Goal: Communication & Community: Answer question/provide support

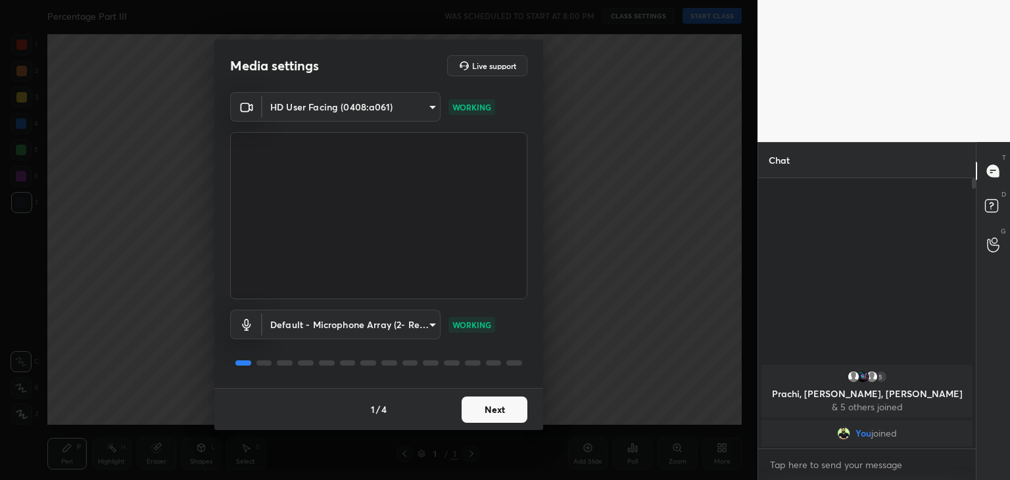
click at [492, 410] on button "Next" at bounding box center [495, 410] width 66 height 26
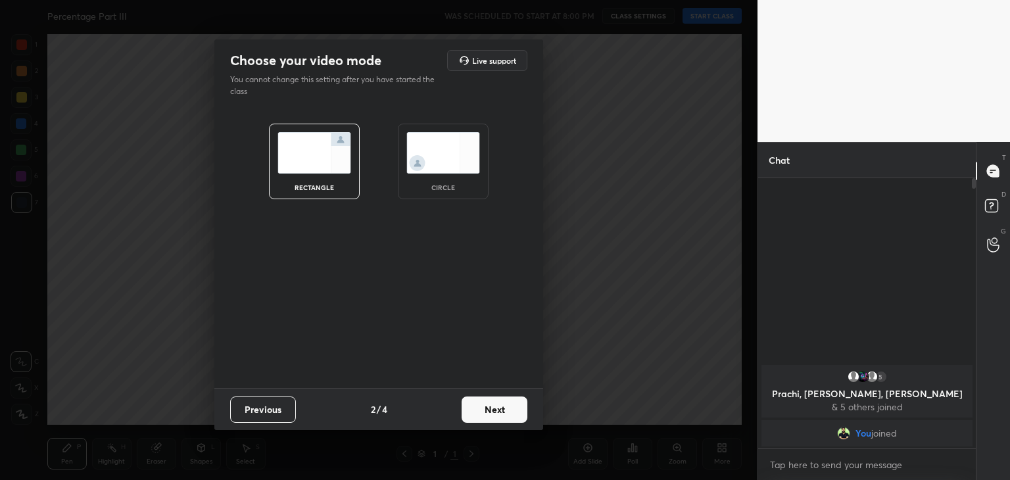
click at [448, 193] on div "circle" at bounding box center [443, 162] width 91 height 76
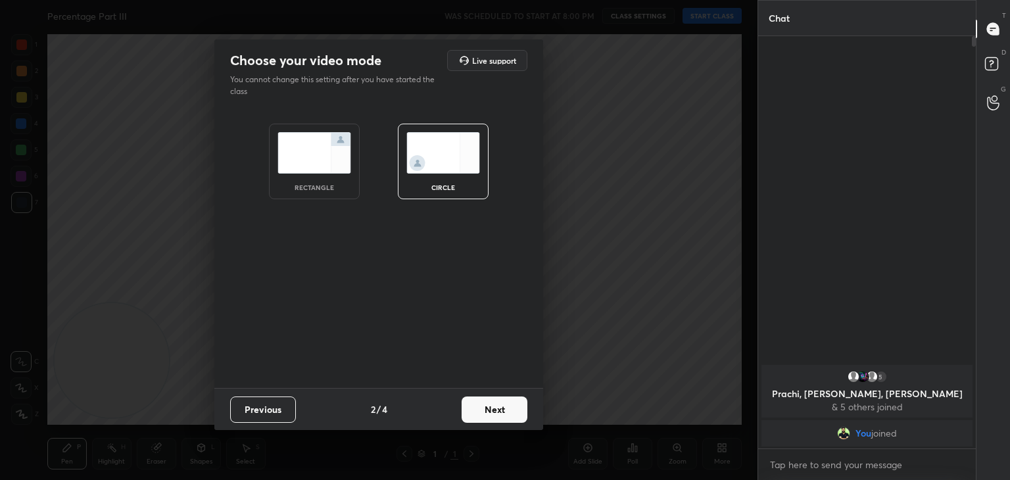
click at [507, 437] on div "Choose your video mode Live support You cannot change this setting after you ha…" at bounding box center [379, 240] width 758 height 480
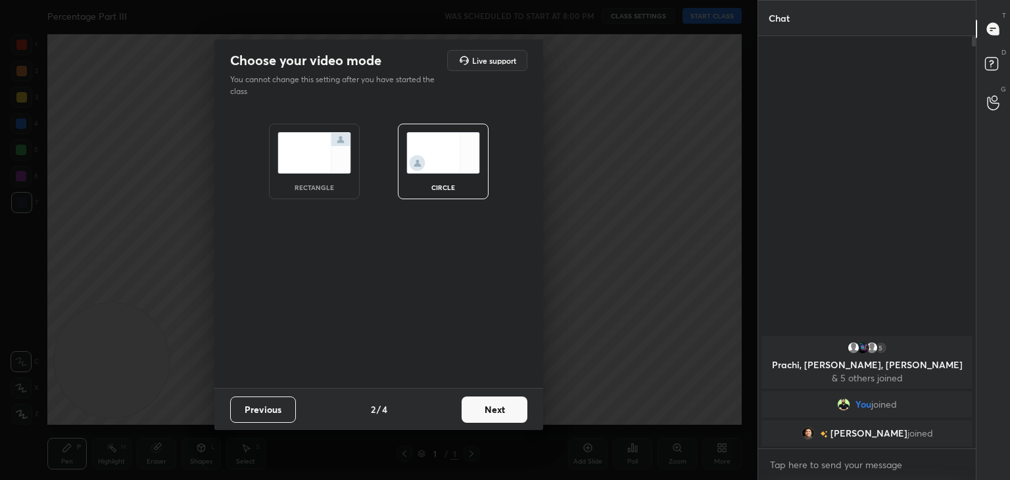
click at [500, 412] on button "Next" at bounding box center [495, 410] width 66 height 26
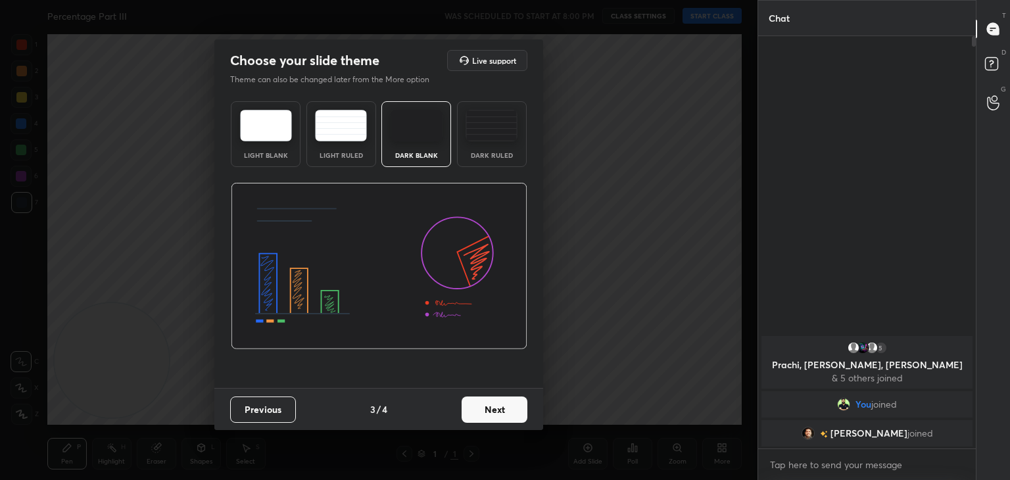
click at [499, 408] on button "Next" at bounding box center [495, 410] width 66 height 26
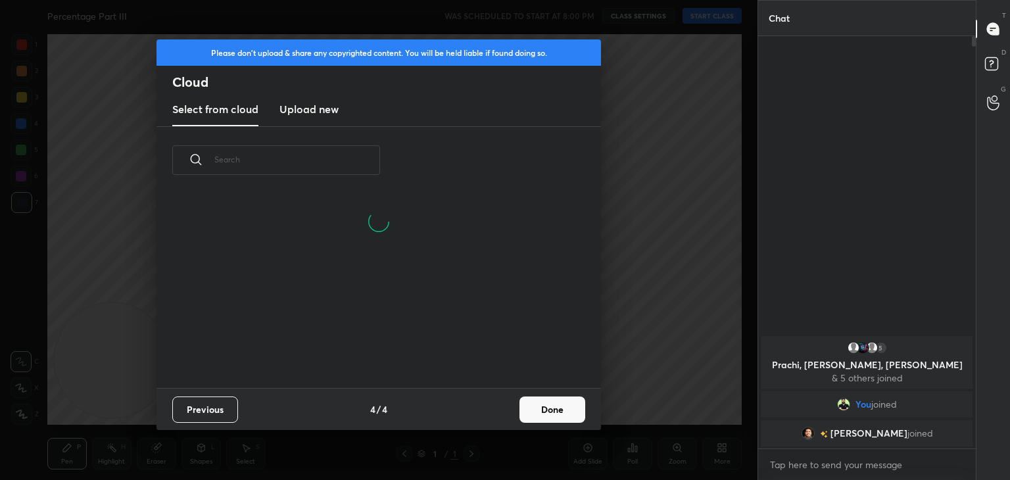
scroll to position [195, 422]
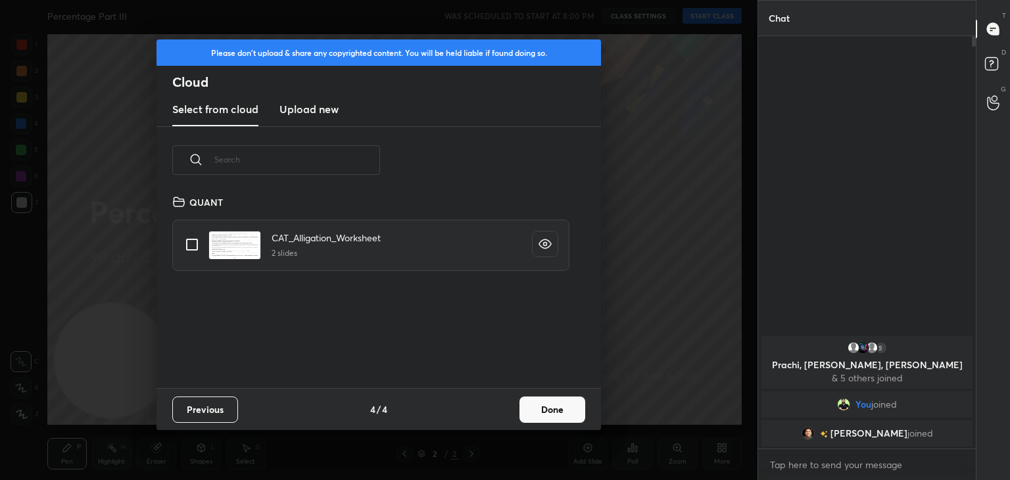
click at [543, 407] on button "Done" at bounding box center [553, 410] width 66 height 26
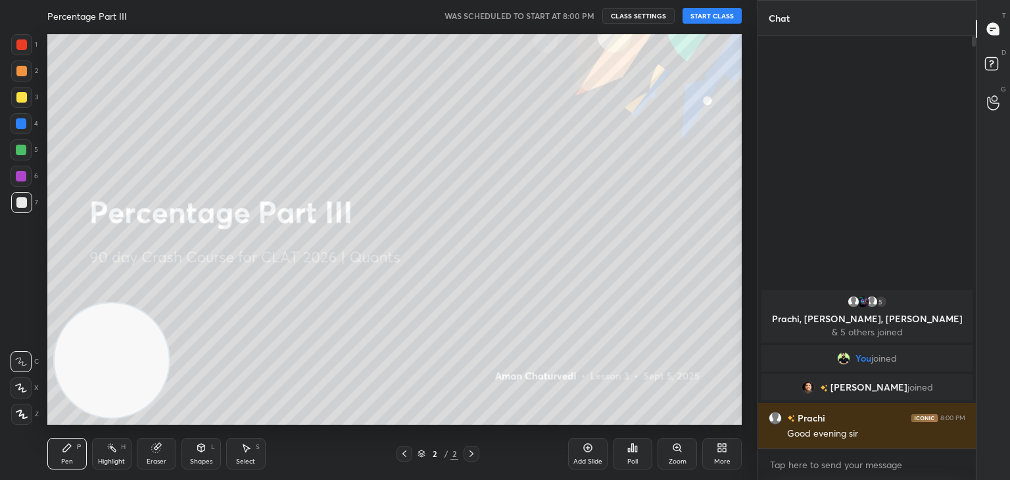
click at [712, 6] on div "Percentage Part III WAS SCHEDULED TO START AT 8:00 PM CLASS SETTINGS START CLASS" at bounding box center [394, 16] width 694 height 32
click at [712, 15] on button "START CLASS" at bounding box center [712, 16] width 59 height 16
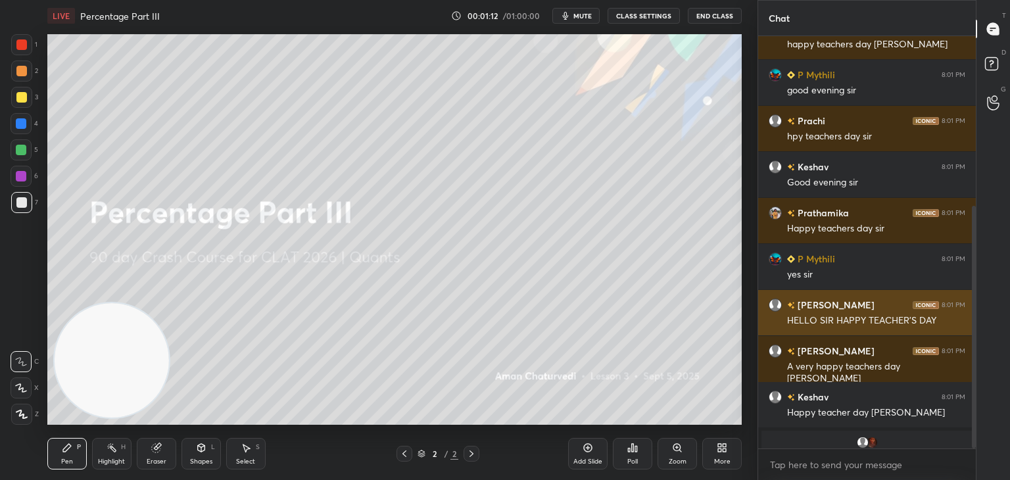
scroll to position [371, 0]
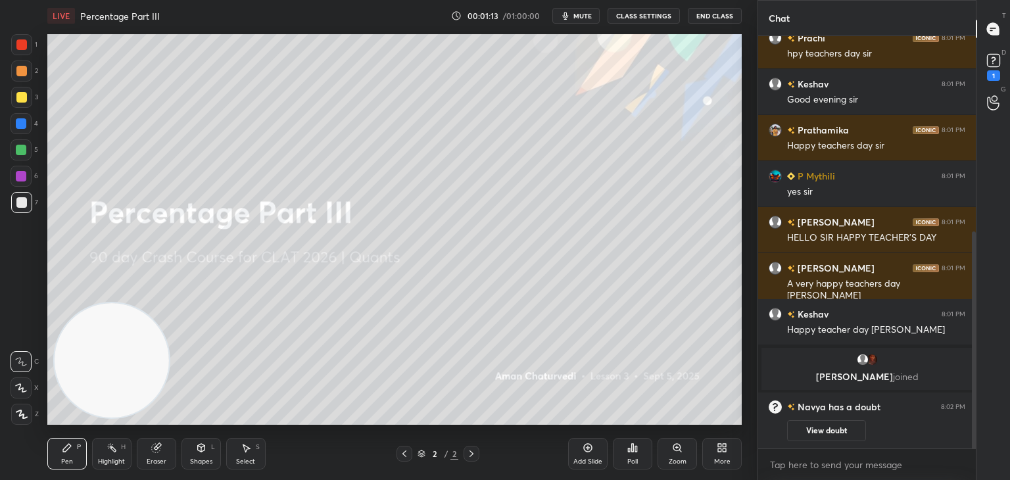
click at [833, 430] on button "View doubt" at bounding box center [826, 430] width 79 height 21
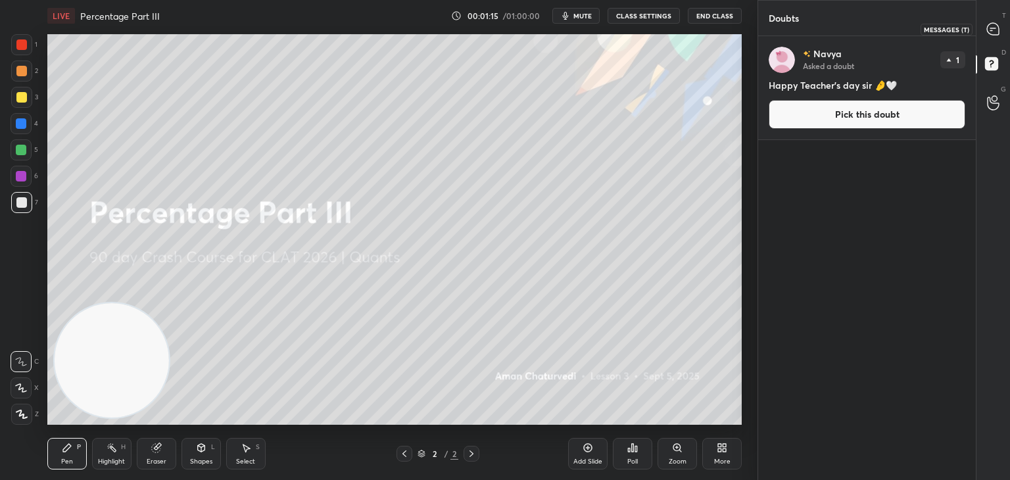
click at [983, 37] on div at bounding box center [994, 29] width 26 height 24
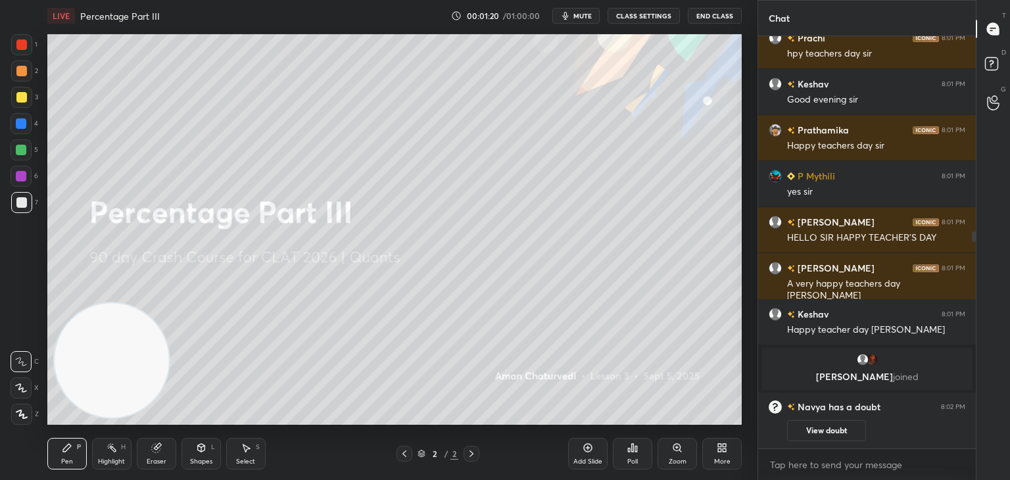
scroll to position [417, 0]
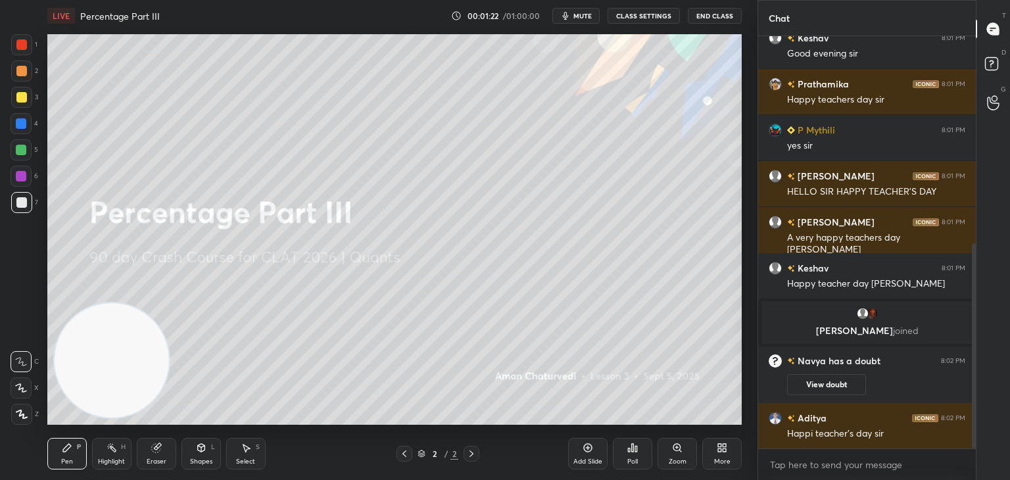
click at [598, 456] on div "Add Slide" at bounding box center [587, 454] width 39 height 32
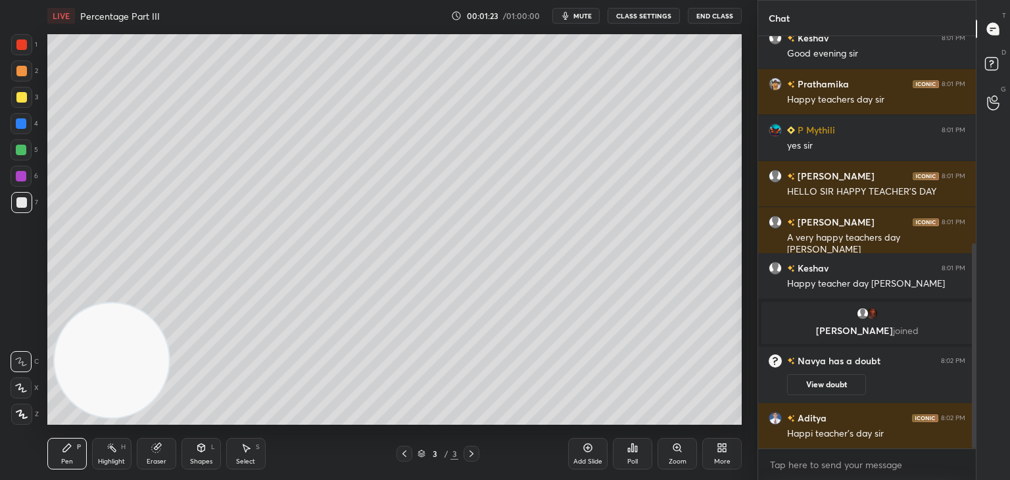
click at [203, 465] on div "Shapes" at bounding box center [201, 461] width 22 height 7
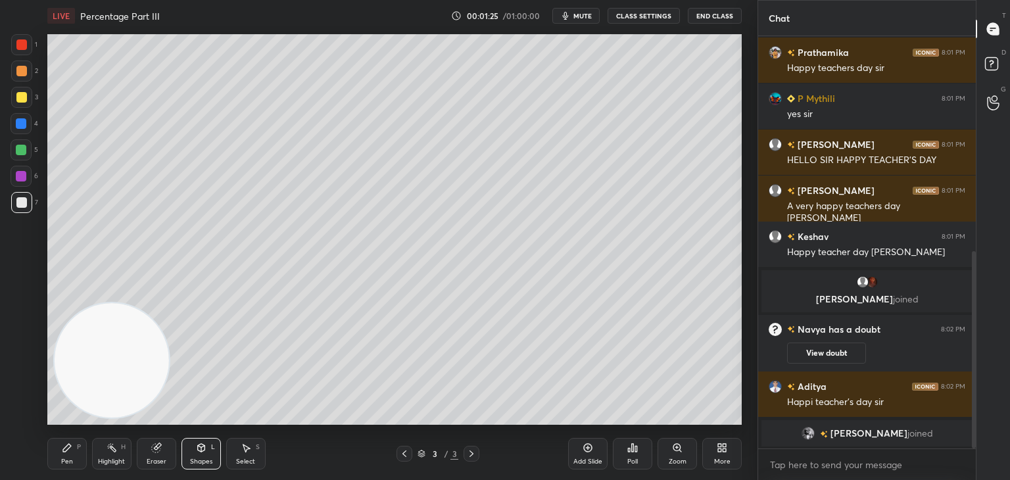
scroll to position [518, 0]
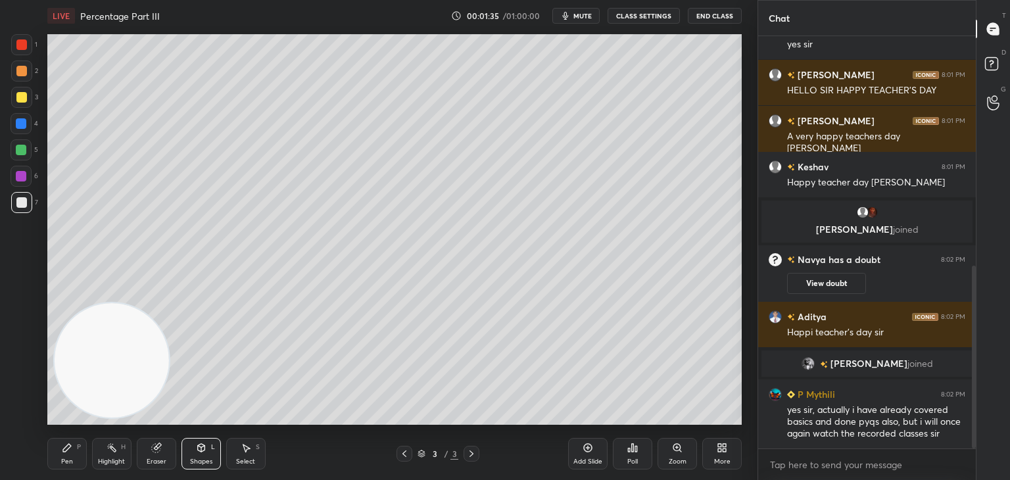
click at [20, 54] on div at bounding box center [21, 44] width 21 height 21
click at [87, 450] on div "Pen P Highlight H Eraser Shapes L Select S" at bounding box center [177, 454] width 260 height 32
click at [26, 98] on div at bounding box center [21, 97] width 21 height 21
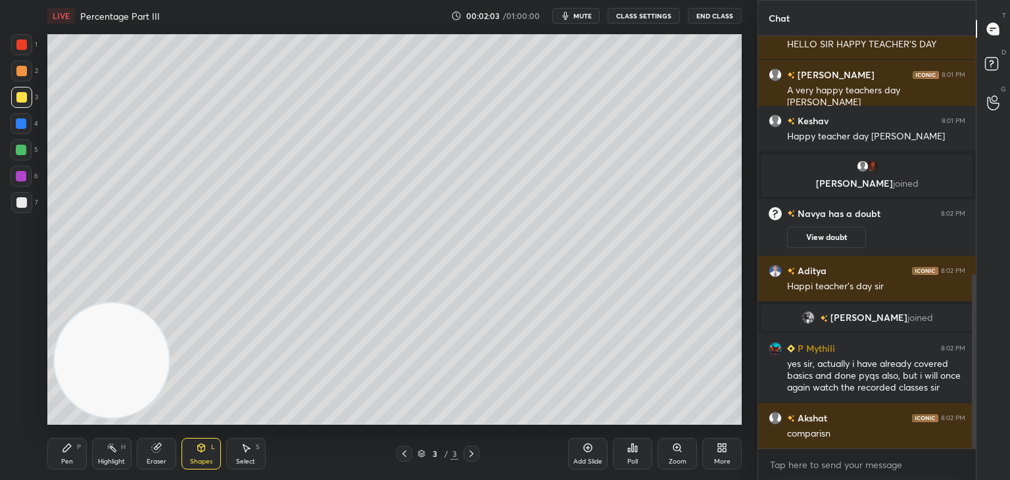
click at [153, 462] on div "Eraser" at bounding box center [157, 461] width 20 height 7
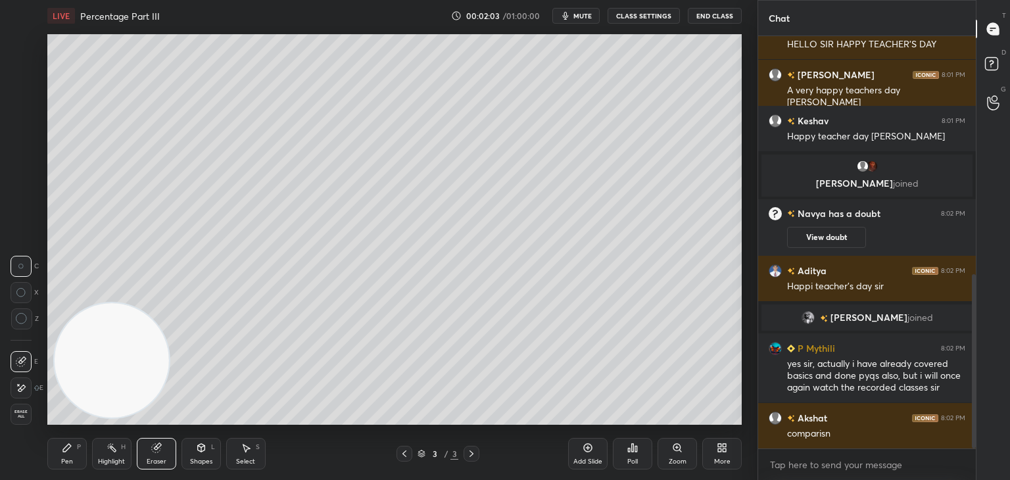
click at [24, 420] on div "Erase all" at bounding box center [21, 414] width 21 height 21
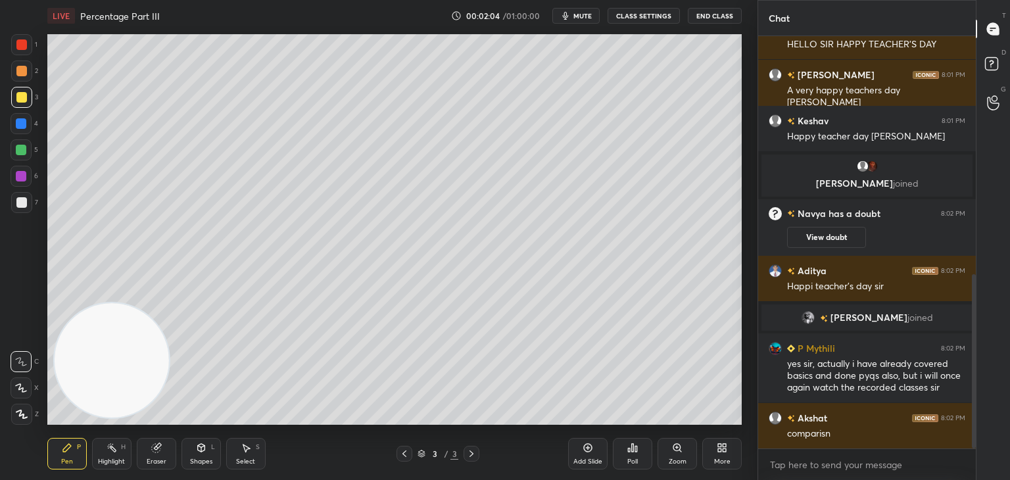
click at [77, 455] on div "Pen P" at bounding box center [66, 454] width 39 height 32
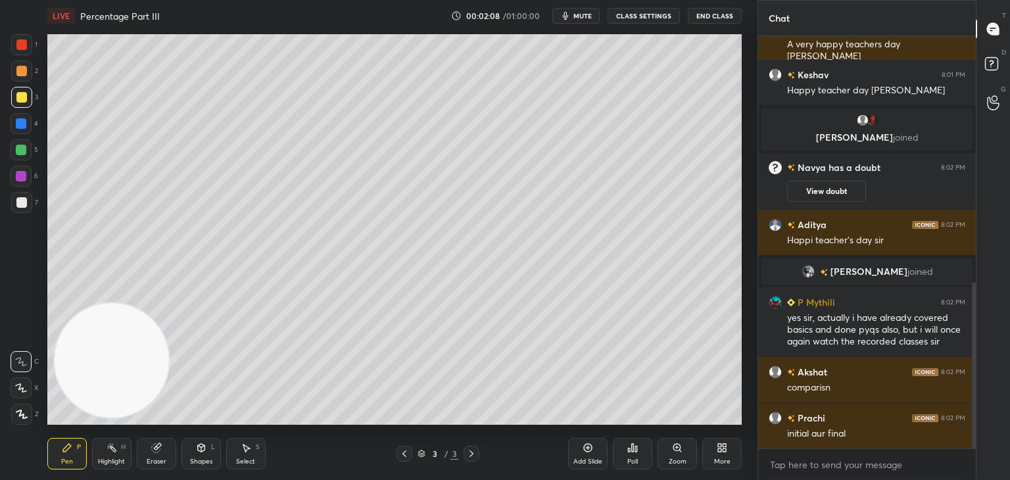
click at [32, 201] on div "7" at bounding box center [24, 202] width 27 height 21
click at [710, 450] on div "More" at bounding box center [721, 454] width 39 height 32
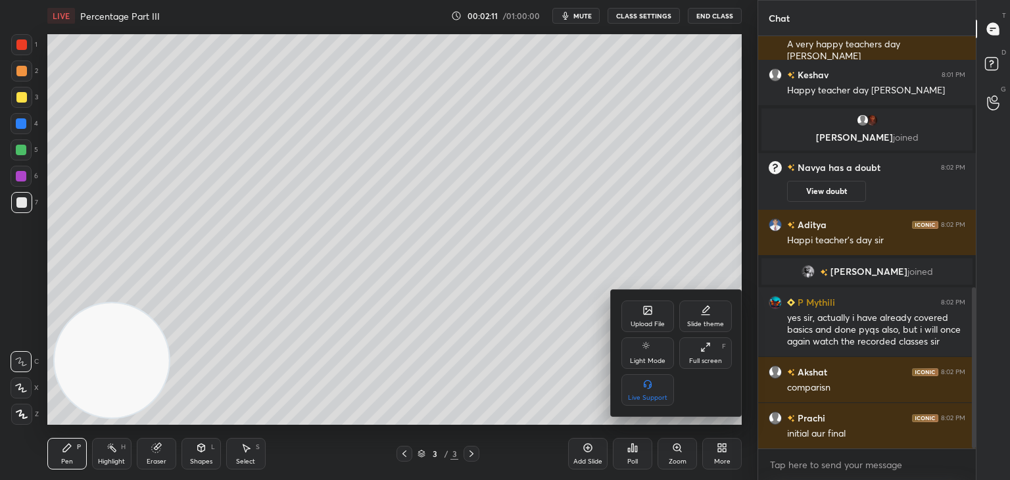
scroll to position [642, 0]
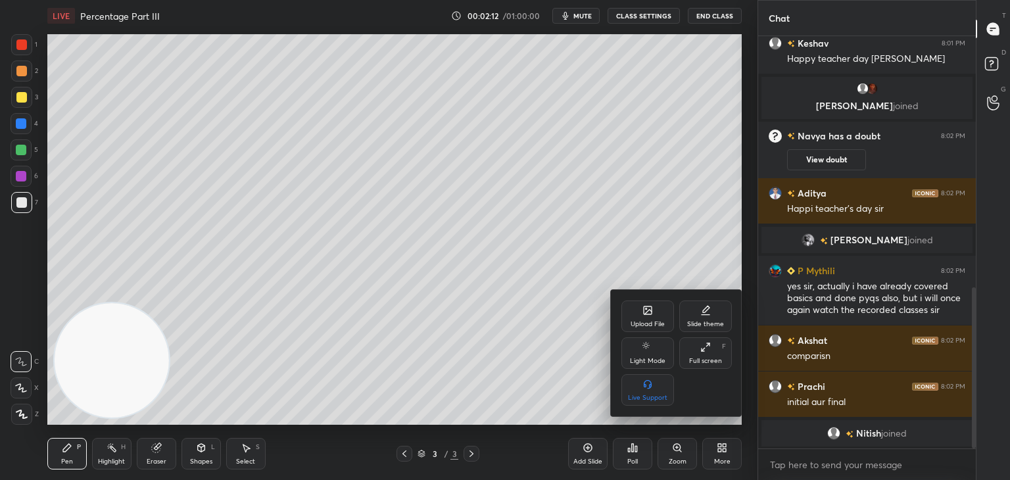
click at [647, 317] on div "Upload File" at bounding box center [647, 317] width 53 height 32
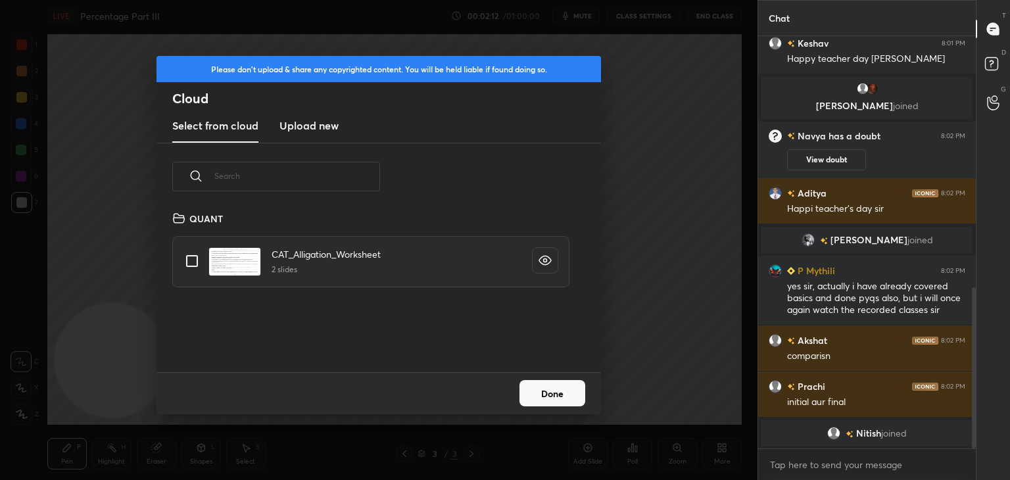
scroll to position [162, 422]
click at [313, 130] on h3 "Upload new" at bounding box center [308, 126] width 59 height 16
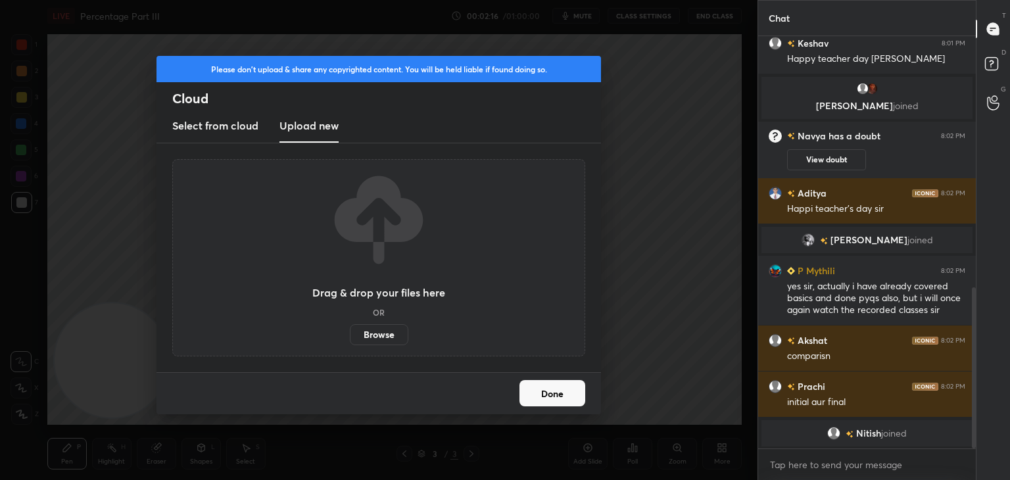
click at [387, 337] on label "Browse" at bounding box center [379, 334] width 59 height 21
click at [350, 337] on input "Browse" at bounding box center [350, 334] width 0 height 21
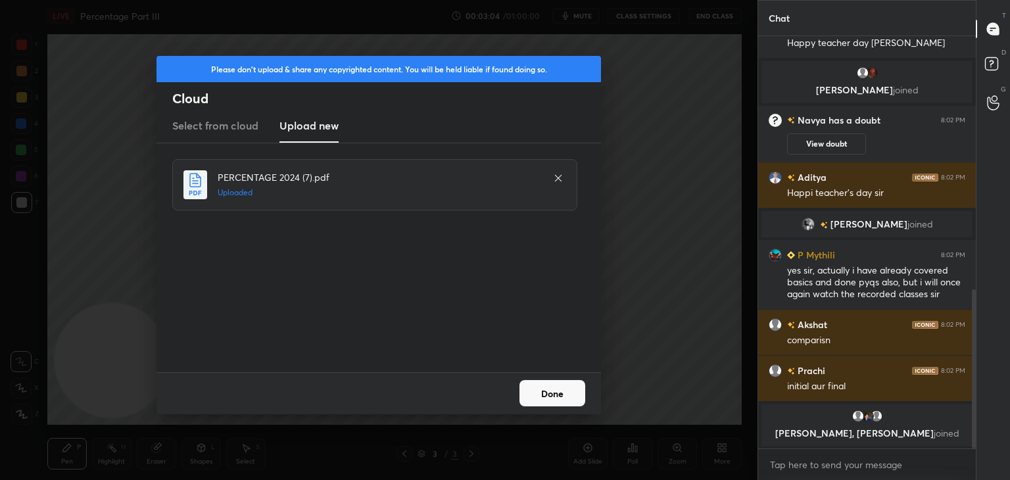
click at [549, 393] on button "Done" at bounding box center [553, 393] width 66 height 26
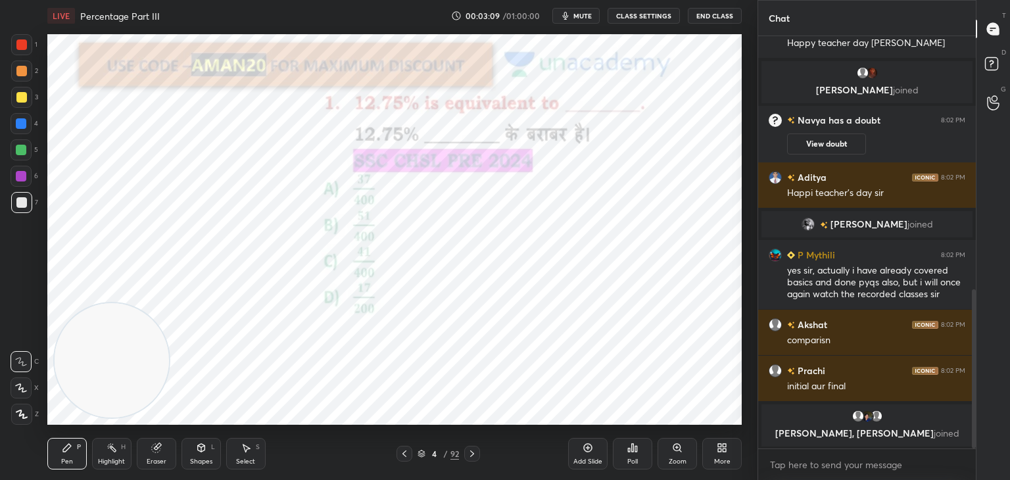
click at [26, 42] on div at bounding box center [21, 44] width 11 height 11
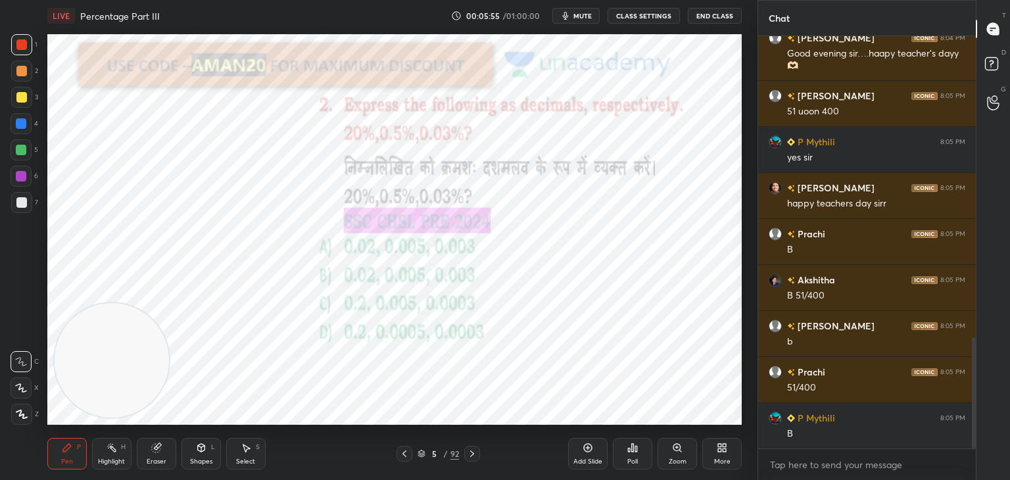
scroll to position [1151, 0]
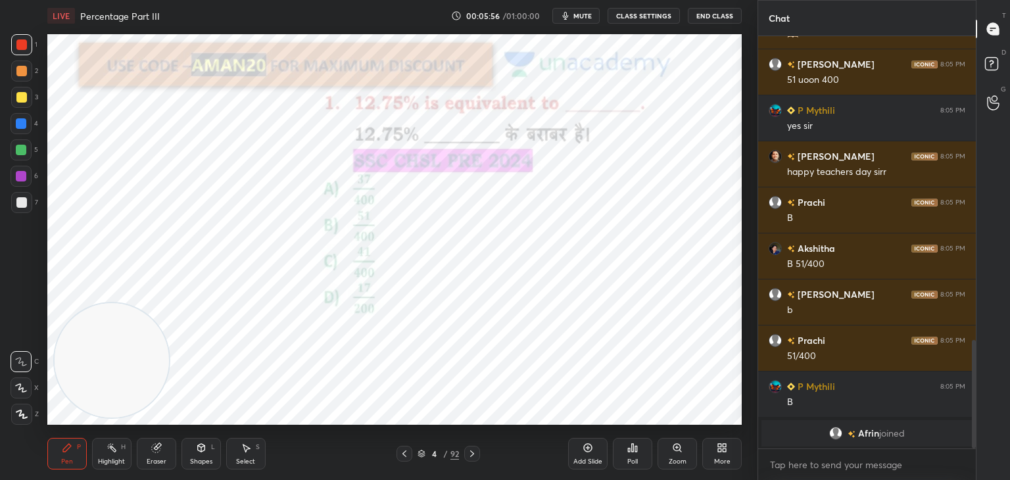
click at [602, 456] on div "Add Slide" at bounding box center [587, 454] width 39 height 32
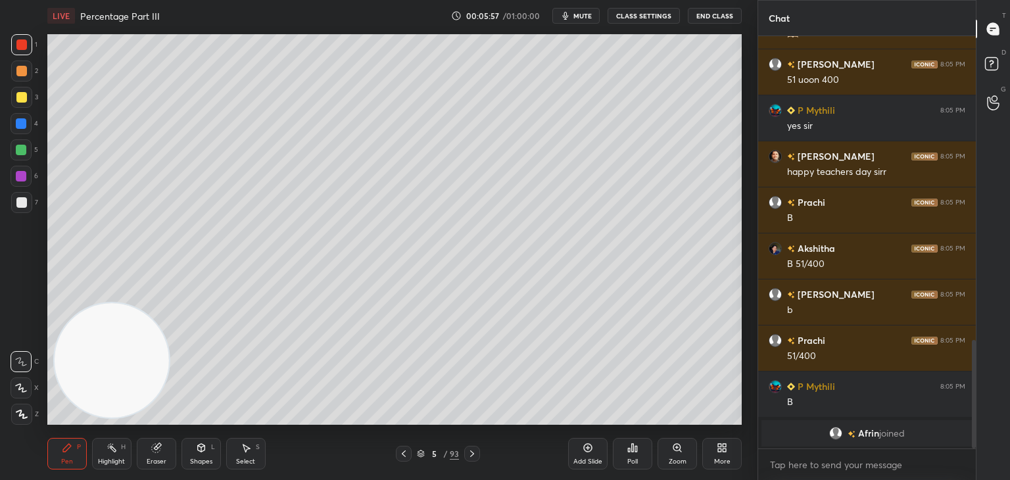
click at [25, 151] on div at bounding box center [21, 150] width 11 height 11
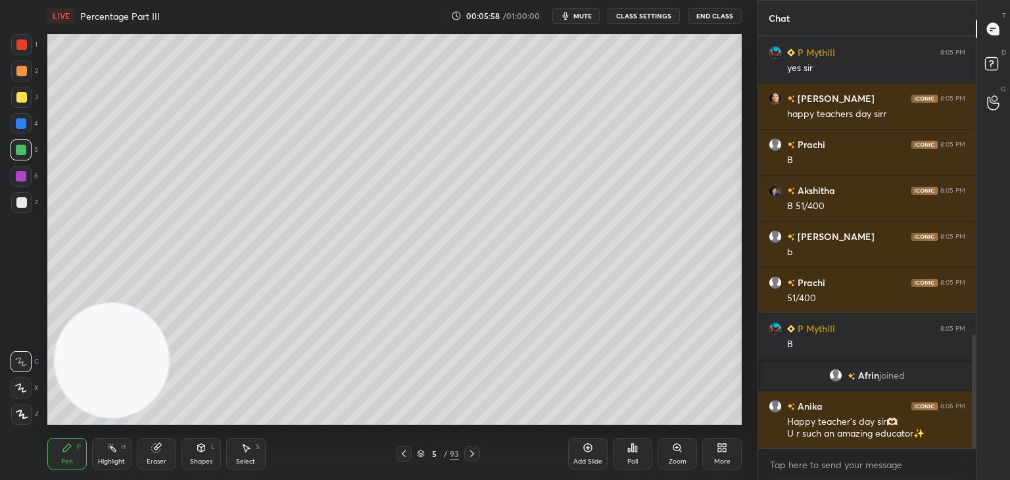
scroll to position [1082, 0]
click at [14, 54] on div at bounding box center [21, 44] width 21 height 21
click at [205, 450] on icon at bounding box center [201, 448] width 11 height 11
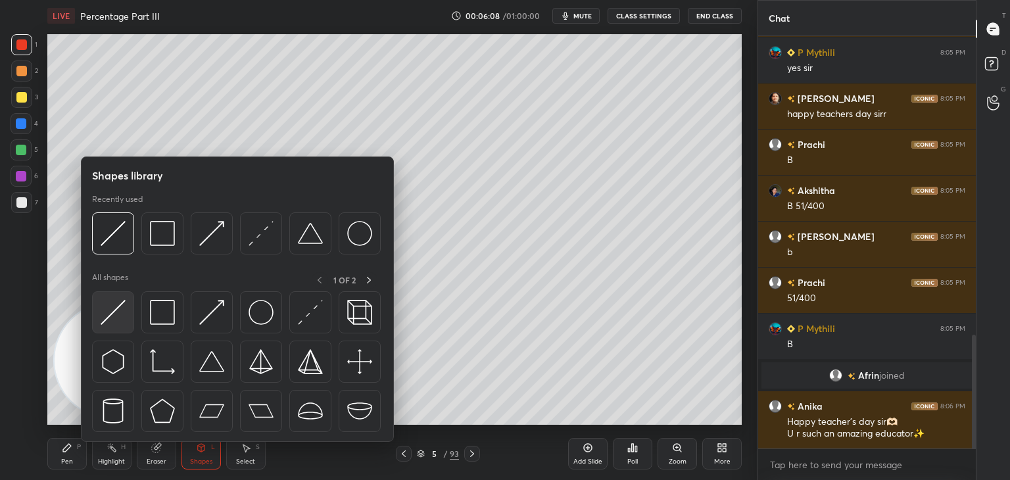
click at [126, 314] on div at bounding box center [113, 312] width 42 height 42
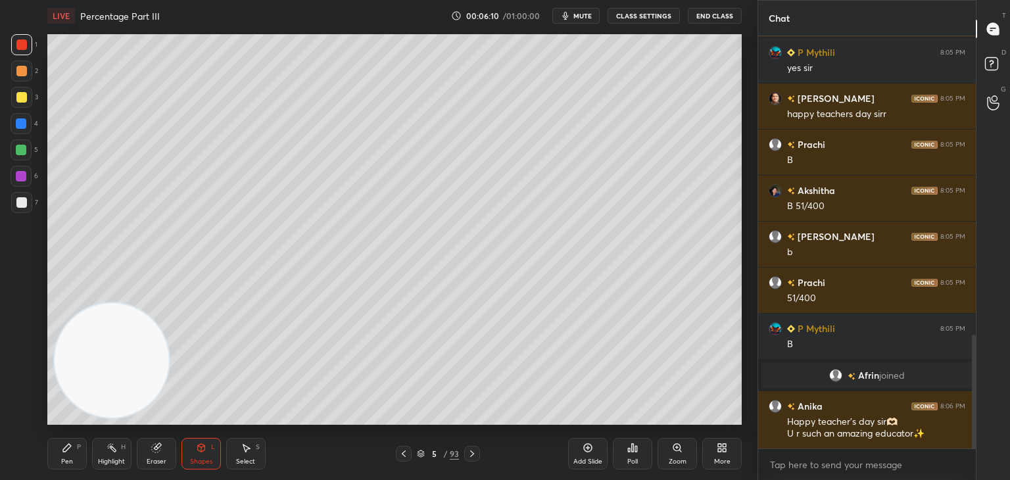
click at [66, 451] on icon at bounding box center [67, 448] width 11 height 11
click at [22, 213] on div at bounding box center [21, 202] width 21 height 21
click at [138, 447] on div "Eraser" at bounding box center [156, 454] width 39 height 32
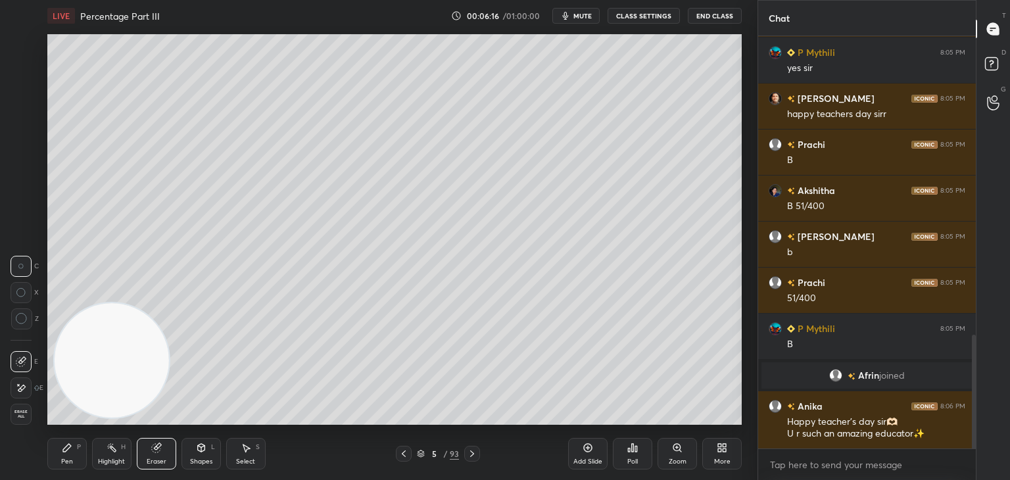
click at [23, 414] on span "Erase all" at bounding box center [21, 414] width 20 height 9
click at [61, 453] on div "Pen P" at bounding box center [66, 454] width 39 height 32
click at [199, 439] on div "Shapes L" at bounding box center [201, 454] width 39 height 32
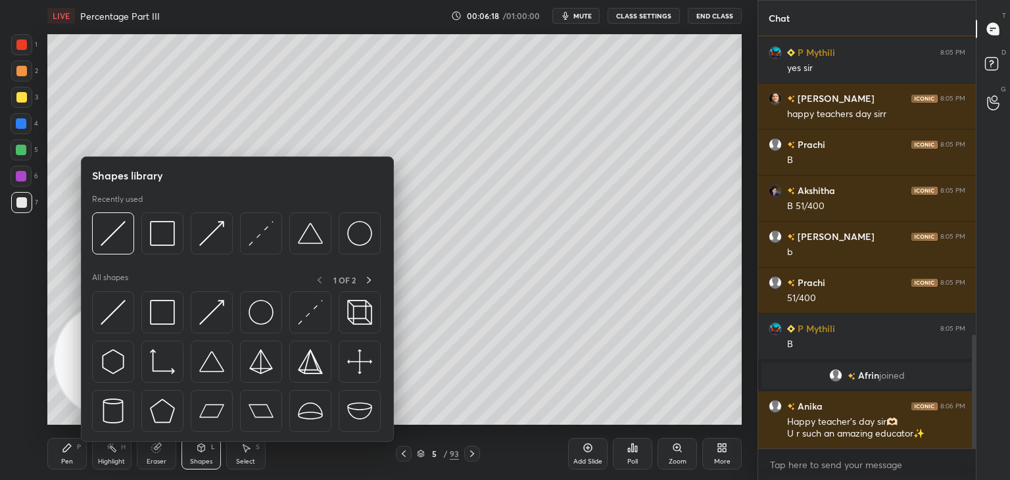
click at [118, 316] on img at bounding box center [113, 312] width 25 height 25
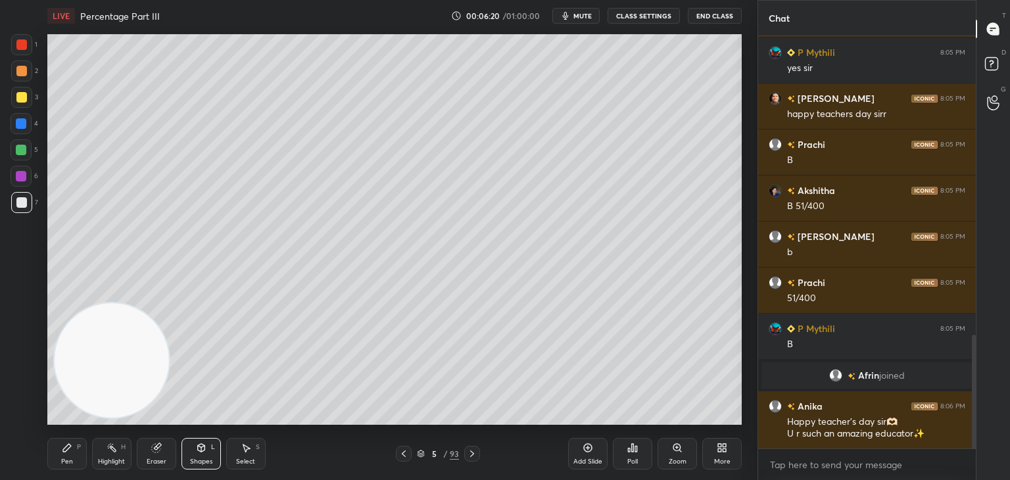
click at [65, 452] on icon at bounding box center [67, 448] width 8 height 8
click at [24, 153] on div at bounding box center [21, 150] width 11 height 11
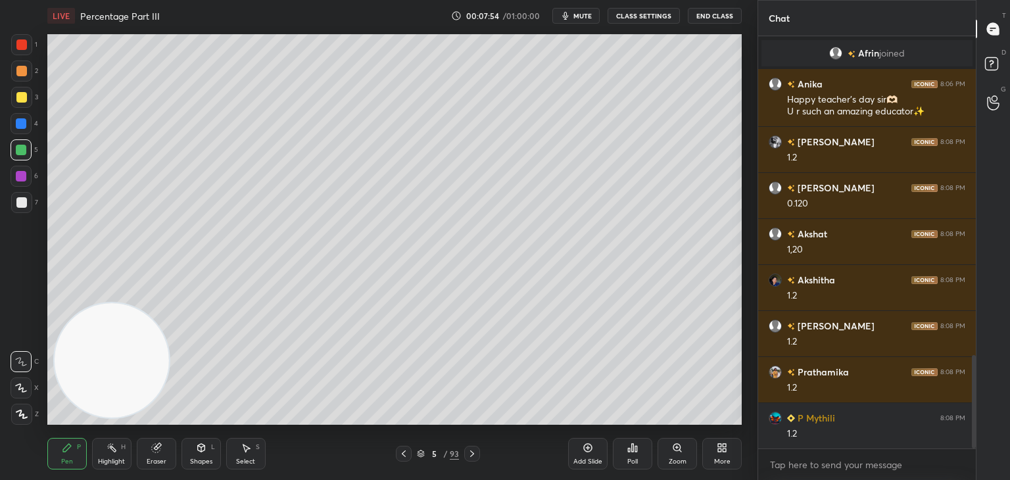
scroll to position [1451, 0]
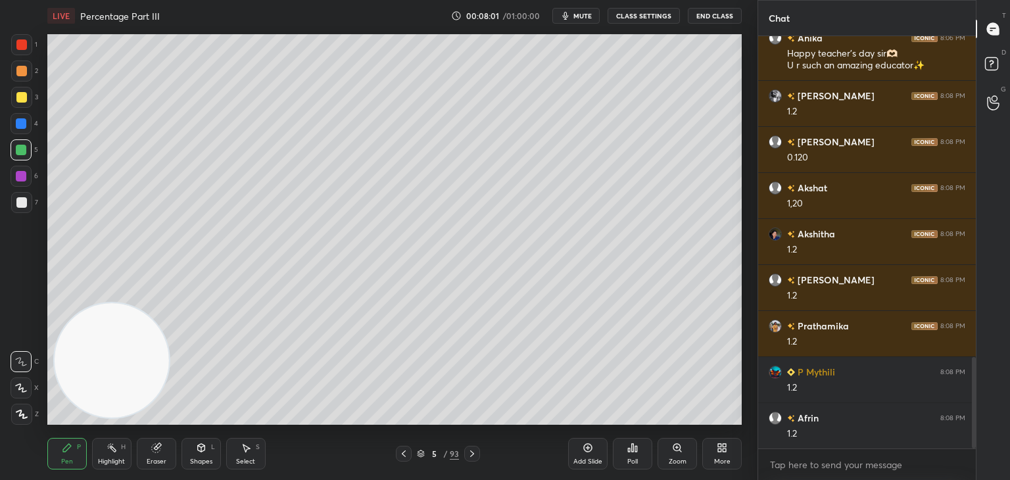
click at [149, 458] on div "Eraser" at bounding box center [157, 461] width 20 height 7
click at [68, 443] on icon at bounding box center [67, 448] width 11 height 11
click at [71, 445] on icon at bounding box center [67, 448] width 11 height 11
click at [25, 126] on div at bounding box center [21, 123] width 11 height 11
click at [26, 95] on div at bounding box center [21, 97] width 21 height 21
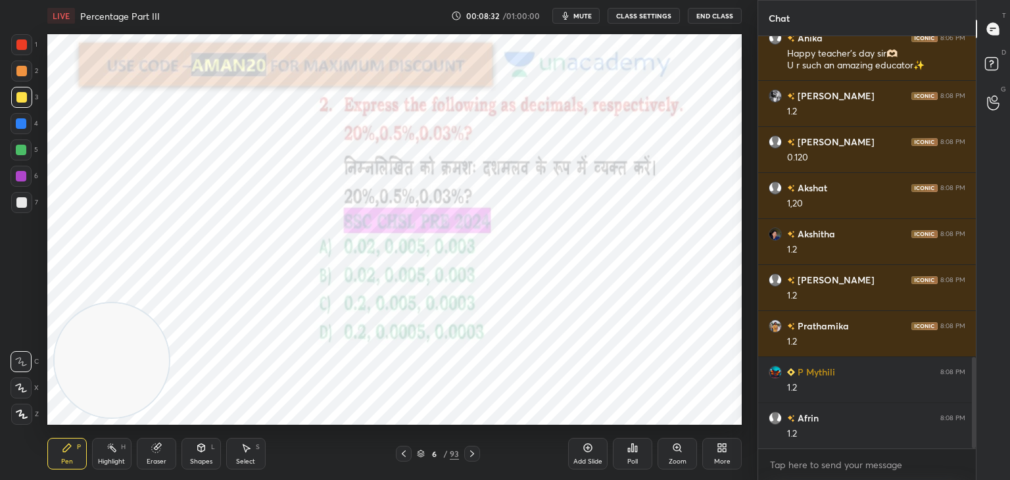
click at [25, 47] on div at bounding box center [21, 44] width 11 height 11
click at [166, 450] on div "Eraser" at bounding box center [156, 454] width 39 height 32
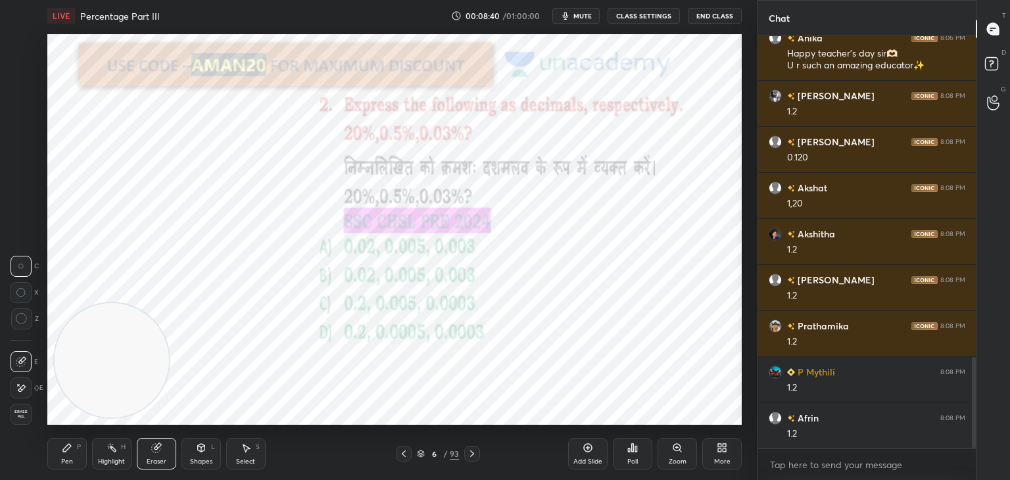
click at [23, 412] on span "Erase all" at bounding box center [21, 414] width 20 height 9
click at [59, 455] on div "Pen P" at bounding box center [66, 454] width 39 height 32
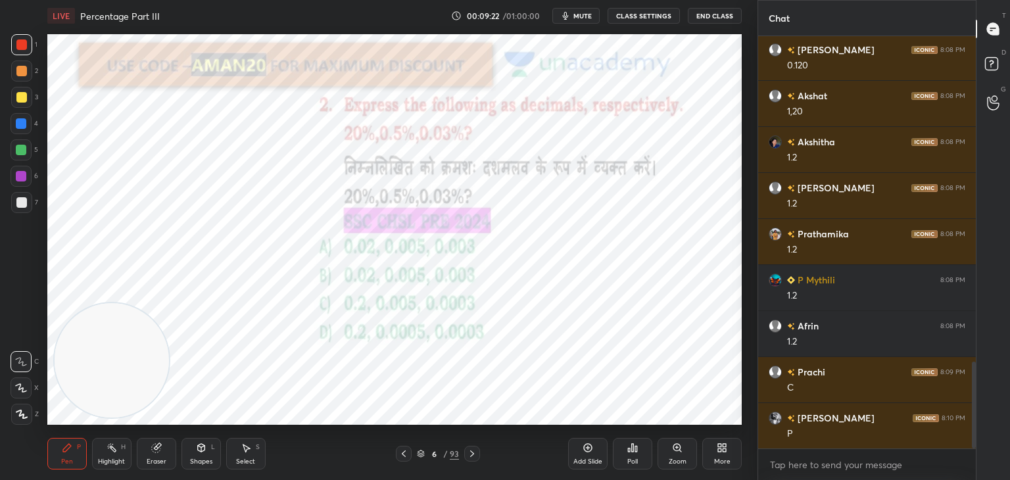
scroll to position [1574, 0]
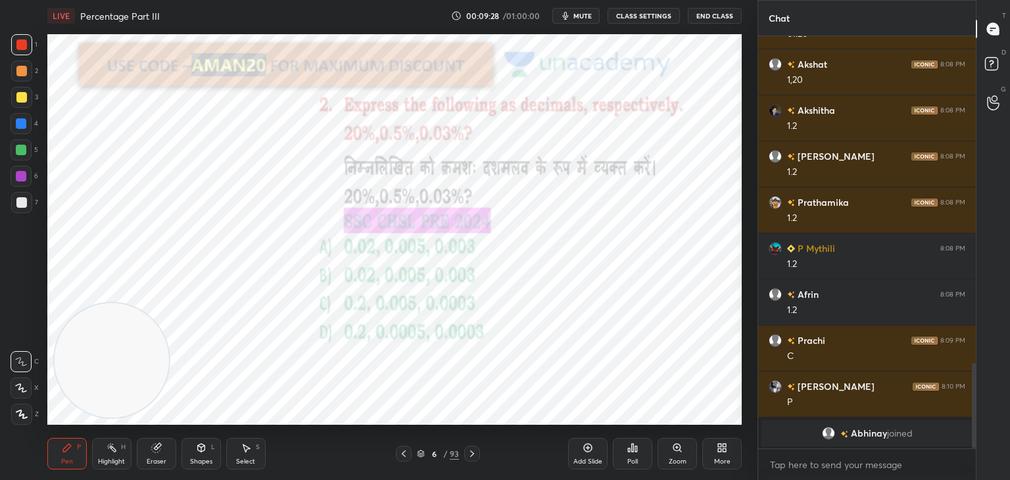
click at [639, 452] on div "Poll" at bounding box center [632, 454] width 39 height 32
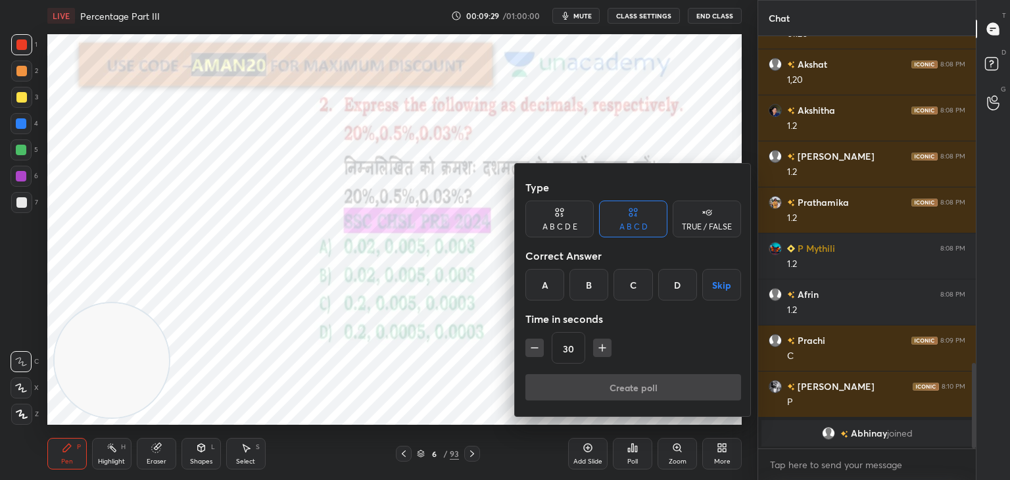
click at [632, 295] on div "C" at bounding box center [633, 285] width 39 height 32
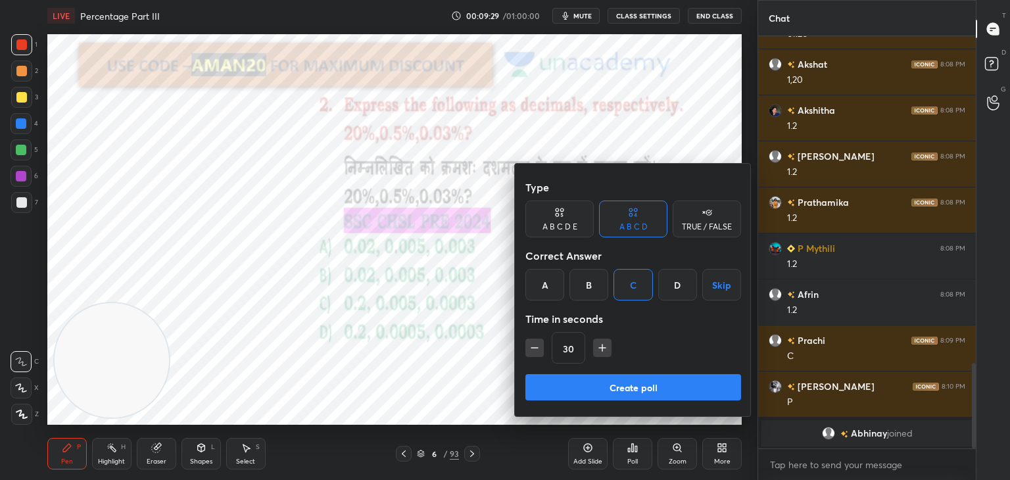
click at [620, 389] on button "Create poll" at bounding box center [633, 387] width 216 height 26
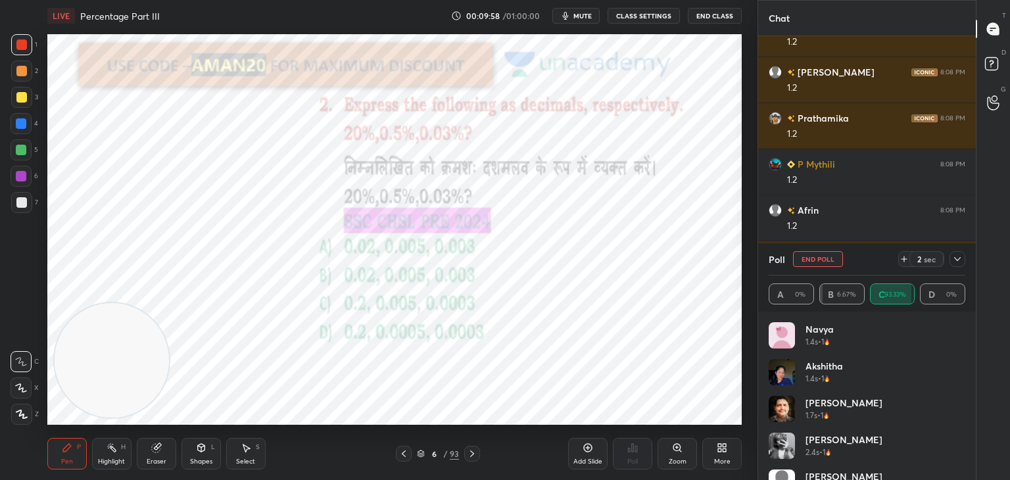
scroll to position [0, 0]
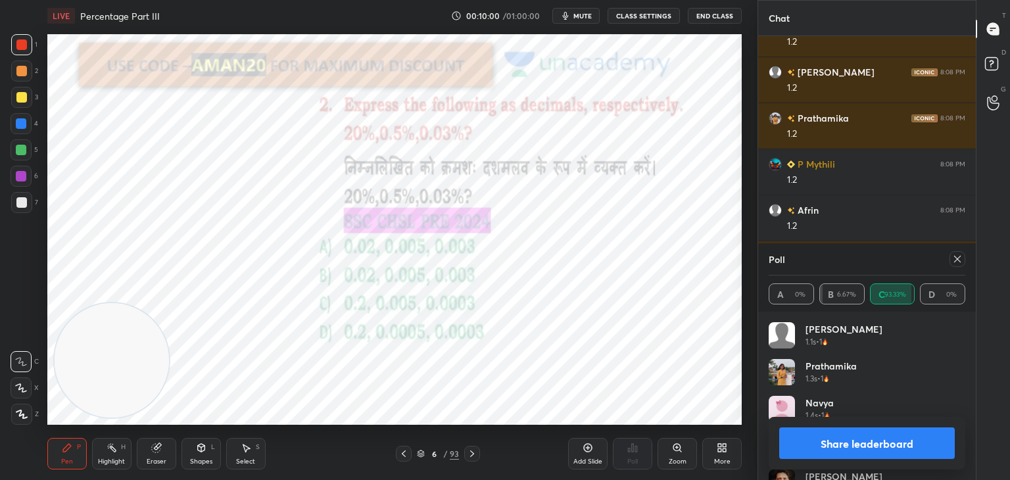
click at [855, 445] on button "Share leaderboard" at bounding box center [867, 443] width 176 height 32
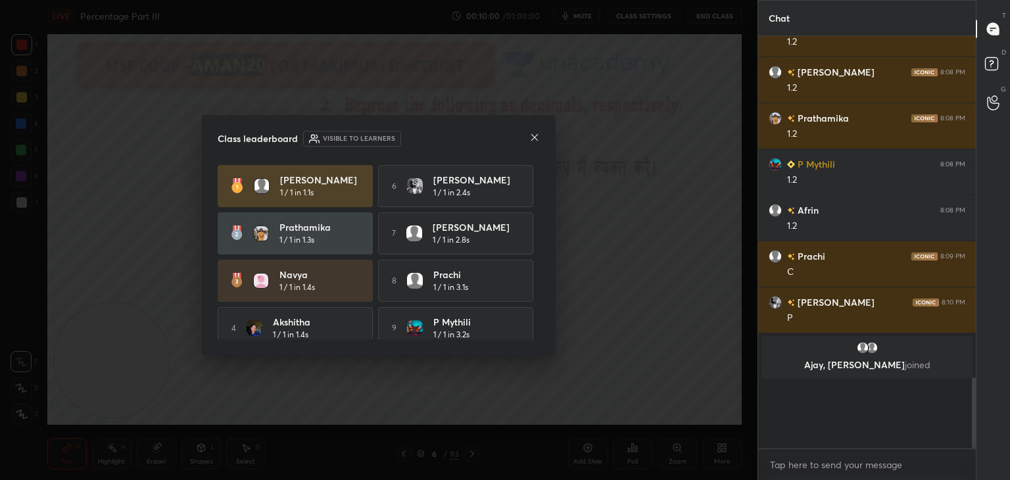
scroll to position [4, 4]
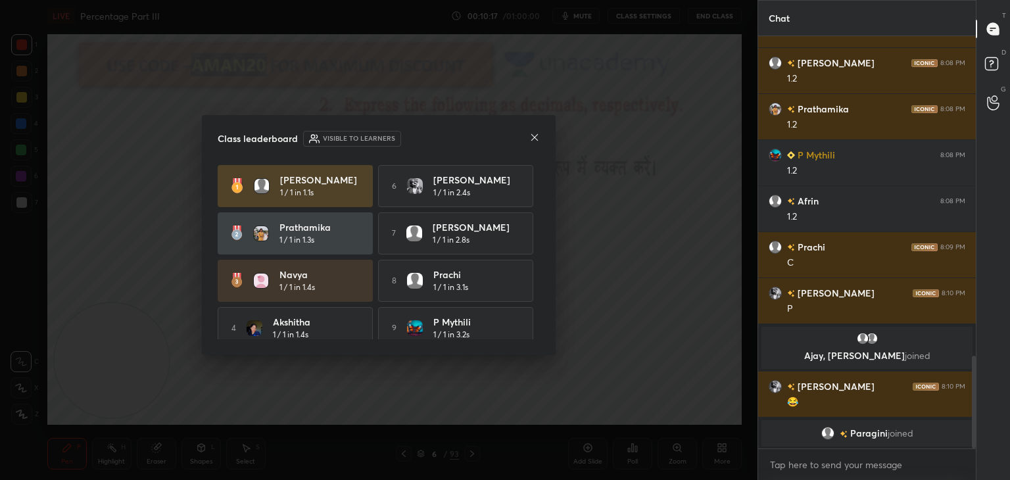
click at [531, 137] on icon at bounding box center [534, 137] width 11 height 11
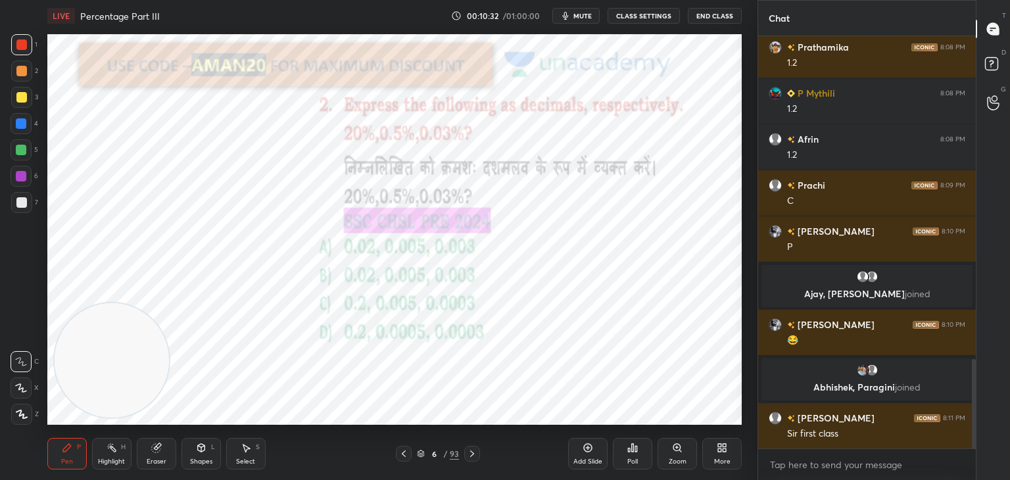
click at [160, 460] on div "Eraser" at bounding box center [157, 461] width 20 height 7
click at [26, 416] on span "Erase all" at bounding box center [21, 414] width 20 height 9
click at [62, 450] on icon at bounding box center [67, 448] width 11 height 11
click at [21, 120] on div at bounding box center [21, 123] width 11 height 11
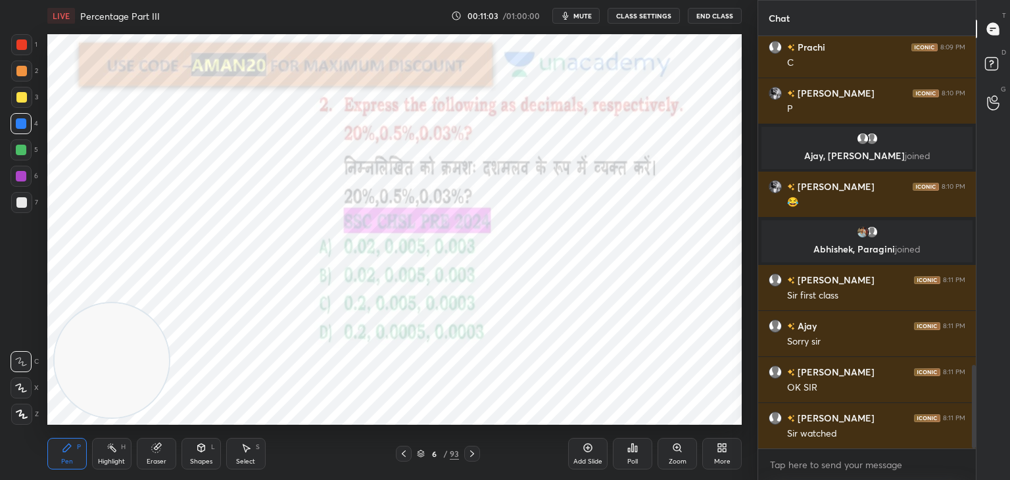
scroll to position [1672, 0]
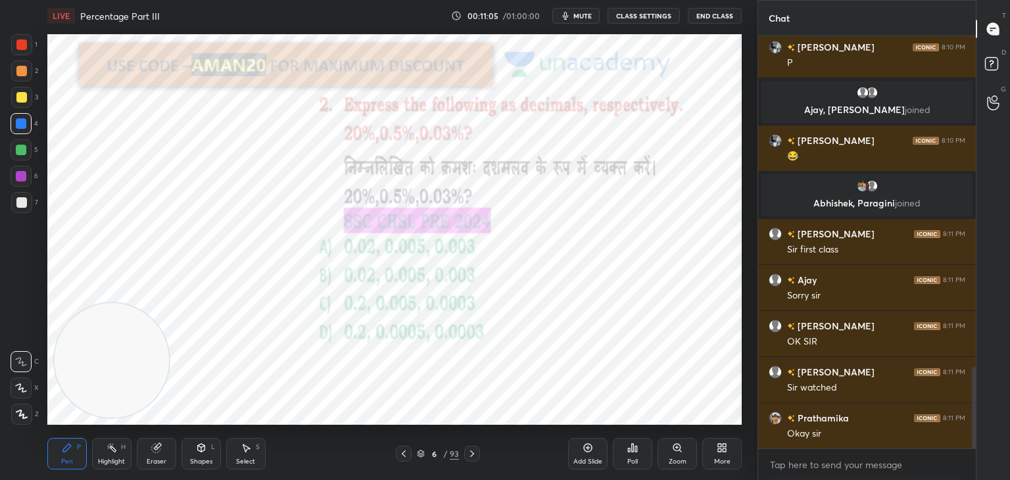
click at [23, 154] on div at bounding box center [21, 150] width 11 height 11
click at [24, 390] on icon at bounding box center [21, 387] width 12 height 9
click at [24, 48] on div at bounding box center [21, 44] width 11 height 11
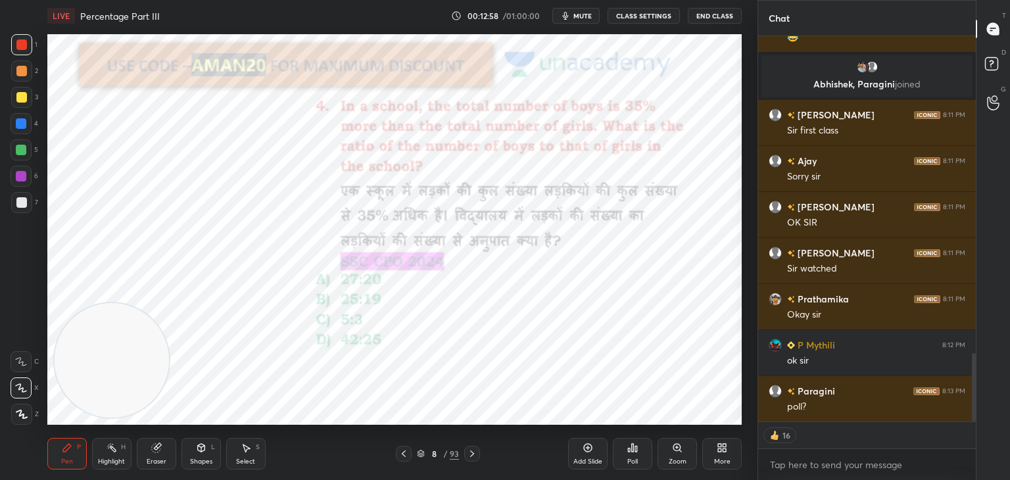
scroll to position [1764, 0]
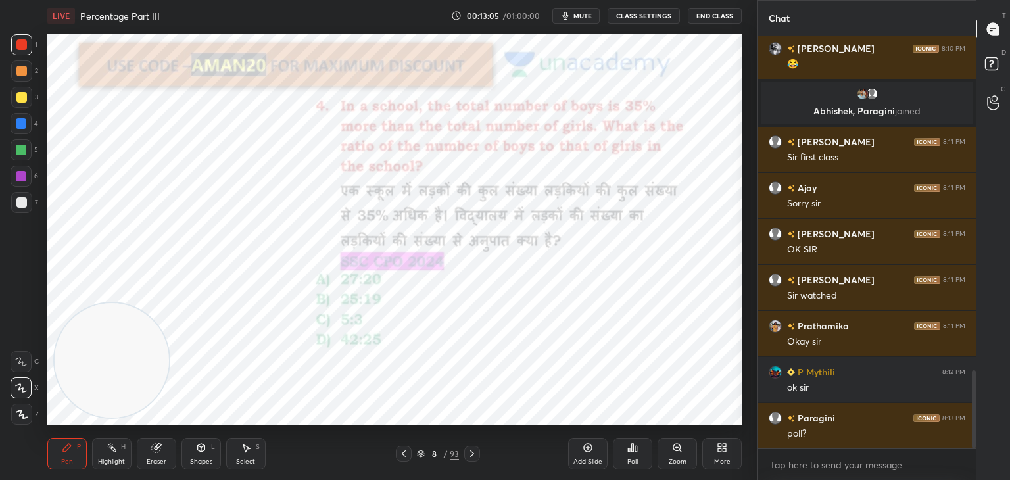
click at [626, 456] on div "Poll" at bounding box center [632, 454] width 39 height 32
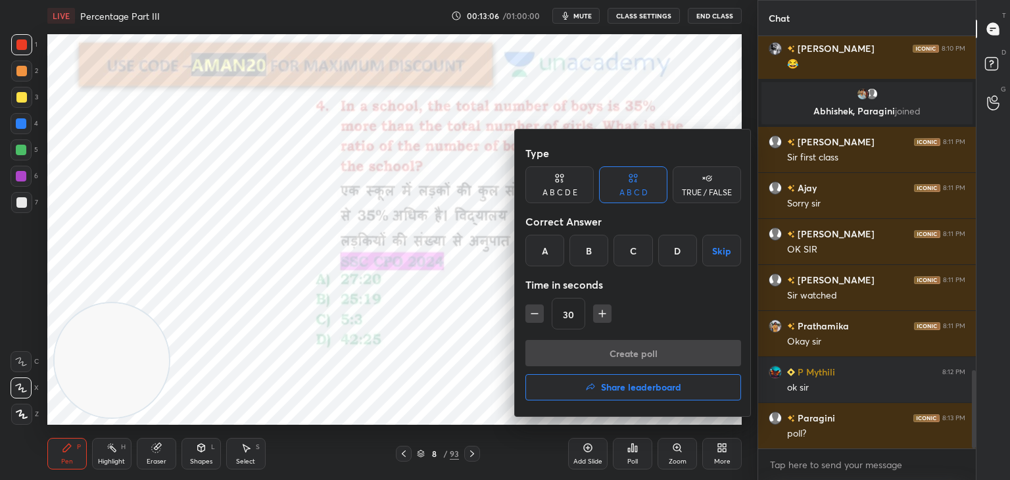
click at [544, 254] on div "A" at bounding box center [544, 251] width 39 height 32
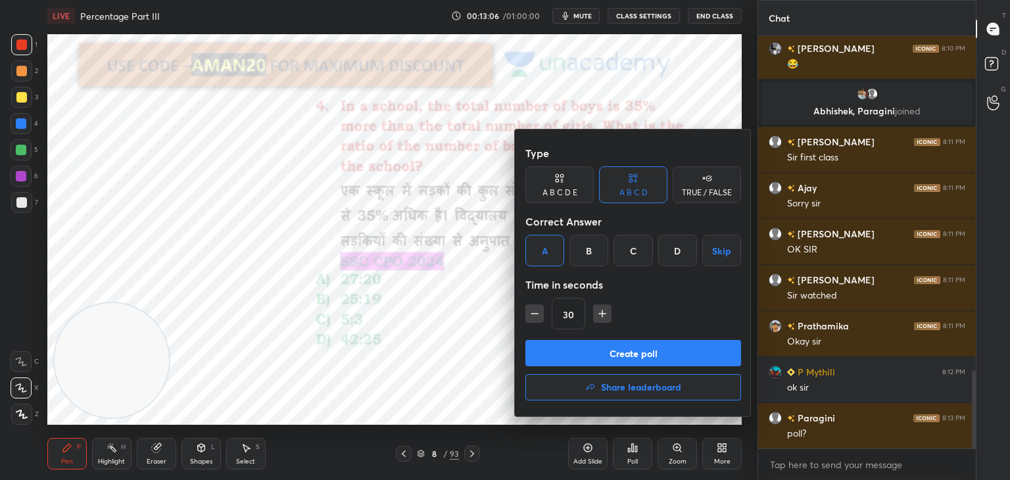
click at [574, 336] on div "Type A B C D E A B C D TRUE / FALSE Correct Answer A B C D Skip Time in seconds…" at bounding box center [633, 240] width 216 height 200
click at [581, 355] on button "Create poll" at bounding box center [633, 353] width 216 height 26
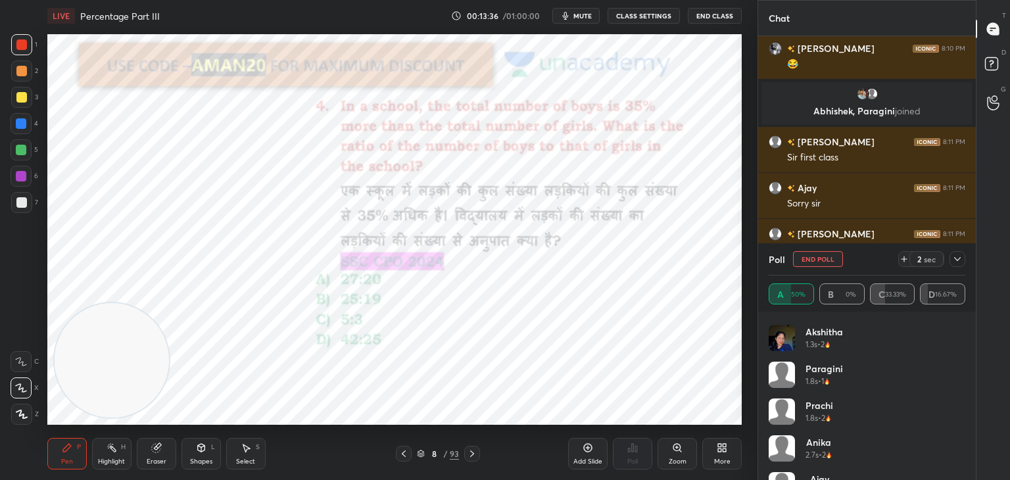
scroll to position [0, 0]
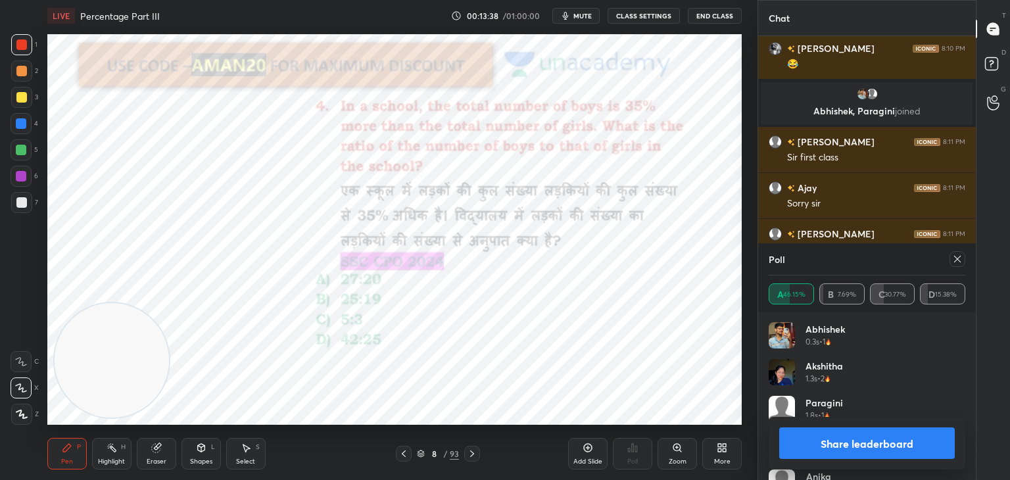
click at [821, 433] on button "Share leaderboard" at bounding box center [867, 443] width 176 height 32
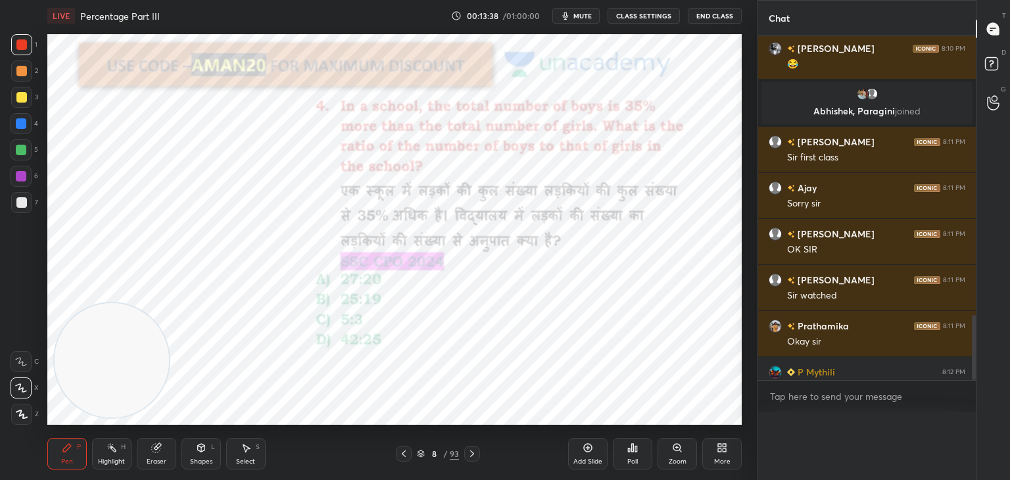
scroll to position [0, 4]
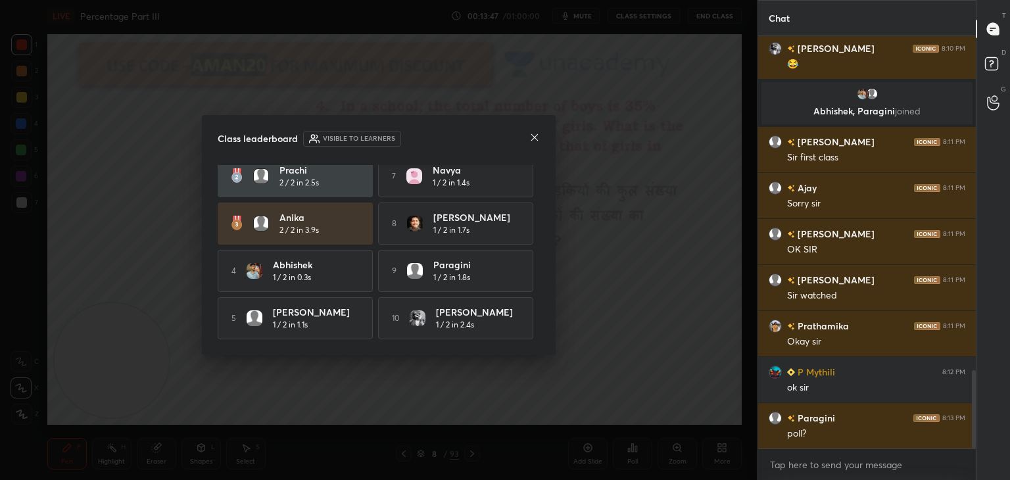
click at [531, 139] on icon at bounding box center [534, 137] width 11 height 11
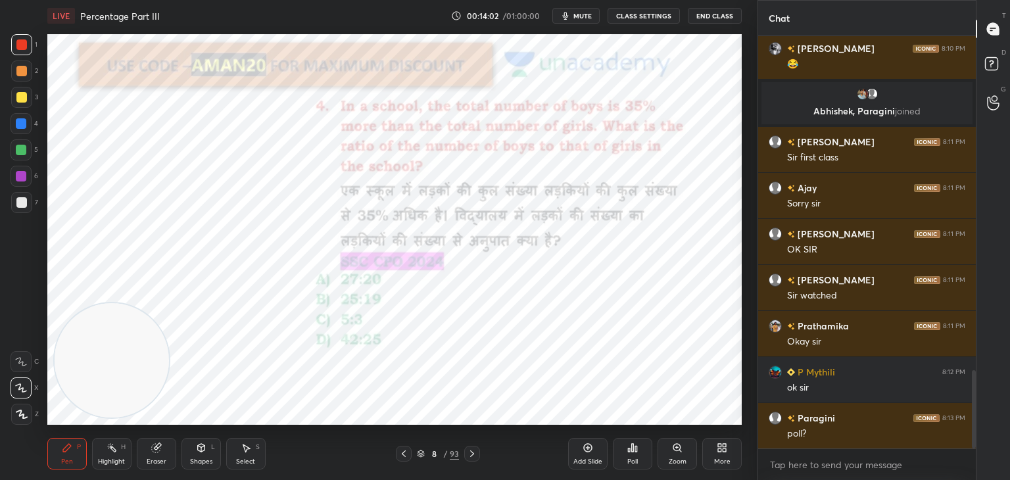
click at [23, 120] on div at bounding box center [21, 123] width 11 height 11
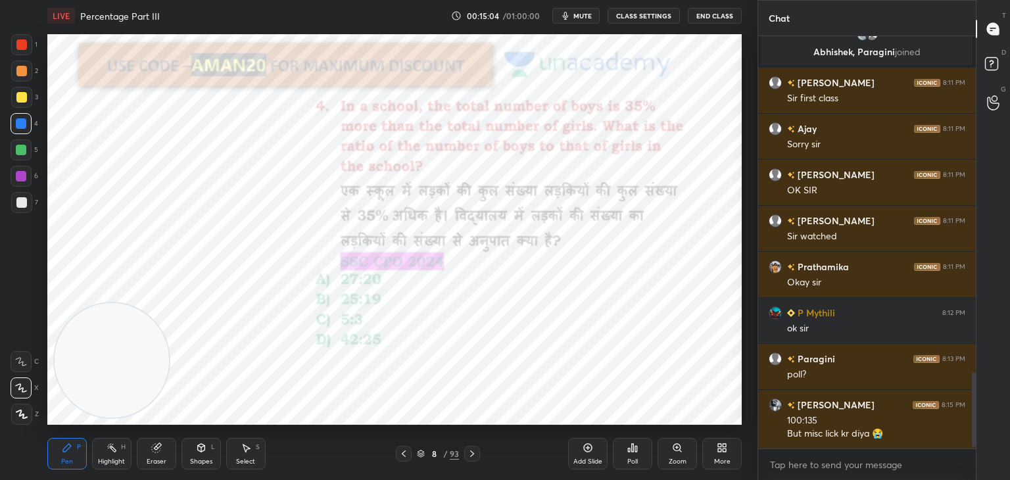
scroll to position [1836, 0]
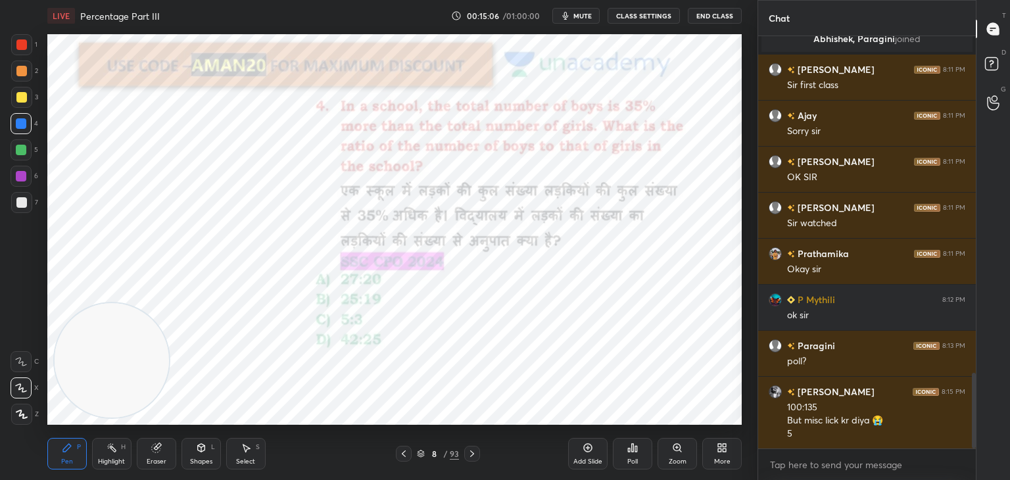
click at [21, 49] on div at bounding box center [21, 44] width 11 height 11
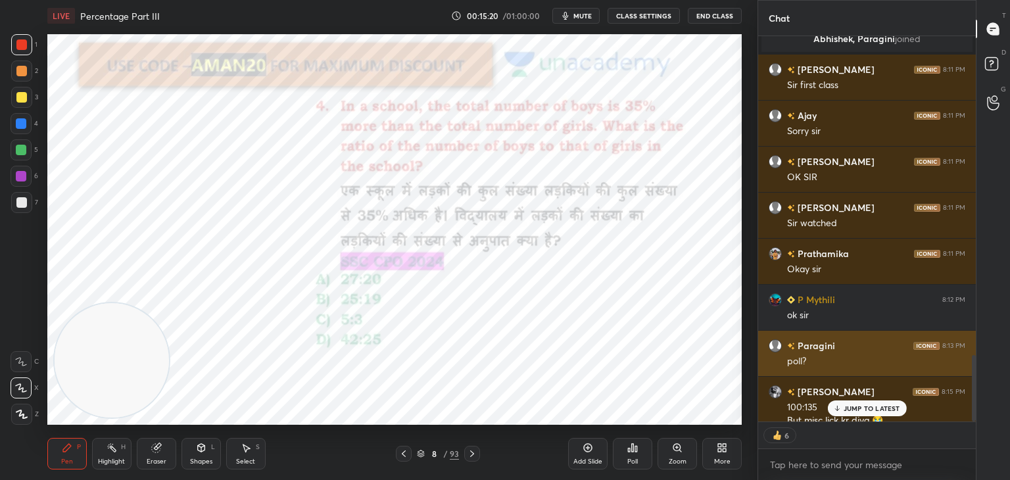
scroll to position [1862, 0]
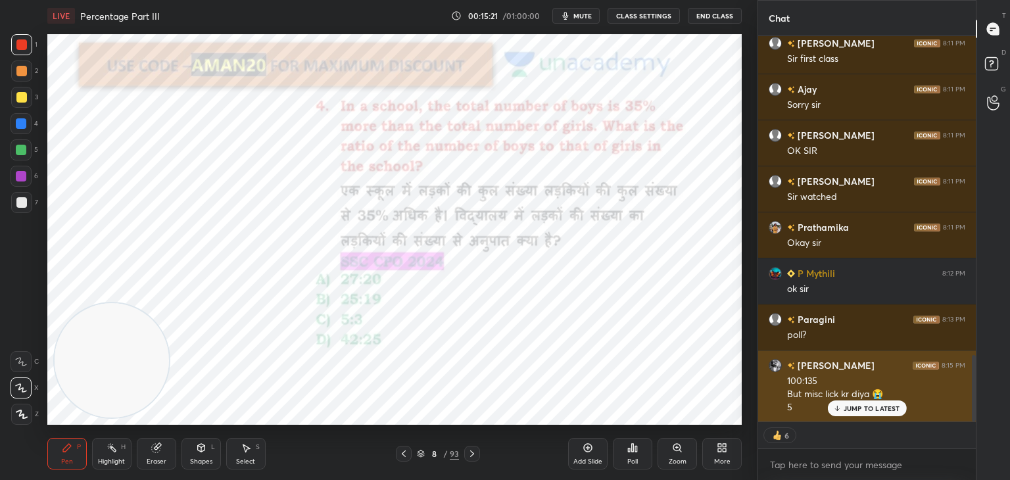
click at [867, 408] on p "JUMP TO LATEST" at bounding box center [872, 408] width 57 height 8
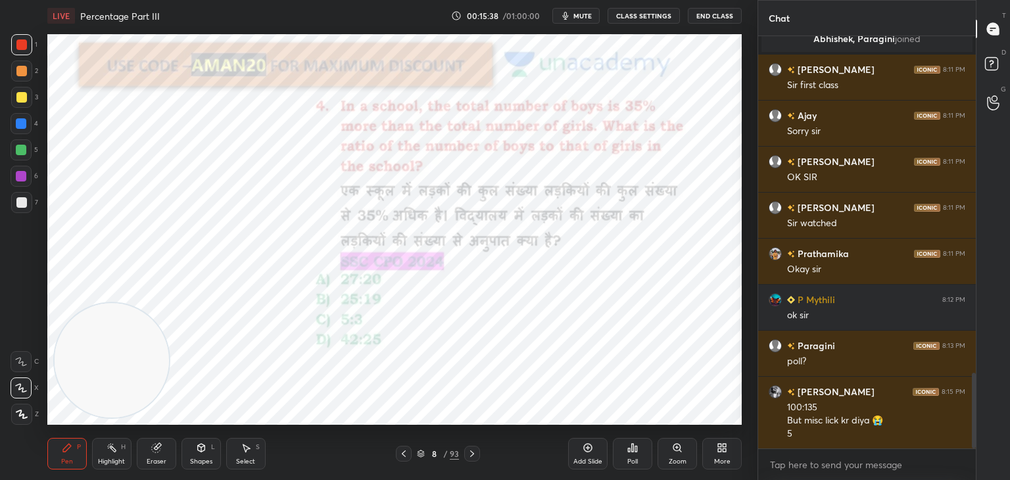
scroll to position [4, 4]
click at [20, 151] on div at bounding box center [21, 150] width 11 height 11
click at [18, 410] on icon at bounding box center [22, 414] width 12 height 9
click at [16, 178] on div at bounding box center [21, 176] width 11 height 11
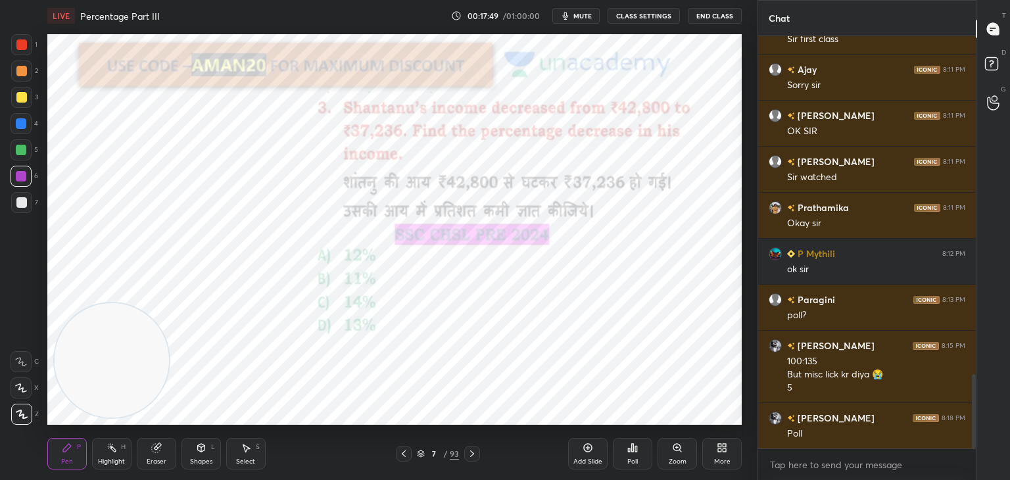
scroll to position [1928, 0]
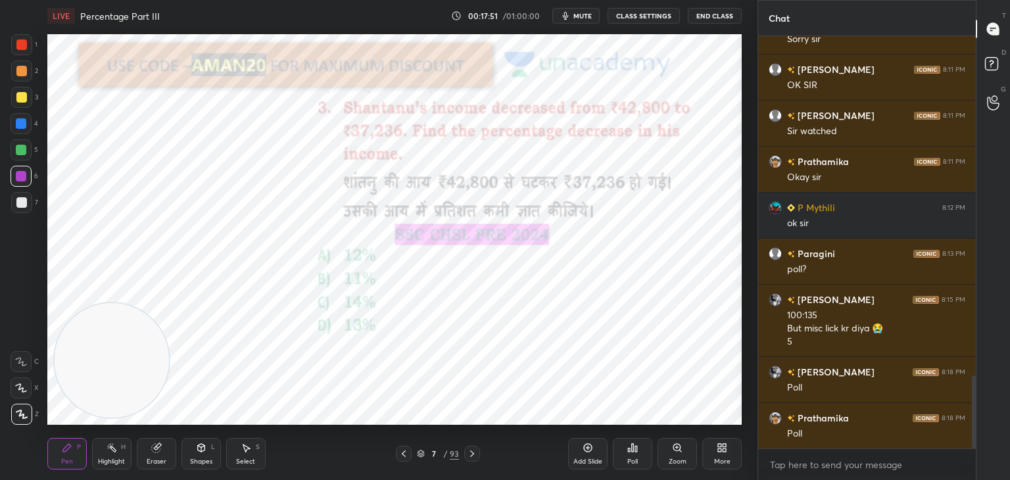
click at [631, 450] on icon at bounding box center [632, 448] width 11 height 11
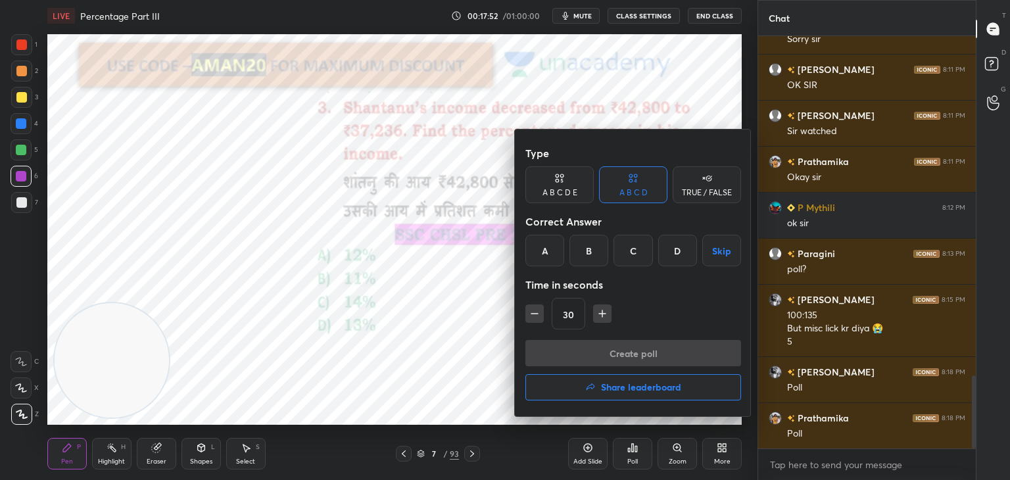
click at [677, 250] on div "D" at bounding box center [677, 251] width 39 height 32
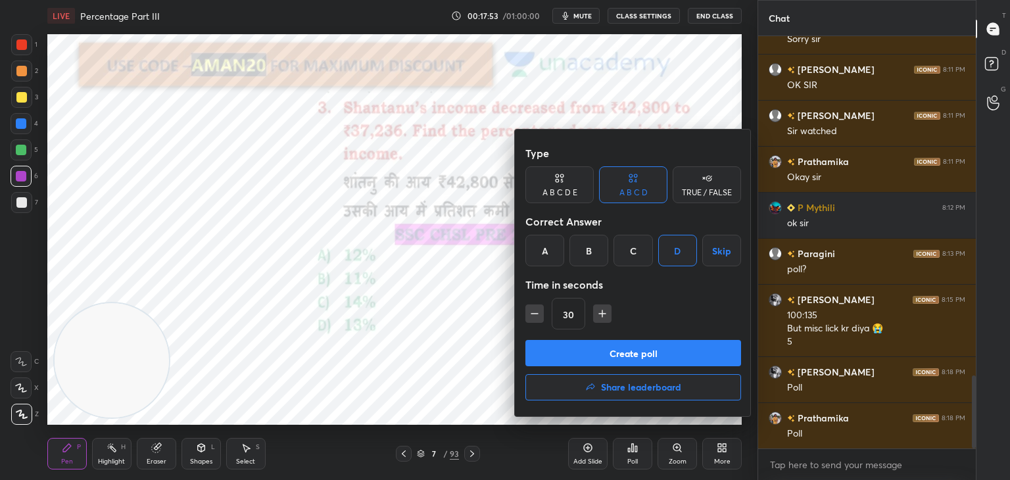
click at [644, 358] on button "Create poll" at bounding box center [633, 353] width 216 height 26
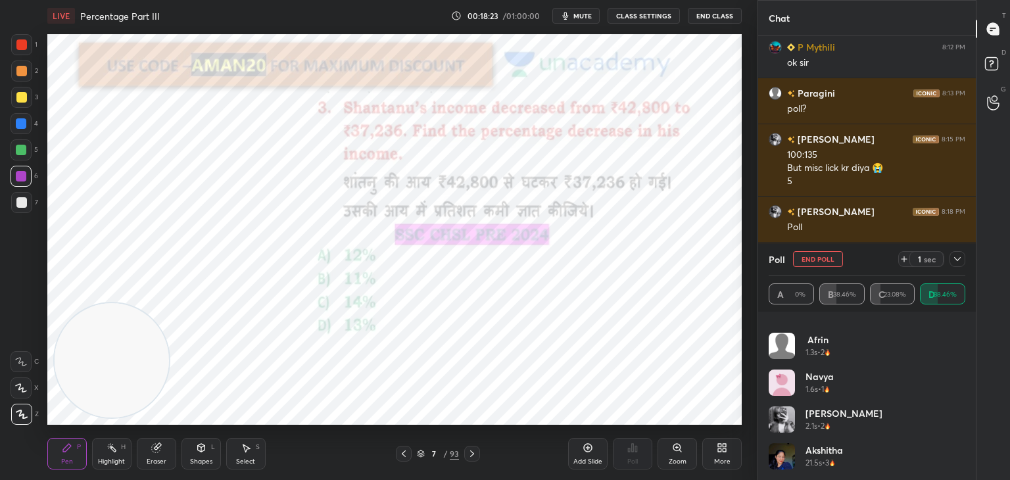
scroll to position [0, 0]
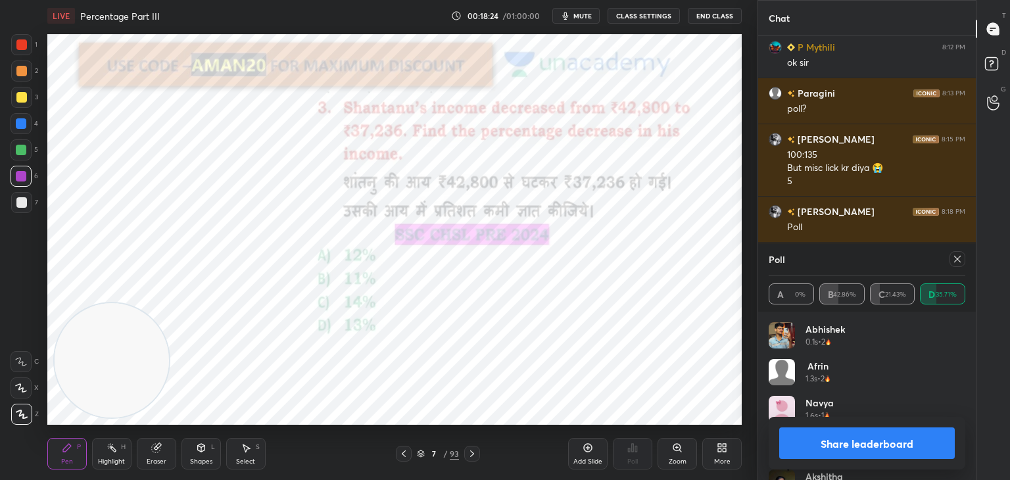
click at [840, 448] on button "Share leaderboard" at bounding box center [867, 443] width 176 height 32
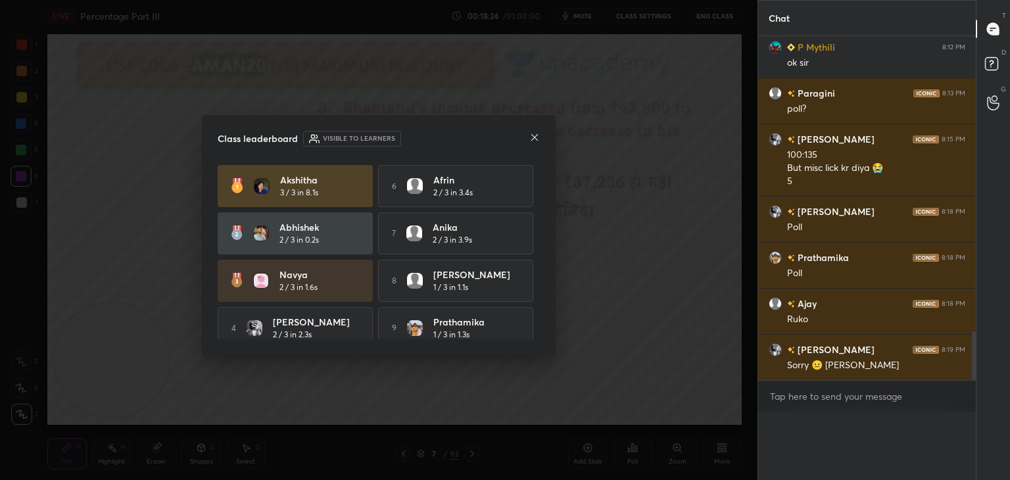
scroll to position [360, 214]
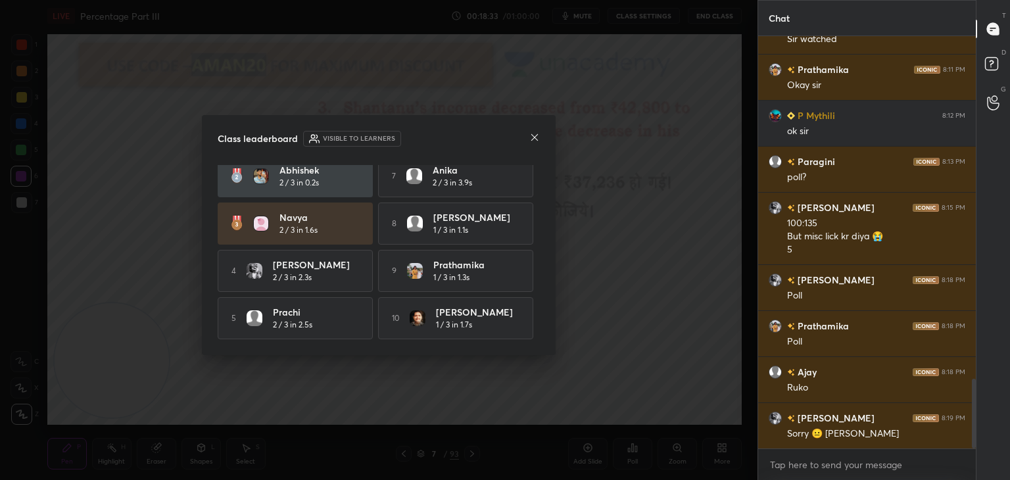
click at [534, 139] on icon at bounding box center [534, 137] width 11 height 11
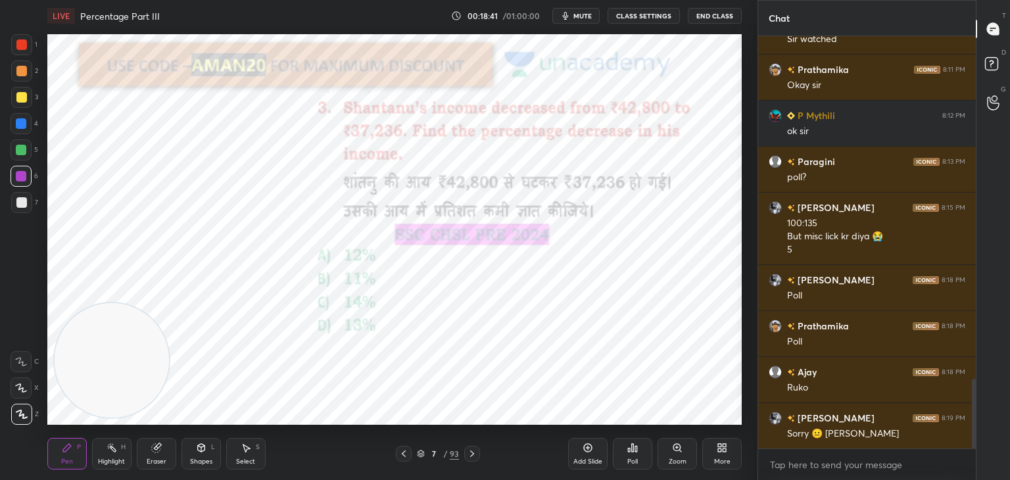
click at [161, 450] on icon at bounding box center [156, 448] width 11 height 11
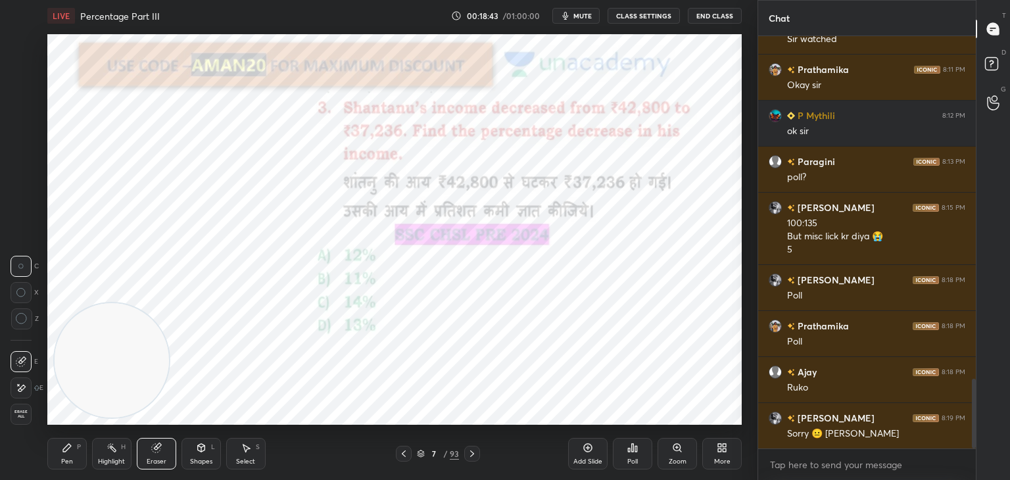
click at [84, 444] on div "Pen P" at bounding box center [66, 454] width 39 height 32
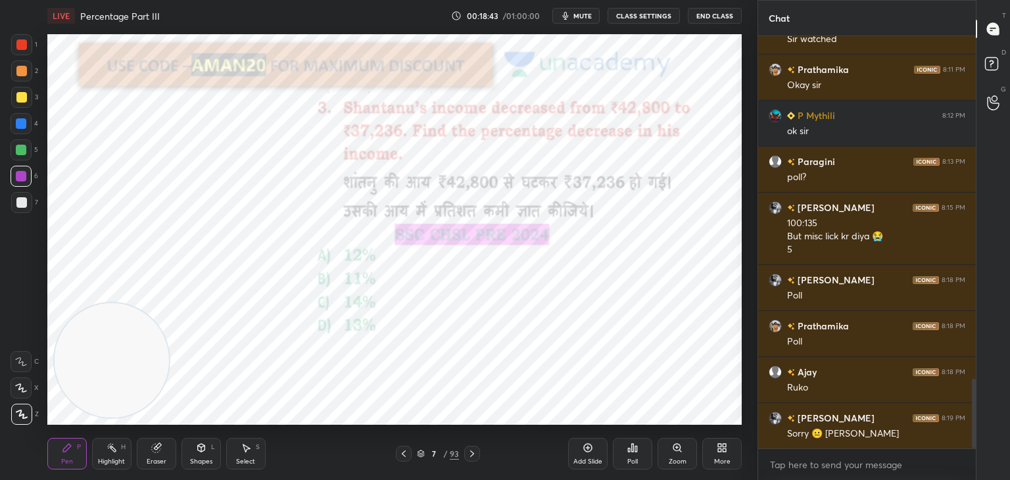
click at [84, 447] on div "Pen P" at bounding box center [66, 454] width 39 height 32
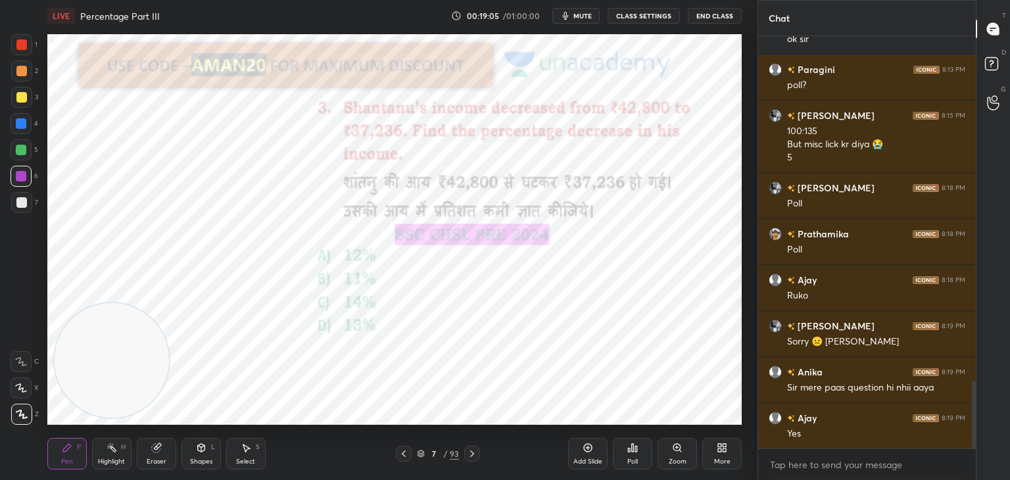
click at [155, 456] on div "Eraser" at bounding box center [156, 454] width 39 height 32
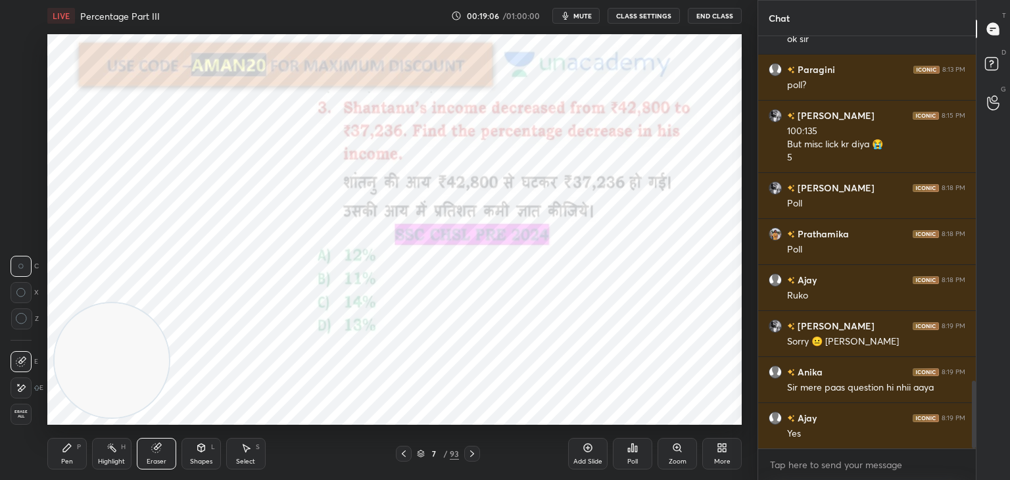
click at [26, 416] on span "Erase all" at bounding box center [21, 414] width 20 height 9
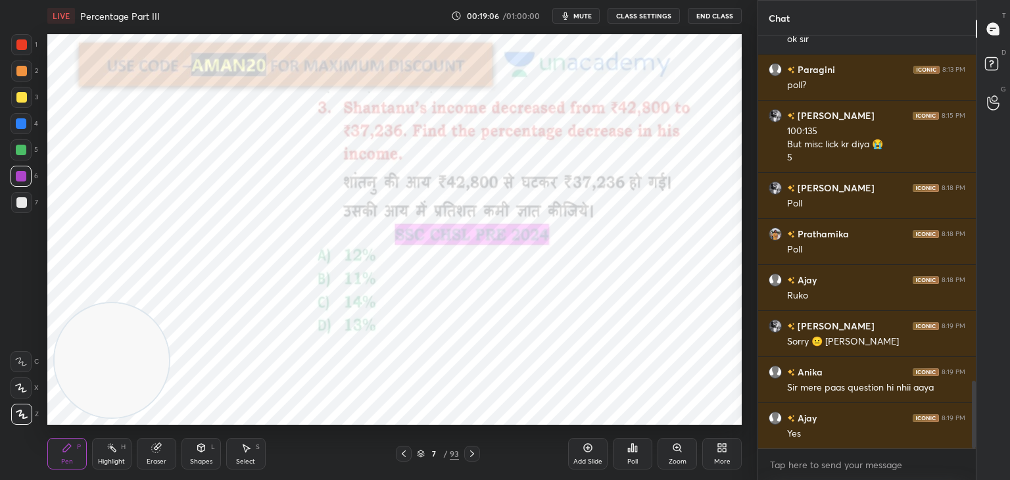
click at [101, 451] on div "Highlight H" at bounding box center [111, 454] width 39 height 32
click at [21, 415] on icon at bounding box center [21, 414] width 11 height 11
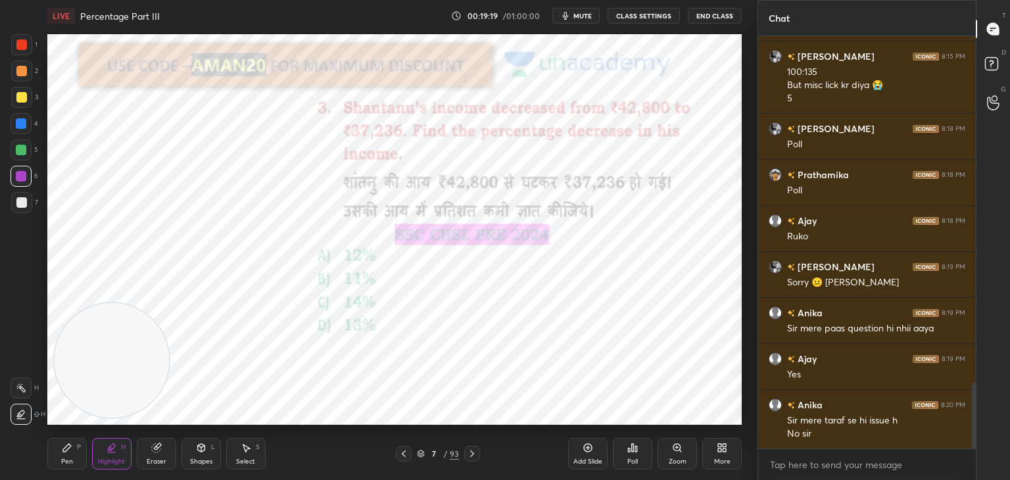
click at [139, 454] on div "Eraser" at bounding box center [156, 454] width 39 height 32
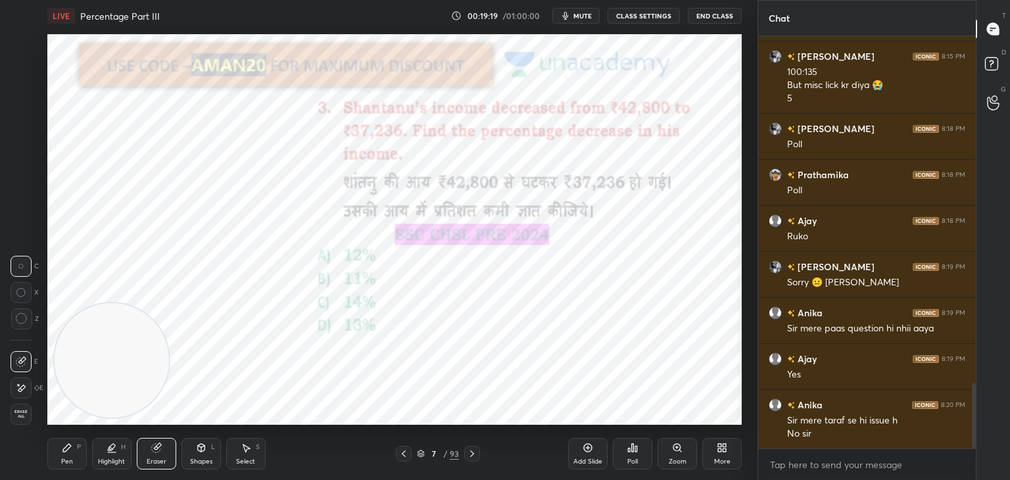
click at [23, 416] on span "Erase all" at bounding box center [21, 414] width 20 height 9
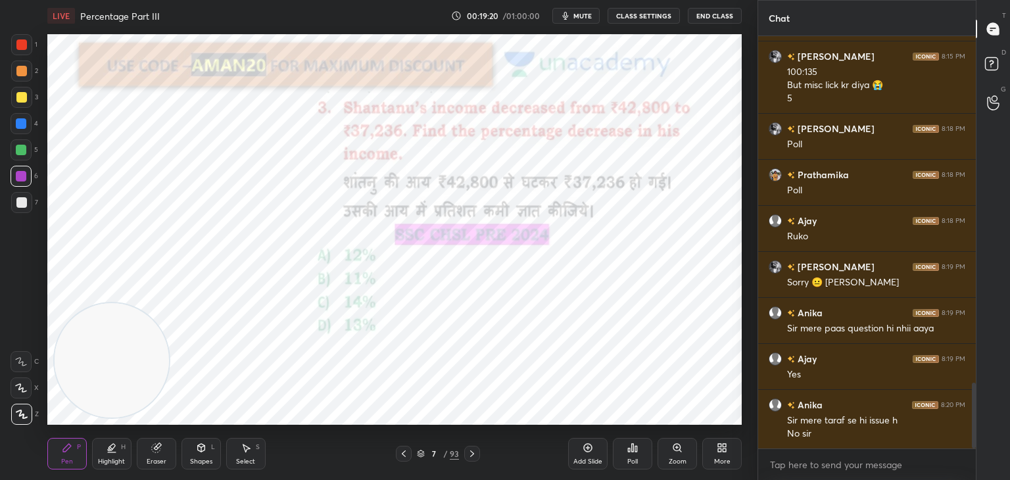
click at [52, 445] on div "Pen P" at bounding box center [66, 454] width 39 height 32
click at [19, 59] on div "1" at bounding box center [24, 47] width 26 height 26
click at [24, 128] on div at bounding box center [21, 123] width 11 height 11
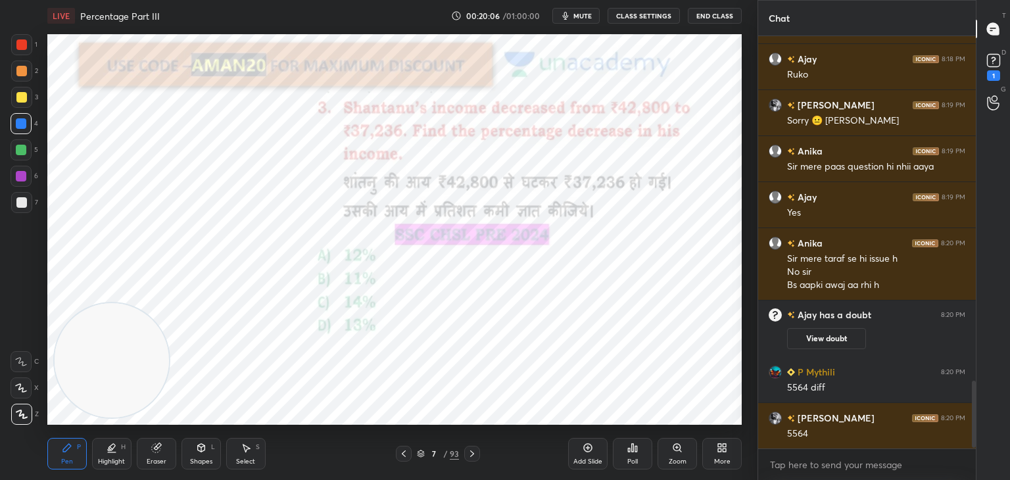
scroll to position [2158, 0]
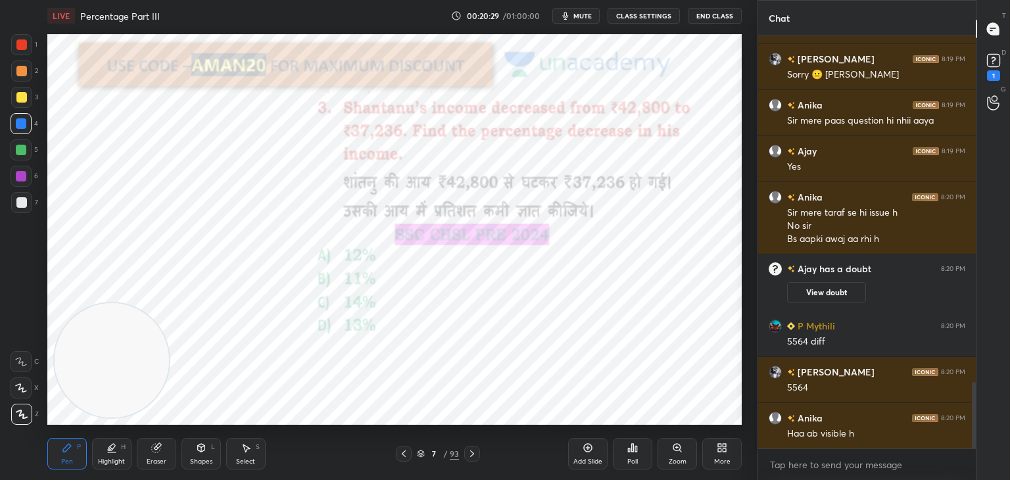
click at [26, 146] on div at bounding box center [21, 149] width 21 height 21
click at [25, 178] on div at bounding box center [21, 176] width 11 height 11
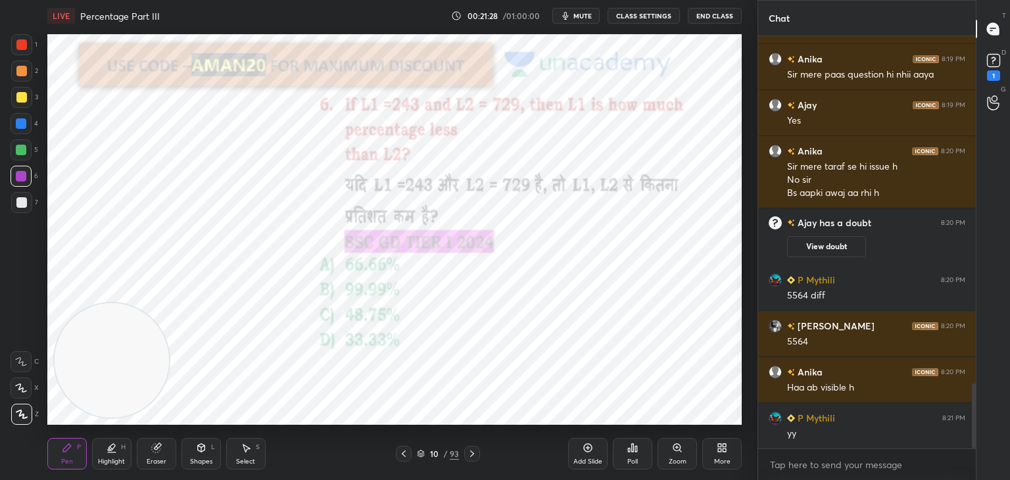
click at [28, 45] on div at bounding box center [21, 44] width 21 height 21
click at [834, 237] on button "View doubt" at bounding box center [826, 246] width 79 height 21
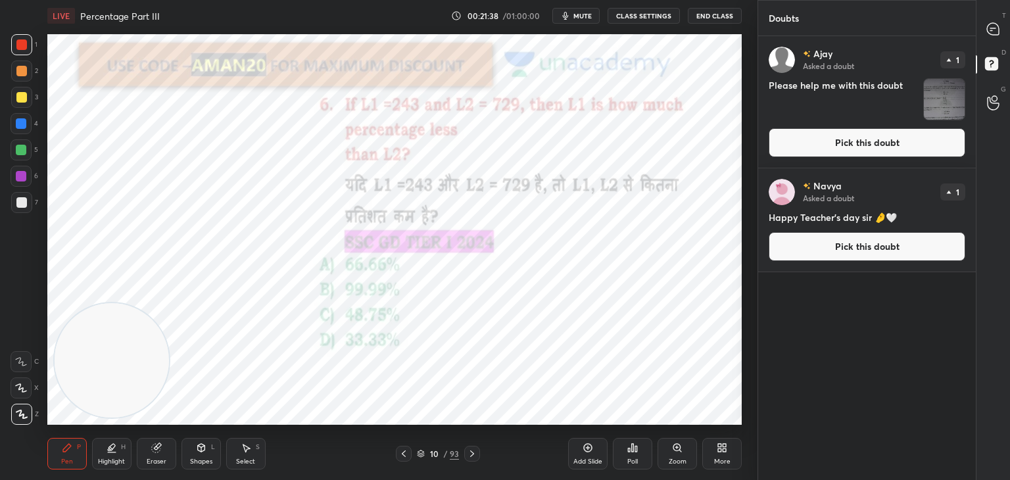
click at [875, 253] on button "Pick this doubt" at bounding box center [867, 246] width 197 height 29
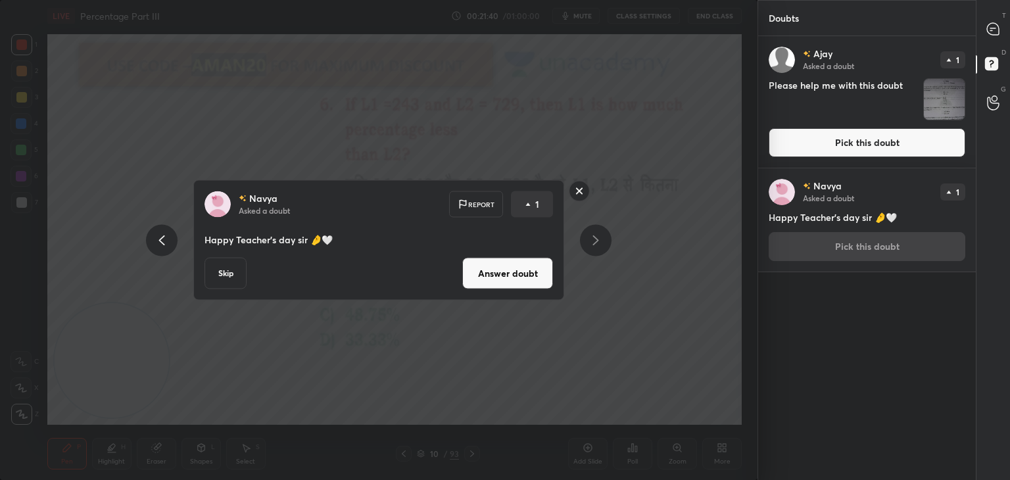
click at [237, 274] on button "Skip" at bounding box center [226, 274] width 42 height 32
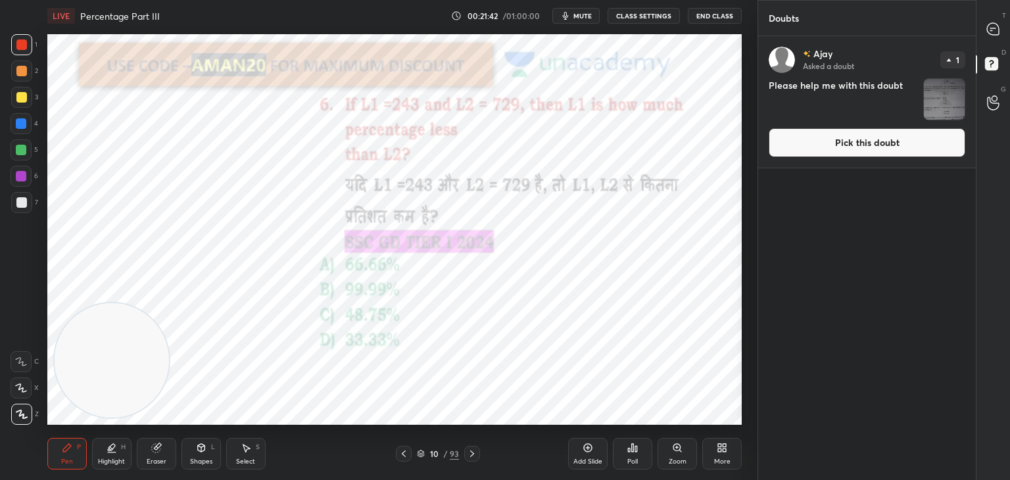
click at [843, 149] on button "Pick this doubt" at bounding box center [867, 142] width 197 height 29
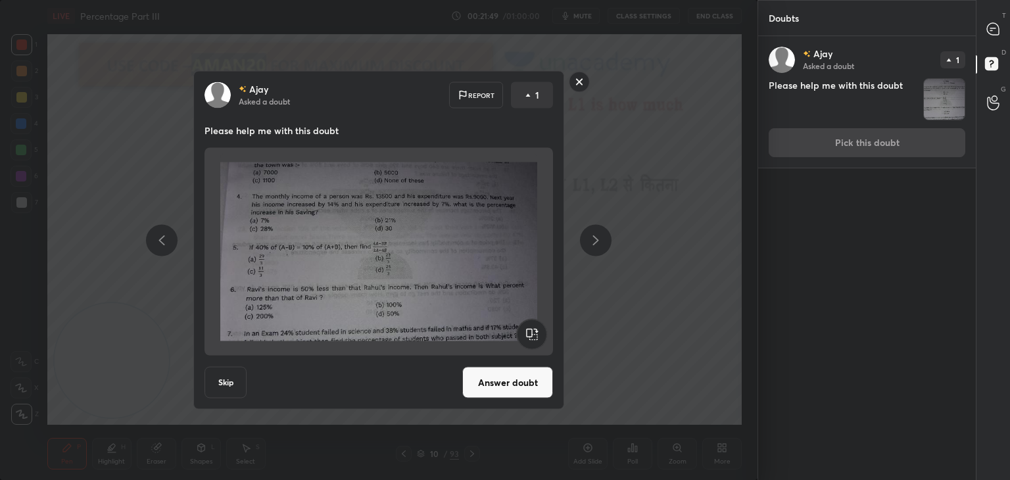
click at [580, 86] on rect at bounding box center [579, 82] width 20 height 20
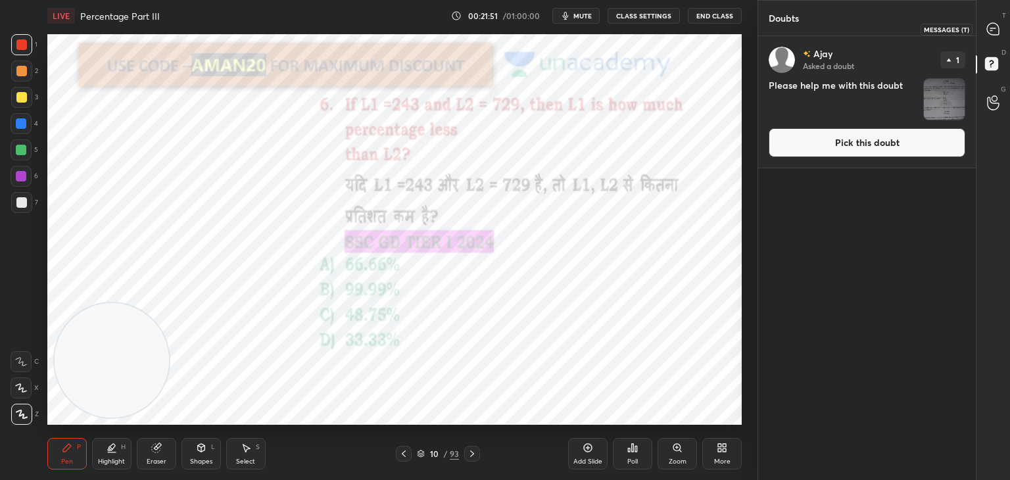
click at [989, 20] on div at bounding box center [994, 29] width 26 height 24
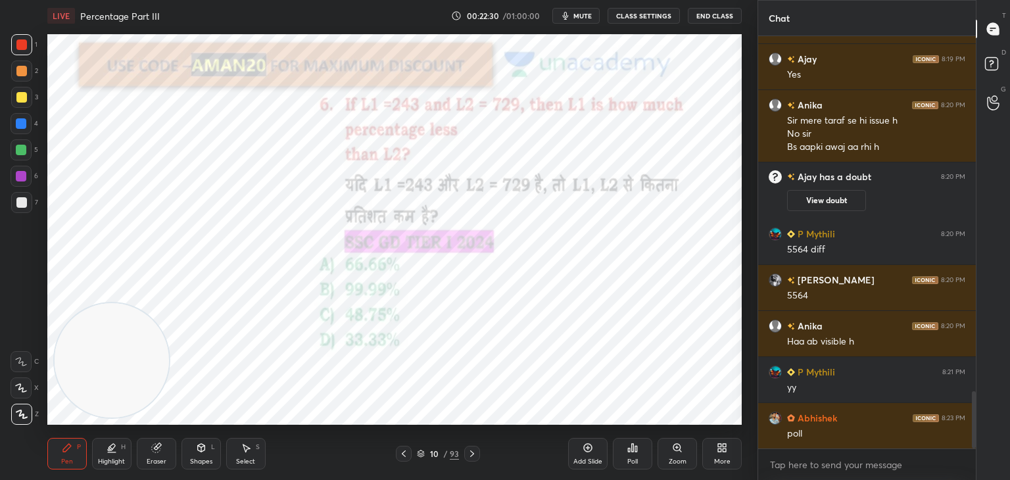
scroll to position [2549, 0]
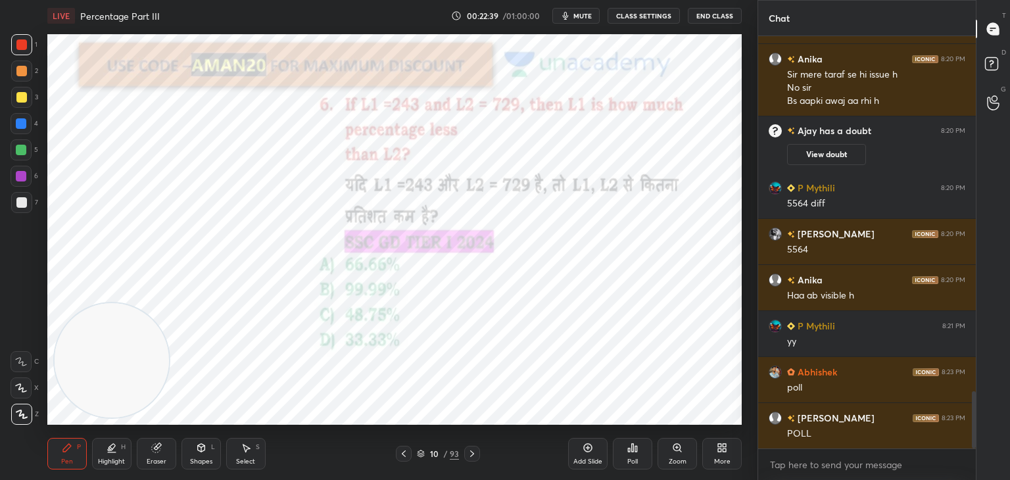
click at [632, 450] on icon at bounding box center [633, 448] width 2 height 8
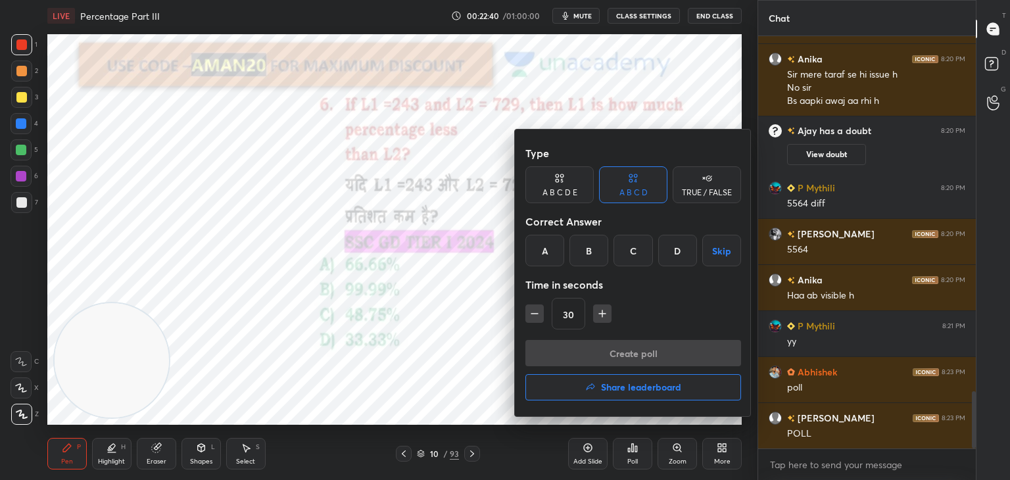
click at [539, 253] on div "A" at bounding box center [544, 251] width 39 height 32
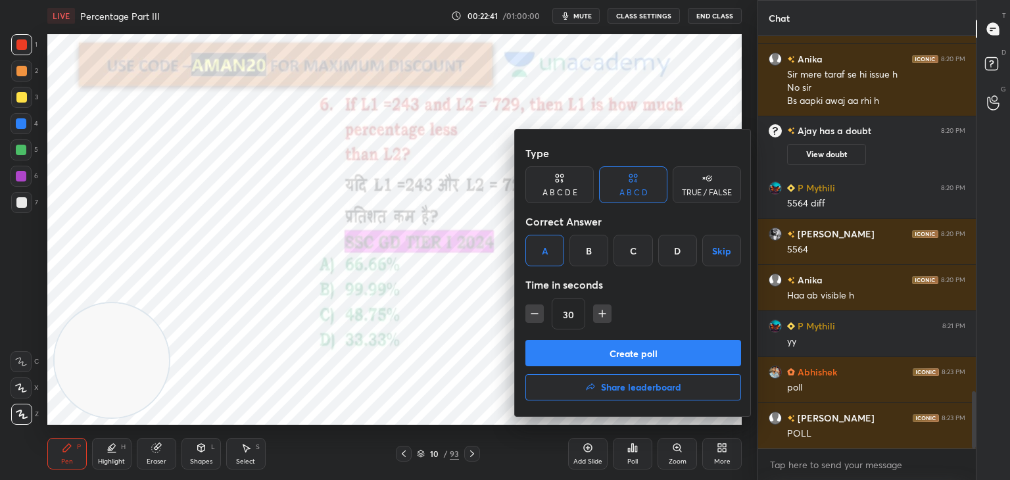
click at [569, 355] on button "Create poll" at bounding box center [633, 353] width 216 height 26
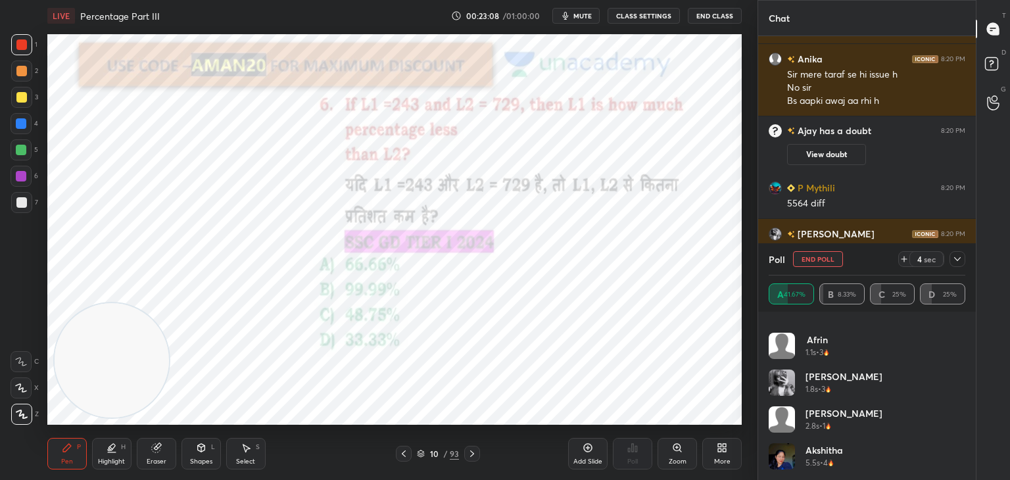
scroll to position [0, 0]
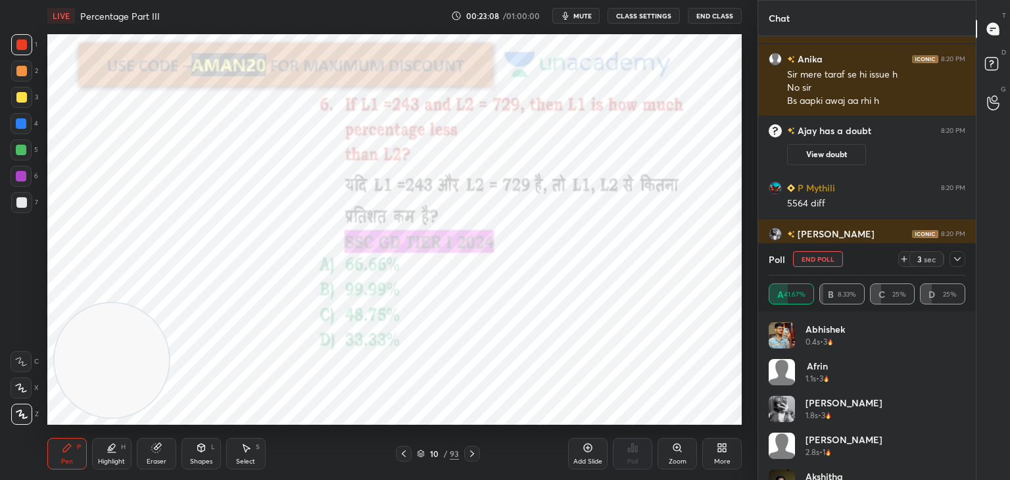
click at [852, 360] on div "Afrin 1.1s • 3" at bounding box center [867, 377] width 197 height 37
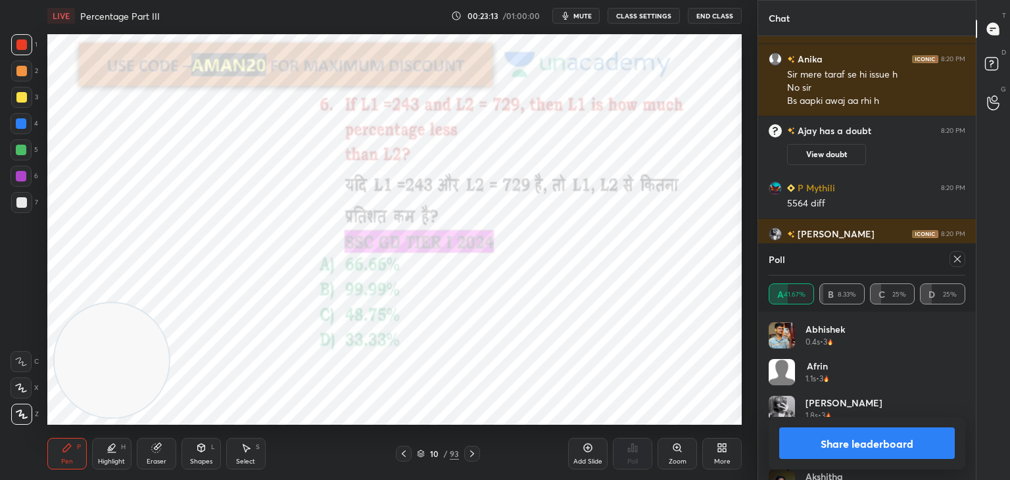
click at [875, 437] on button "Share leaderboard" at bounding box center [867, 443] width 176 height 32
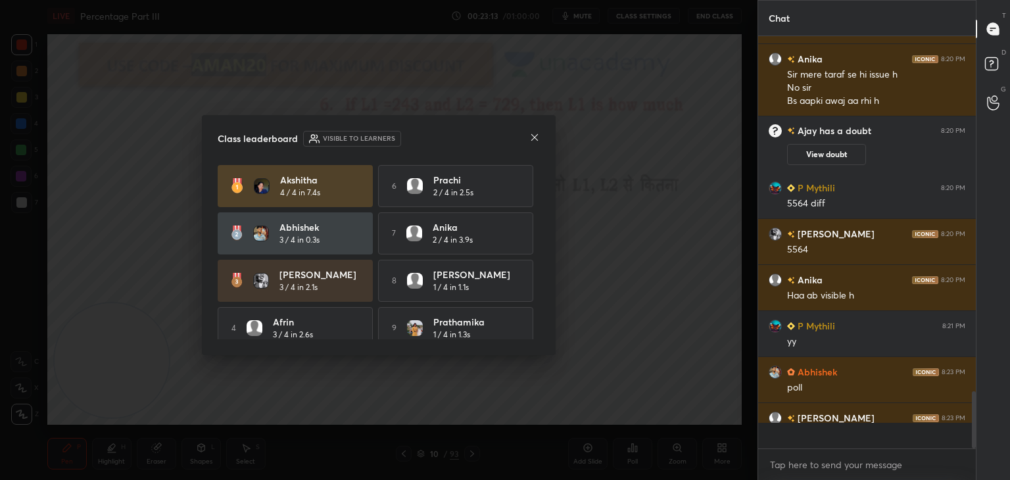
scroll to position [4, 4]
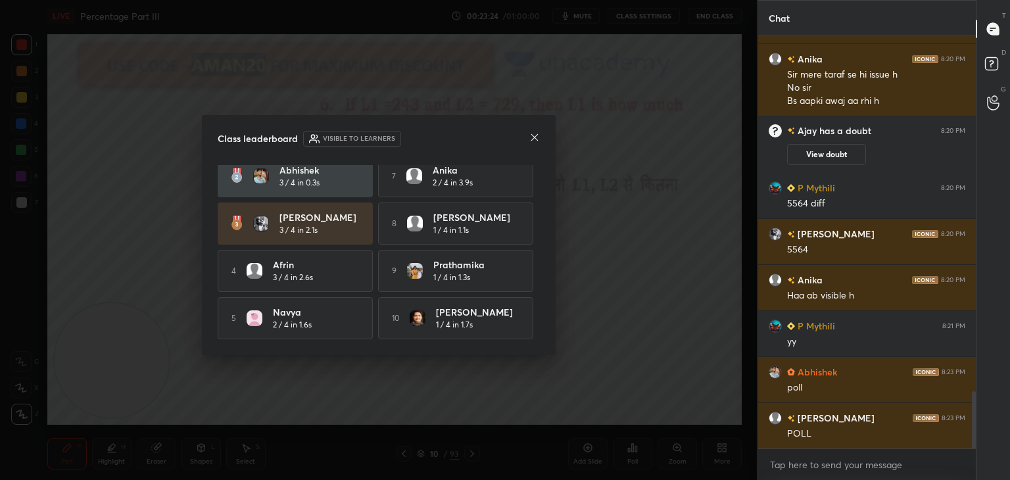
click at [534, 141] on icon at bounding box center [534, 137] width 11 height 11
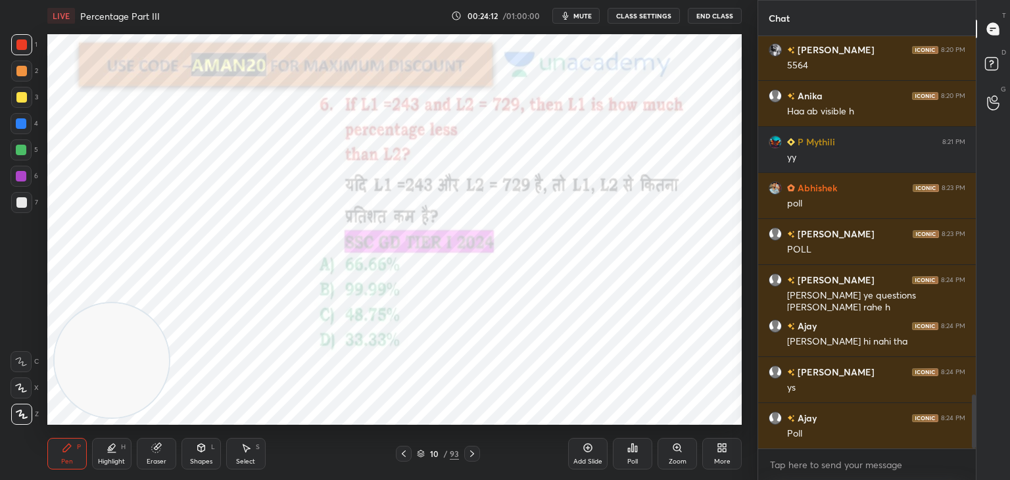
click at [19, 153] on div at bounding box center [21, 150] width 11 height 11
click at [585, 456] on div "Add Slide" at bounding box center [587, 454] width 39 height 32
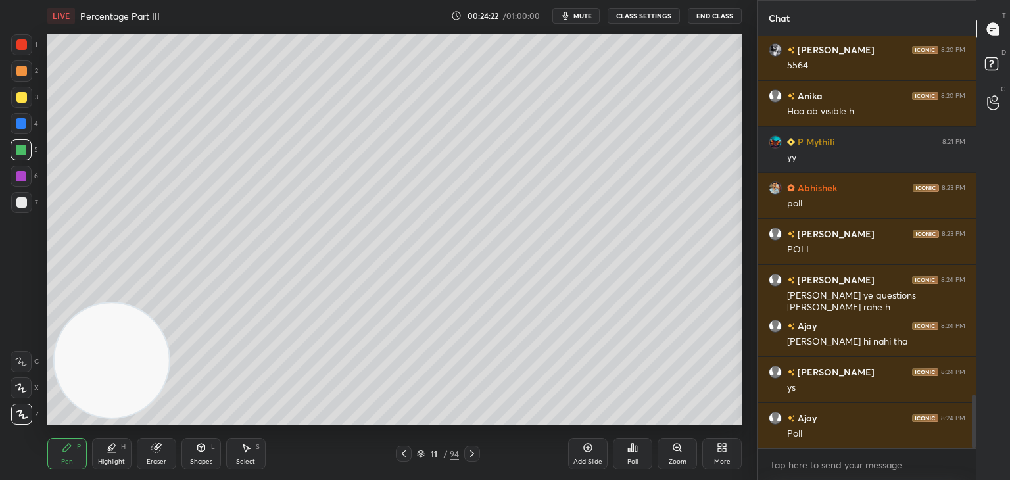
click at [187, 455] on div "Shapes L" at bounding box center [201, 454] width 39 height 32
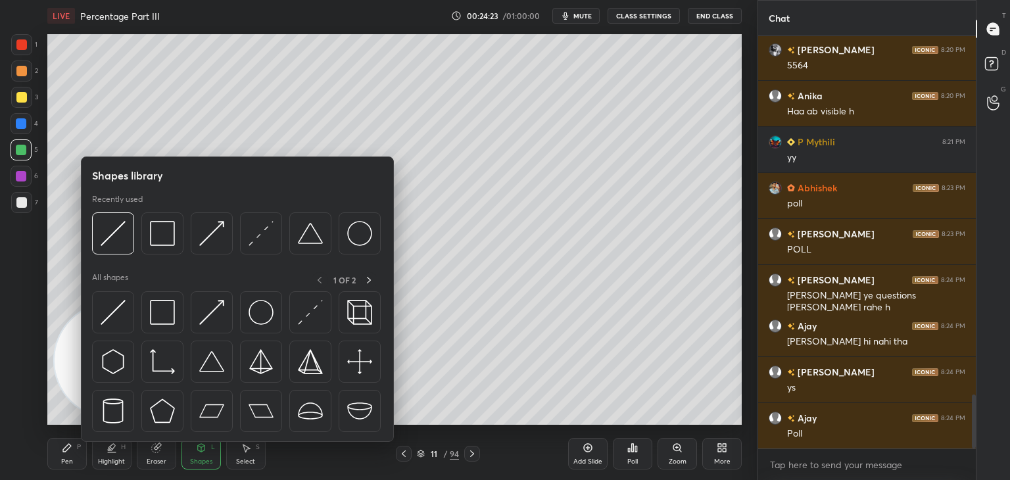
click at [162, 319] on img at bounding box center [162, 312] width 25 height 25
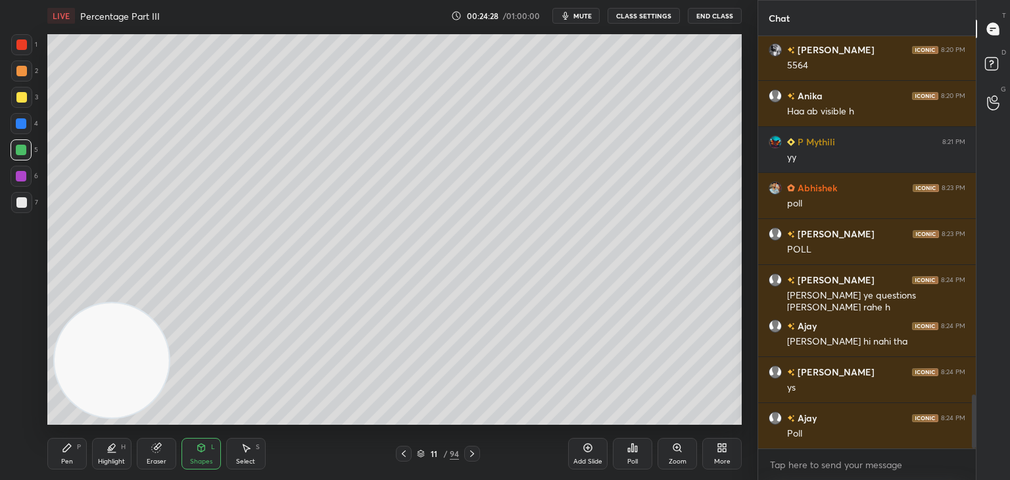
click at [71, 450] on icon at bounding box center [67, 448] width 11 height 11
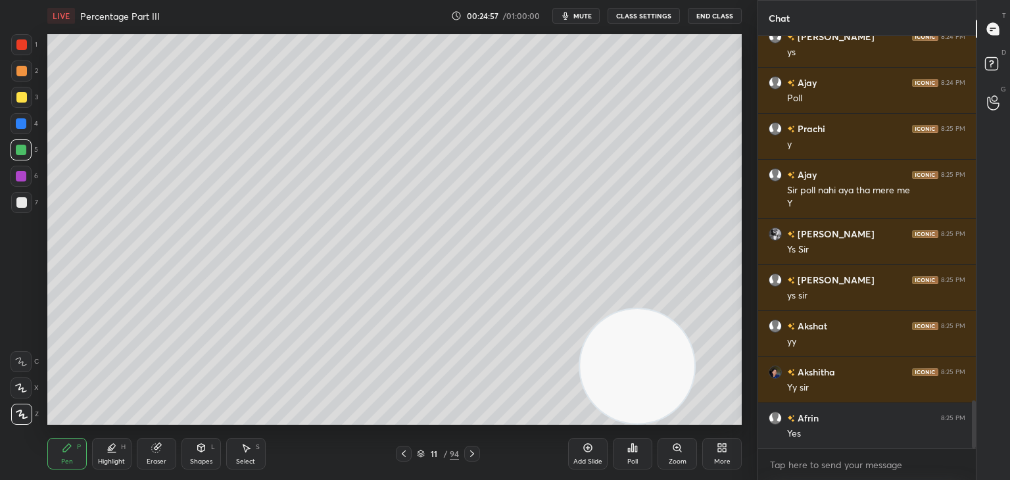
scroll to position [3114, 0]
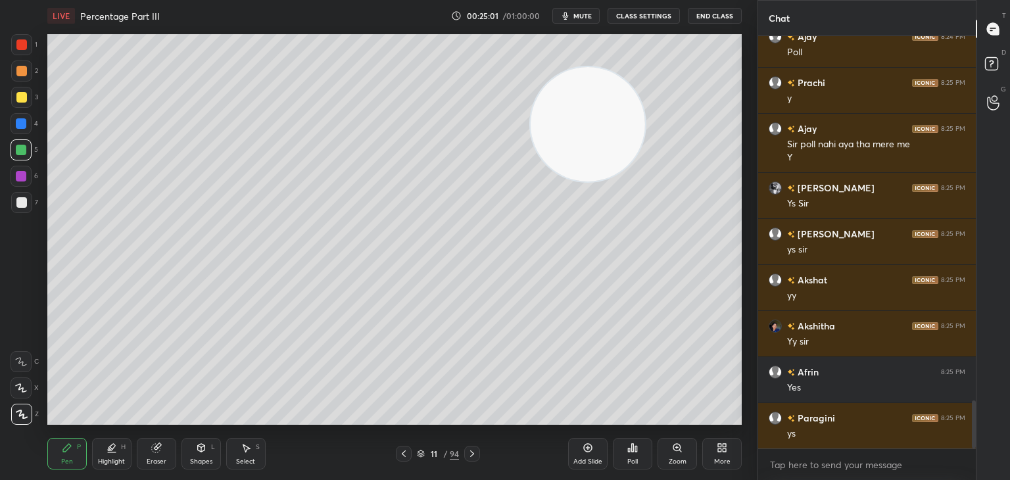
click at [21, 99] on div at bounding box center [21, 97] width 11 height 11
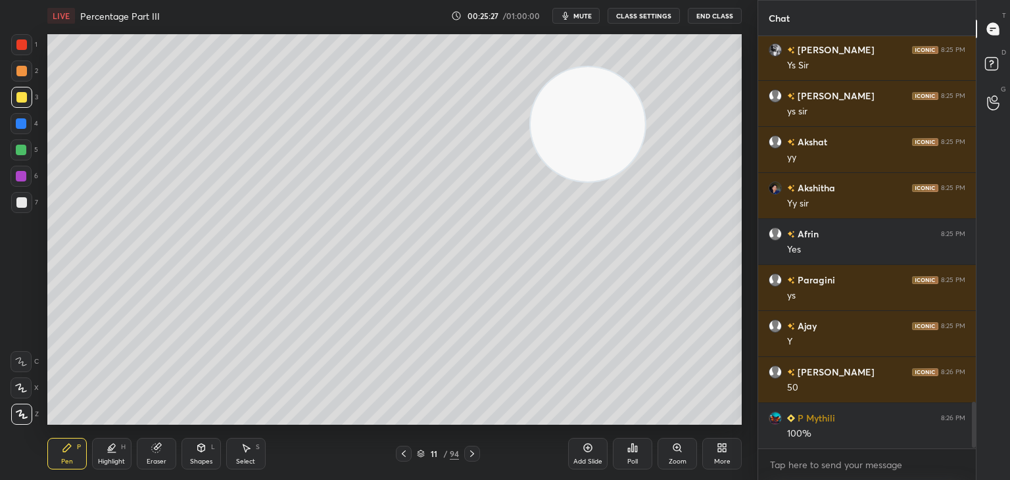
scroll to position [3299, 0]
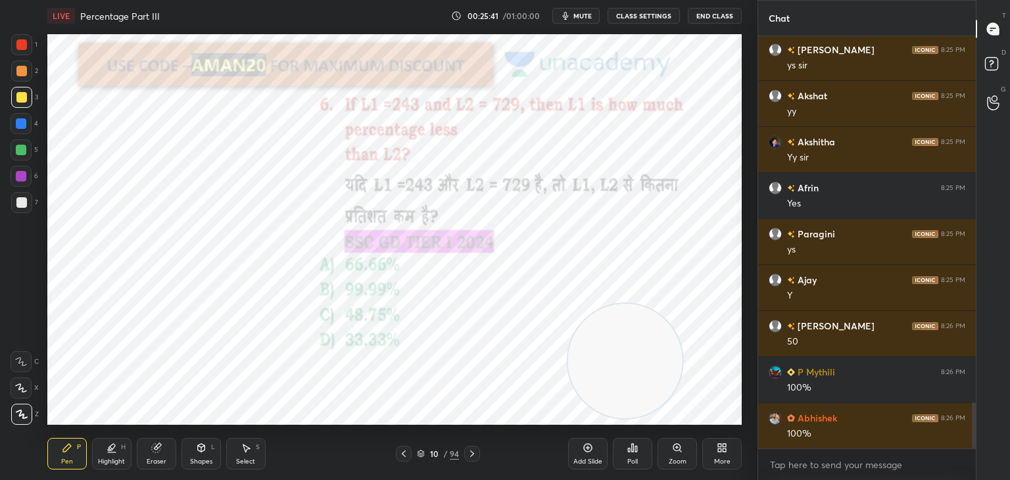
click at [13, 133] on div at bounding box center [21, 123] width 21 height 21
click at [16, 381] on div at bounding box center [21, 387] width 21 height 21
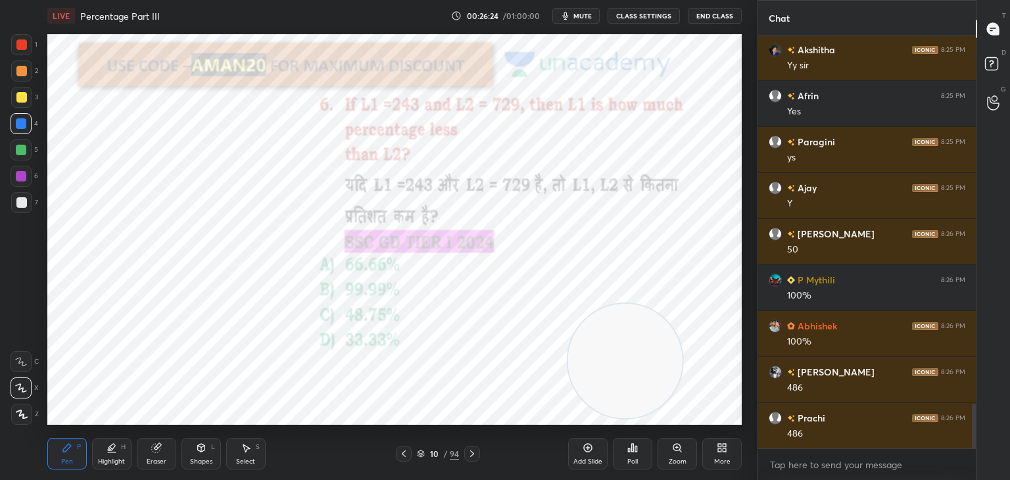
scroll to position [3437, 0]
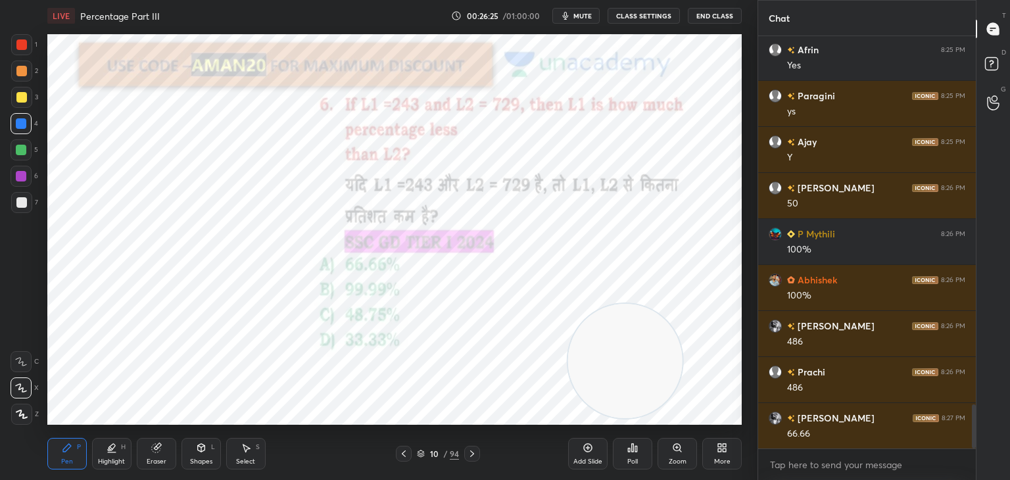
click at [21, 180] on div at bounding box center [21, 176] width 11 height 11
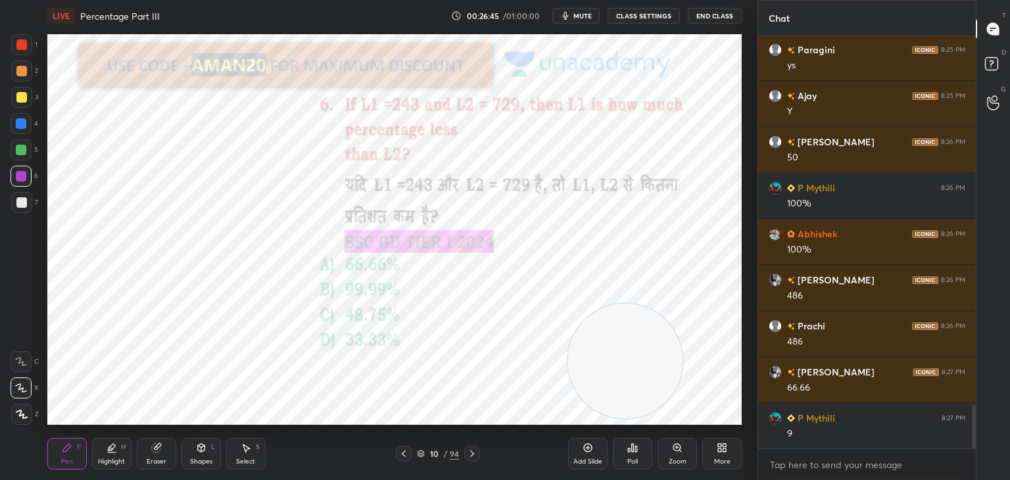
scroll to position [3529, 0]
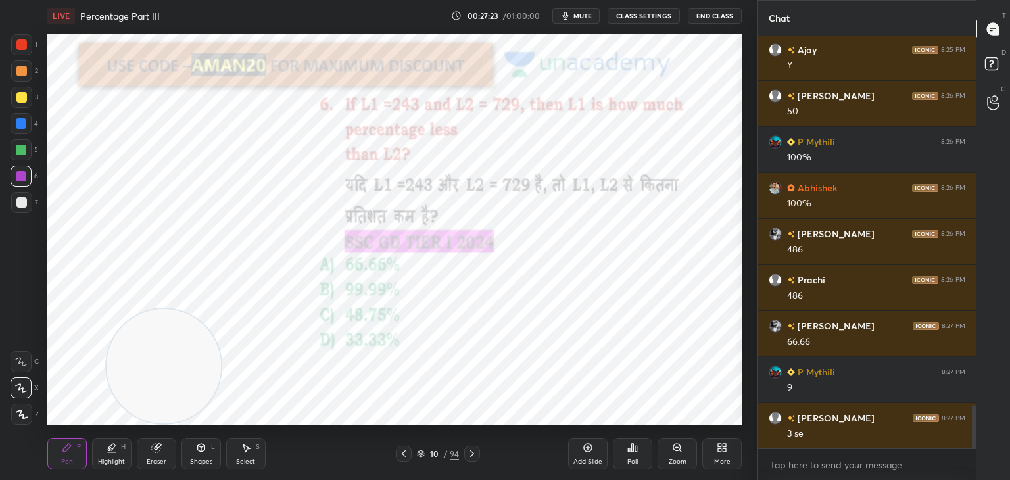
click at [25, 46] on div at bounding box center [21, 44] width 11 height 11
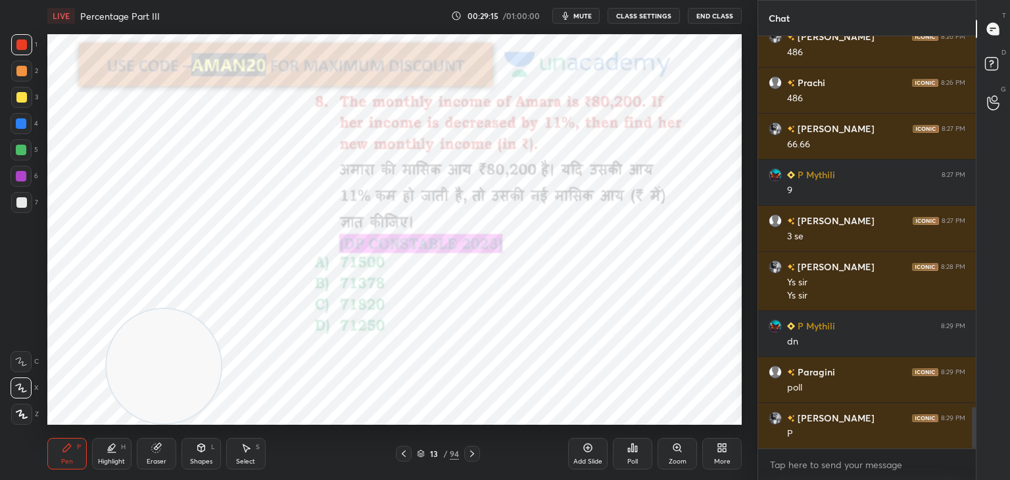
scroll to position [3772, 0]
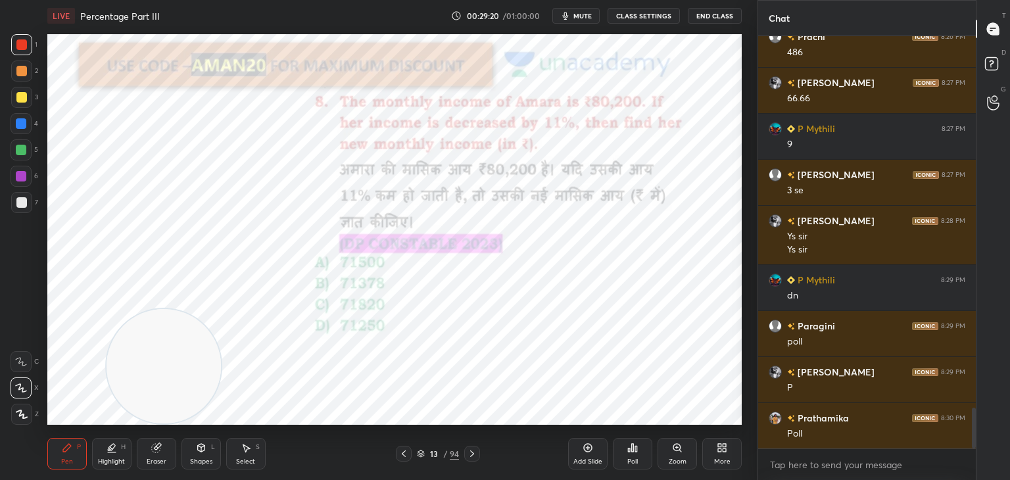
click at [636, 454] on div "Poll" at bounding box center [632, 454] width 39 height 32
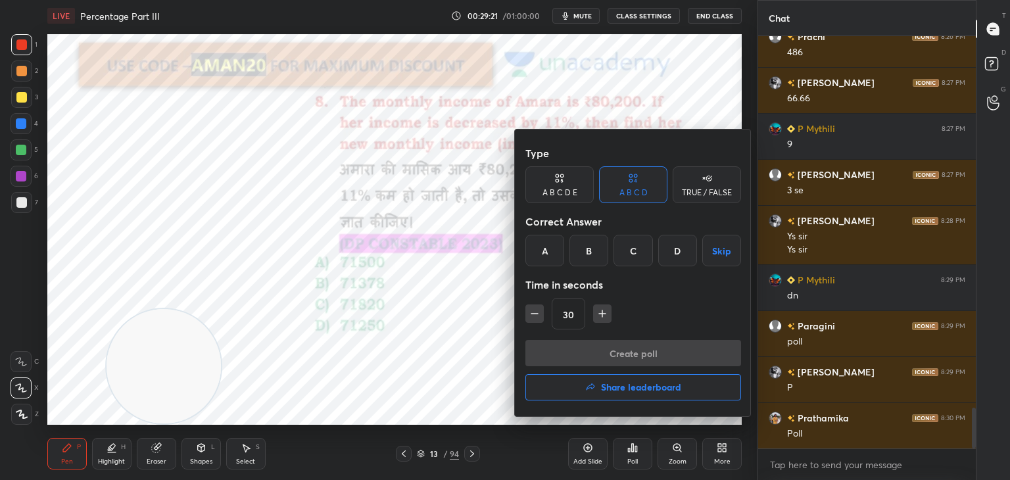
click at [581, 261] on div "B" at bounding box center [588, 251] width 39 height 32
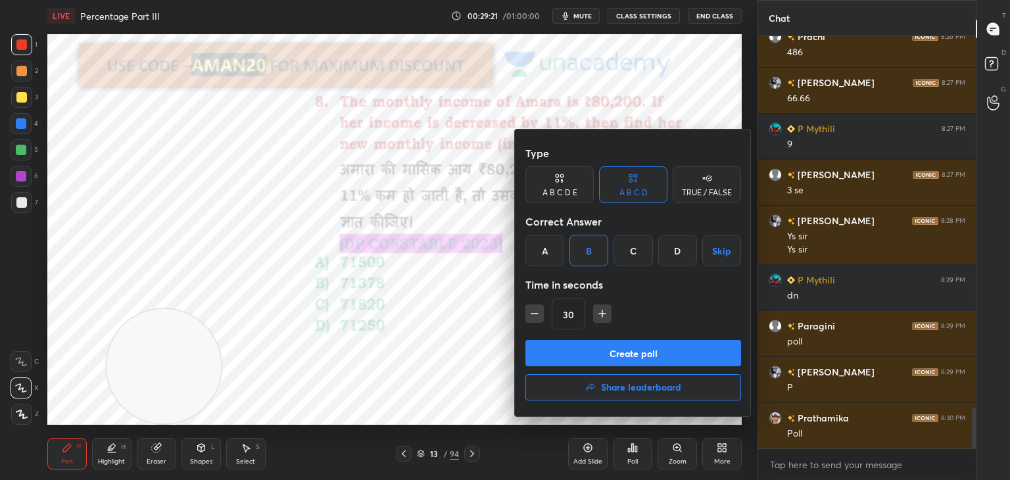
click at [588, 351] on button "Create poll" at bounding box center [633, 353] width 216 height 26
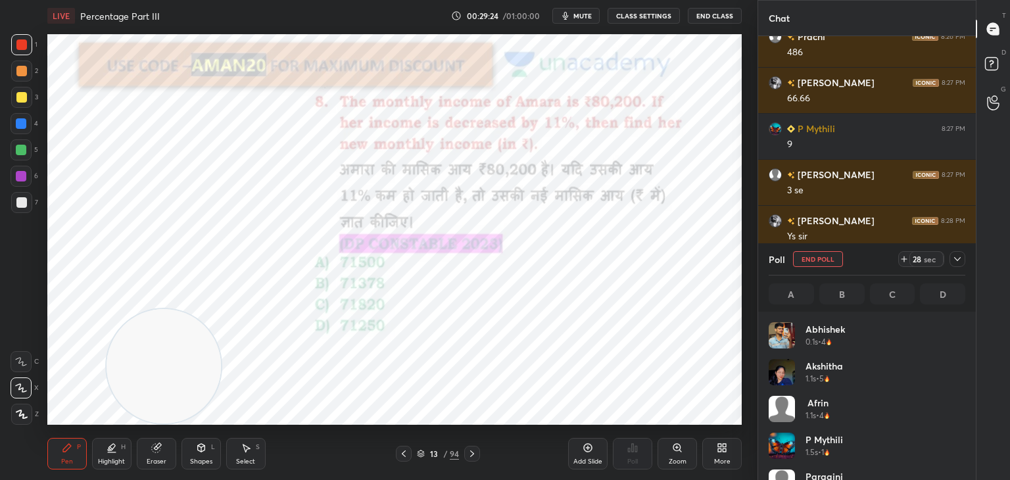
scroll to position [154, 193]
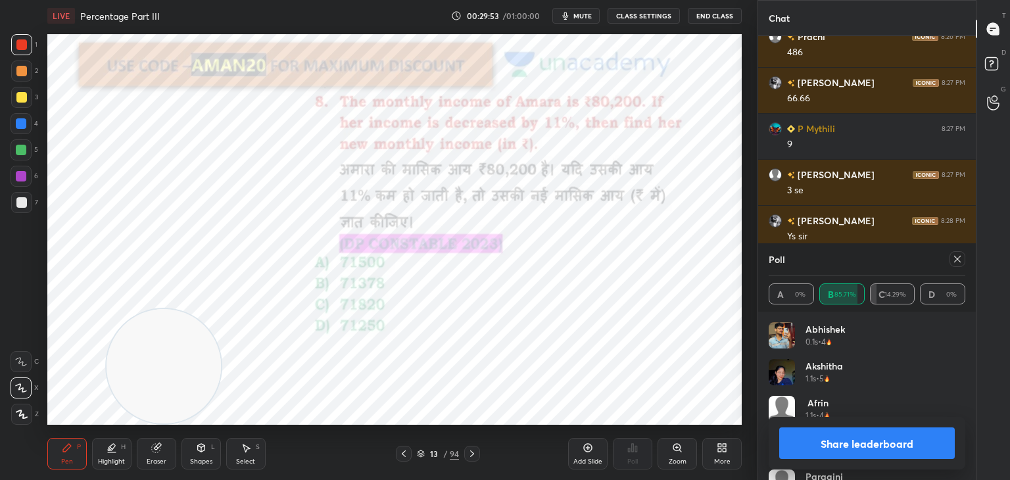
click at [842, 439] on button "Share leaderboard" at bounding box center [867, 443] width 176 height 32
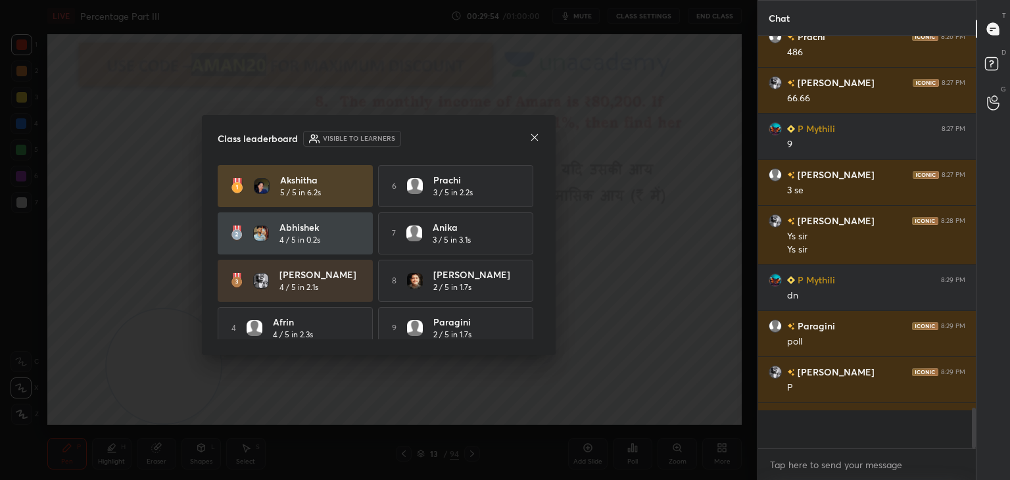
scroll to position [410, 214]
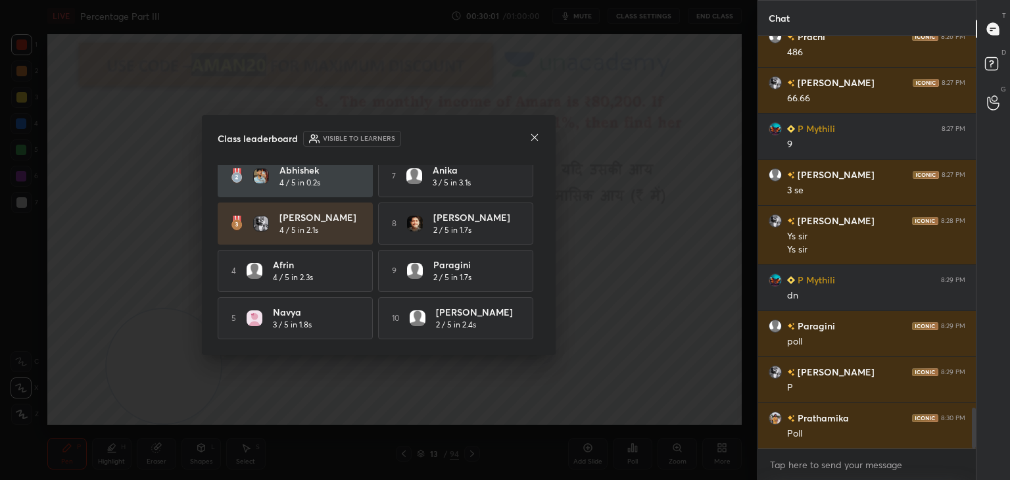
click at [529, 136] on icon at bounding box center [534, 137] width 11 height 11
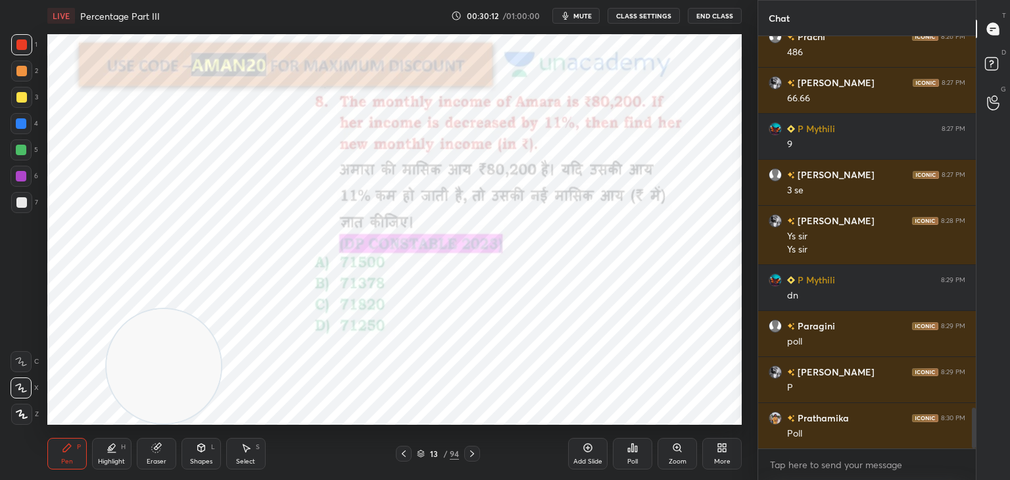
click at [30, 157] on div at bounding box center [21, 149] width 21 height 21
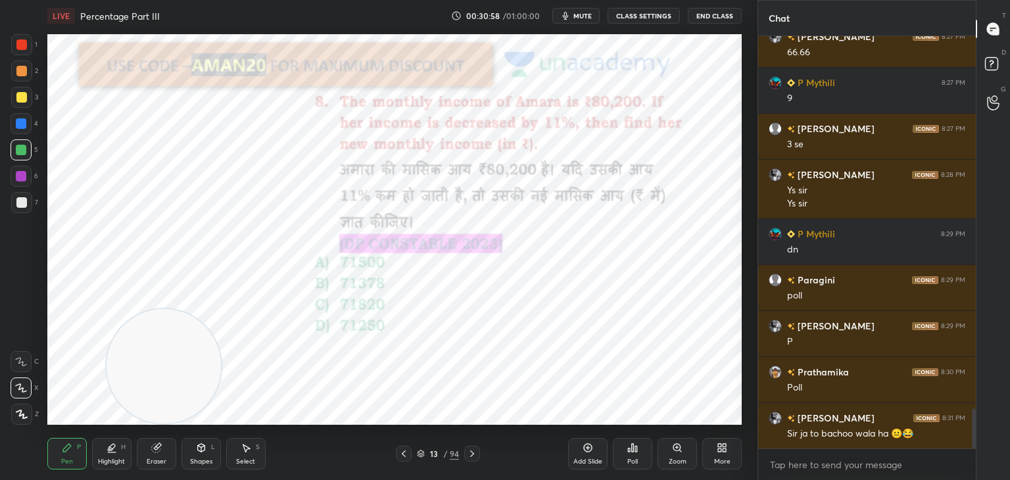
click at [29, 46] on div at bounding box center [21, 44] width 21 height 21
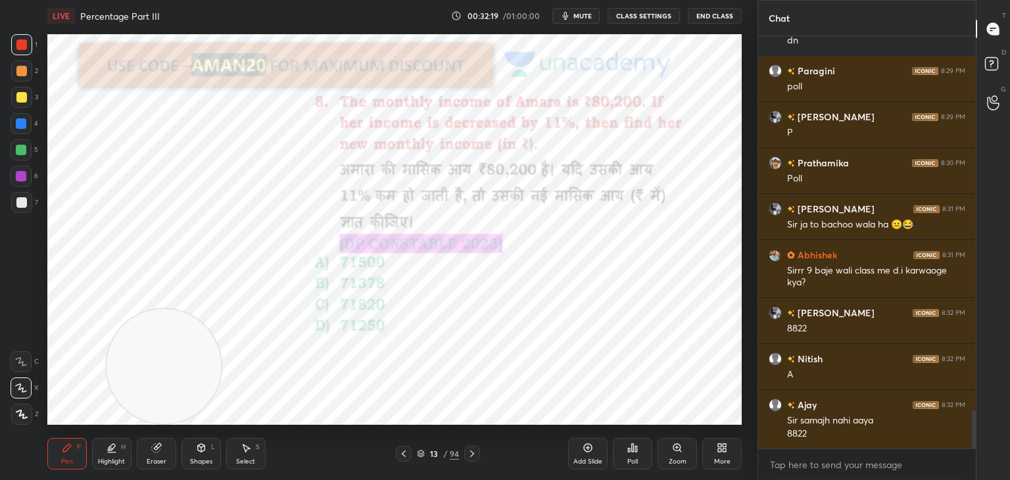
scroll to position [4073, 0]
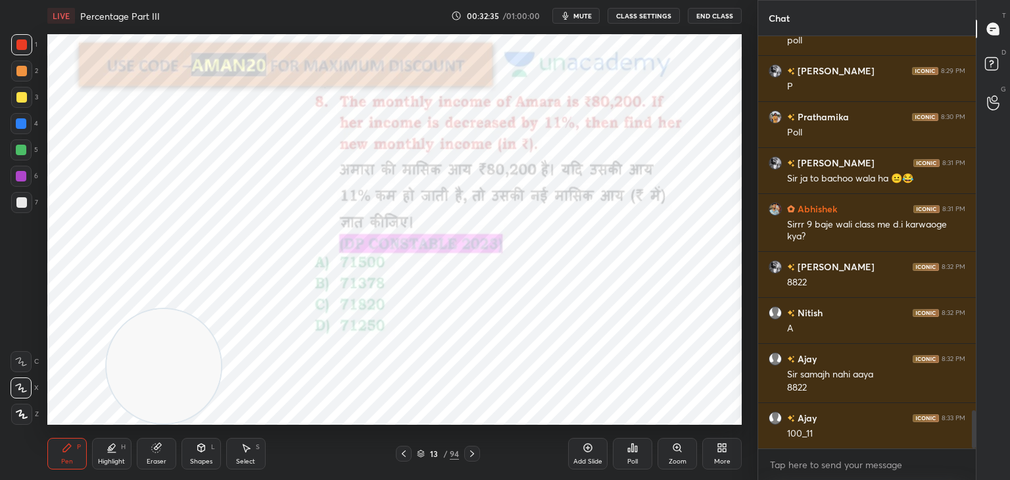
click at [579, 440] on div "Add Slide" at bounding box center [587, 454] width 39 height 32
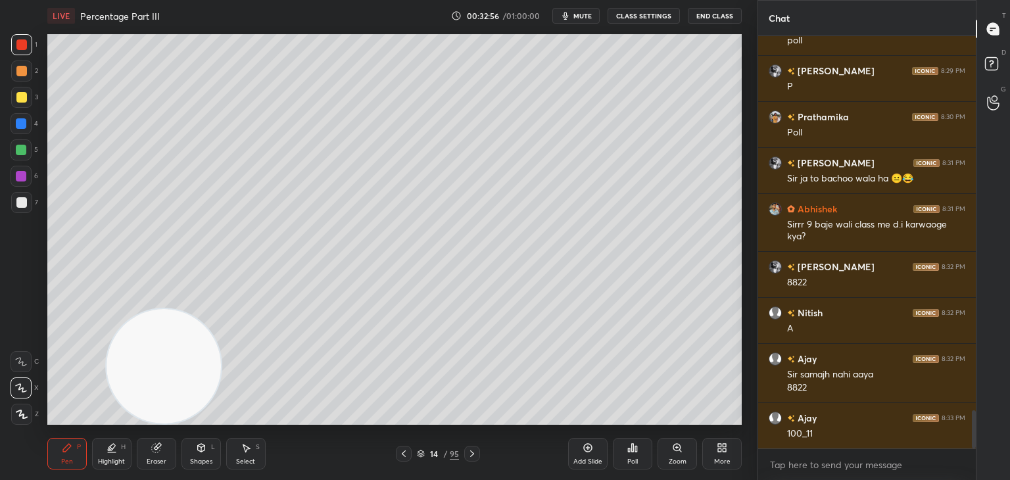
scroll to position [4119, 0]
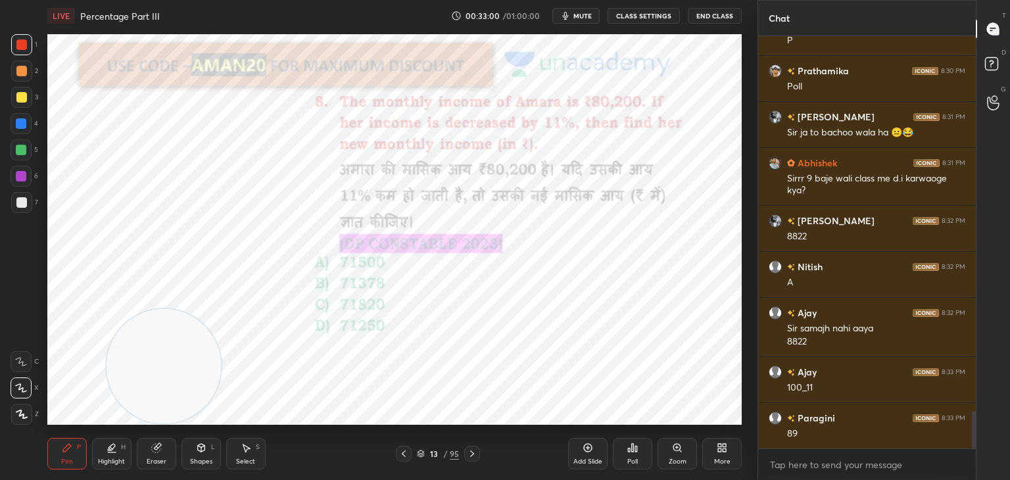
click at [25, 156] on div at bounding box center [21, 149] width 21 height 21
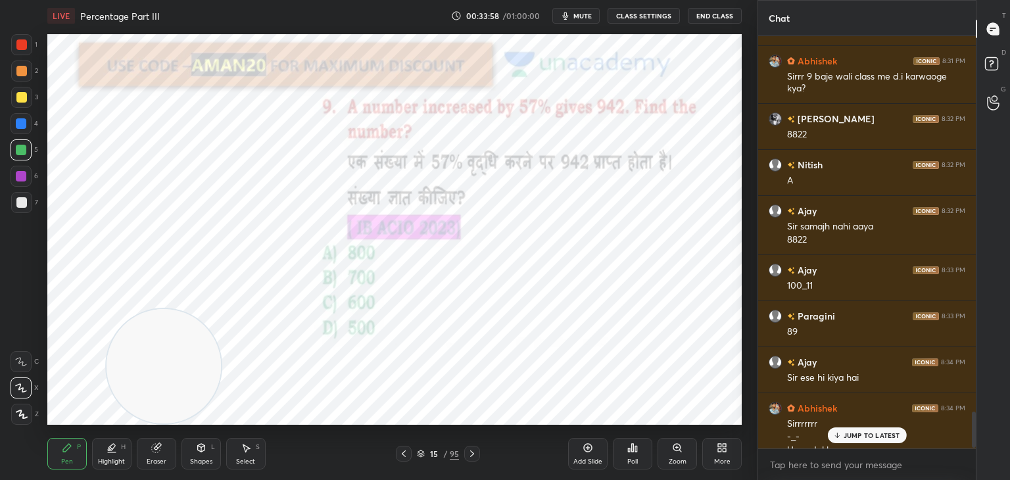
scroll to position [4238, 0]
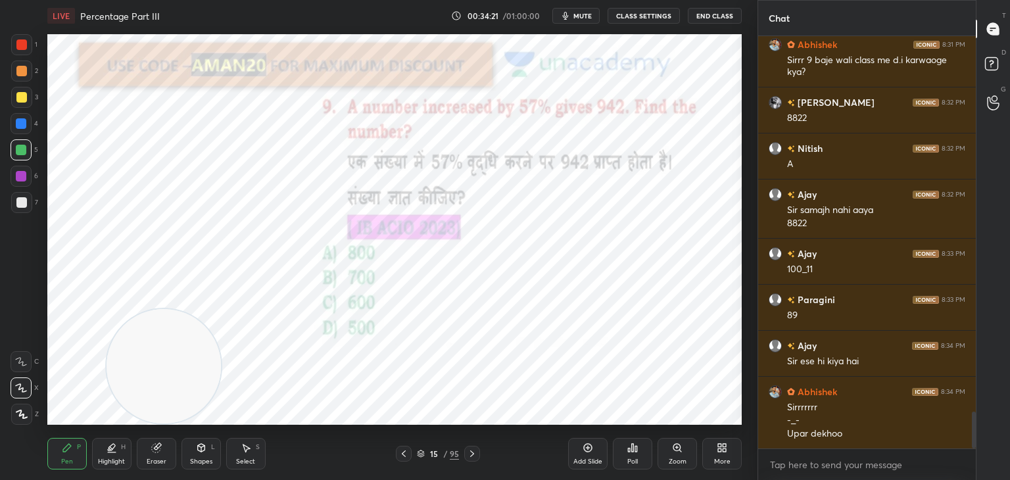
click at [579, 11] on button "mute" at bounding box center [575, 16] width 47 height 16
click at [579, 11] on button "unmute" at bounding box center [575, 16] width 47 height 16
click at [579, 11] on button "mute" at bounding box center [575, 16] width 47 height 16
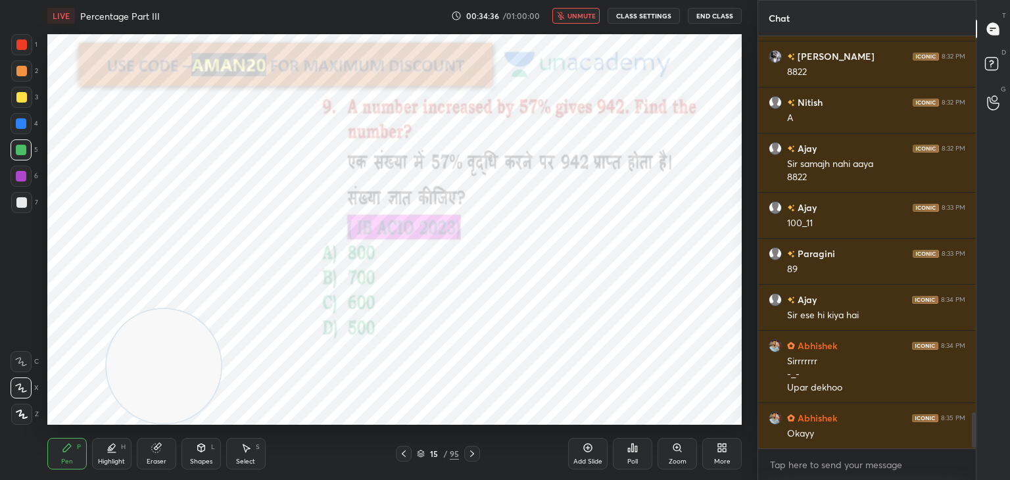
scroll to position [4330, 0]
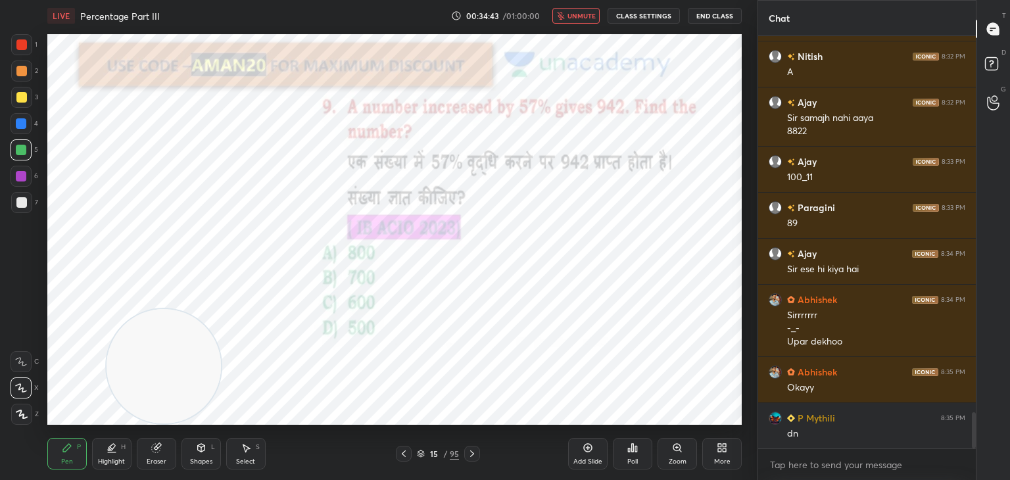
click at [18, 52] on div at bounding box center [21, 44] width 21 height 21
click at [584, 16] on span "unmute" at bounding box center [582, 15] width 28 height 9
click at [638, 447] on div "Poll" at bounding box center [632, 454] width 39 height 32
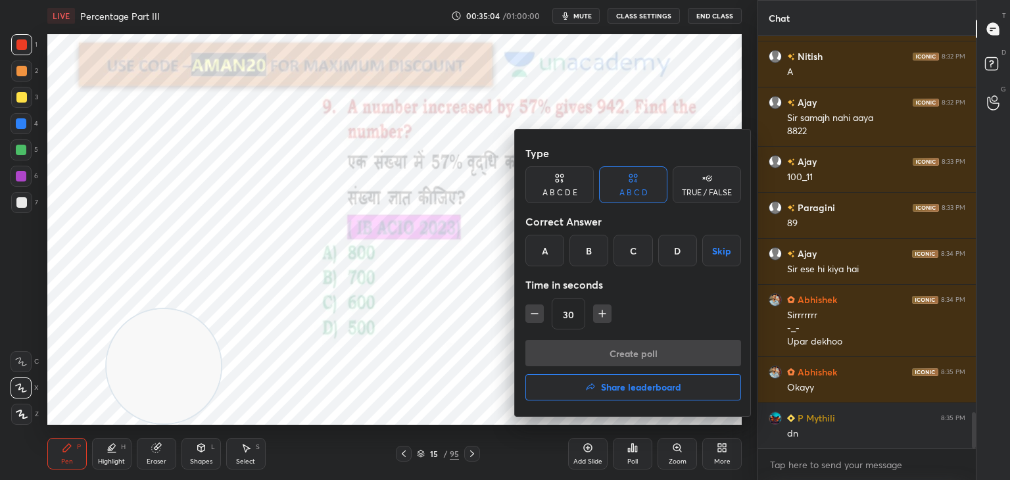
click at [639, 256] on div "C" at bounding box center [633, 251] width 39 height 32
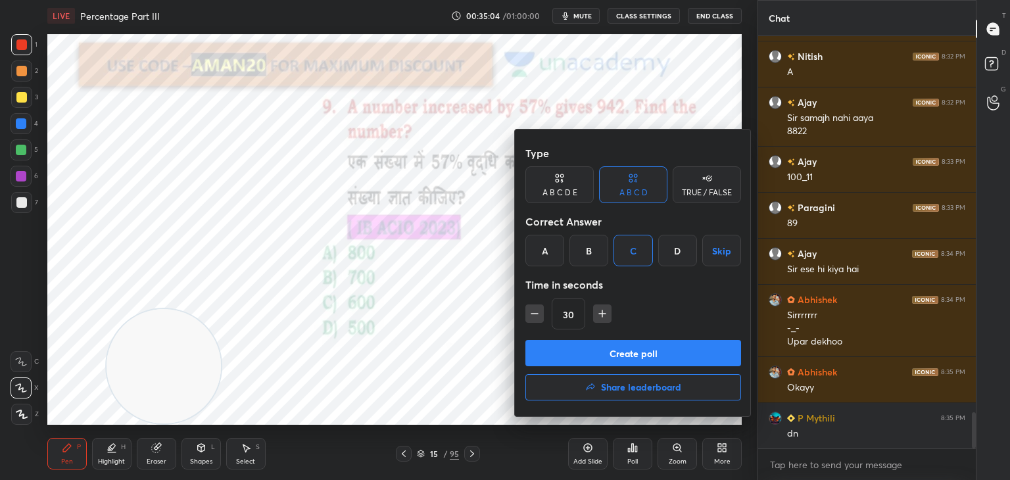
click at [631, 356] on button "Create poll" at bounding box center [633, 353] width 216 height 26
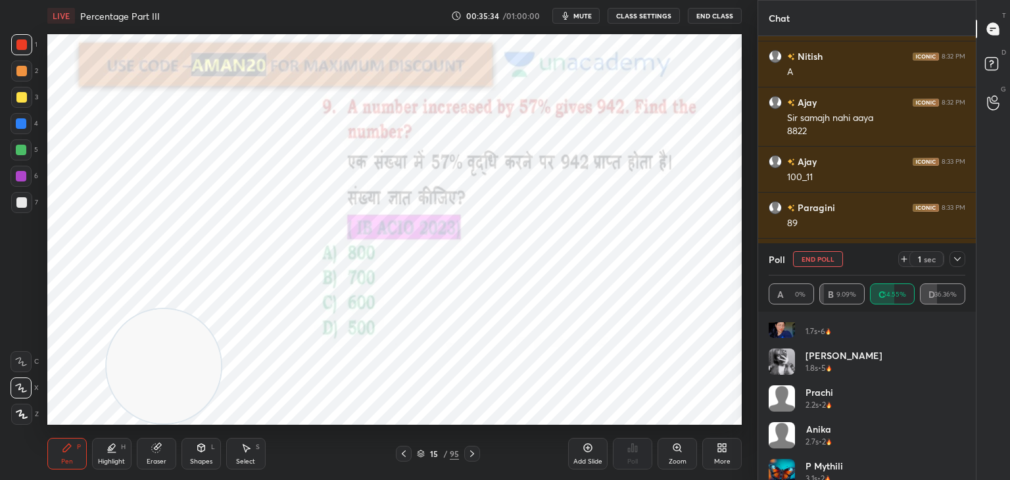
scroll to position [0, 0]
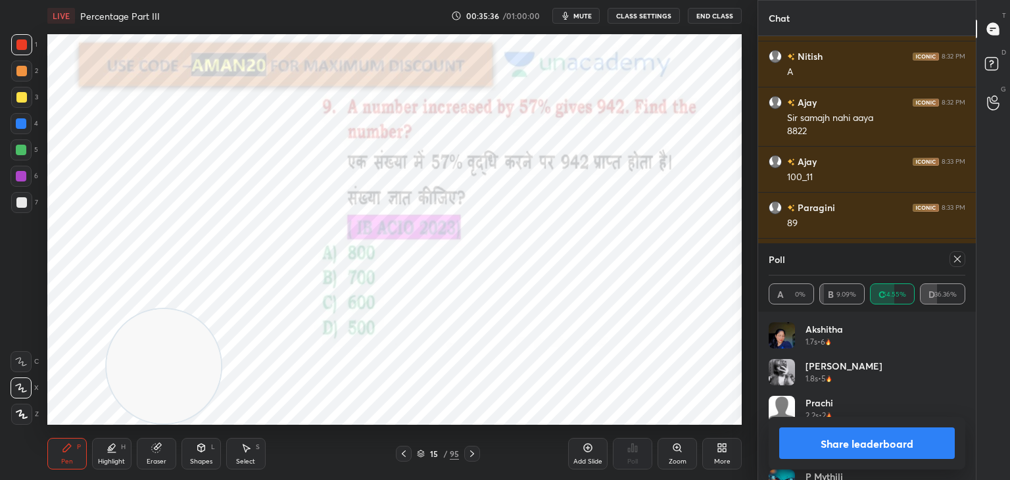
click at [804, 450] on button "Share leaderboard" at bounding box center [867, 443] width 176 height 32
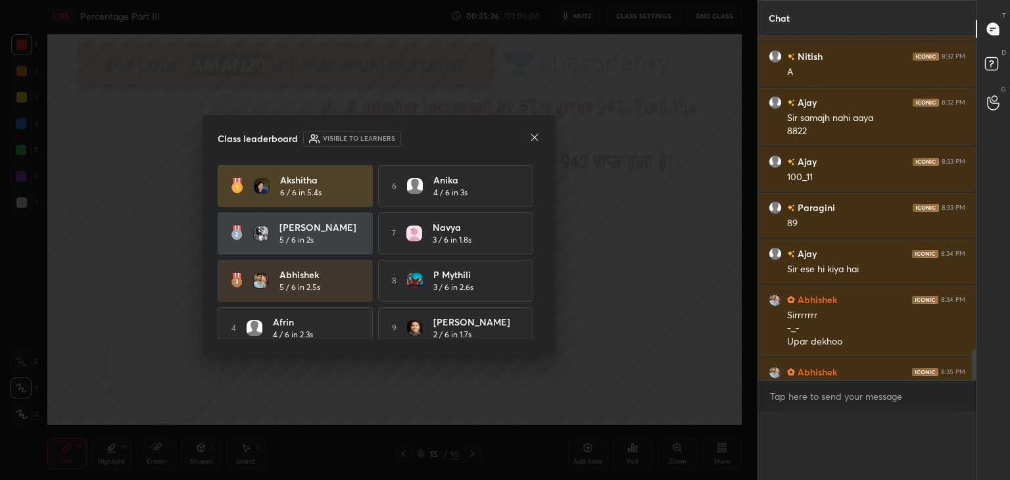
scroll to position [353, 214]
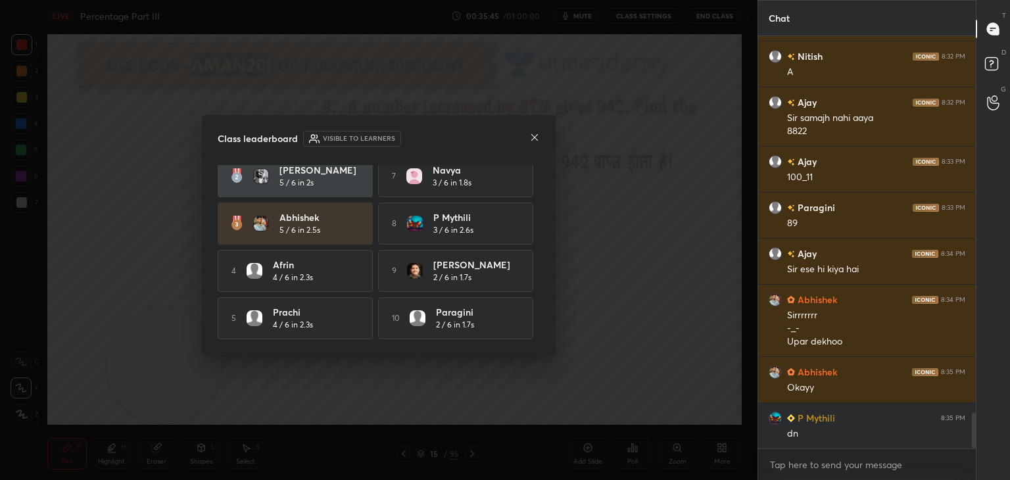
click at [532, 139] on icon at bounding box center [534, 137] width 11 height 11
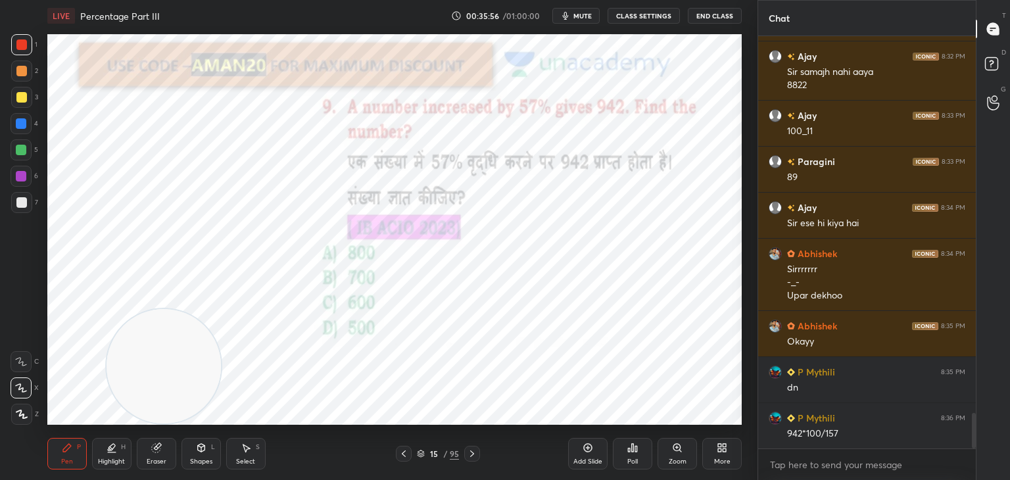
click at [197, 458] on div "Shapes" at bounding box center [201, 461] width 22 height 7
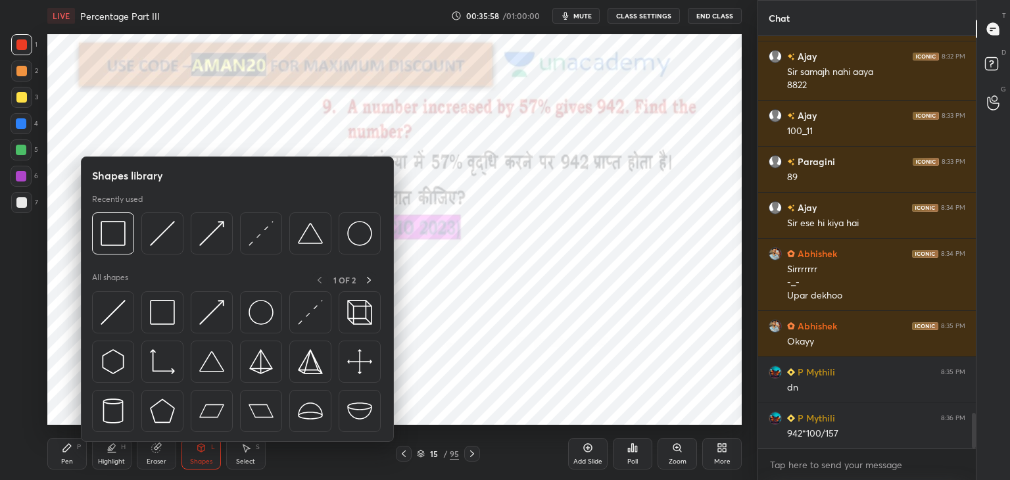
click at [168, 318] on img at bounding box center [162, 312] width 25 height 25
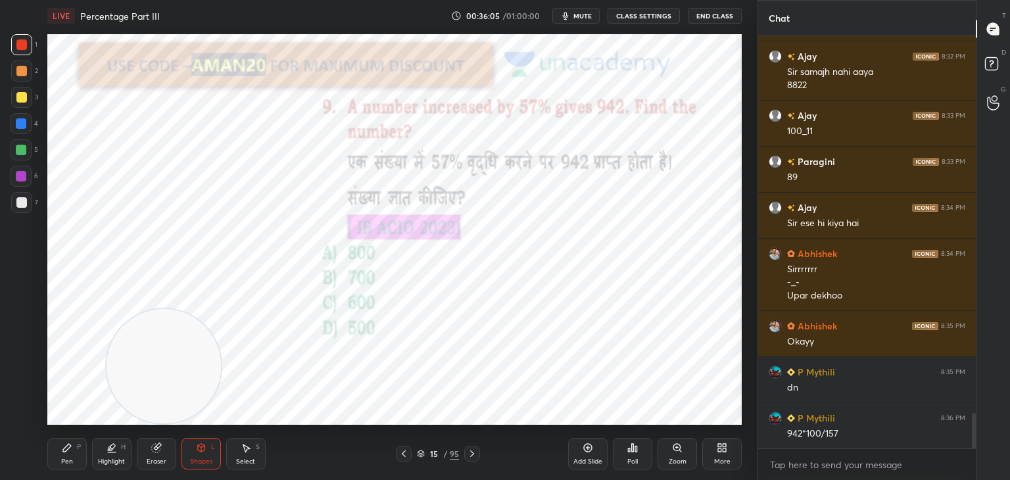
click at [74, 459] on div "Pen P" at bounding box center [66, 454] width 39 height 32
click at [19, 181] on div at bounding box center [21, 176] width 11 height 11
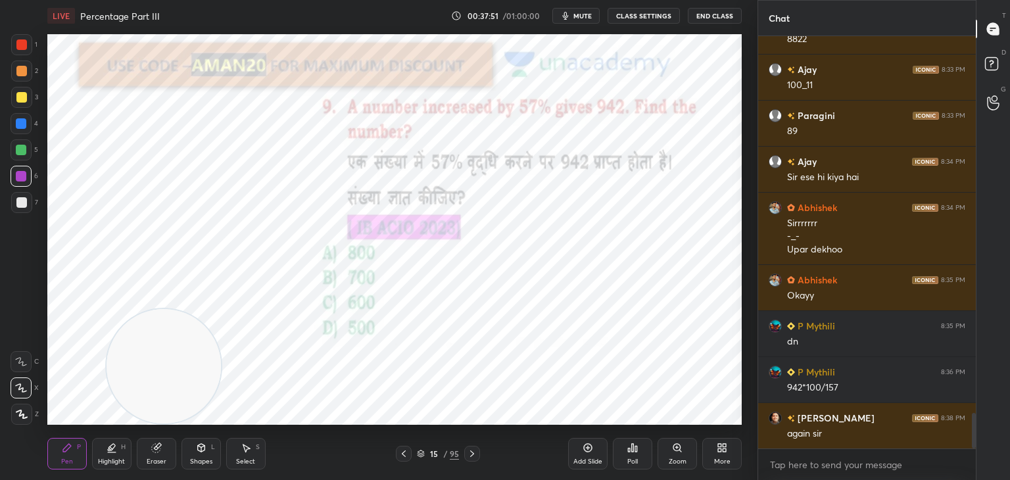
scroll to position [4435, 0]
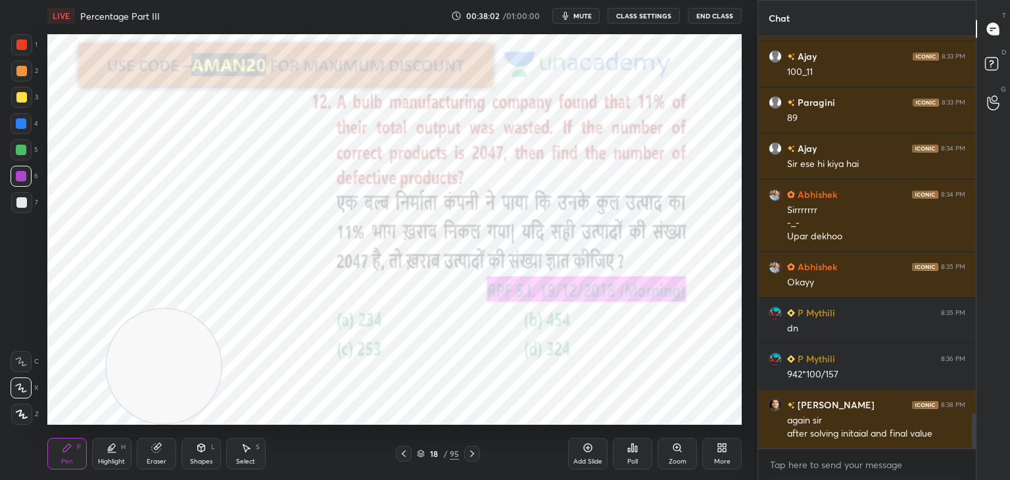
click at [591, 17] on span "mute" at bounding box center [582, 15] width 18 height 9
click at [574, 13] on span "unmute" at bounding box center [582, 15] width 28 height 9
click at [154, 448] on icon at bounding box center [155, 448] width 9 height 9
click at [20, 410] on span "Erase all" at bounding box center [21, 414] width 20 height 9
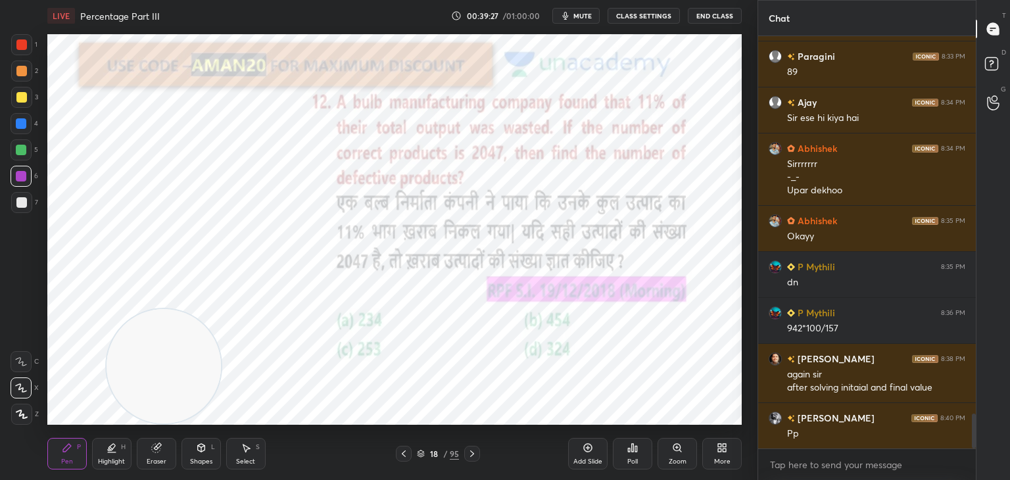
scroll to position [4527, 0]
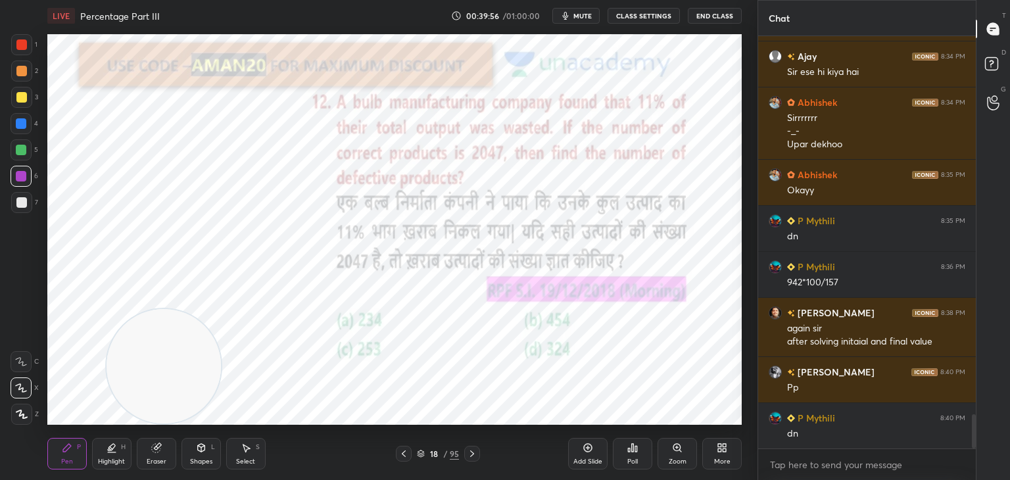
click at [632, 452] on icon at bounding box center [632, 448] width 11 height 11
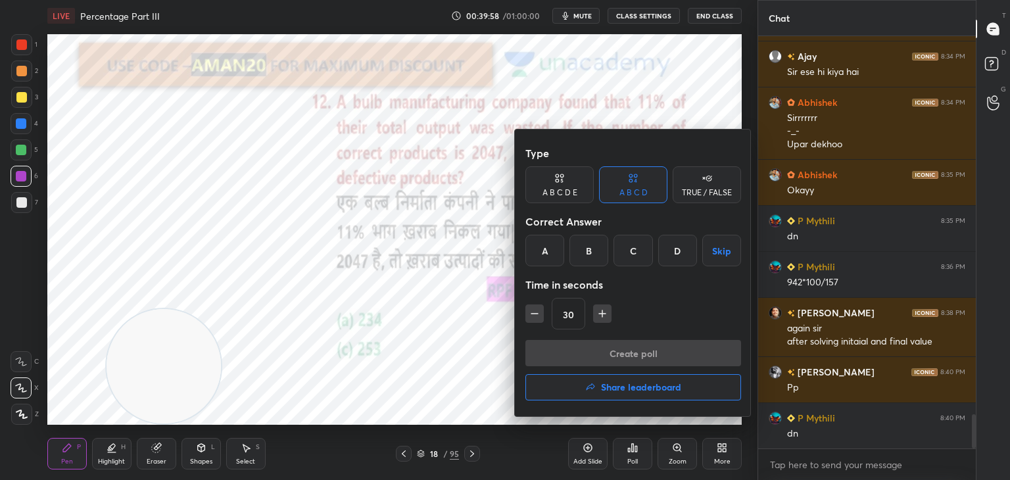
click at [639, 250] on div "C" at bounding box center [633, 251] width 39 height 32
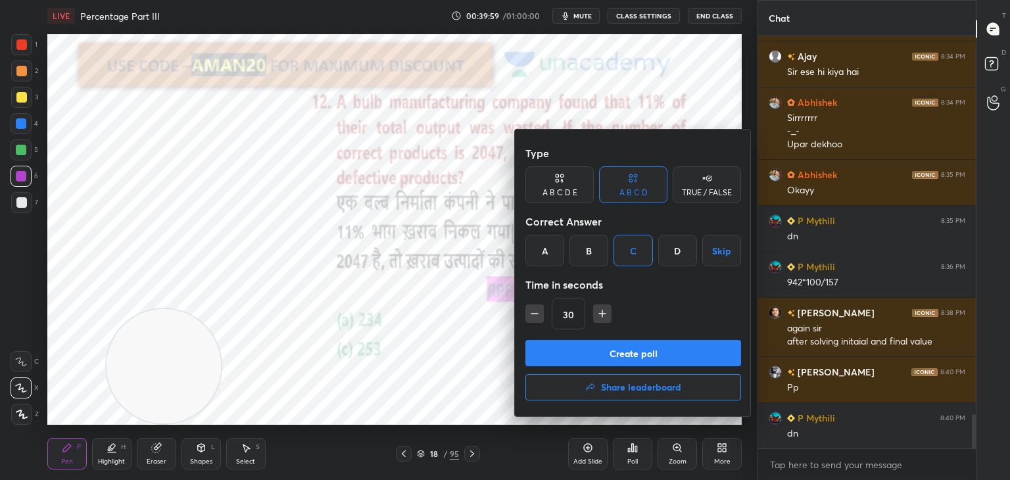
click at [597, 349] on button "Create poll" at bounding box center [633, 353] width 216 height 26
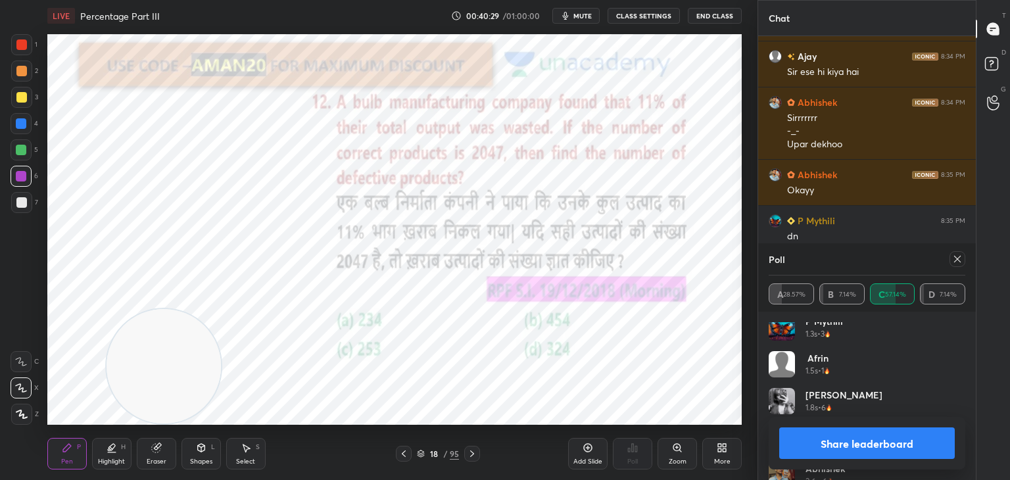
scroll to position [0, 0]
click at [823, 429] on button "Share leaderboard" at bounding box center [867, 443] width 176 height 32
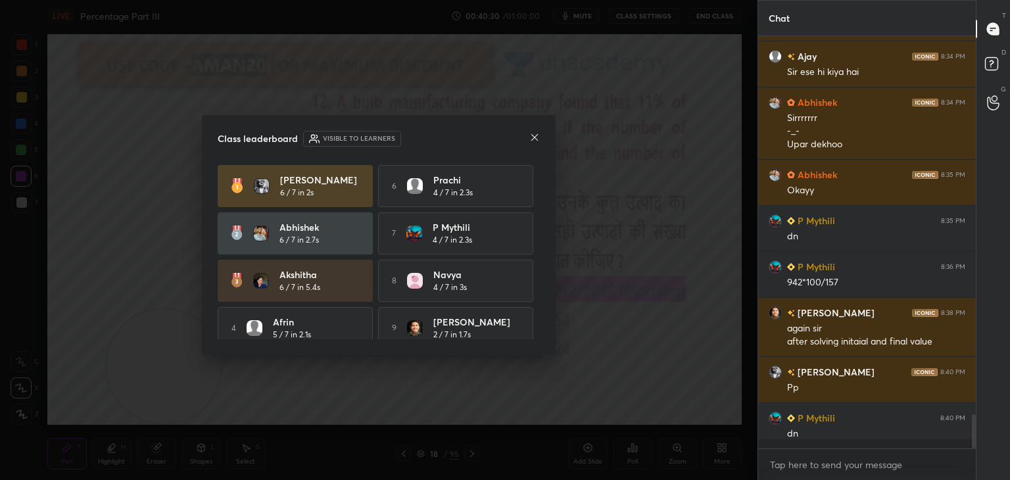
scroll to position [435, 214]
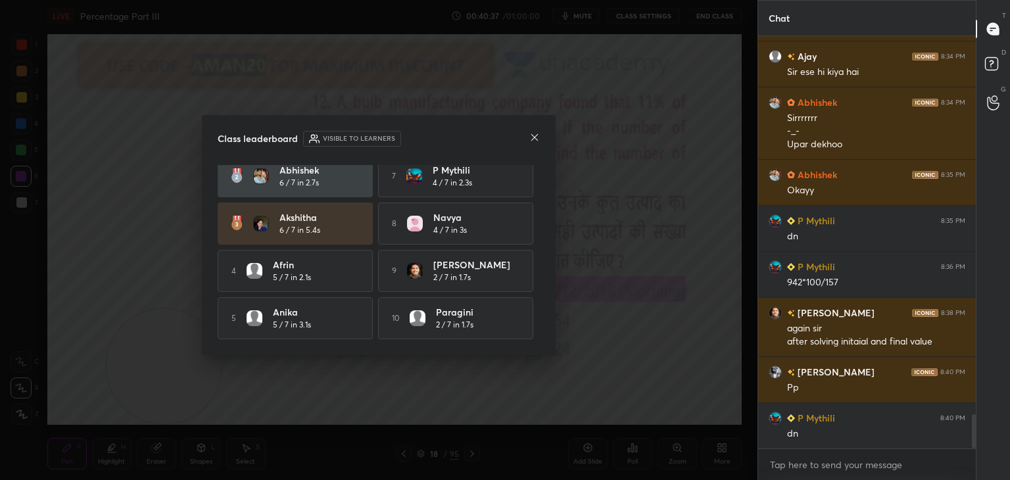
click at [531, 137] on icon at bounding box center [534, 137] width 11 height 11
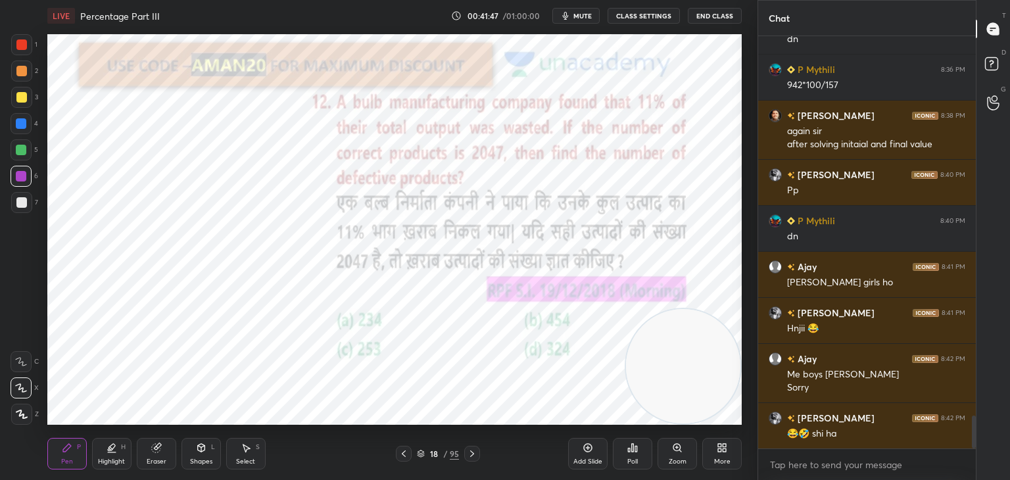
scroll to position [5, 4]
click at [199, 448] on icon at bounding box center [200, 448] width 7 height 8
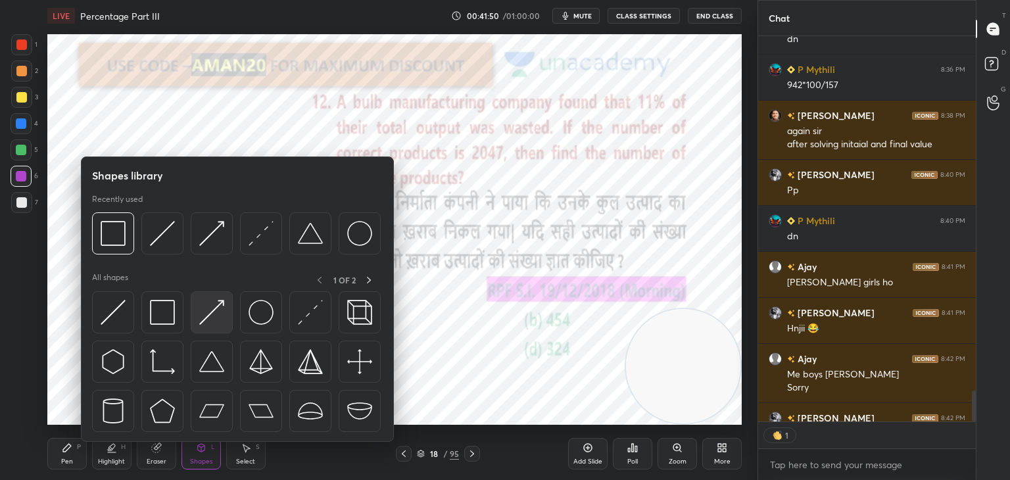
click at [210, 319] on img at bounding box center [211, 312] width 25 height 25
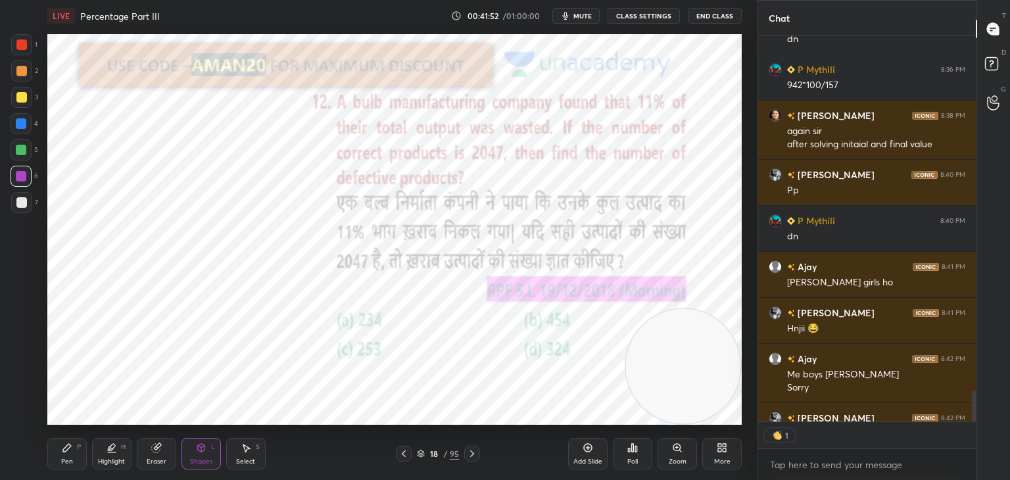
click at [70, 460] on div "Pen" at bounding box center [67, 461] width 12 height 7
click at [23, 121] on div at bounding box center [21, 123] width 11 height 11
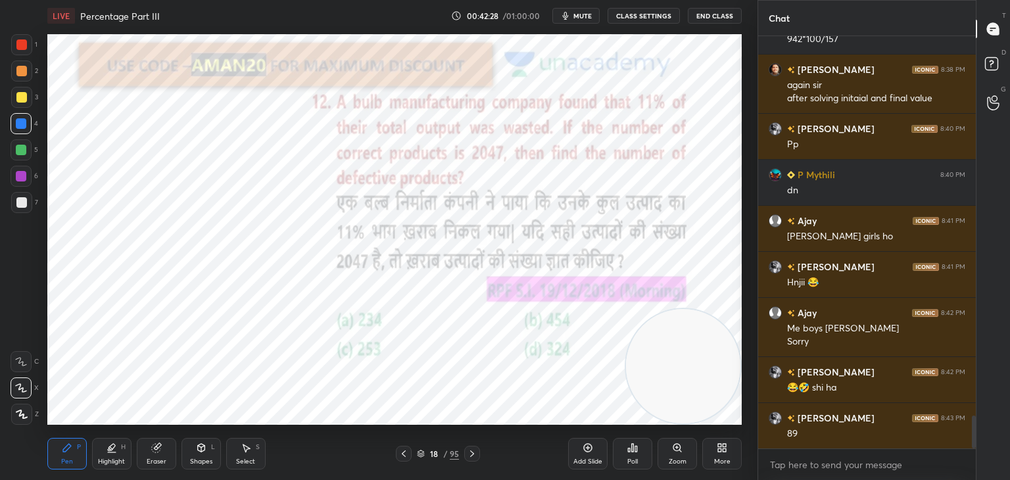
scroll to position [4862, 0]
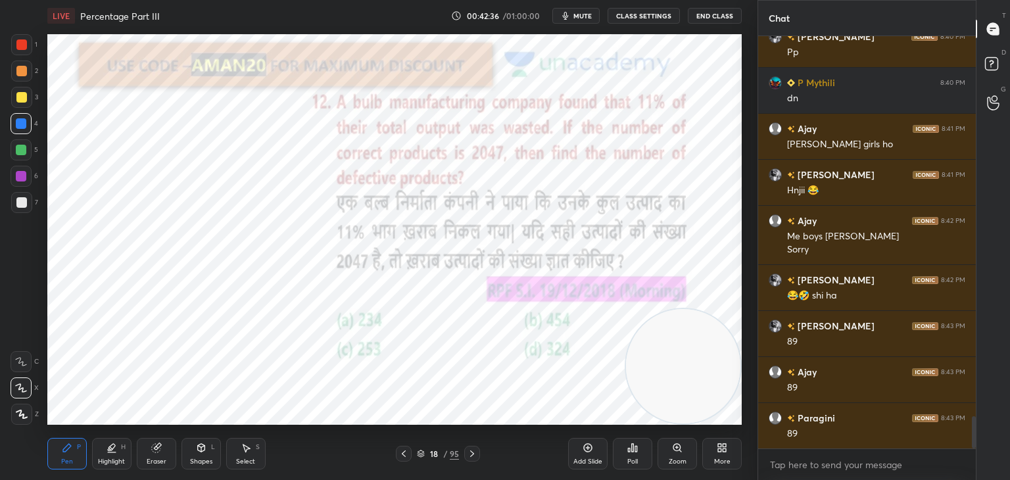
click at [25, 39] on div at bounding box center [21, 44] width 11 height 11
click at [15, 160] on div at bounding box center [21, 149] width 21 height 21
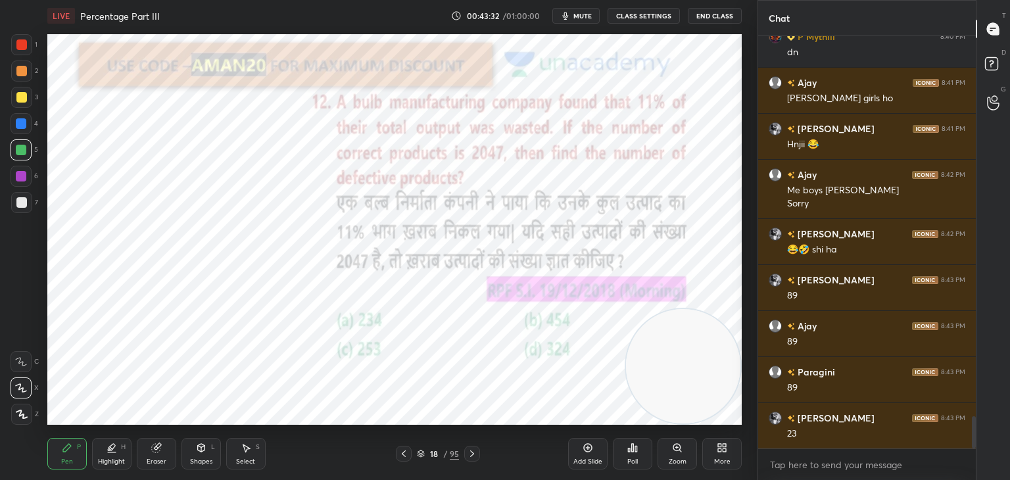
click at [160, 450] on icon at bounding box center [156, 448] width 11 height 11
click at [26, 320] on icon at bounding box center [22, 319] width 12 height 12
click at [64, 460] on div "Pen" at bounding box center [67, 461] width 12 height 7
click at [68, 448] on icon at bounding box center [67, 448] width 8 height 8
click at [70, 439] on div "Pen P" at bounding box center [66, 454] width 39 height 32
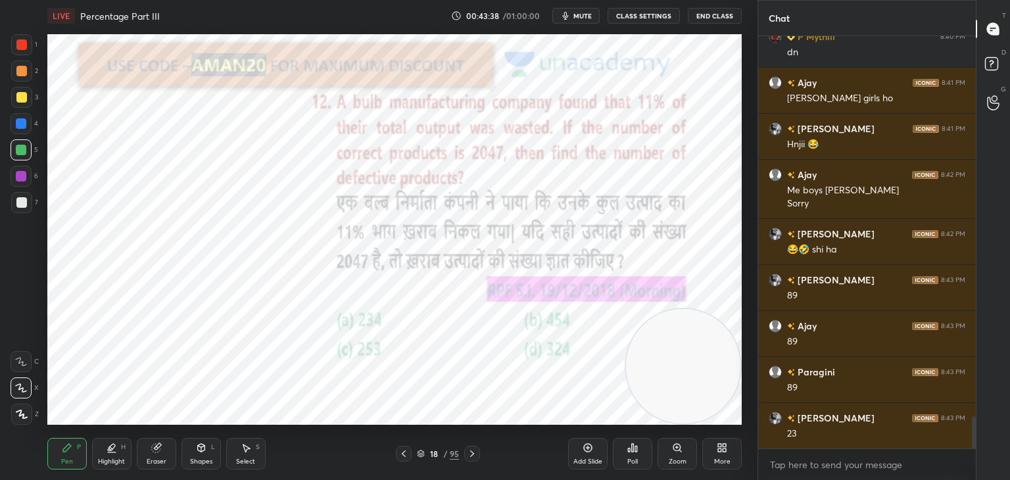
click at [24, 170] on div at bounding box center [21, 176] width 21 height 21
click at [22, 133] on div at bounding box center [21, 123] width 21 height 21
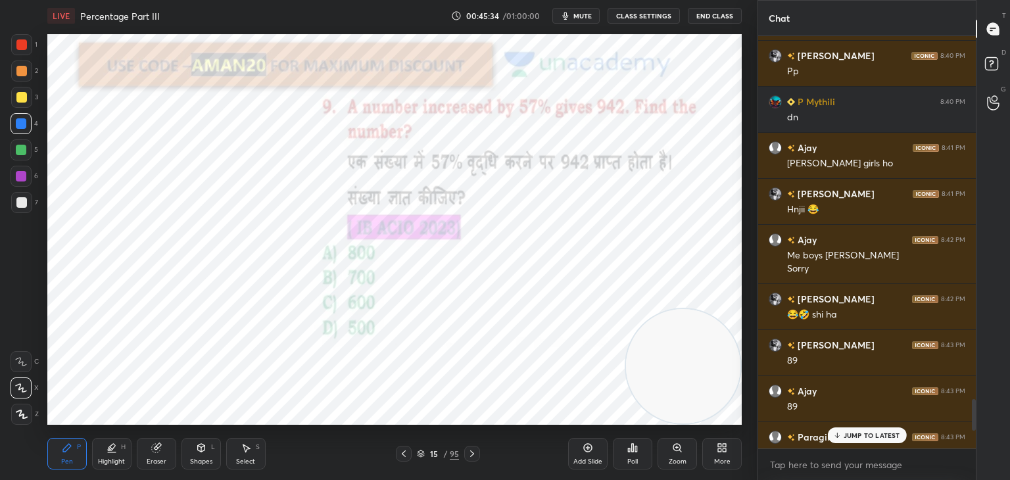
scroll to position [5024, 0]
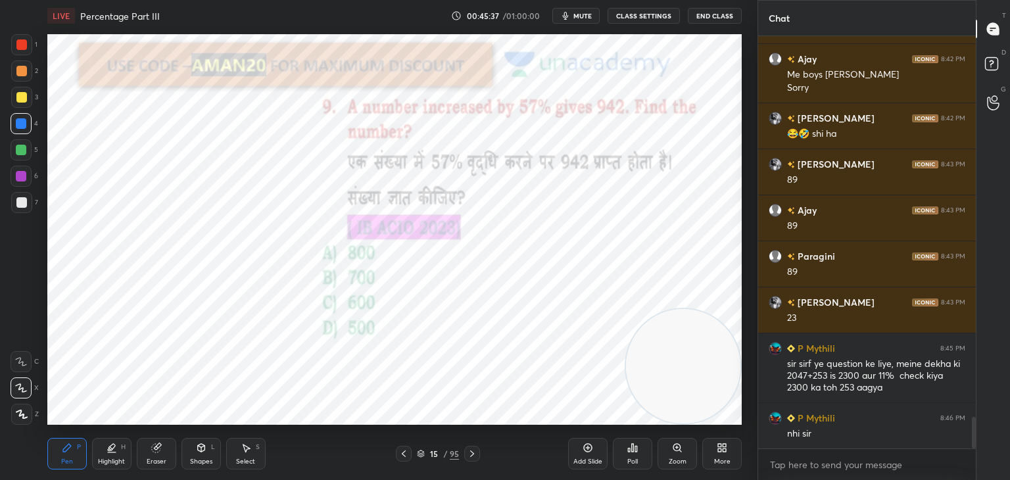
click at [128, 452] on div "Highlight H" at bounding box center [111, 454] width 39 height 32
click at [26, 176] on div at bounding box center [21, 176] width 21 height 21
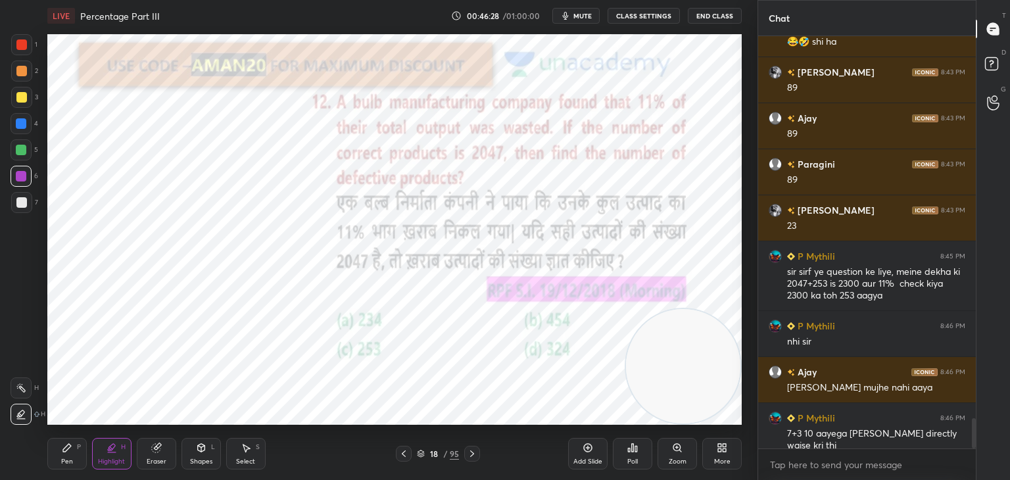
scroll to position [5162, 0]
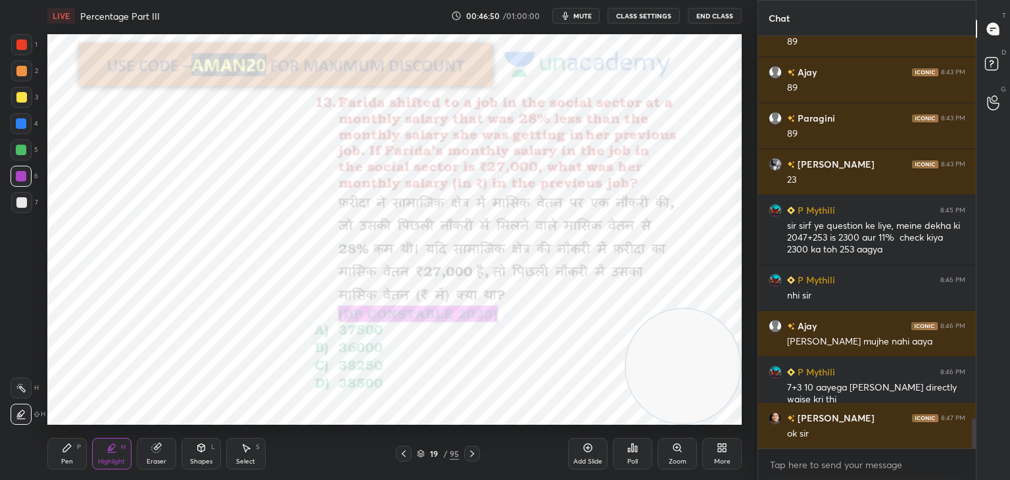
click at [18, 45] on div at bounding box center [21, 44] width 11 height 11
click at [165, 461] on div "Eraser" at bounding box center [157, 461] width 20 height 7
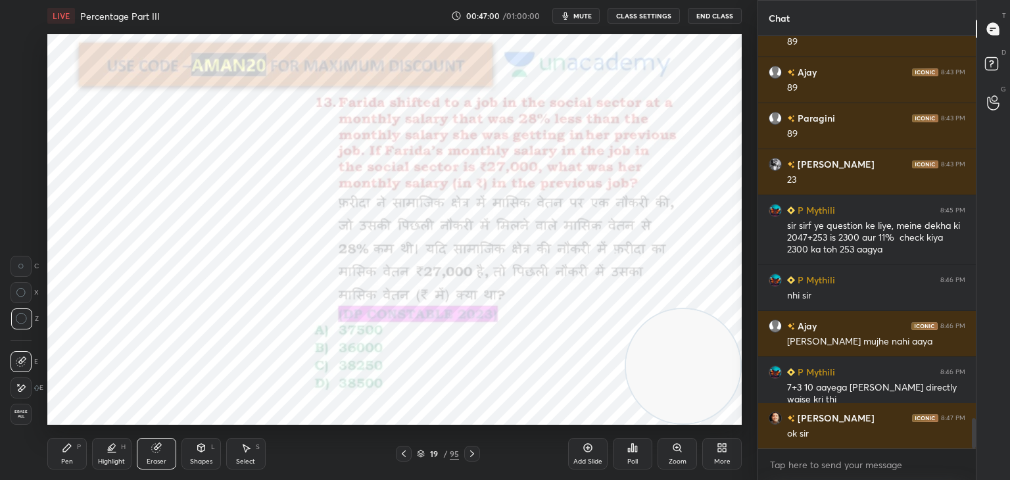
click at [18, 416] on span "Erase all" at bounding box center [21, 414] width 20 height 9
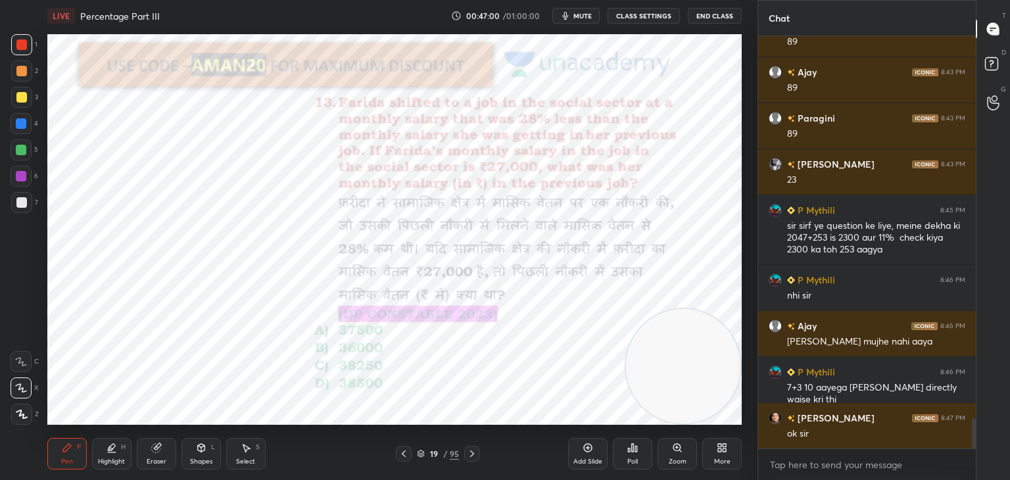
click at [66, 452] on icon at bounding box center [67, 448] width 11 height 11
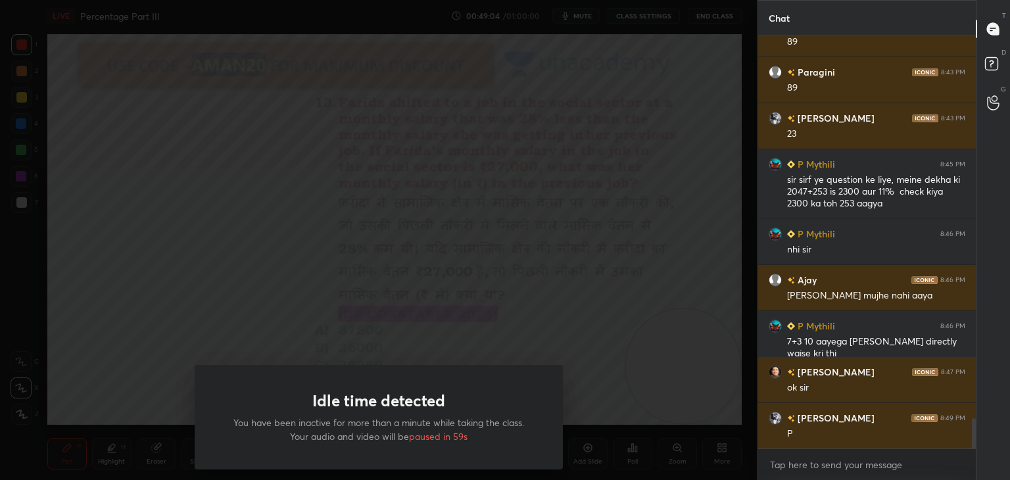
click at [308, 103] on div "Idle time detected You have been inactive for more than a minute while taking t…" at bounding box center [379, 240] width 758 height 480
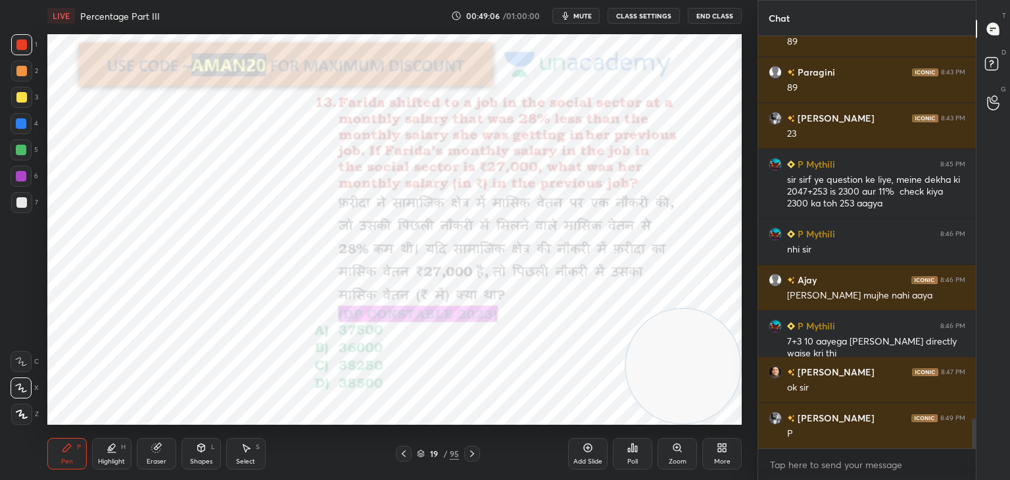
click at [640, 456] on div "Poll" at bounding box center [632, 454] width 39 height 32
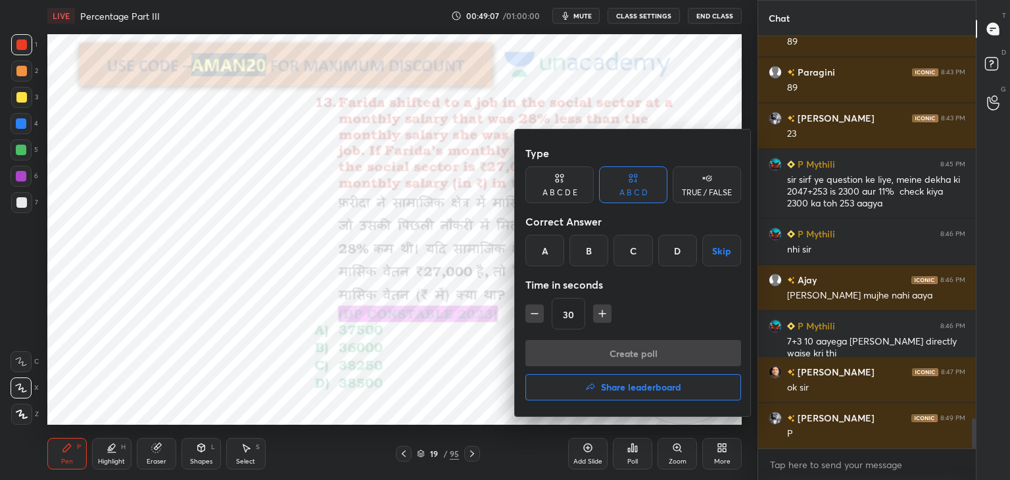
click at [550, 248] on div "A" at bounding box center [544, 251] width 39 height 32
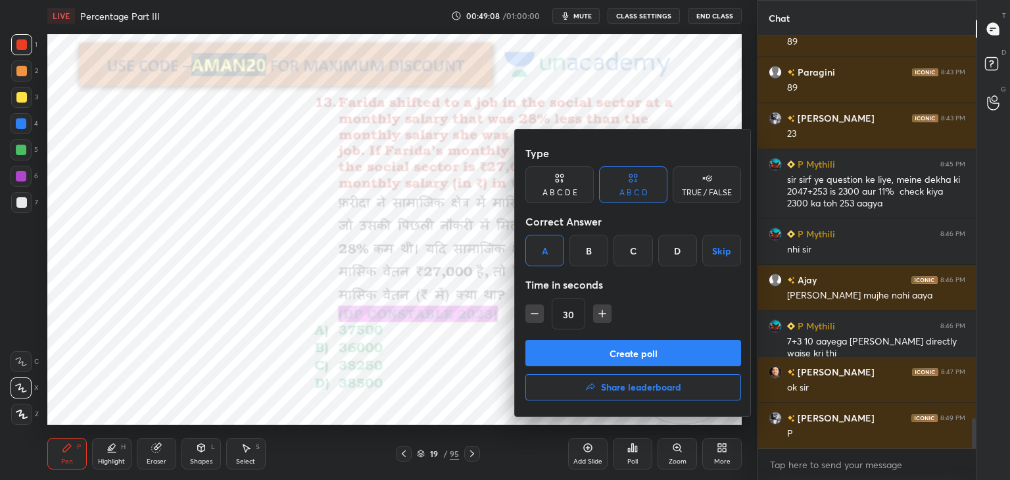
click at [578, 354] on button "Create poll" at bounding box center [633, 353] width 216 height 26
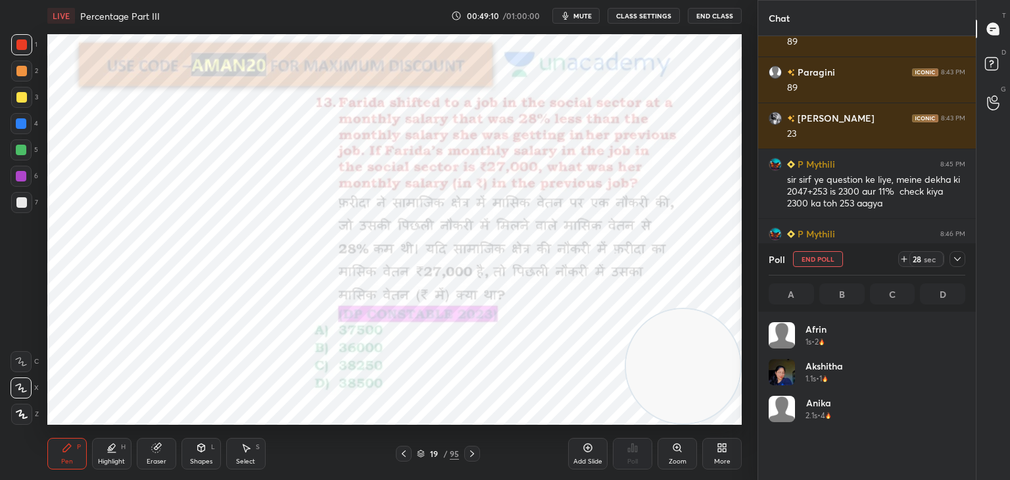
scroll to position [154, 193]
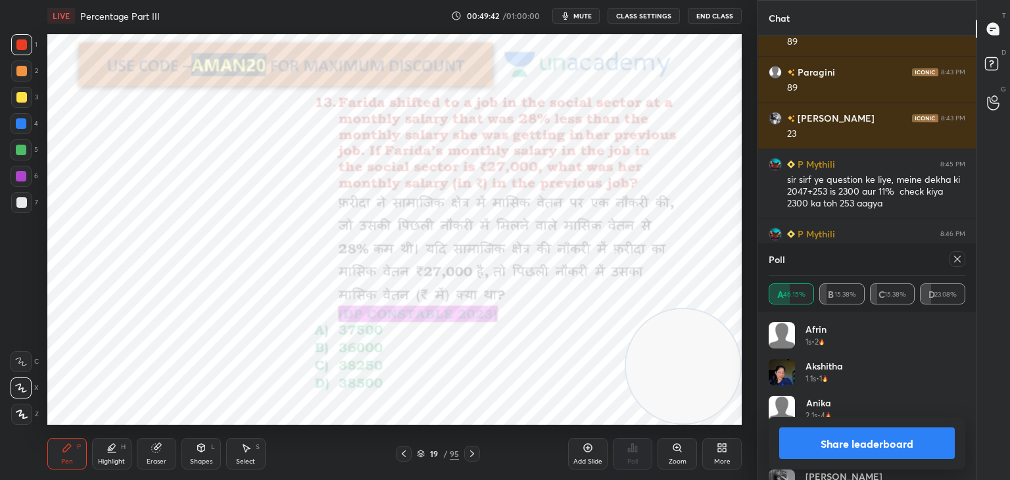
click at [825, 436] on button "Share leaderboard" at bounding box center [867, 443] width 176 height 32
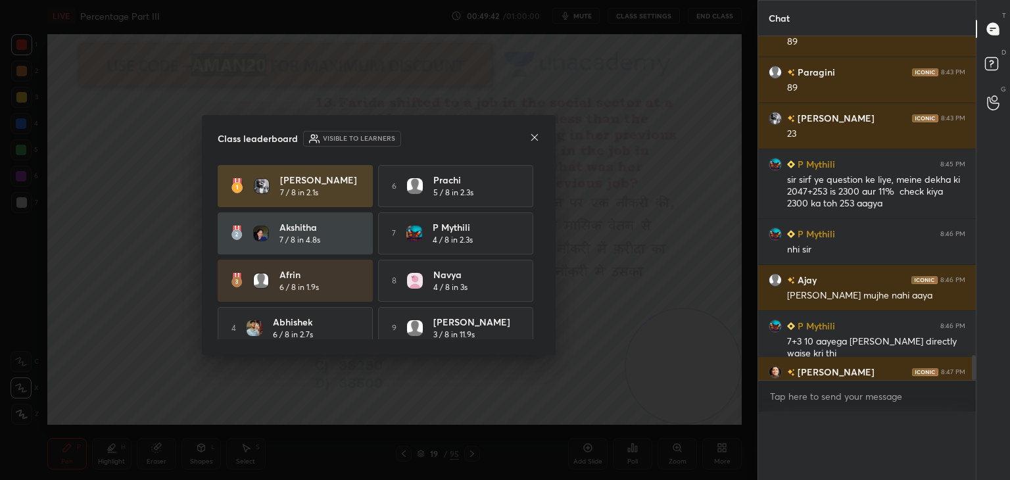
scroll to position [414, 214]
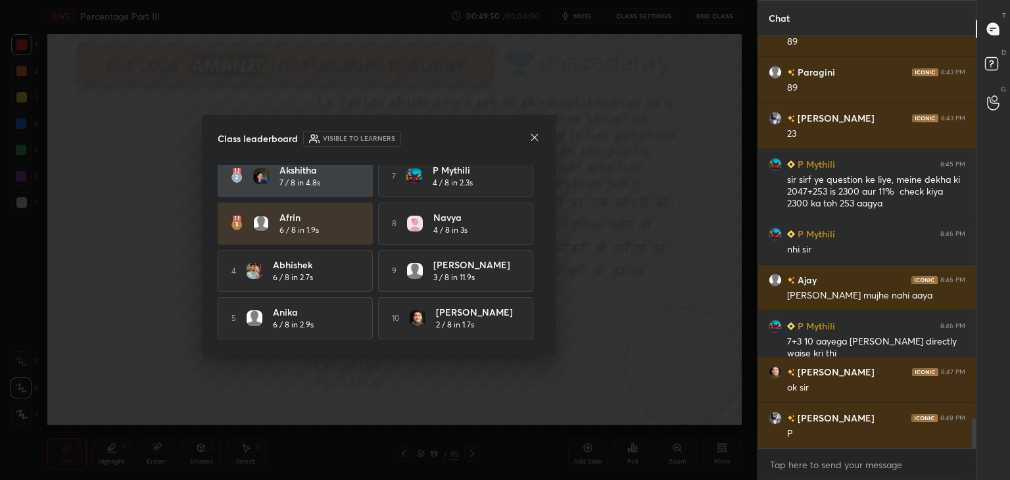
click at [531, 137] on icon at bounding box center [534, 137] width 11 height 11
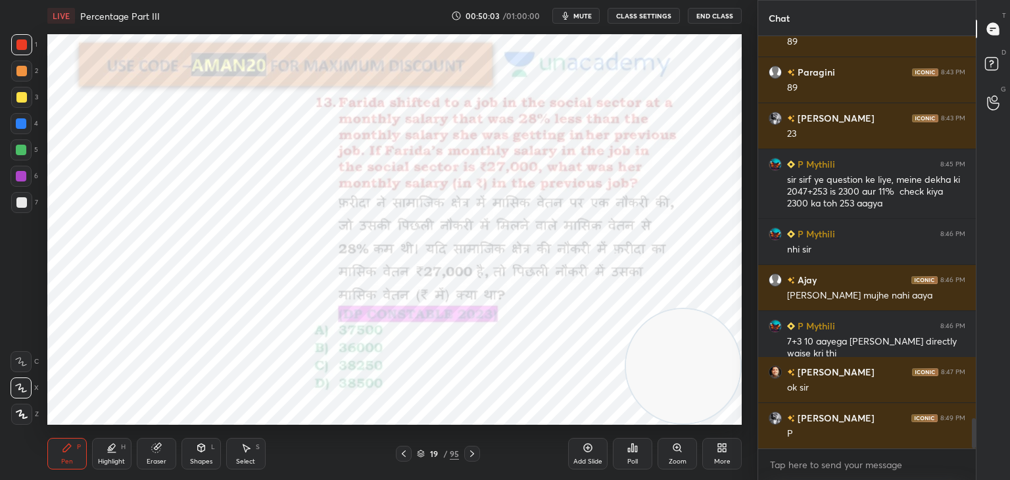
click at [154, 459] on div "Eraser" at bounding box center [157, 461] width 20 height 7
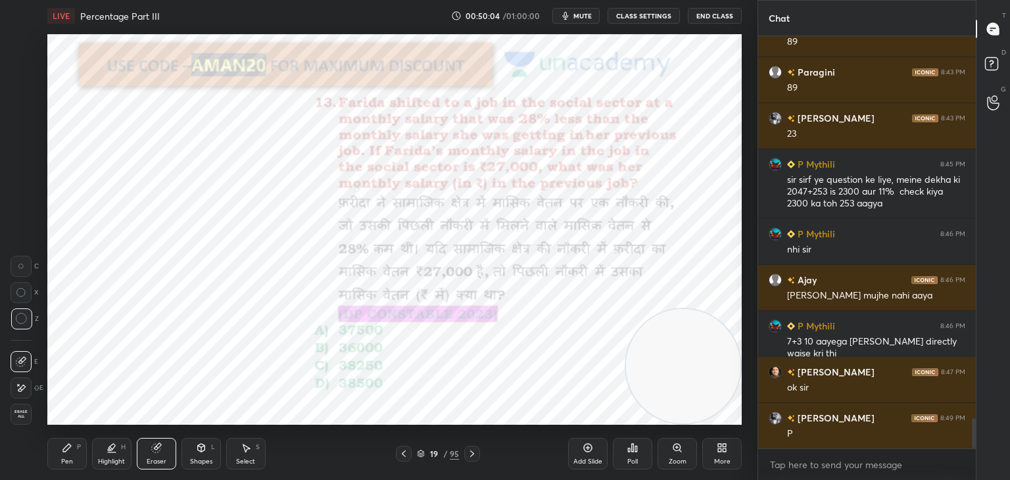
click at [26, 416] on span "Erase all" at bounding box center [21, 414] width 20 height 9
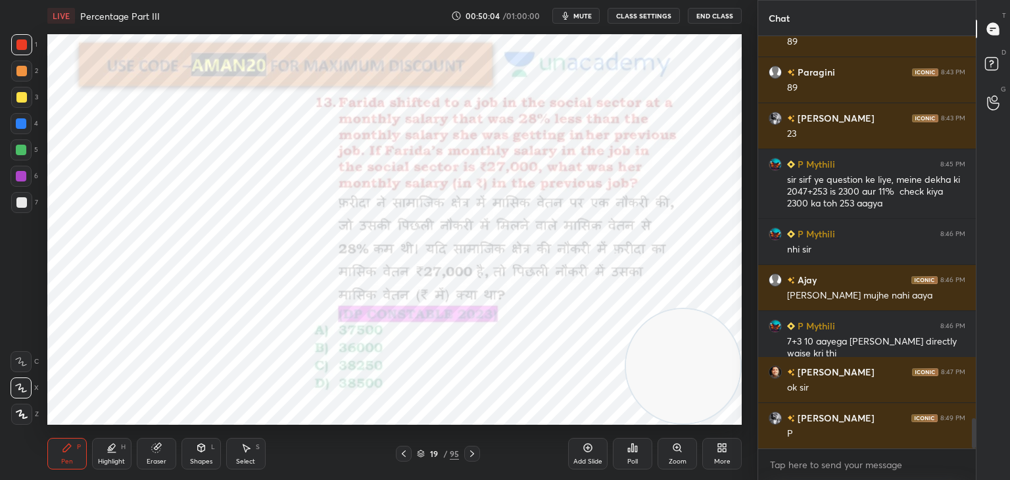
click at [77, 449] on div "P" at bounding box center [79, 447] width 4 height 7
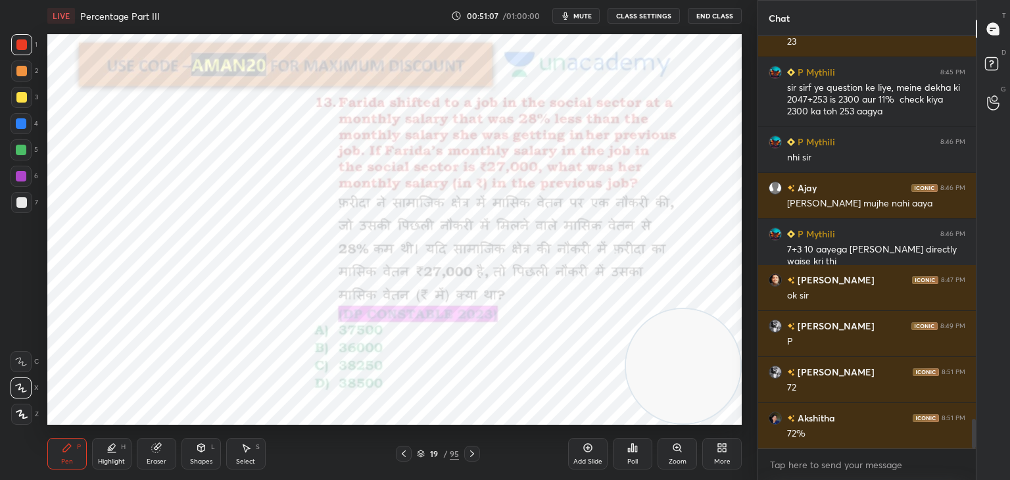
scroll to position [5346, 0]
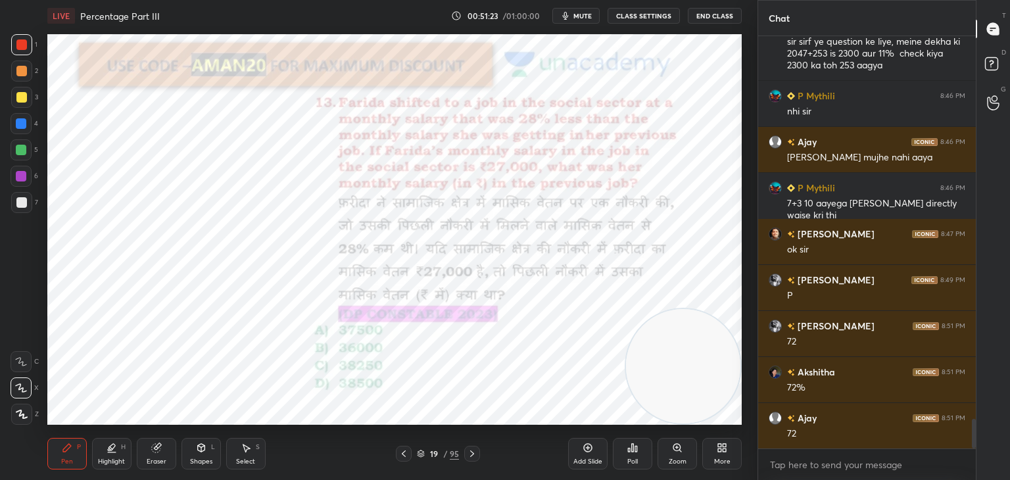
click at [26, 125] on div at bounding box center [21, 123] width 11 height 11
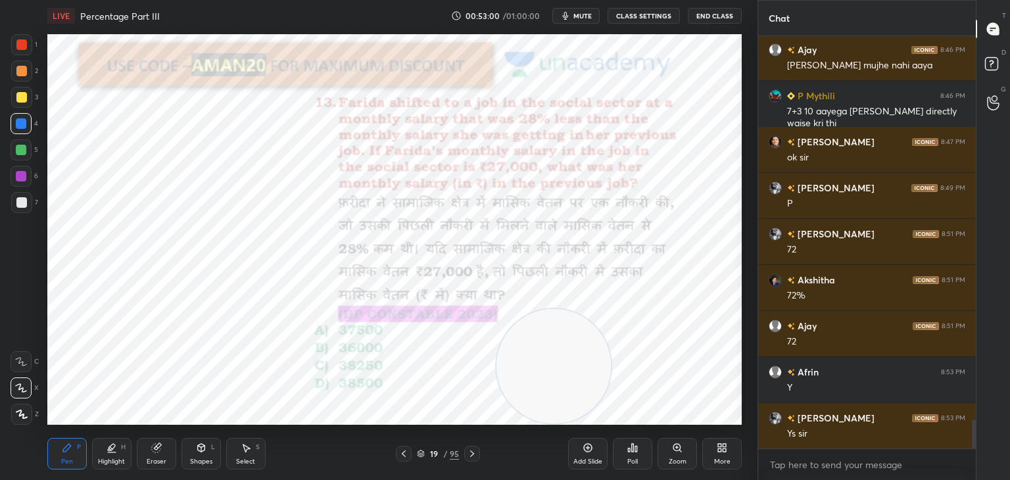
scroll to position [5485, 0]
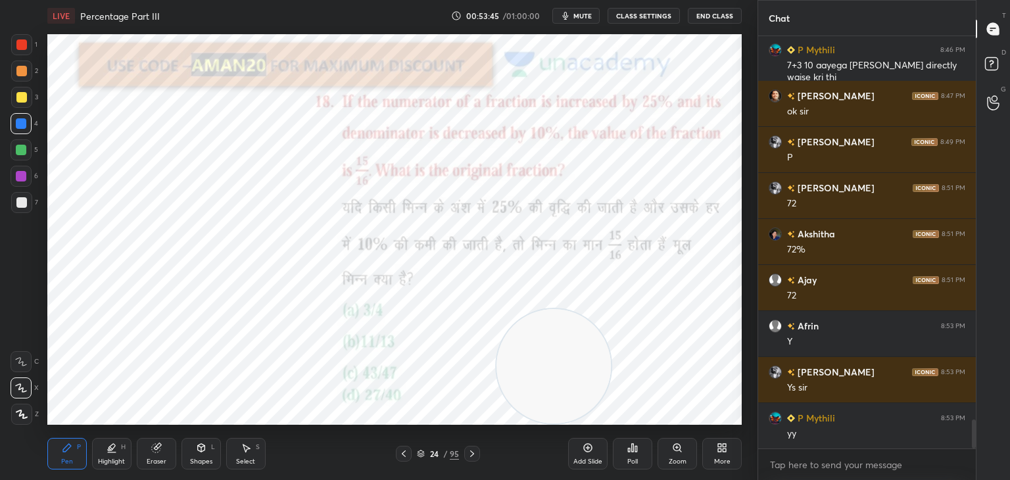
click at [587, 453] on icon at bounding box center [588, 448] width 11 height 11
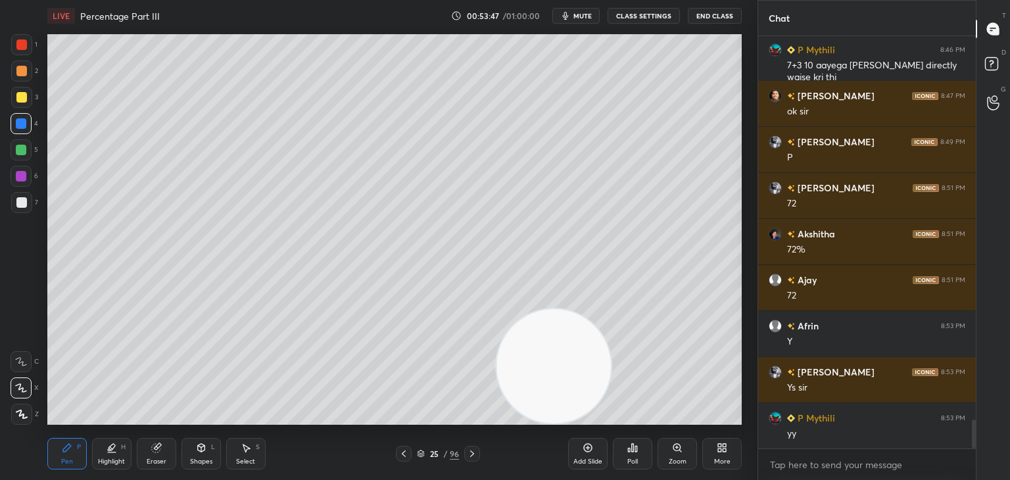
click at [23, 203] on div at bounding box center [21, 202] width 11 height 11
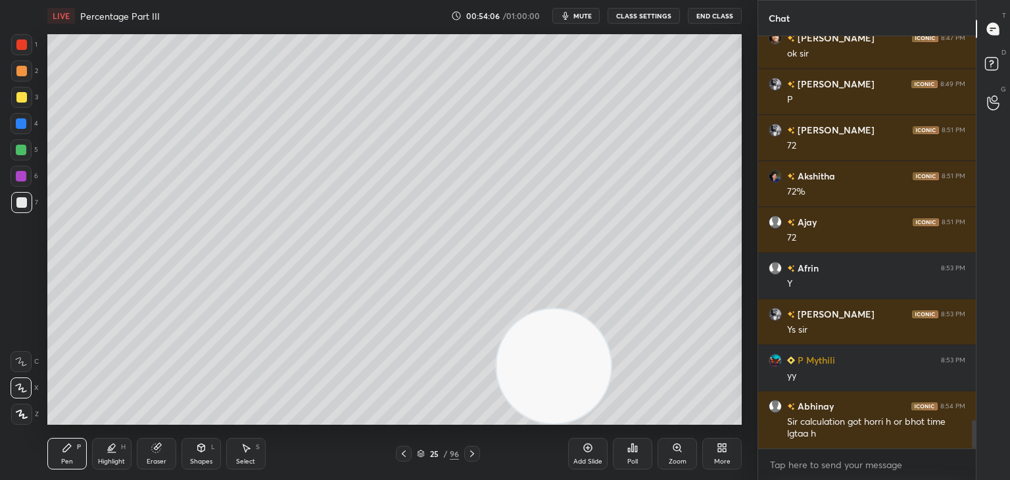
scroll to position [5556, 0]
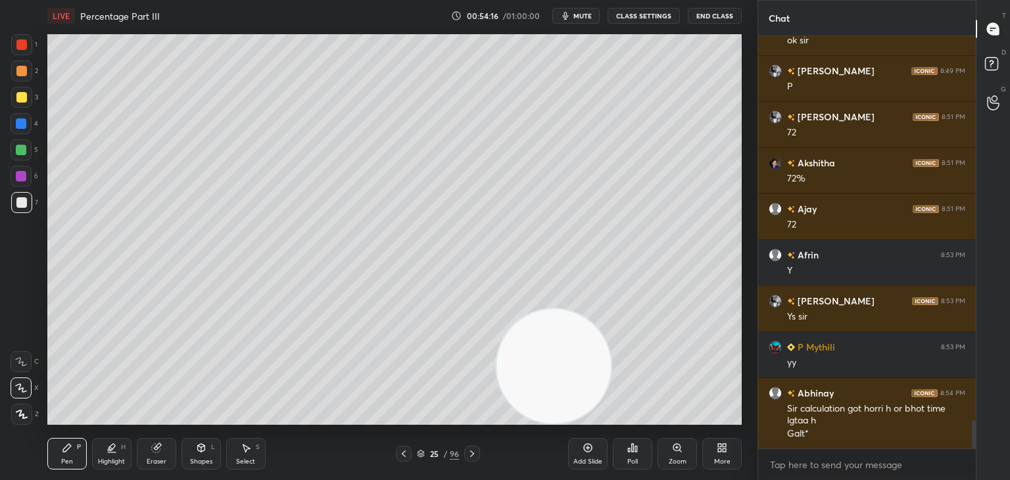
click at [170, 451] on div "Eraser" at bounding box center [156, 454] width 39 height 32
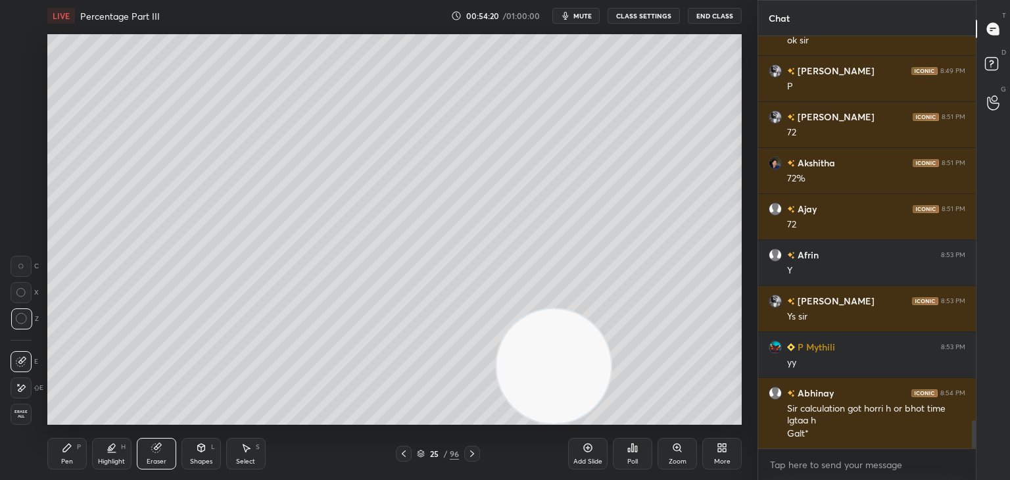
click at [61, 458] on div "Pen" at bounding box center [67, 461] width 12 height 7
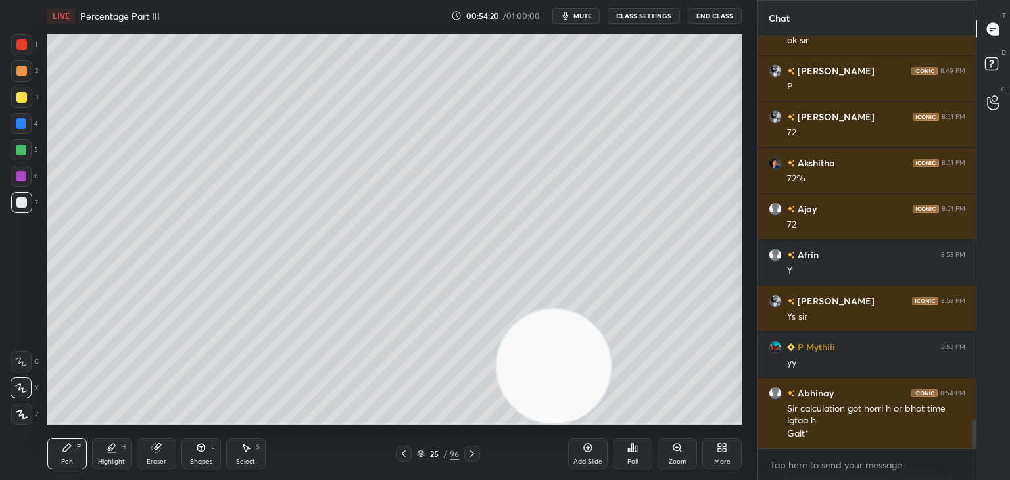
click at [68, 452] on icon at bounding box center [67, 448] width 11 height 11
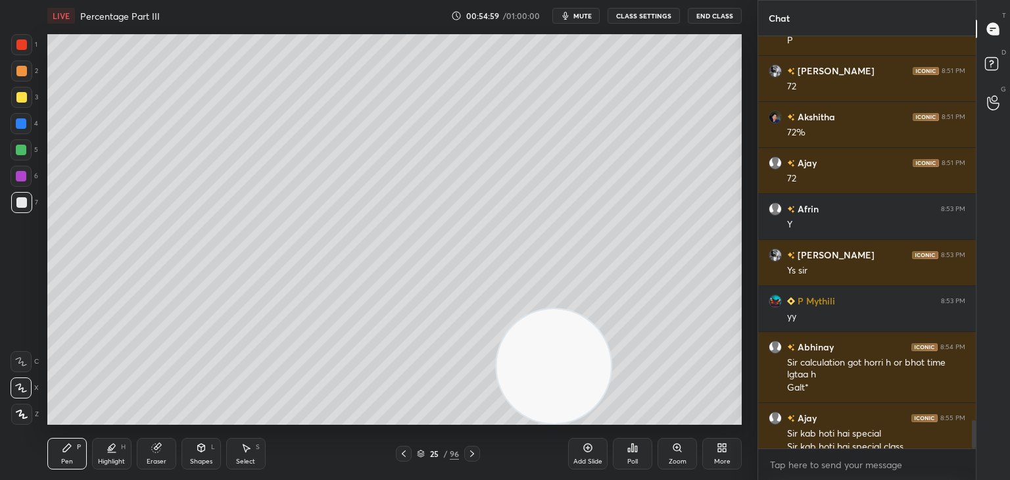
scroll to position [5615, 0]
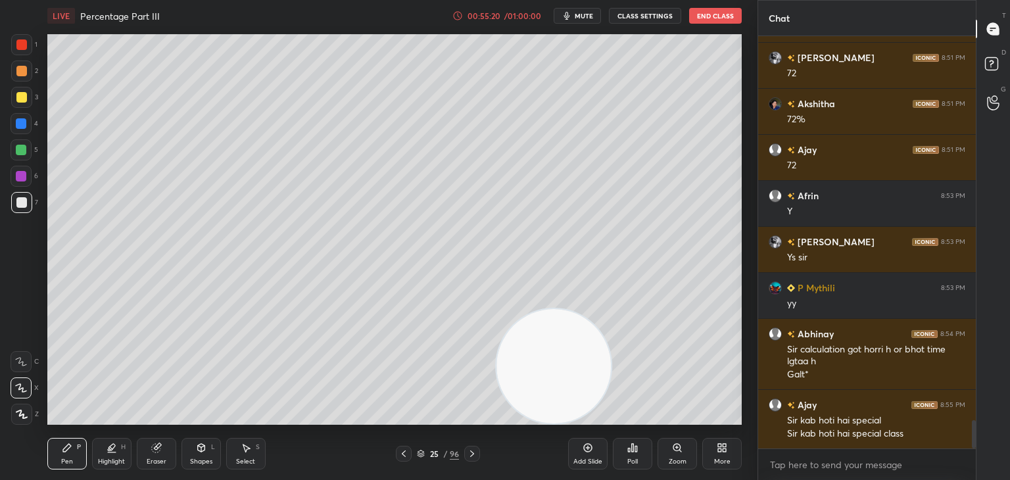
click at [25, 148] on div at bounding box center [21, 150] width 11 height 11
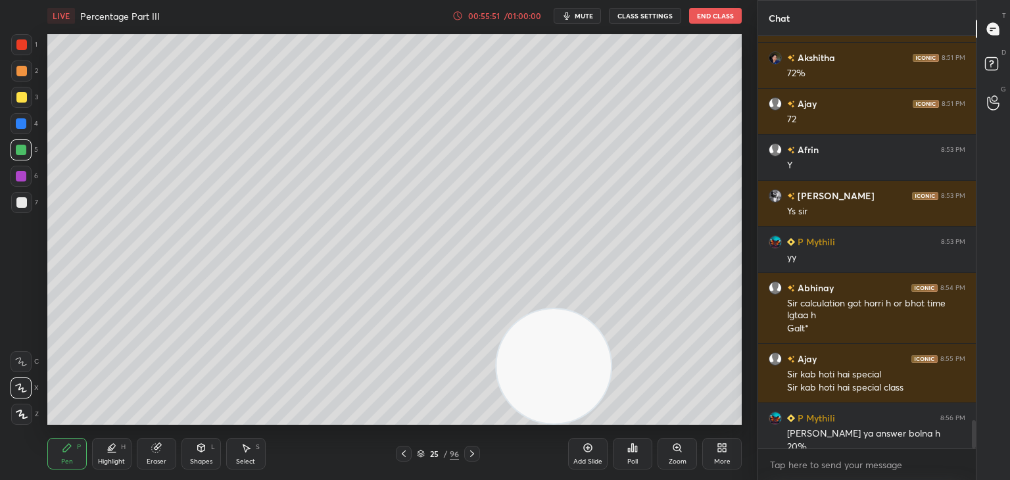
scroll to position [5674, 0]
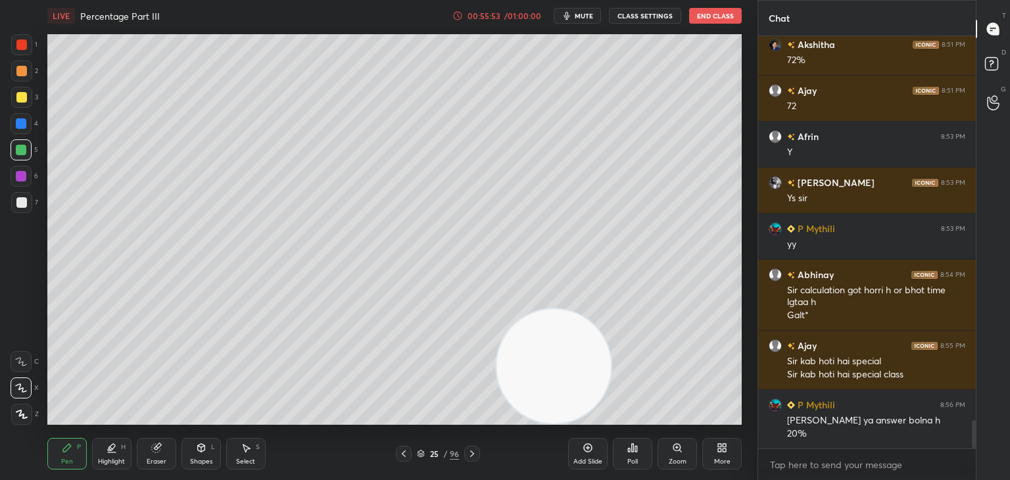
click at [155, 448] on icon at bounding box center [155, 448] width 9 height 9
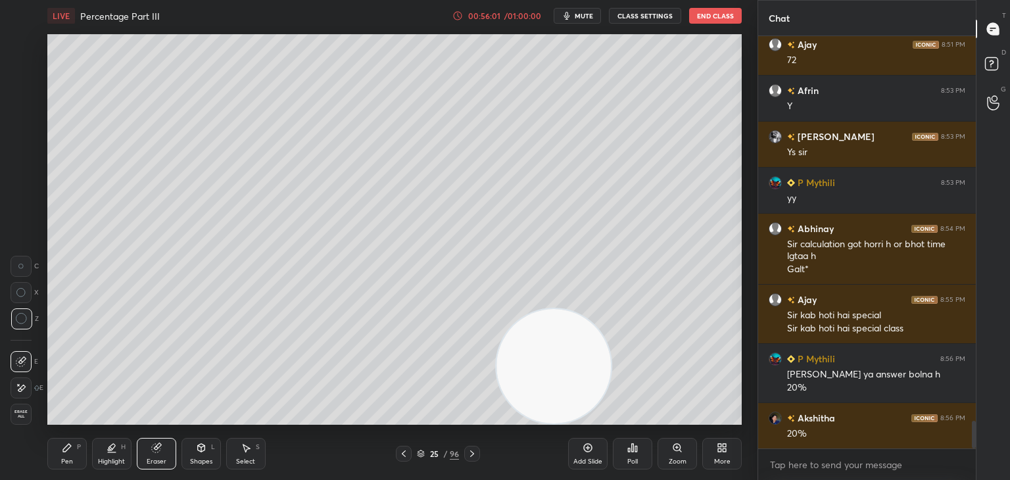
scroll to position [5766, 0]
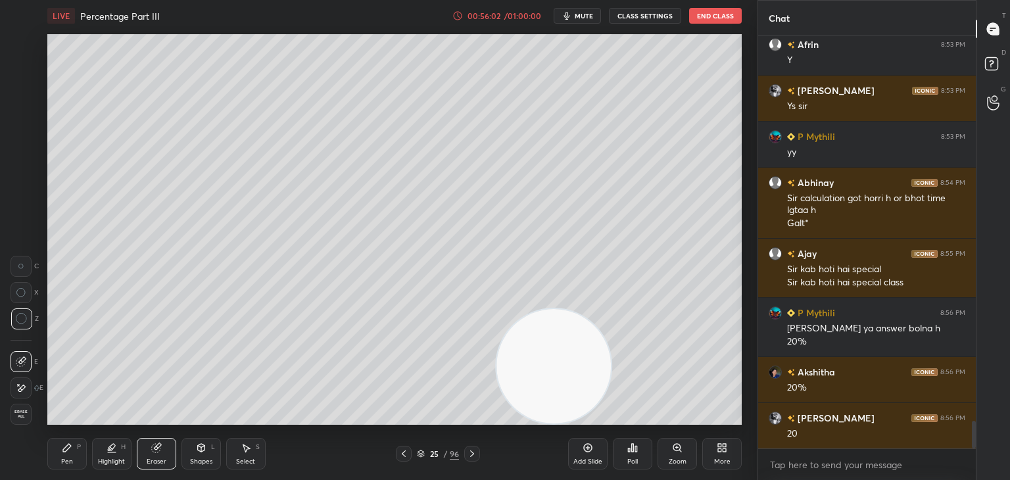
click at [74, 446] on div "Pen P" at bounding box center [66, 454] width 39 height 32
click at [76, 447] on div "Pen P" at bounding box center [66, 454] width 39 height 32
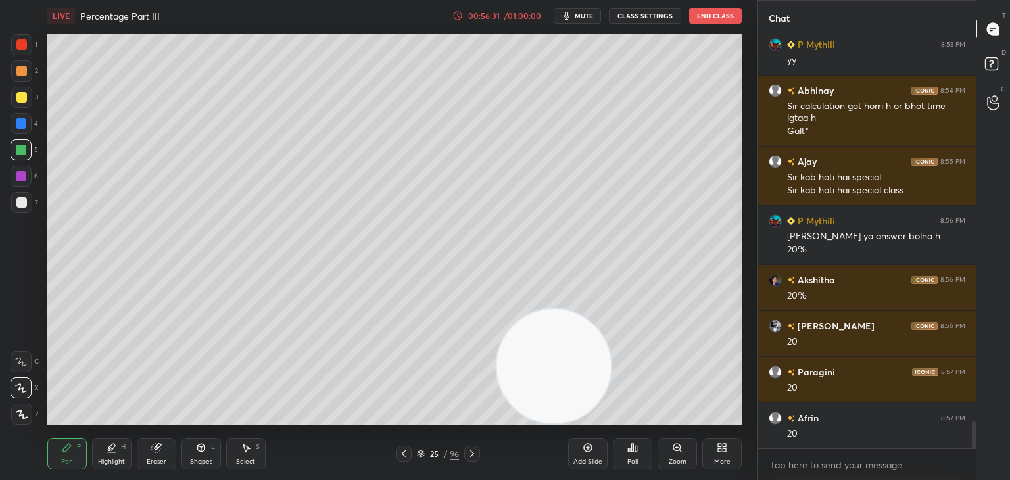
scroll to position [5904, 0]
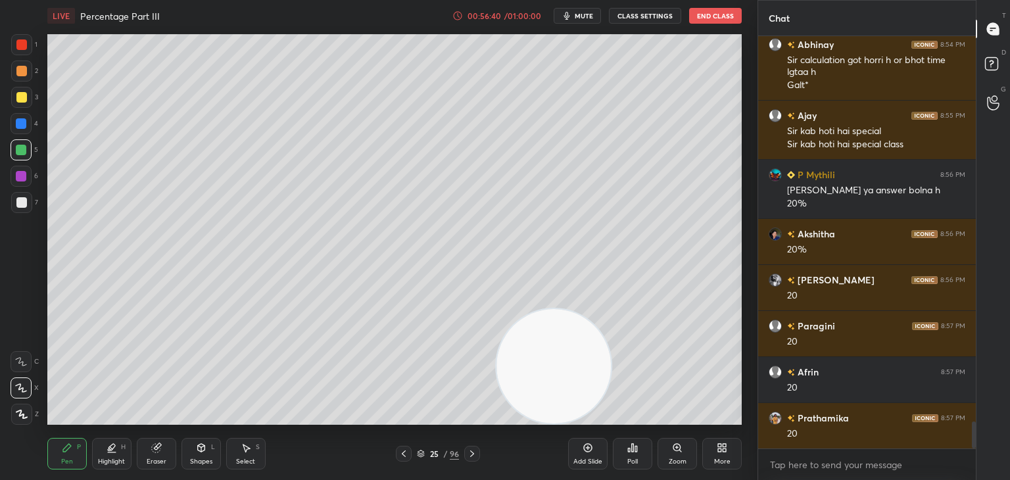
click at [12, 206] on div at bounding box center [21, 202] width 21 height 21
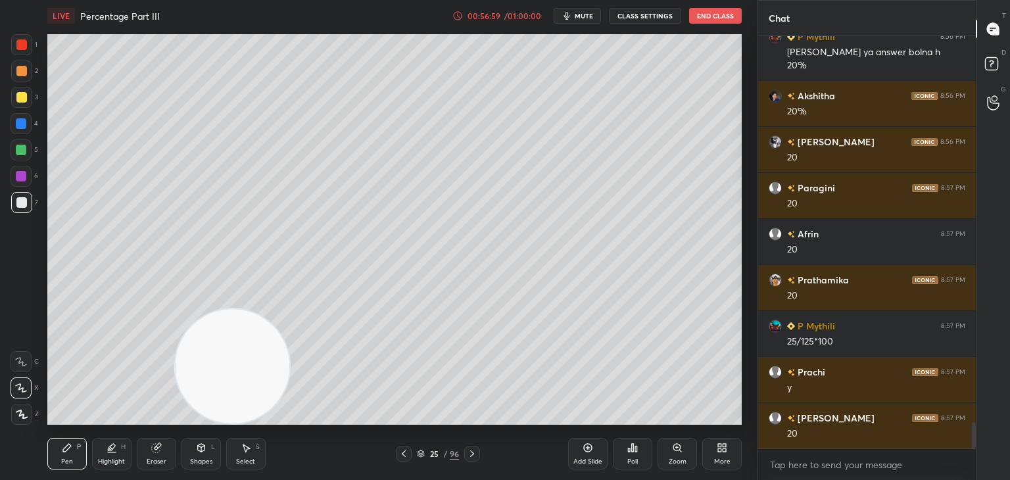
scroll to position [6088, 0]
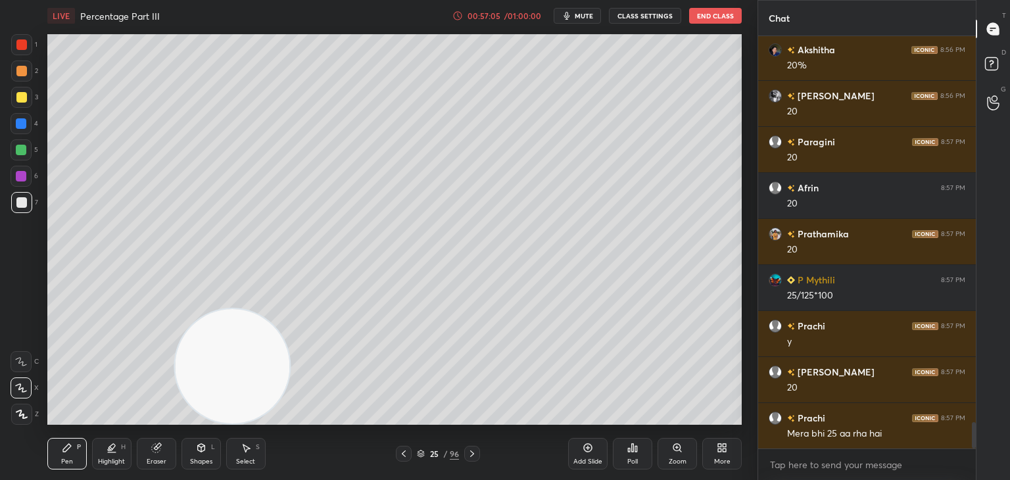
click at [24, 151] on div at bounding box center [21, 150] width 11 height 11
click at [149, 454] on div "Eraser" at bounding box center [156, 454] width 39 height 32
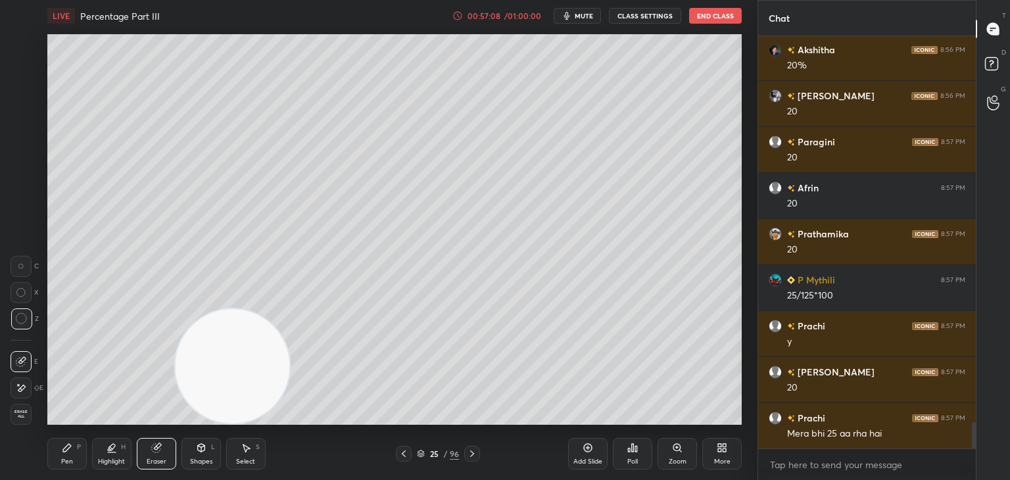
click at [70, 456] on div "Pen P" at bounding box center [66, 454] width 39 height 32
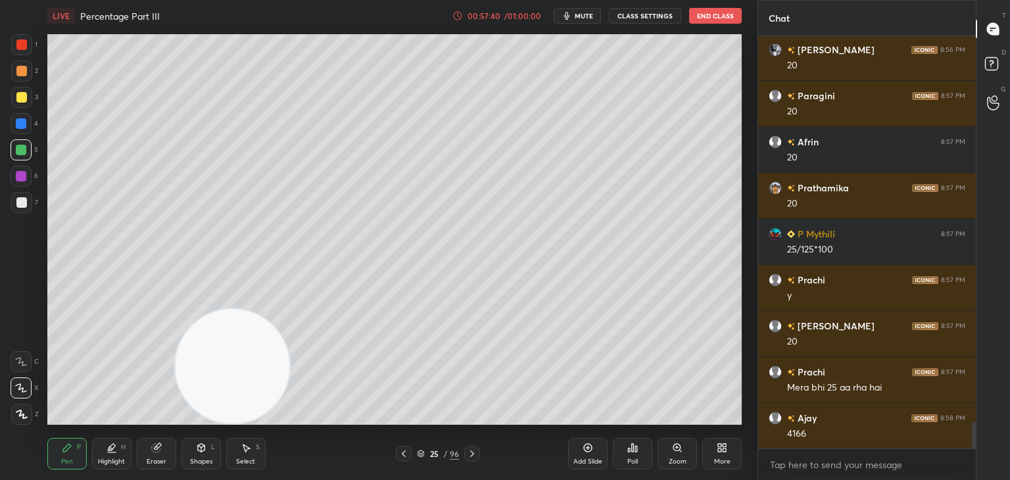
click at [21, 204] on div at bounding box center [21, 202] width 11 height 11
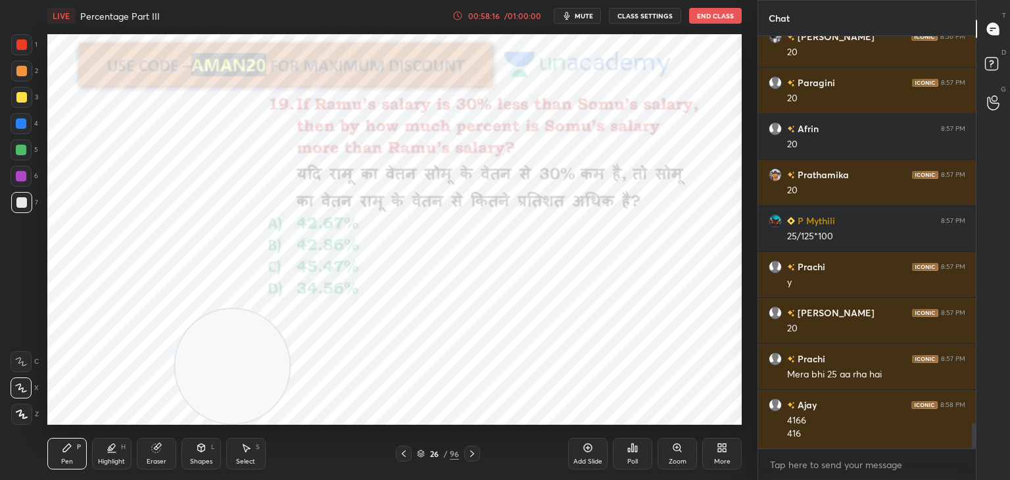
click at [21, 47] on div at bounding box center [21, 44] width 11 height 11
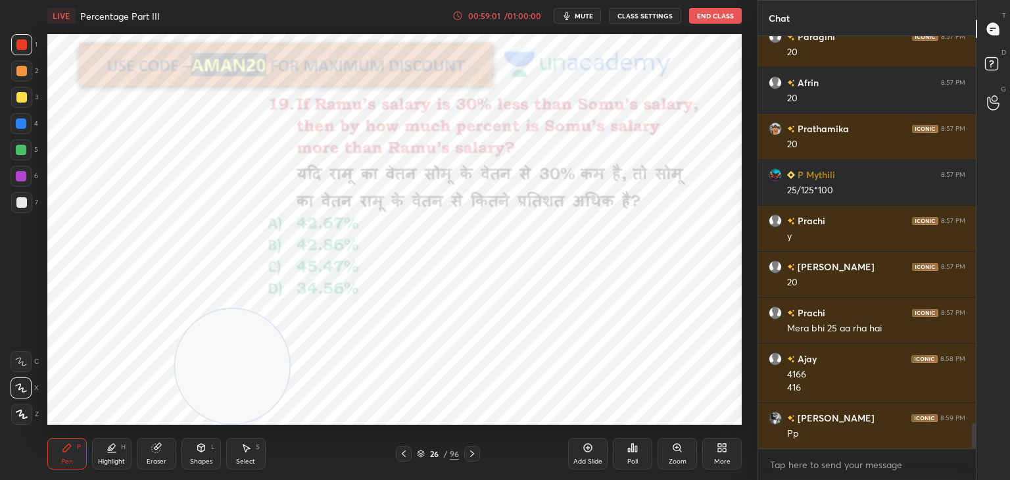
click at [638, 445] on div "Poll" at bounding box center [632, 454] width 39 height 32
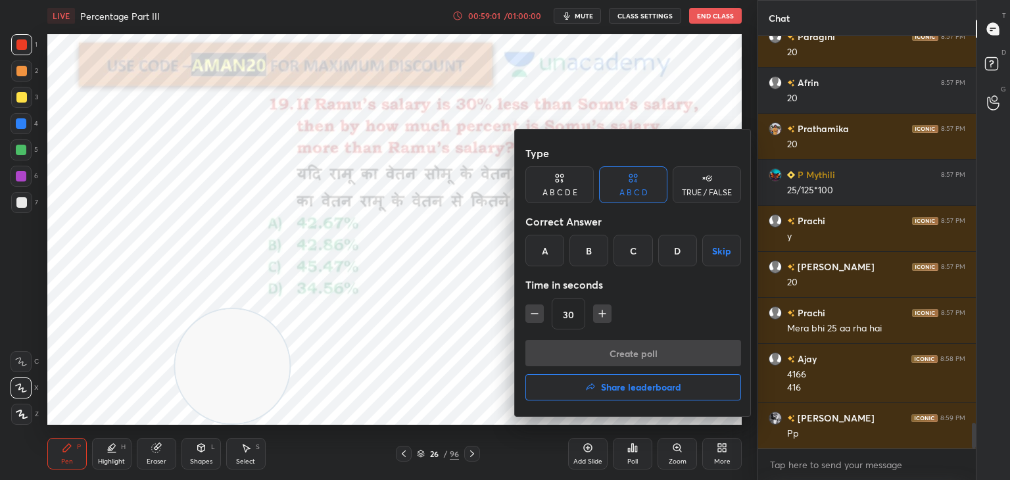
click at [592, 260] on div "B" at bounding box center [588, 251] width 39 height 32
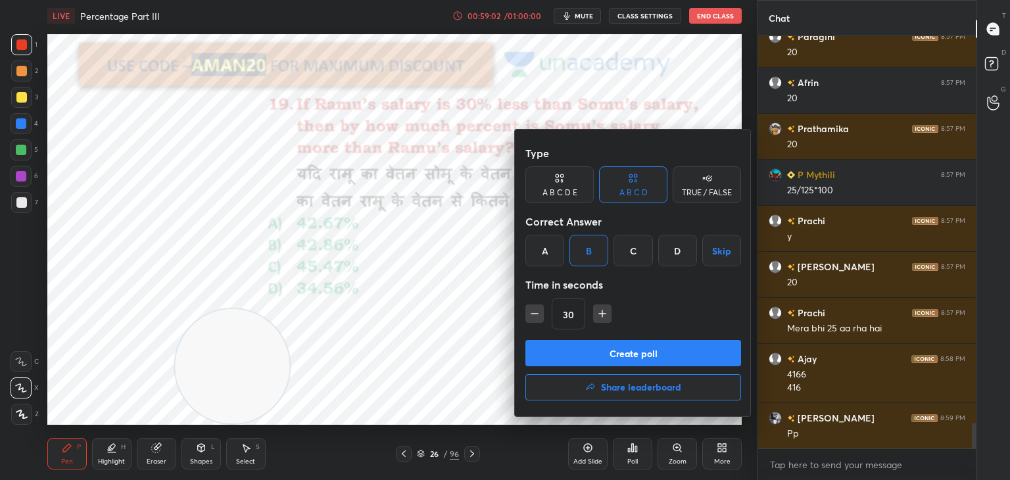
click at [584, 354] on button "Create poll" at bounding box center [633, 353] width 216 height 26
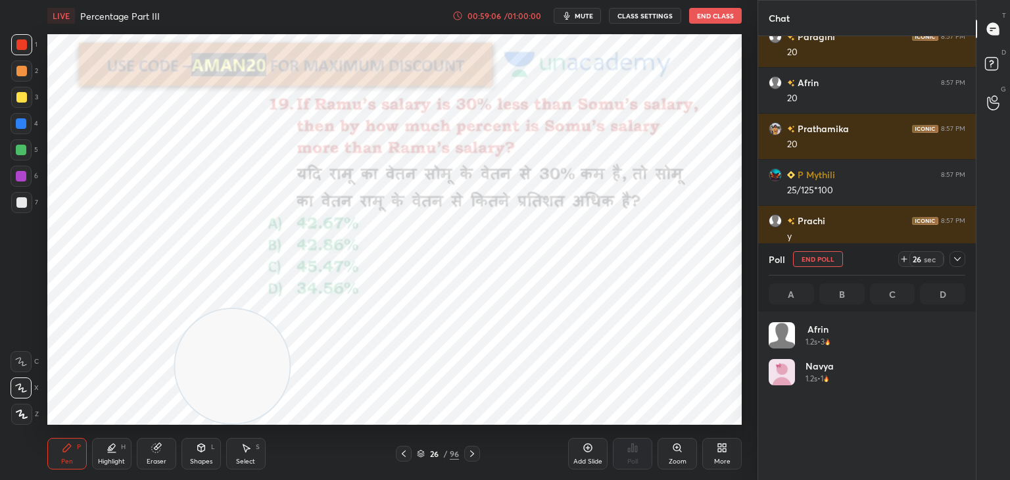
scroll to position [6308, 0]
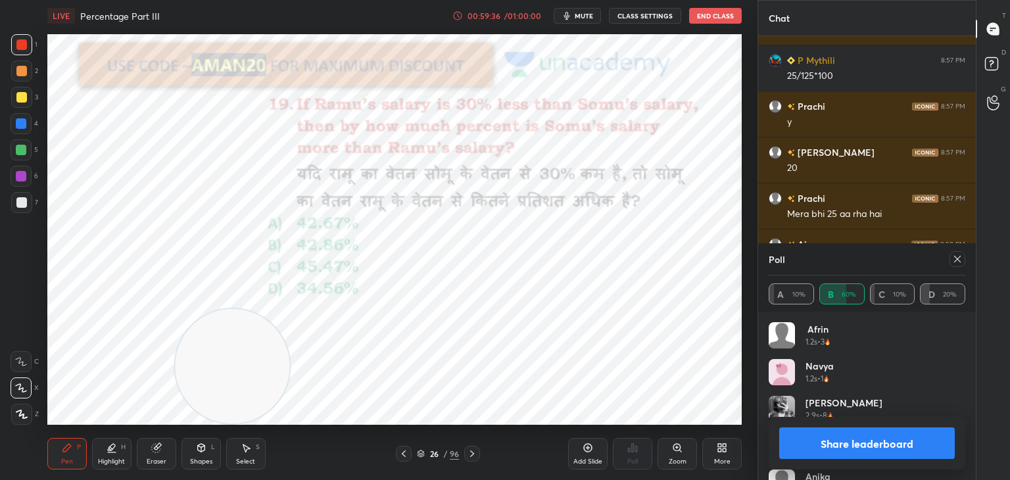
click at [877, 449] on button "Share leaderboard" at bounding box center [867, 443] width 176 height 32
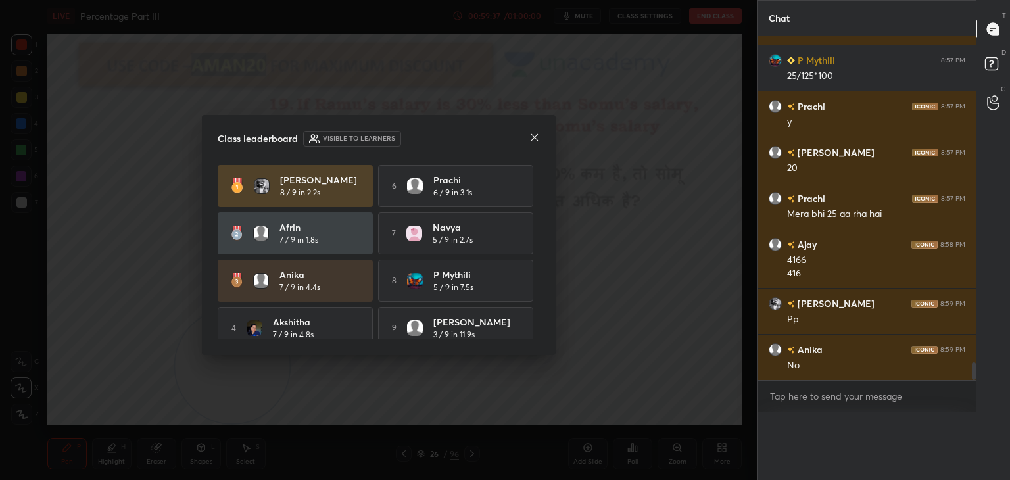
scroll to position [4, 4]
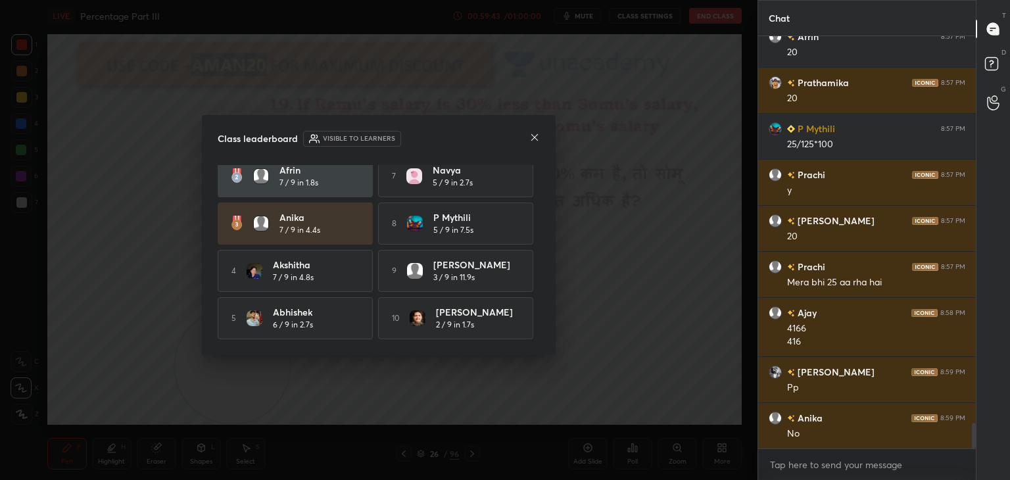
click at [531, 137] on icon at bounding box center [534, 137] width 11 height 11
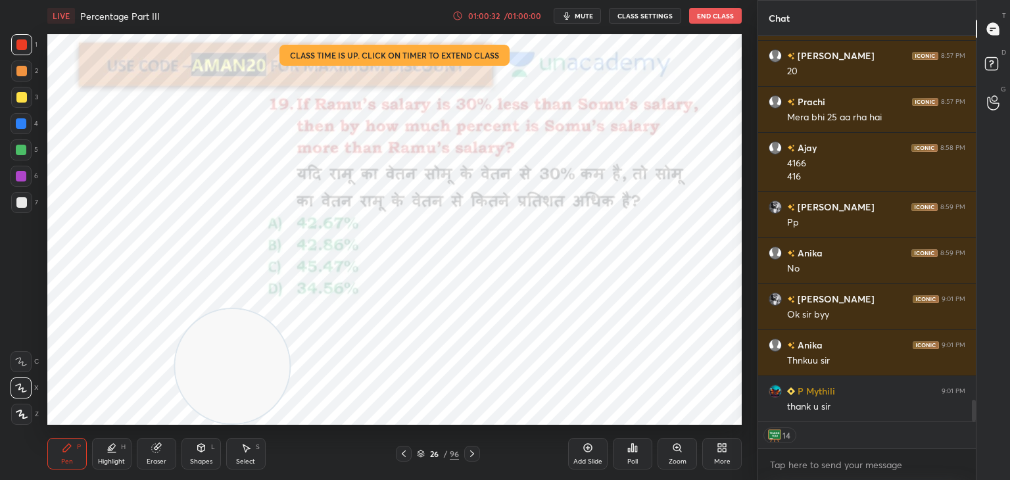
click at [715, 20] on button "End Class" at bounding box center [715, 16] width 53 height 16
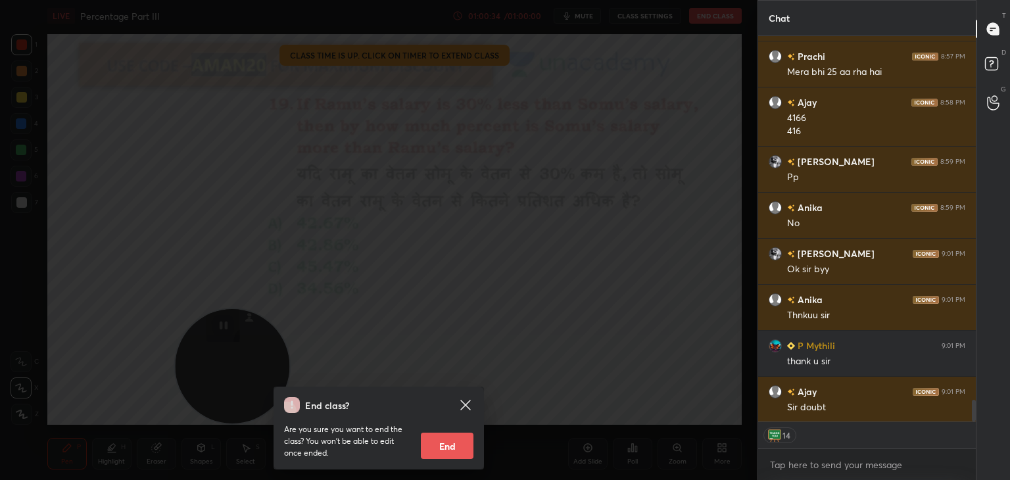
click at [466, 403] on icon at bounding box center [465, 405] width 10 height 10
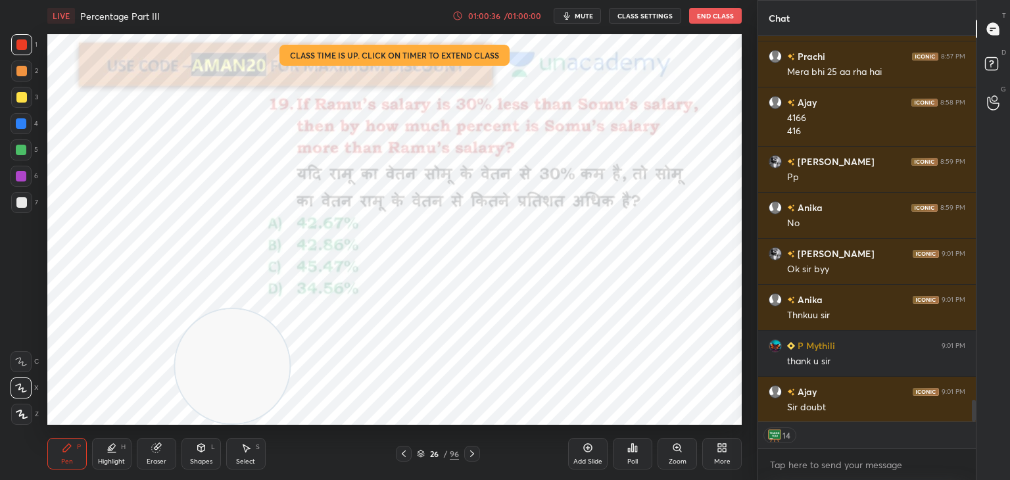
click at [710, 19] on button "End Class" at bounding box center [715, 16] width 53 height 16
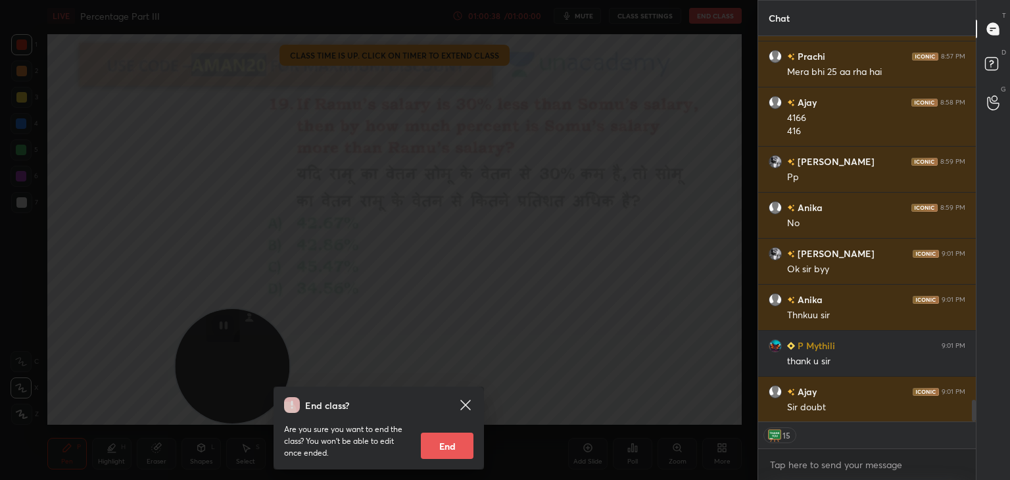
click at [447, 441] on button "End" at bounding box center [447, 446] width 53 height 26
type textarea "x"
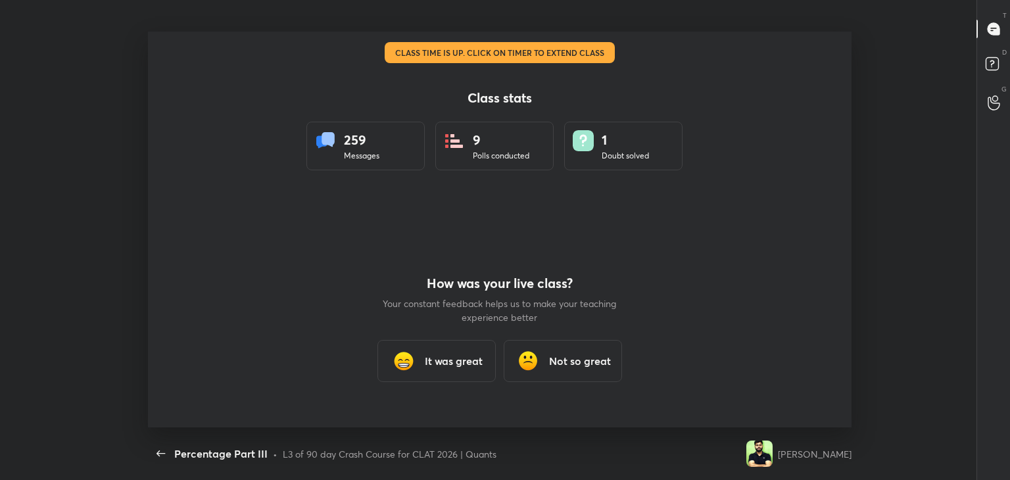
scroll to position [396, 999]
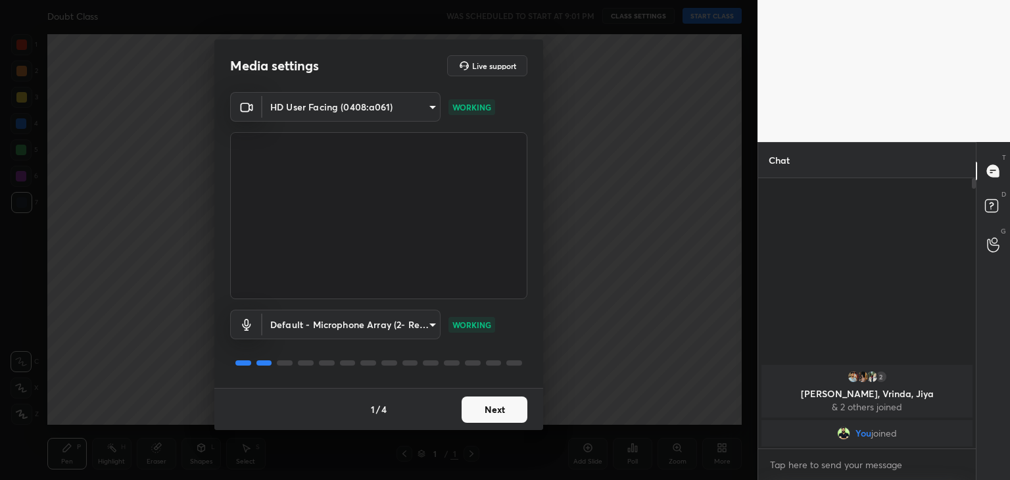
click at [497, 406] on button "Next" at bounding box center [495, 410] width 66 height 26
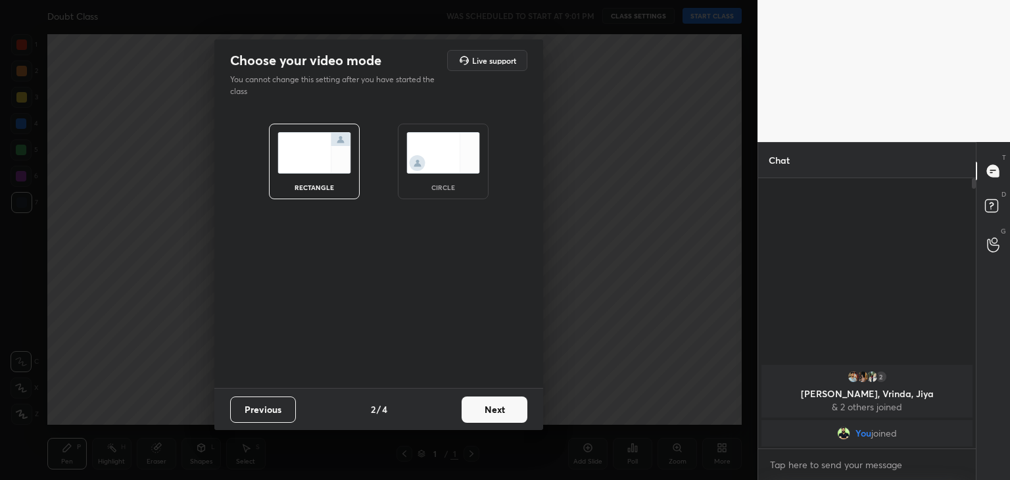
click at [447, 156] on img at bounding box center [443, 152] width 74 height 41
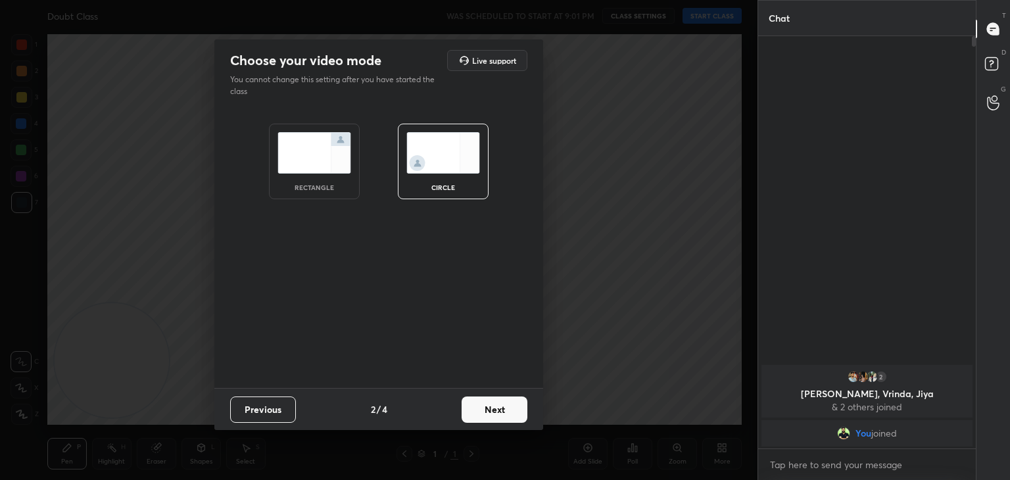
scroll to position [440, 214]
click at [482, 411] on button "Next" at bounding box center [495, 410] width 66 height 26
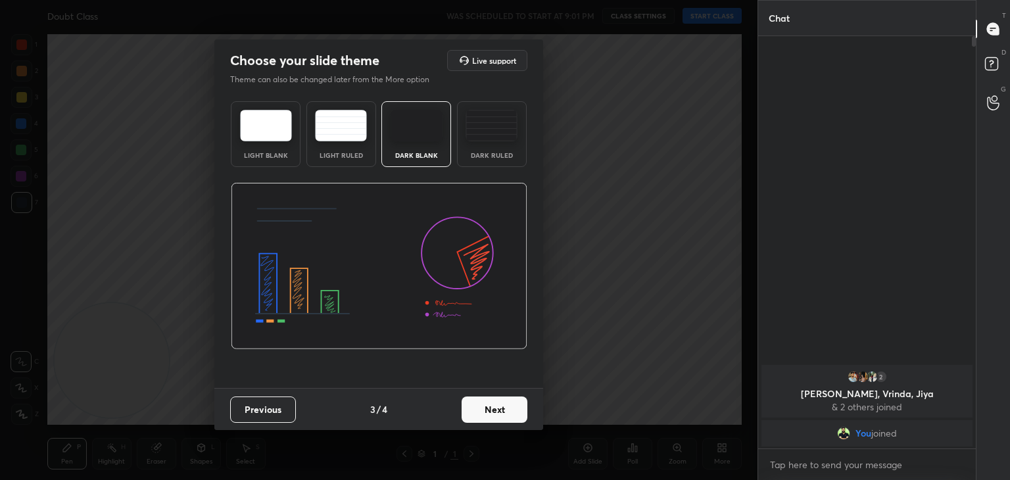
click at [497, 411] on button "Next" at bounding box center [495, 410] width 66 height 26
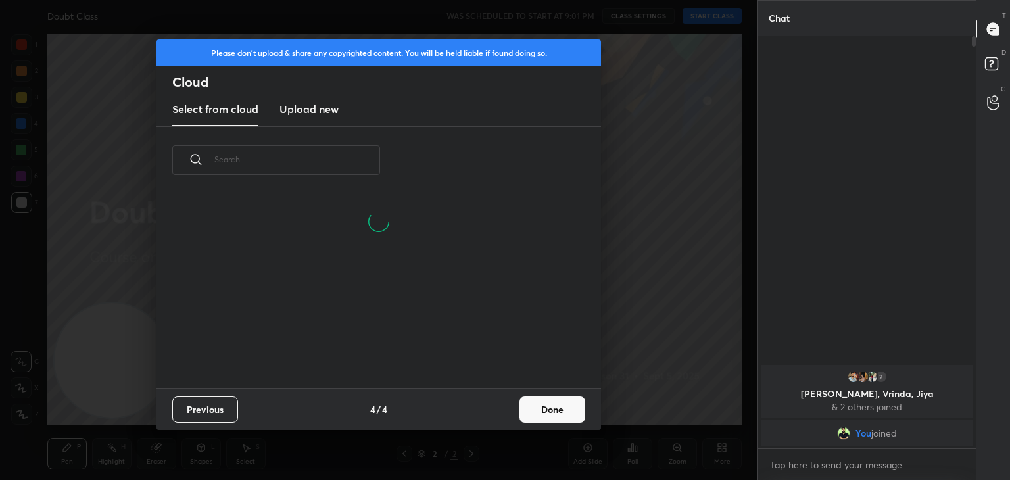
click at [542, 411] on button "Done" at bounding box center [553, 410] width 66 height 26
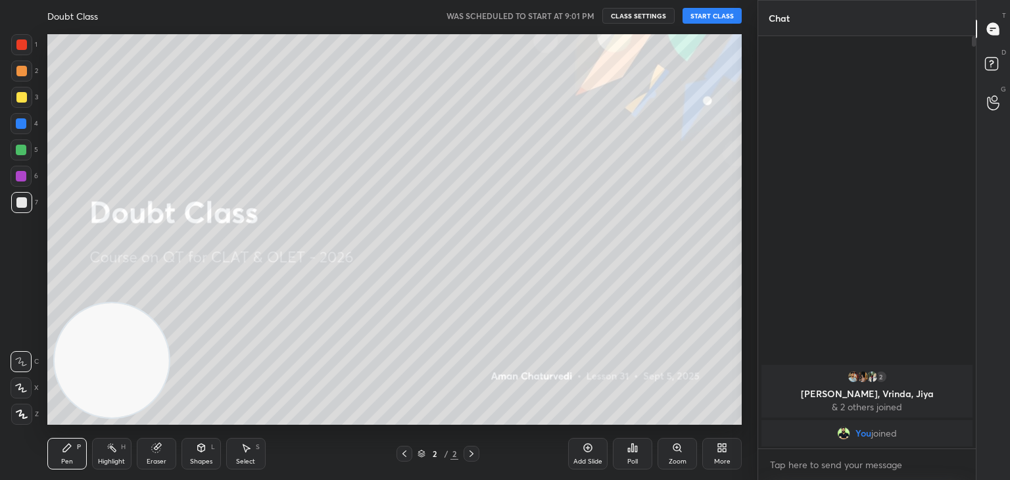
click at [708, 12] on button "START CLASS" at bounding box center [712, 16] width 59 height 16
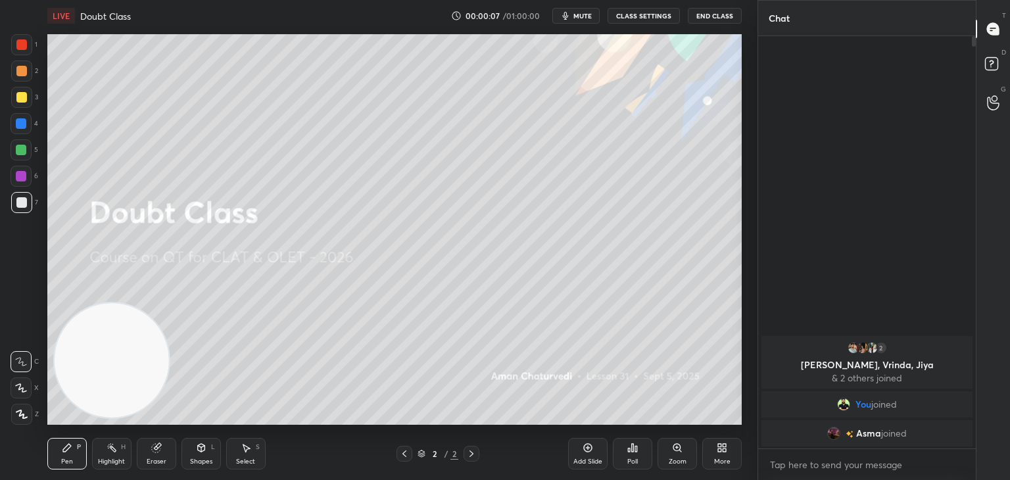
click at [22, 159] on div at bounding box center [21, 149] width 21 height 21
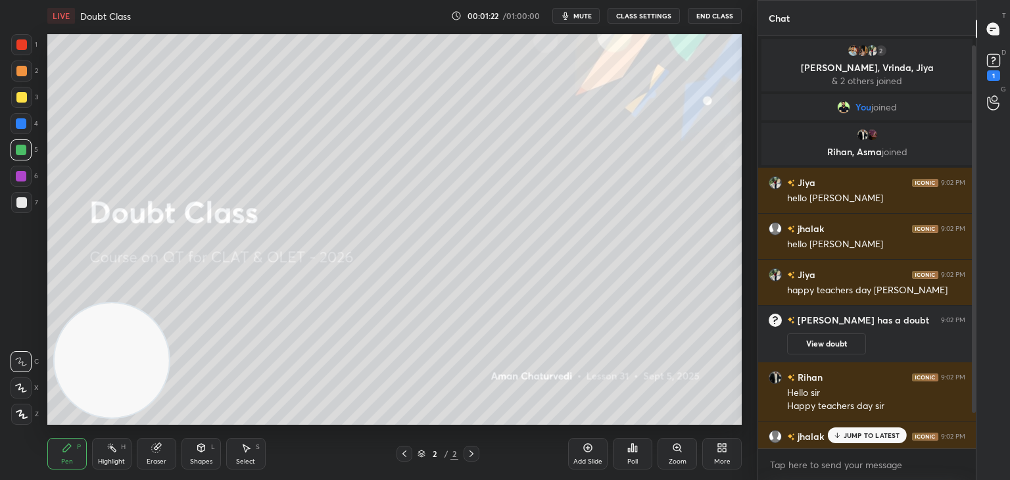
scroll to position [50, 0]
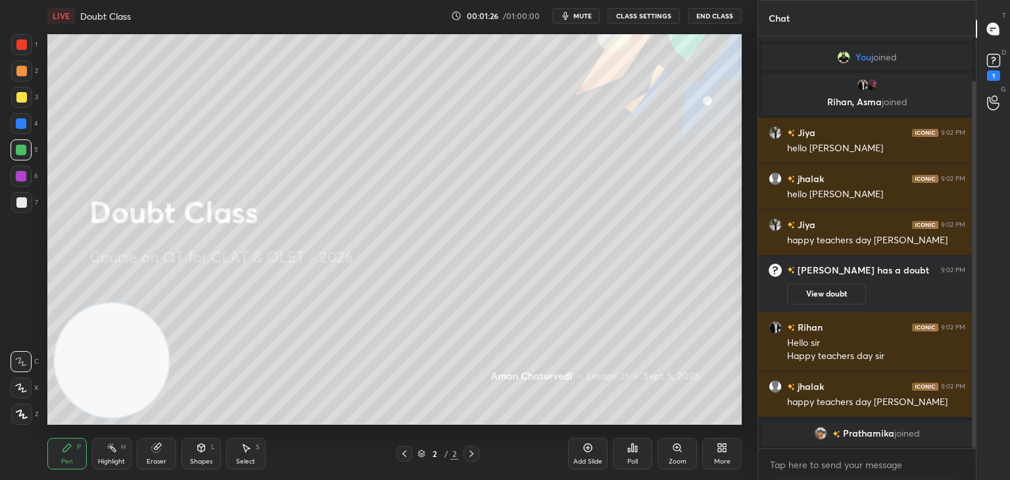
click at [833, 295] on button "View doubt" at bounding box center [826, 293] width 79 height 21
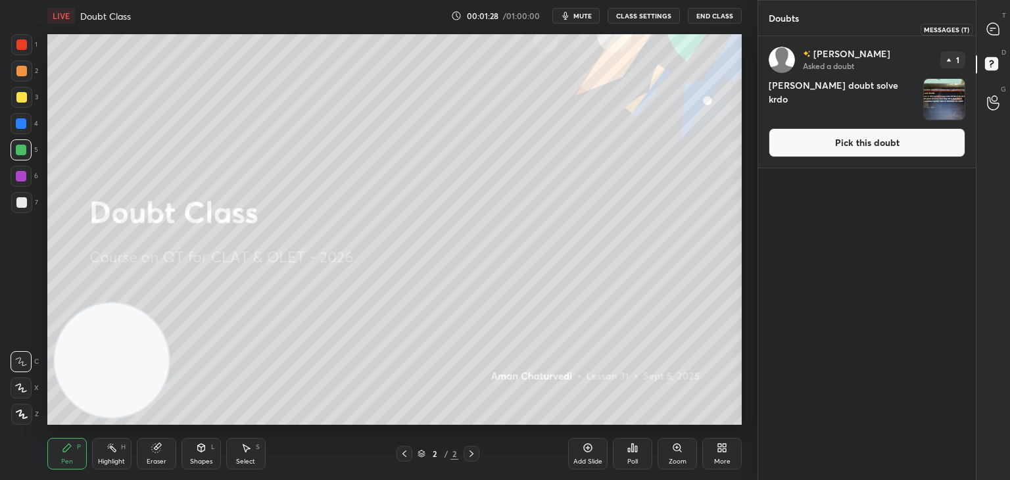
click at [986, 38] on div at bounding box center [994, 29] width 26 height 24
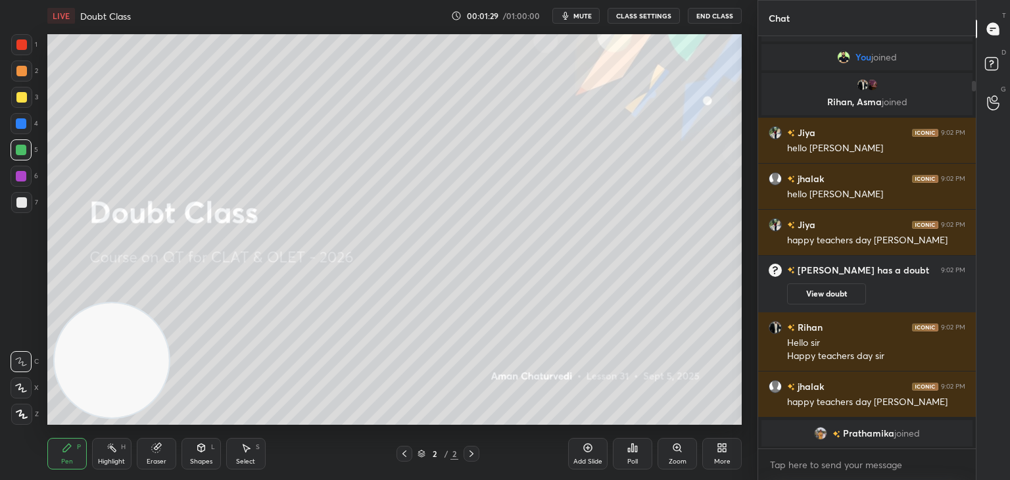
scroll to position [107, 0]
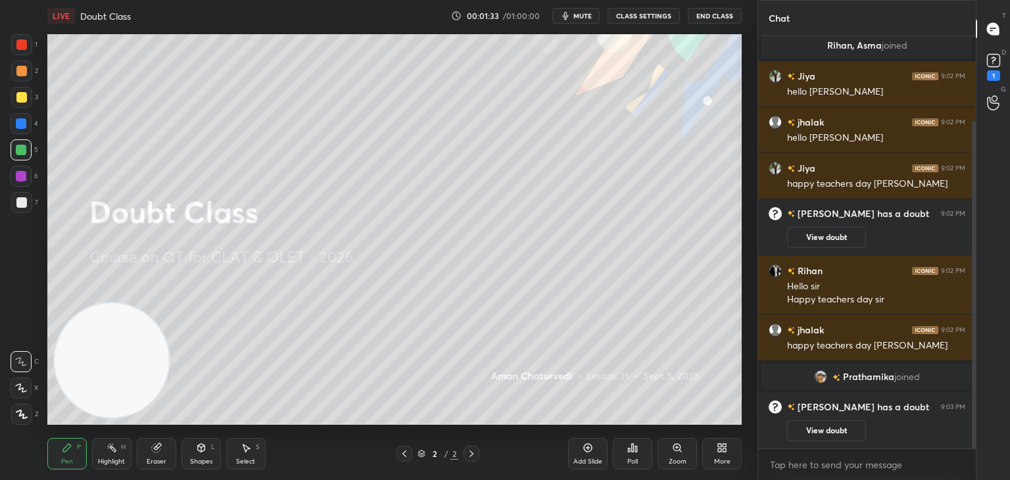
click at [863, 387] on div "[PERSON_NAME] joined" at bounding box center [867, 377] width 211 height 26
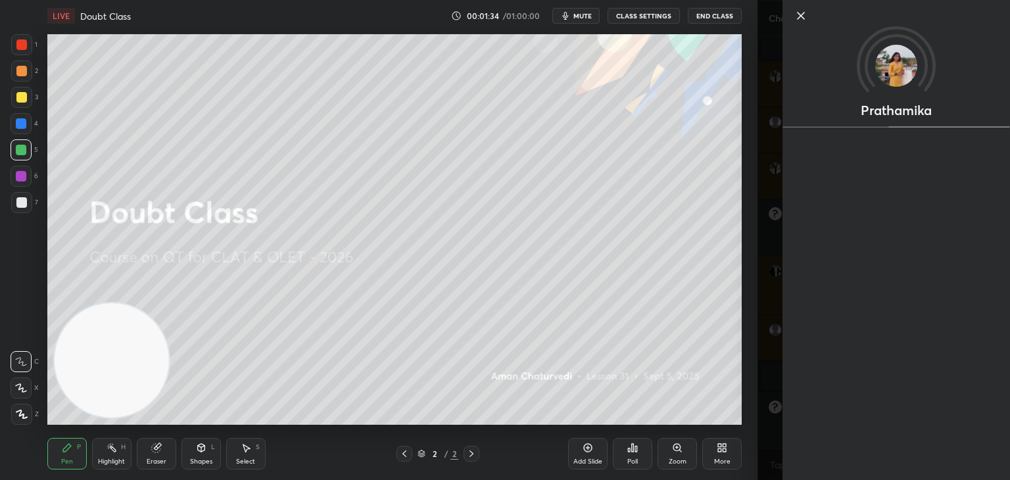
click at [748, 377] on div "1 2 3 4 5 6 7 C X Z C X Z E E Erase all H H LIVE Doubt Class 00:01:34 / 01:00:0…" at bounding box center [379, 240] width 758 height 480
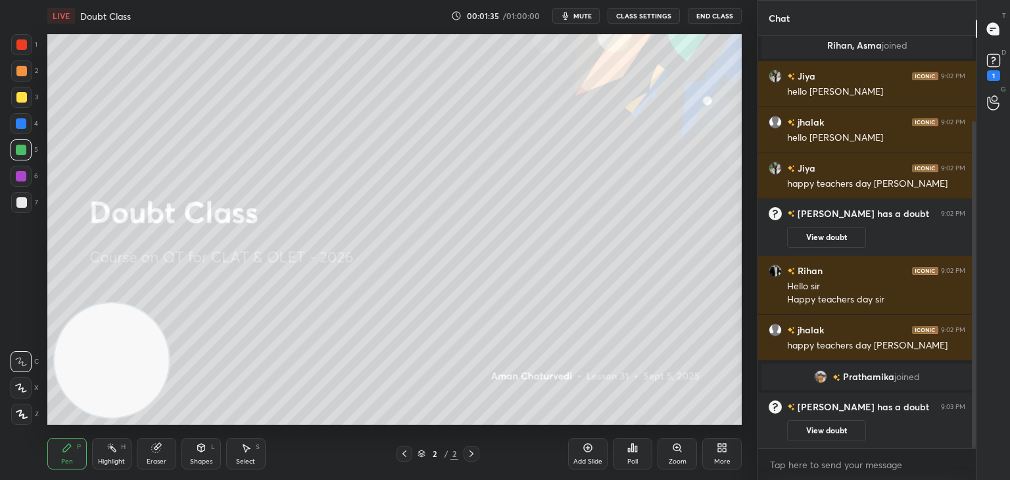
click at [992, 70] on div "1" at bounding box center [993, 75] width 13 height 11
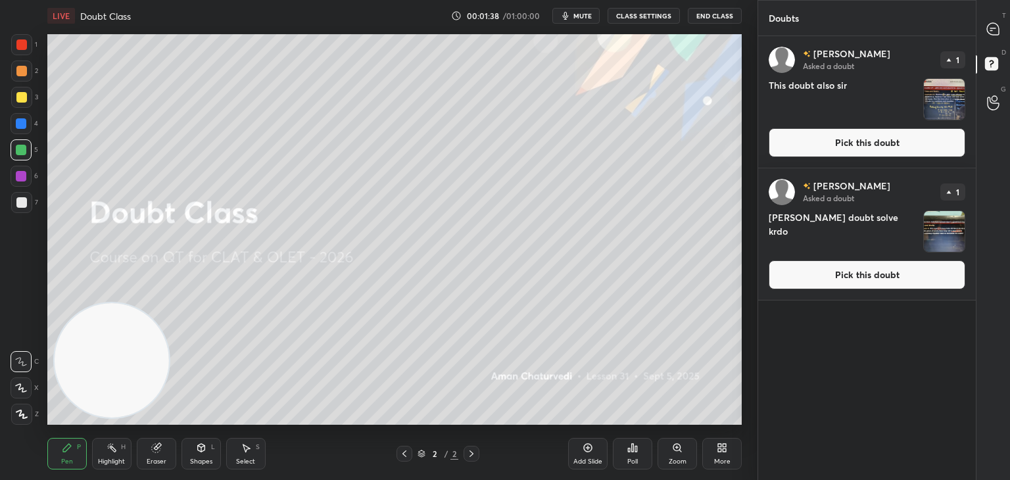
click at [827, 153] on button "Pick this doubt" at bounding box center [867, 142] width 197 height 29
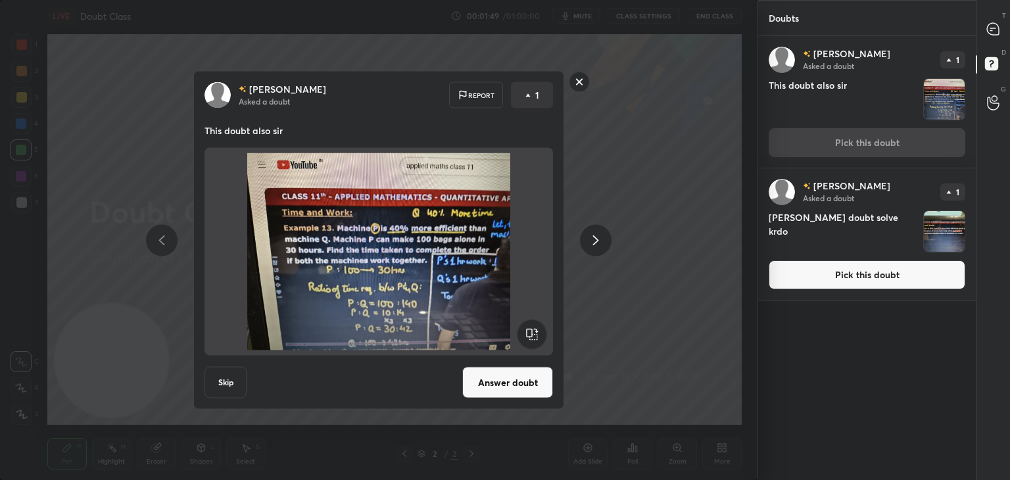
click at [500, 385] on button "Answer doubt" at bounding box center [507, 383] width 91 height 32
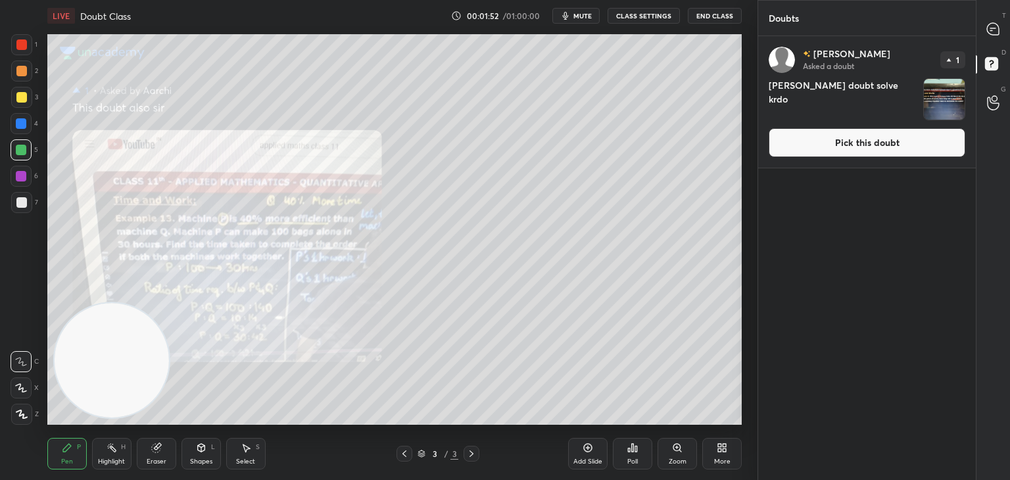
click at [794, 145] on button "Pick this doubt" at bounding box center [867, 142] width 197 height 29
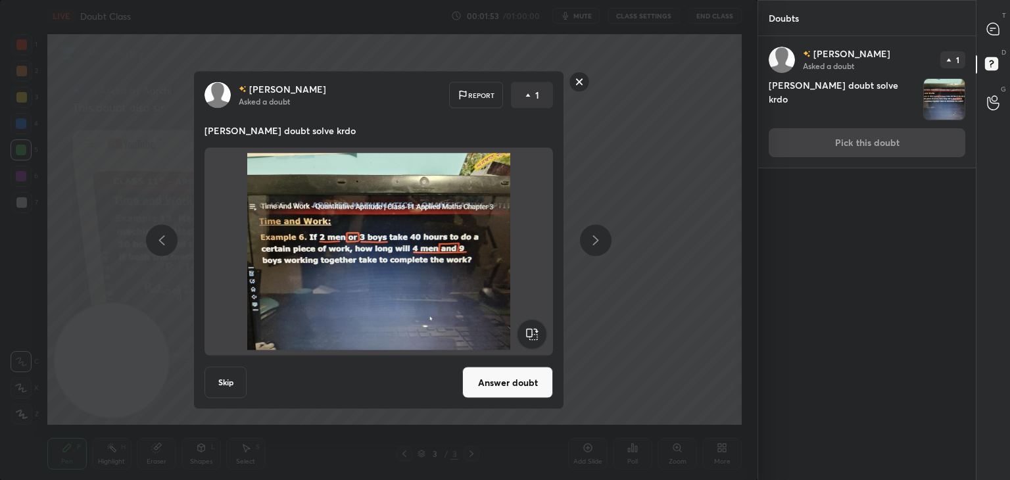
click at [516, 370] on button "Answer doubt" at bounding box center [507, 383] width 91 height 32
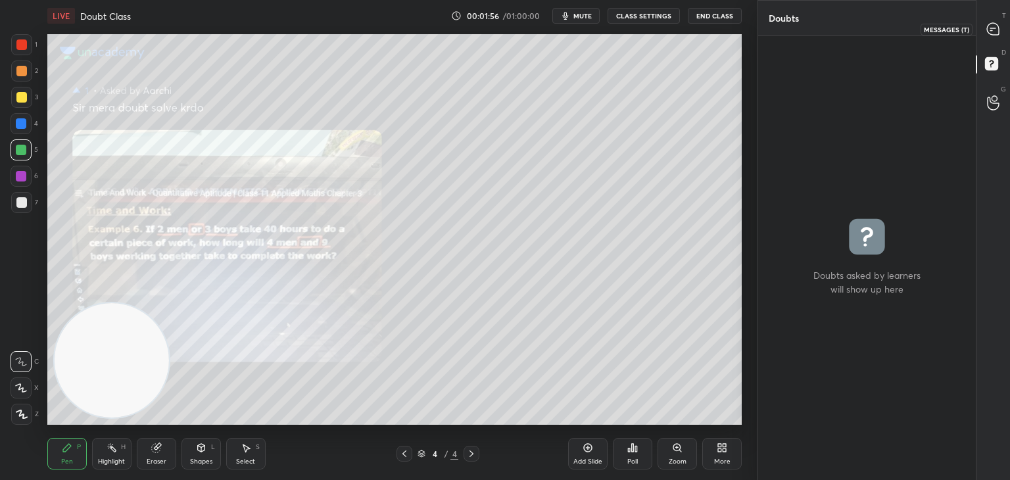
click at [994, 27] on icon at bounding box center [993, 29] width 12 height 12
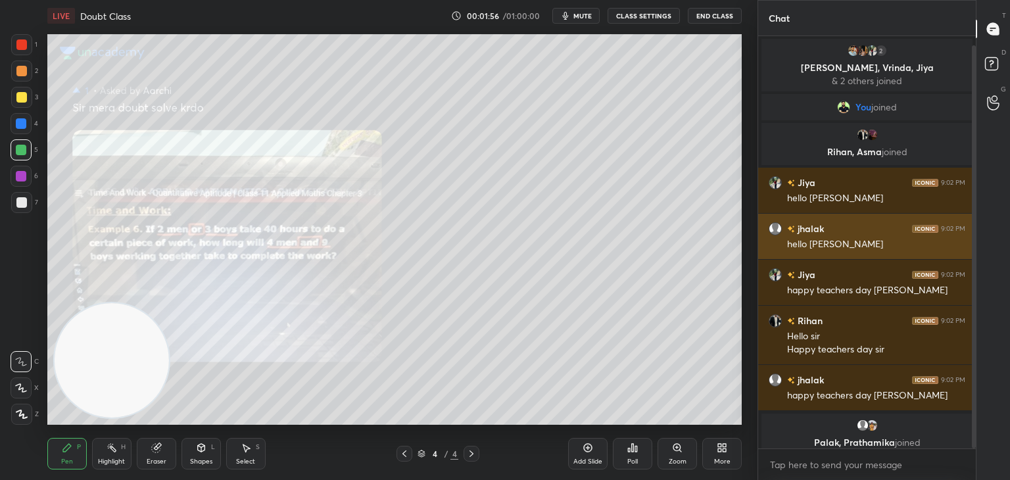
scroll to position [408, 214]
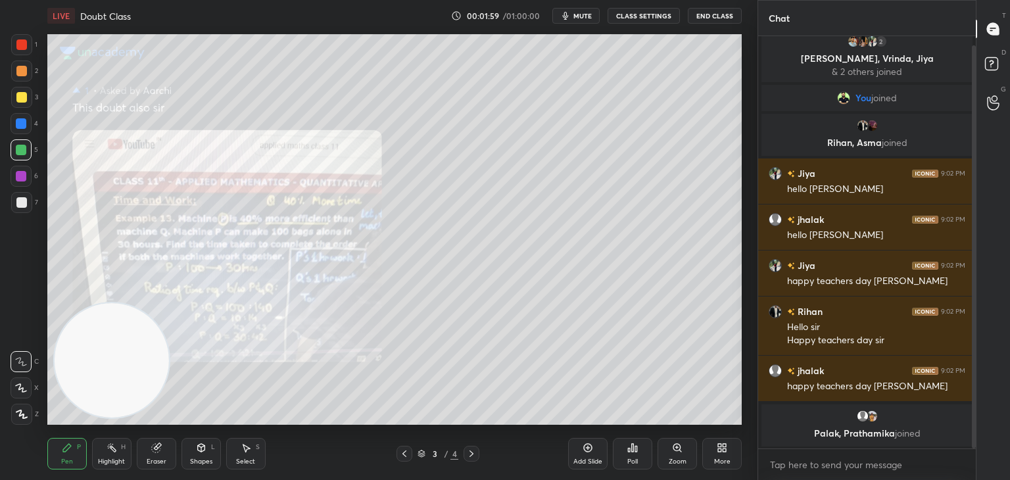
click at [678, 448] on icon at bounding box center [676, 447] width 7 height 7
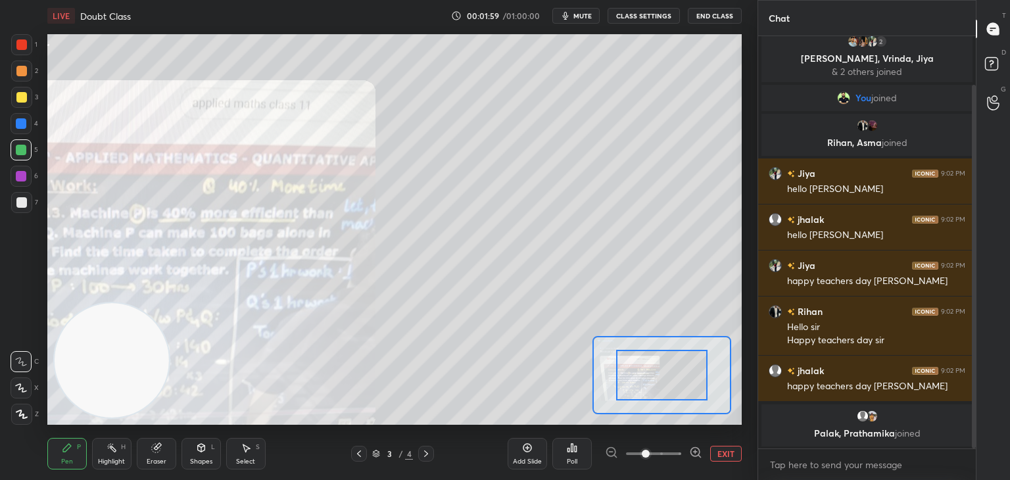
scroll to position [55, 0]
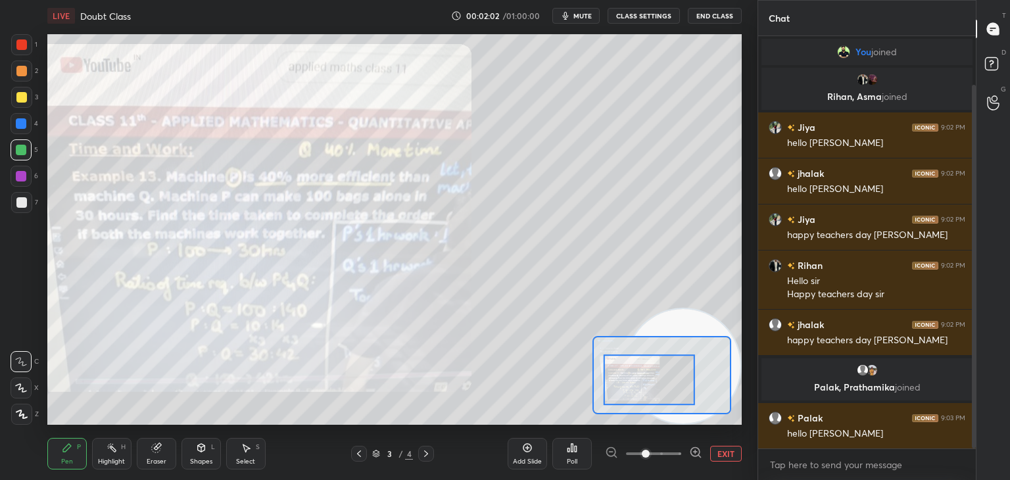
click at [11, 42] on div at bounding box center [21, 44] width 21 height 21
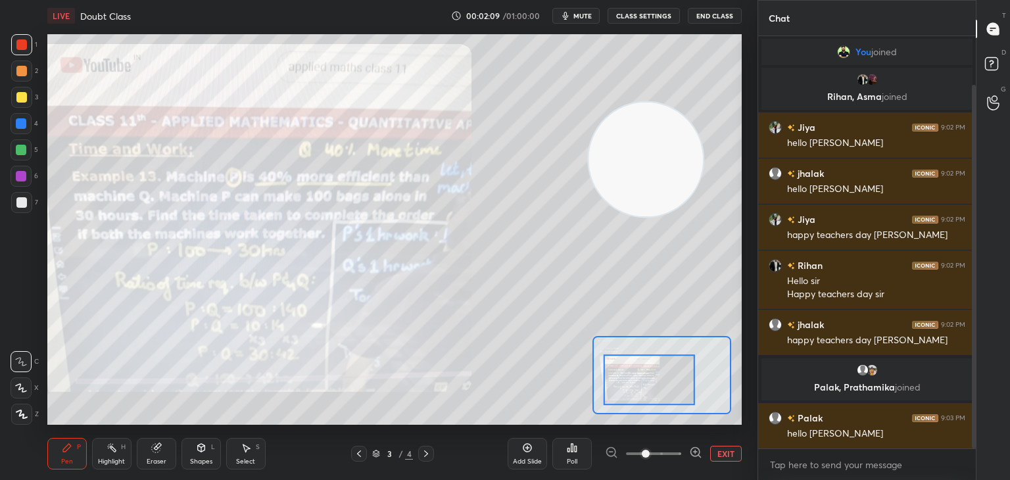
scroll to position [0, 0]
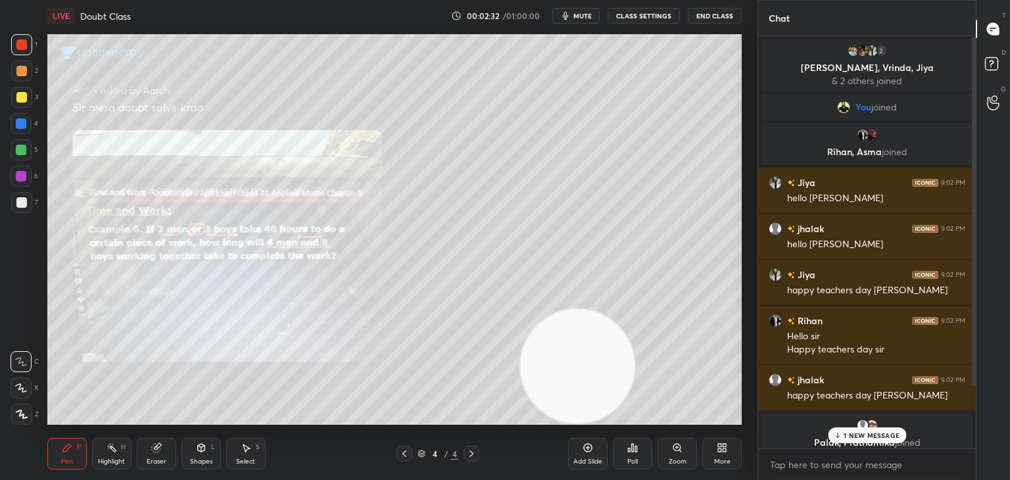
click at [677, 450] on icon at bounding box center [676, 447] width 7 height 7
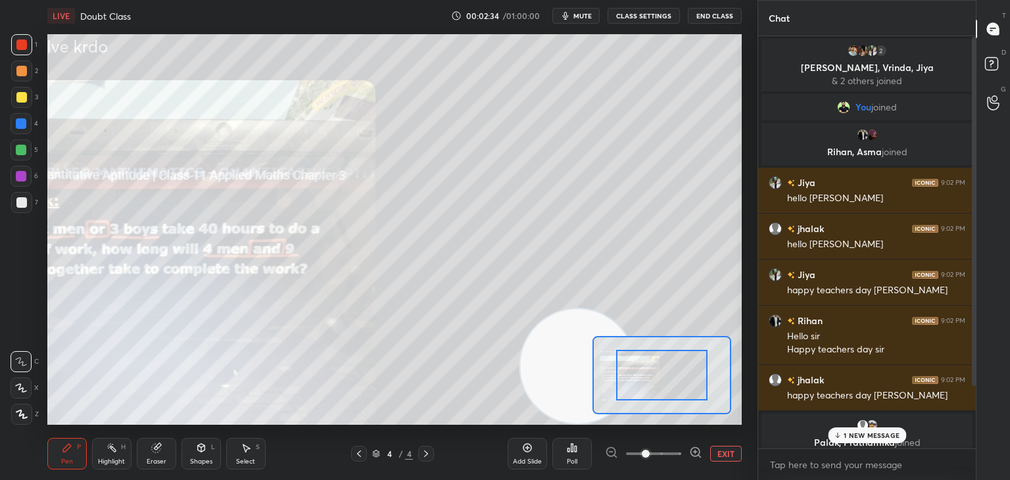
click at [690, 445] on div "Add Slide Poll EXIT" at bounding box center [625, 454] width 234 height 74
click at [696, 448] on icon at bounding box center [695, 452] width 9 height 9
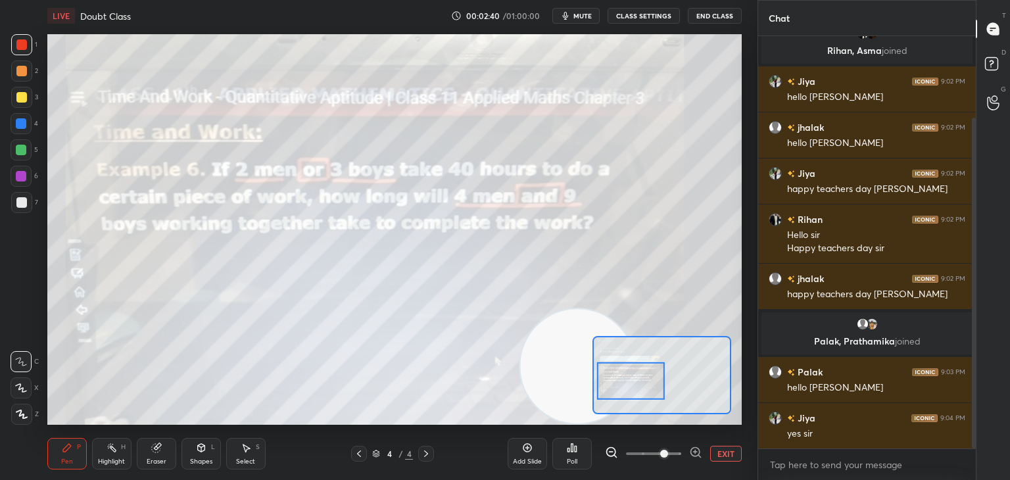
scroll to position [158, 0]
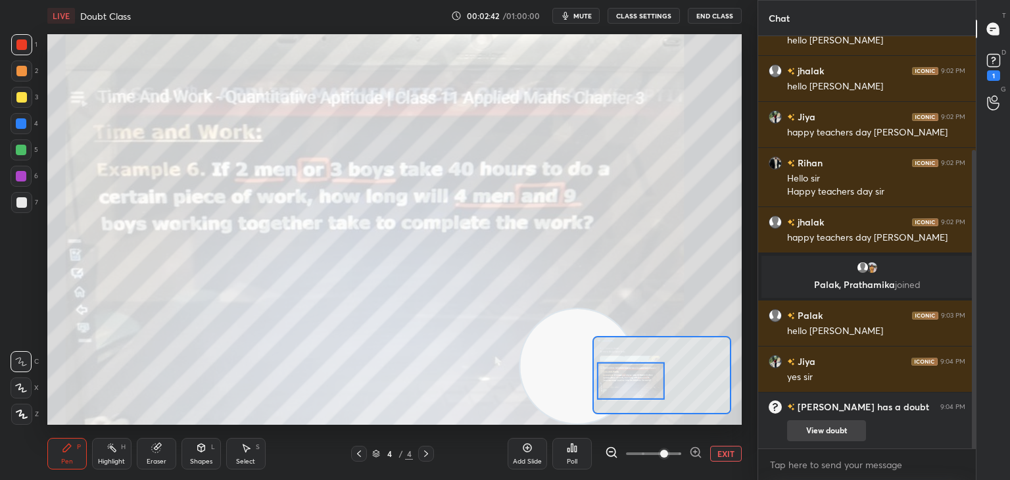
click at [831, 430] on button "View doubt" at bounding box center [826, 430] width 79 height 21
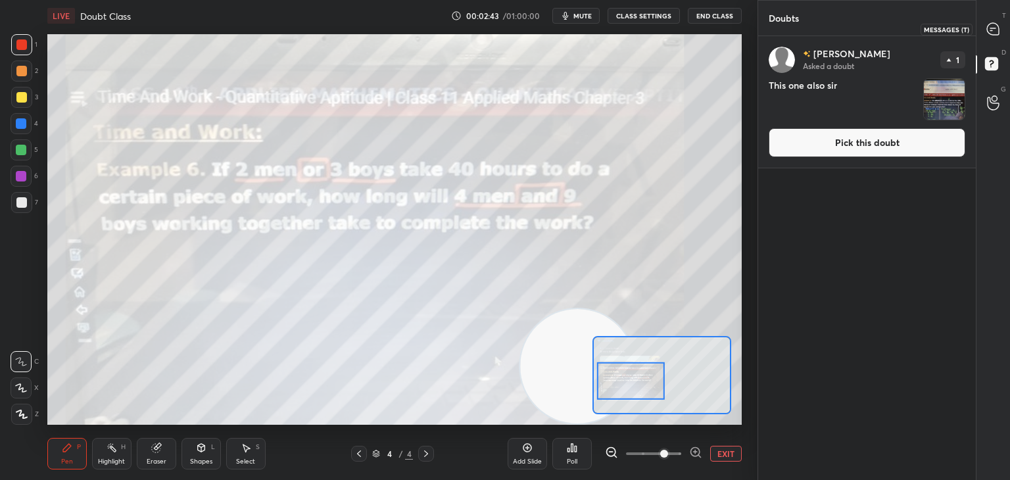
click at [987, 22] on icon at bounding box center [993, 29] width 14 height 14
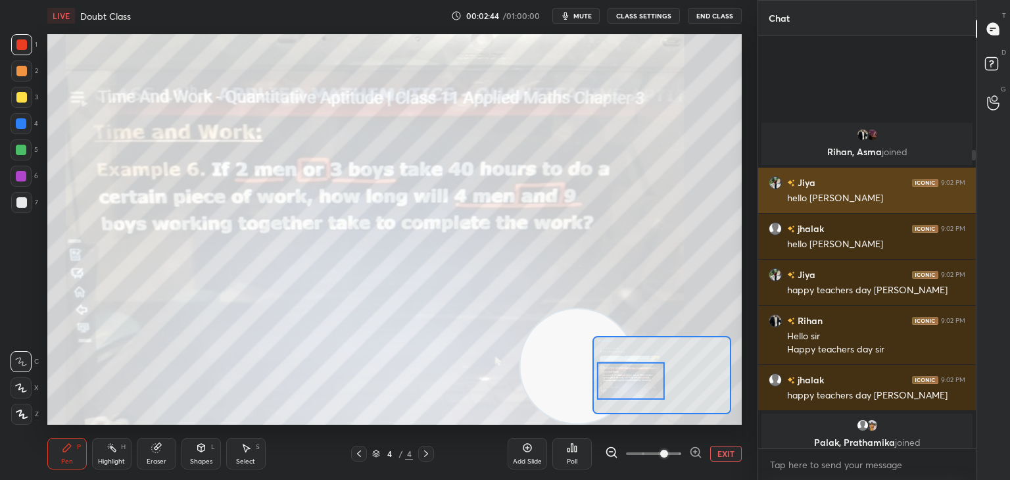
scroll to position [408, 214]
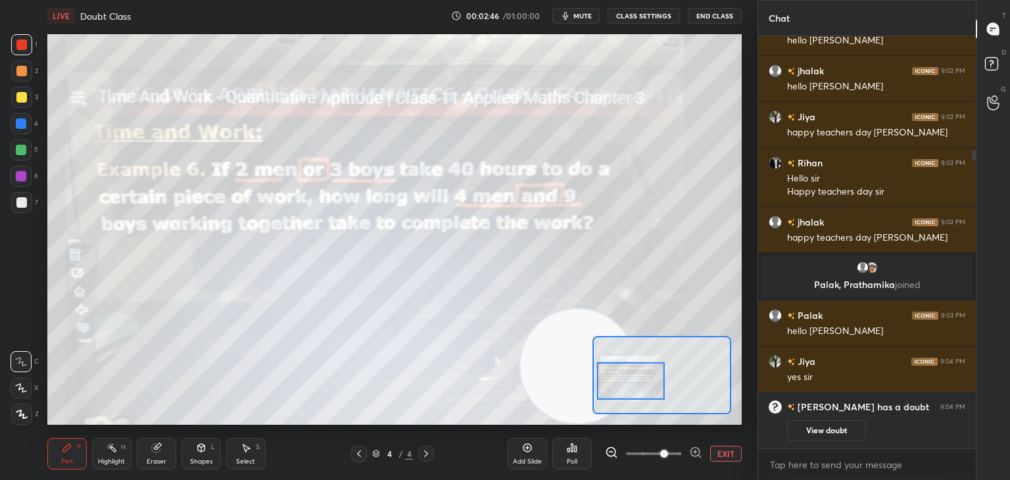
click at [21, 93] on div at bounding box center [21, 97] width 11 height 11
click at [22, 116] on div at bounding box center [21, 123] width 21 height 21
click at [18, 56] on div "1" at bounding box center [24, 47] width 26 height 26
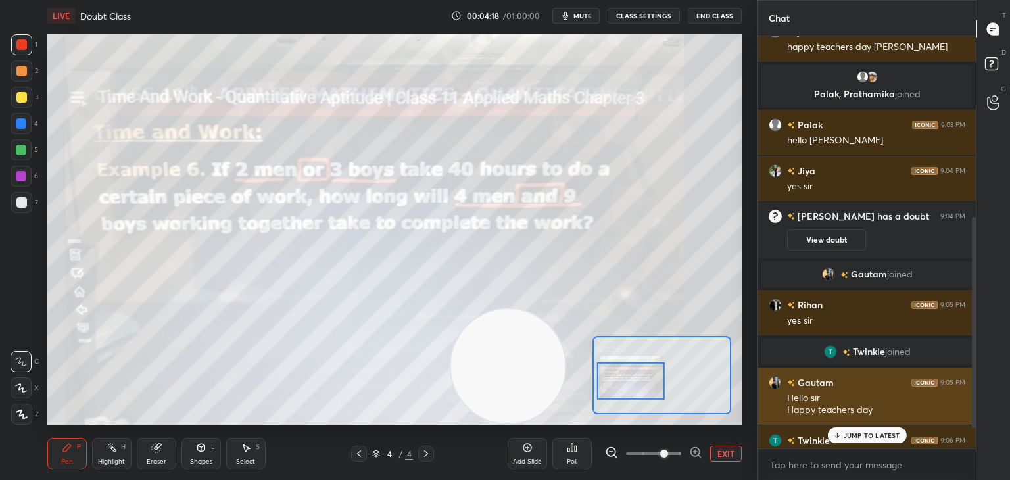
scroll to position [395, 0]
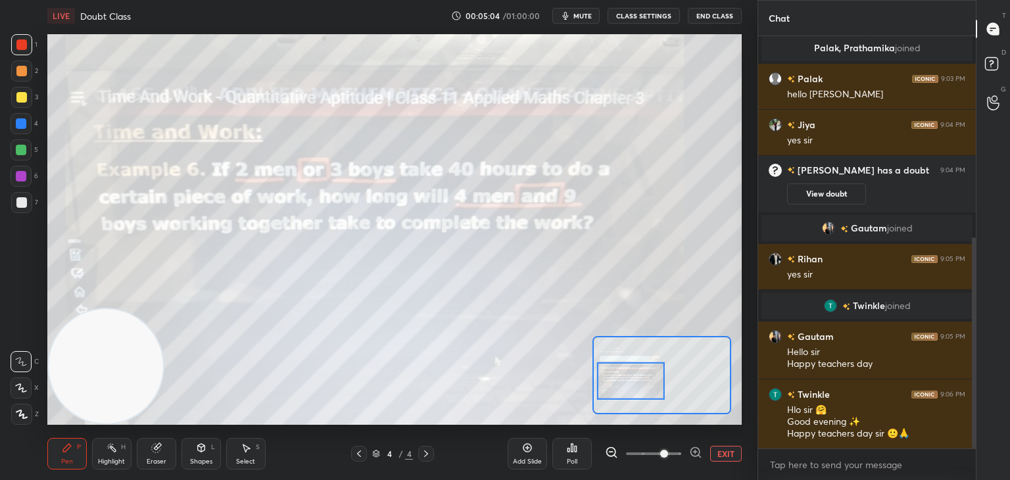
click at [171, 447] on div "Eraser" at bounding box center [156, 454] width 39 height 32
click at [74, 451] on div "Pen P" at bounding box center [66, 454] width 39 height 32
click at [76, 450] on div "Pen P" at bounding box center [66, 454] width 39 height 32
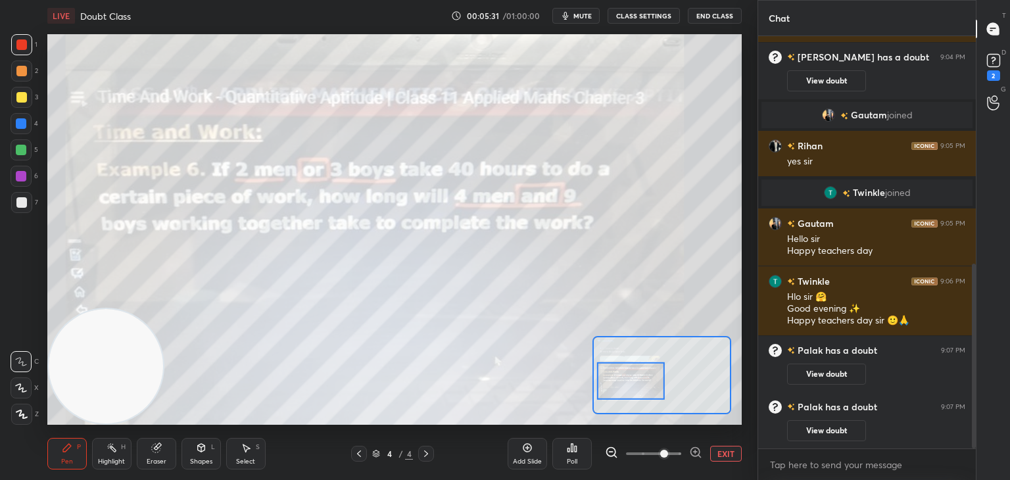
scroll to position [539, 0]
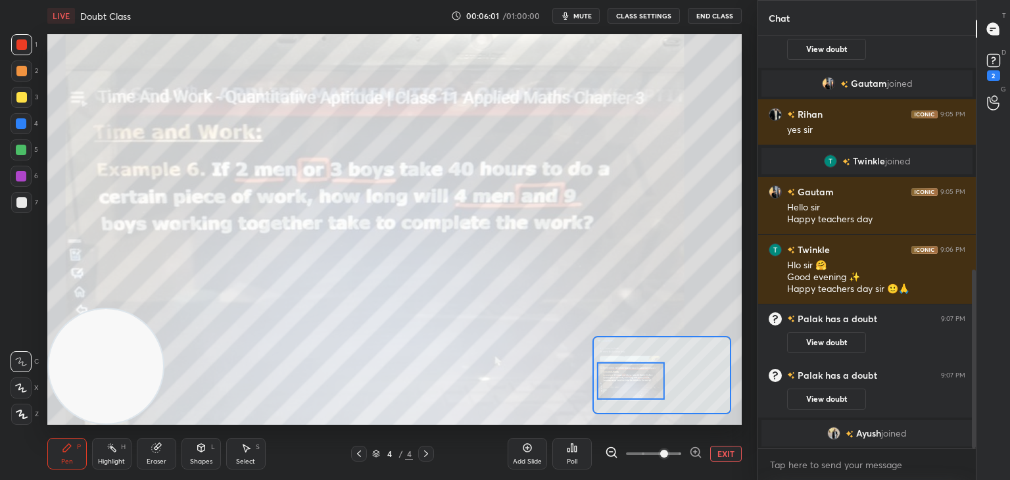
click at [24, 180] on div at bounding box center [21, 176] width 11 height 11
click at [24, 47] on div at bounding box center [21, 44] width 11 height 11
click at [993, 65] on rect at bounding box center [993, 61] width 12 height 12
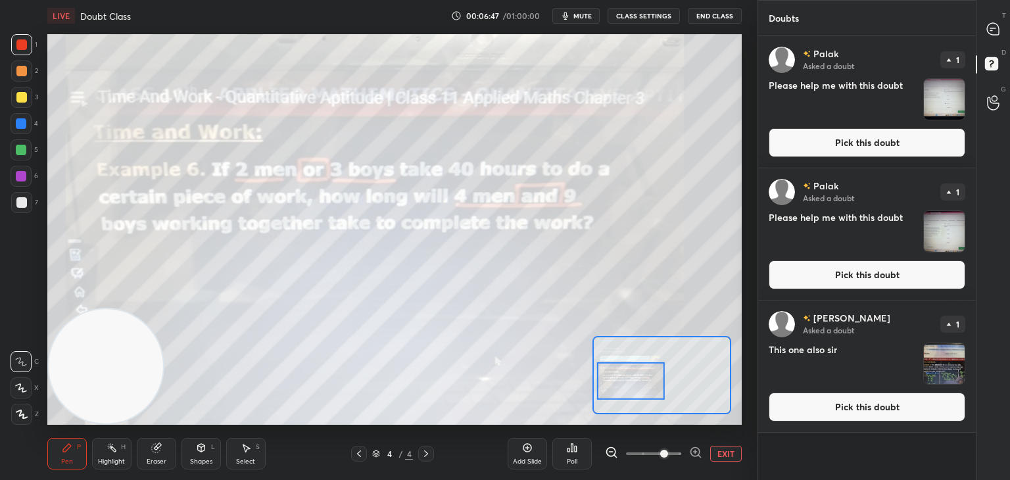
click at [823, 408] on button "Pick this doubt" at bounding box center [867, 407] width 197 height 29
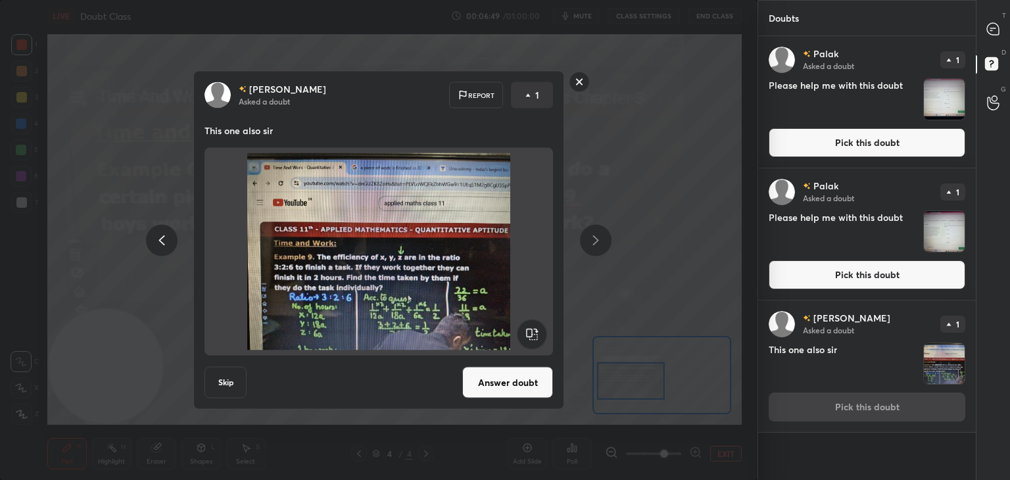
click at [522, 385] on button "Answer doubt" at bounding box center [507, 383] width 91 height 32
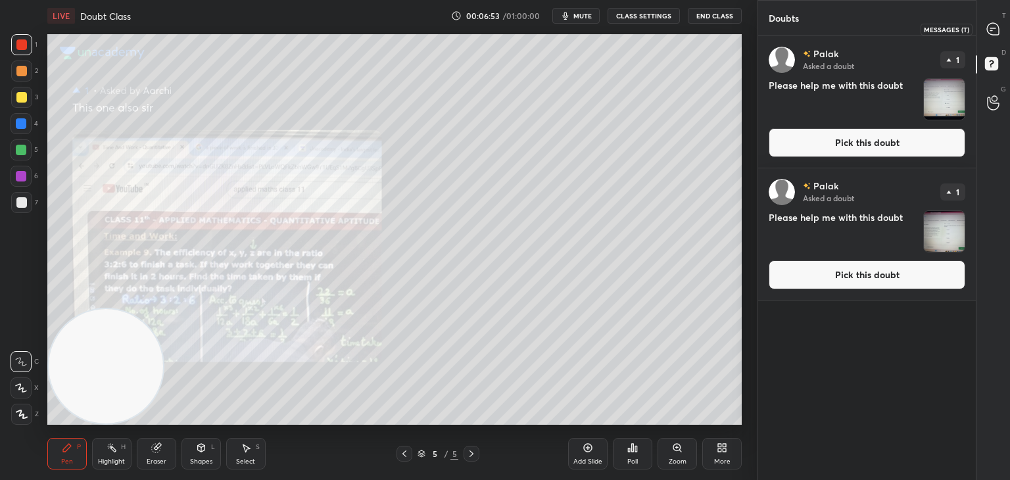
click at [991, 34] on icon at bounding box center [993, 29] width 12 height 12
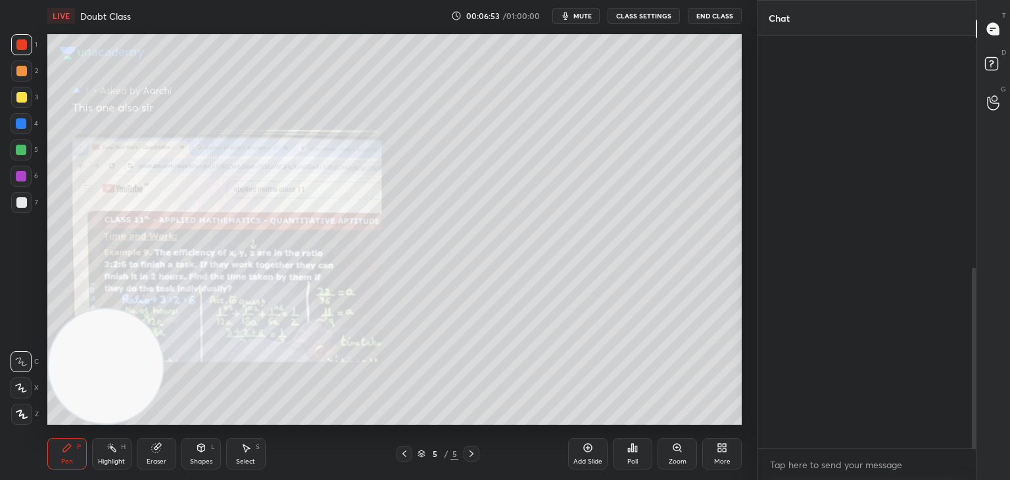
scroll to position [408, 214]
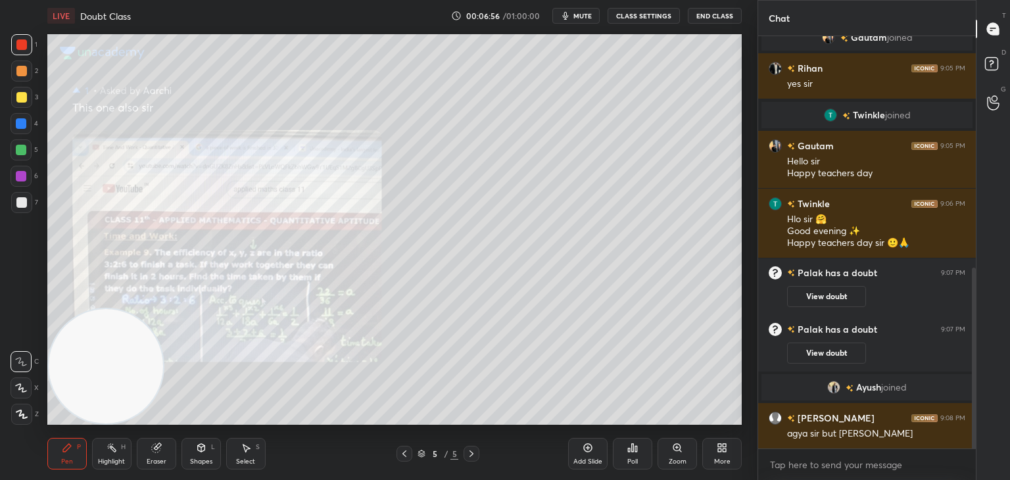
click at [672, 449] on icon at bounding box center [677, 448] width 11 height 11
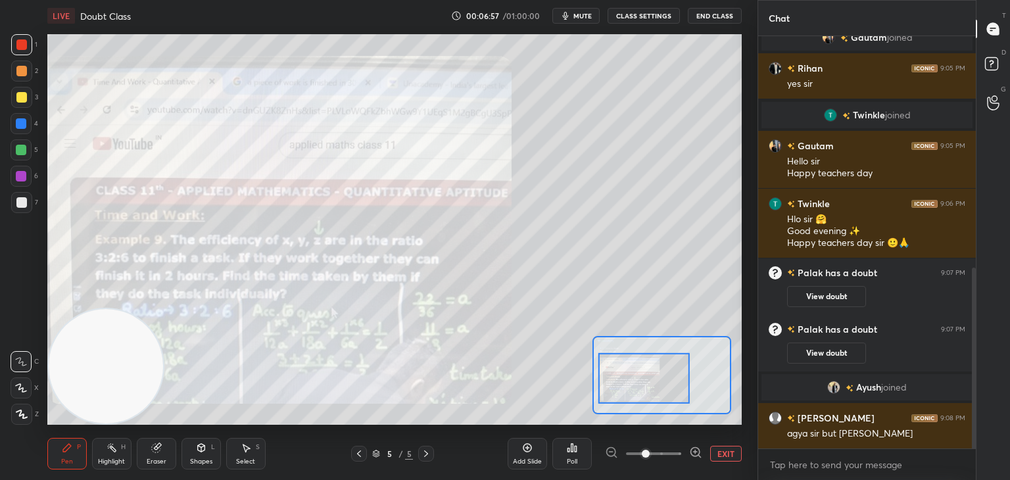
click at [694, 448] on icon at bounding box center [695, 452] width 13 height 13
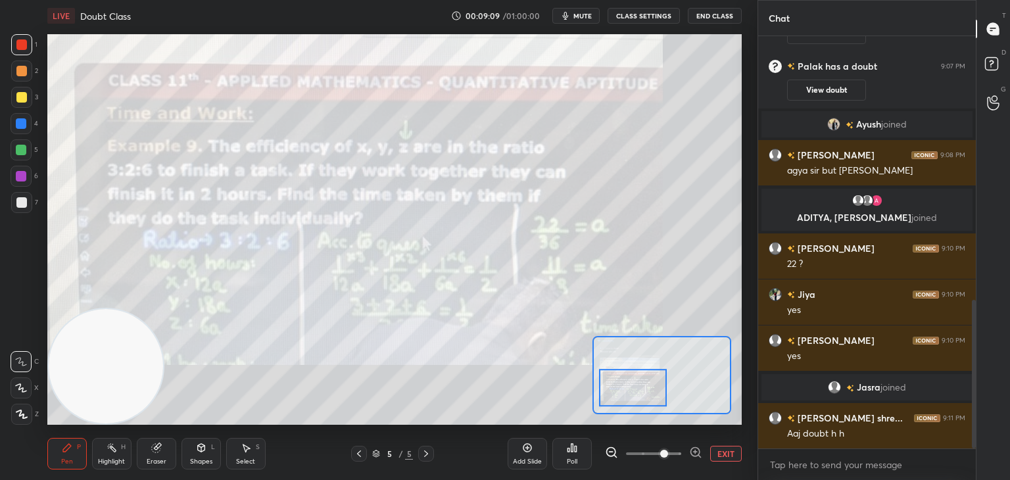
scroll to position [779, 0]
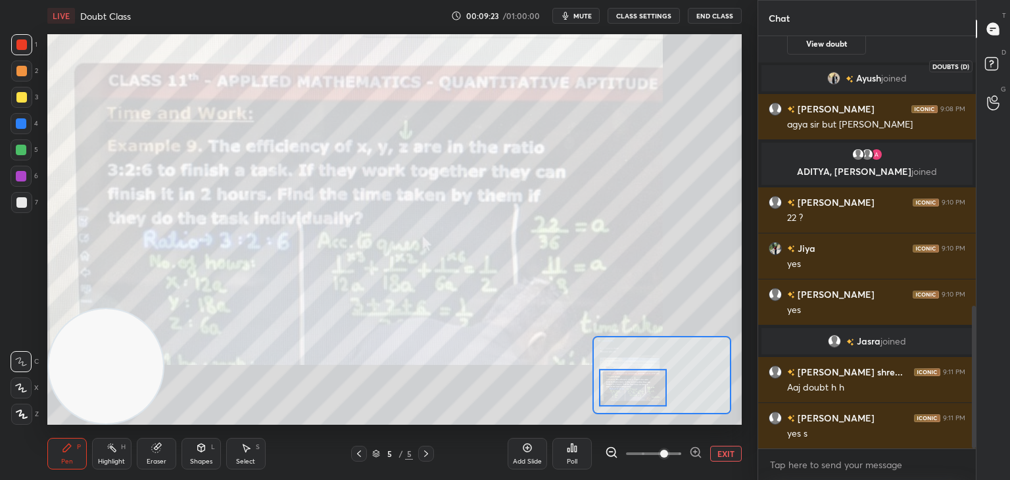
click at [985, 64] on rect at bounding box center [991, 64] width 12 height 12
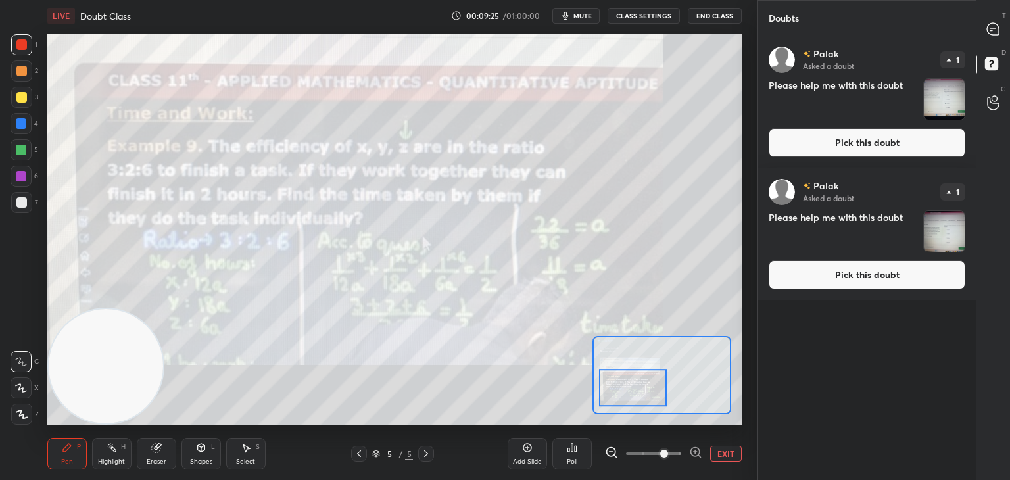
click at [997, 39] on div at bounding box center [994, 29] width 26 height 24
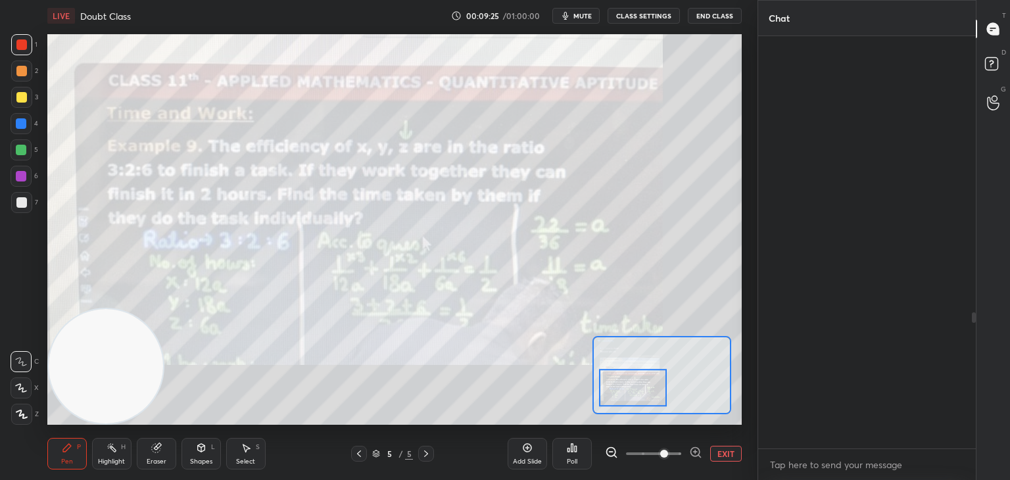
scroll to position [408, 214]
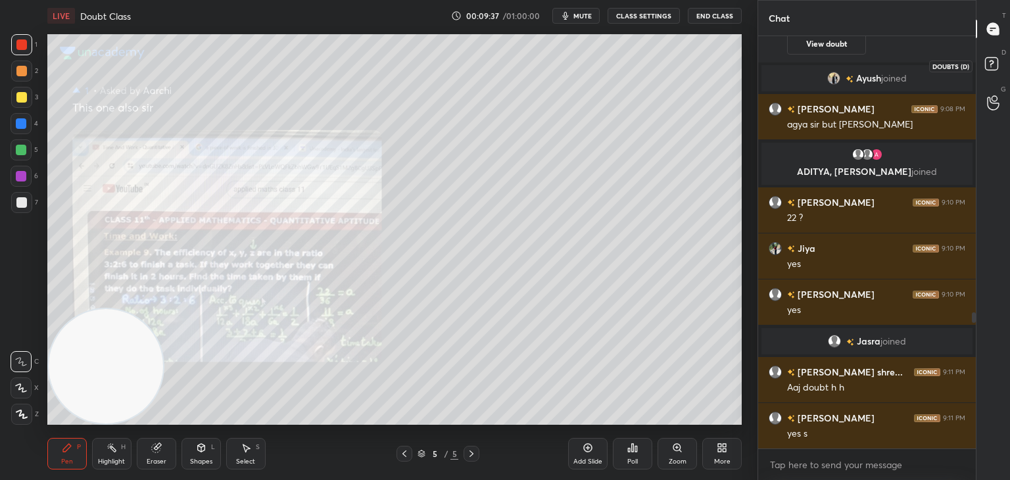
click at [989, 59] on rect at bounding box center [991, 64] width 12 height 12
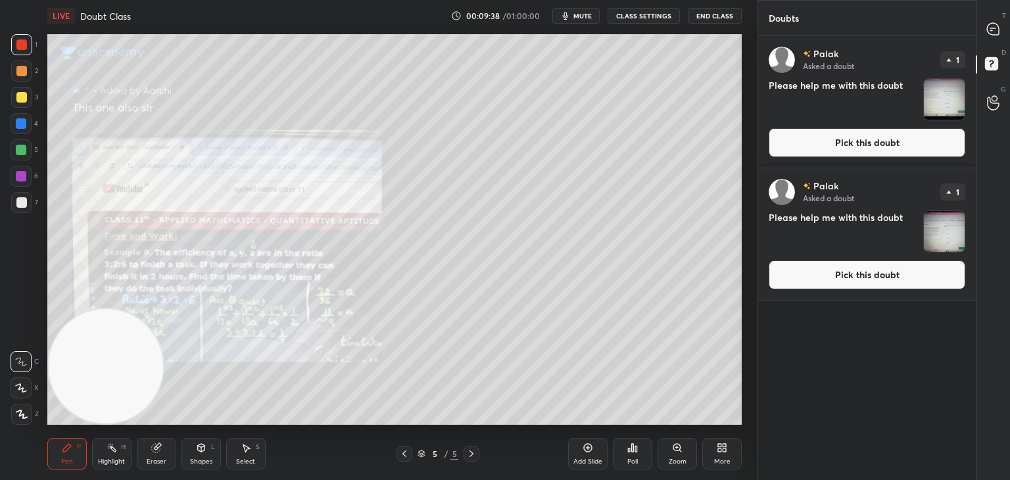
click at [840, 136] on button "Pick this doubt" at bounding box center [867, 142] width 197 height 29
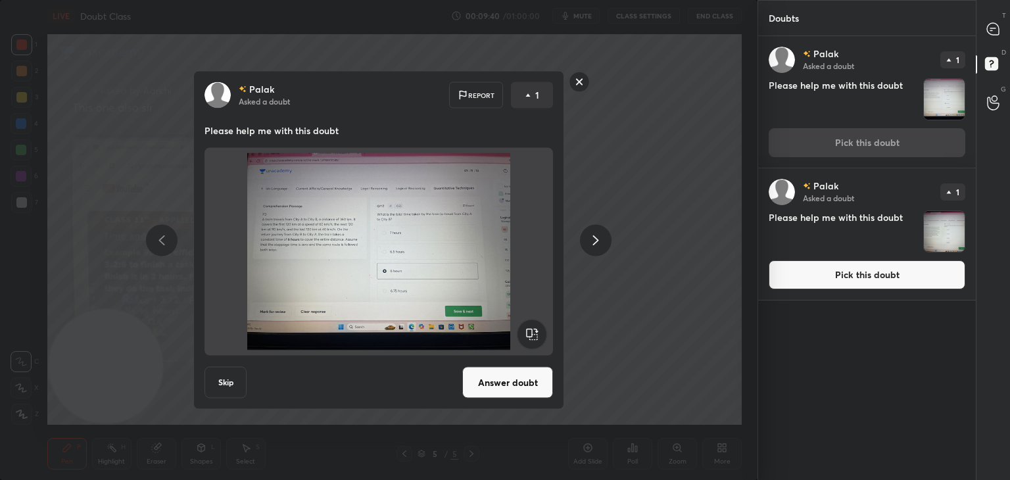
click at [523, 377] on button "Answer doubt" at bounding box center [507, 383] width 91 height 32
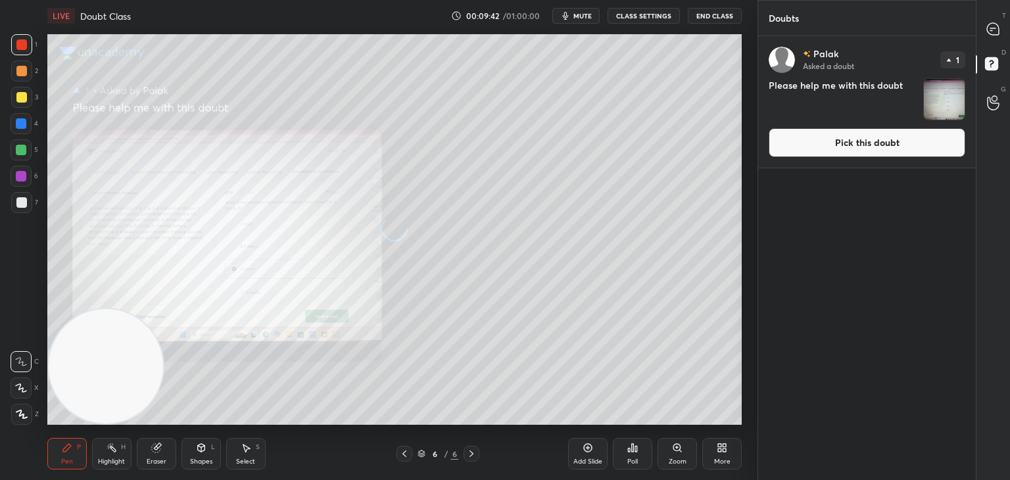
click at [821, 145] on button "Pick this doubt" at bounding box center [867, 142] width 197 height 29
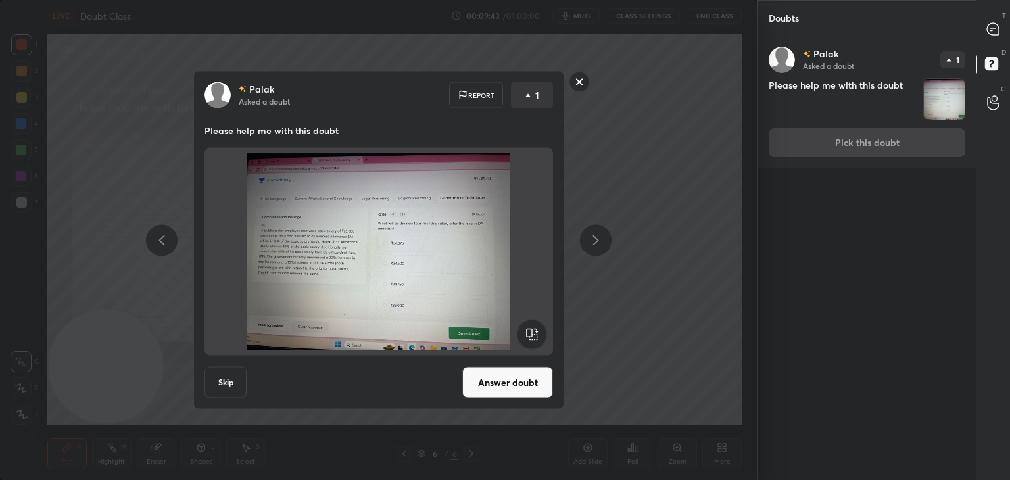
click at [530, 384] on button "Answer doubt" at bounding box center [507, 383] width 91 height 32
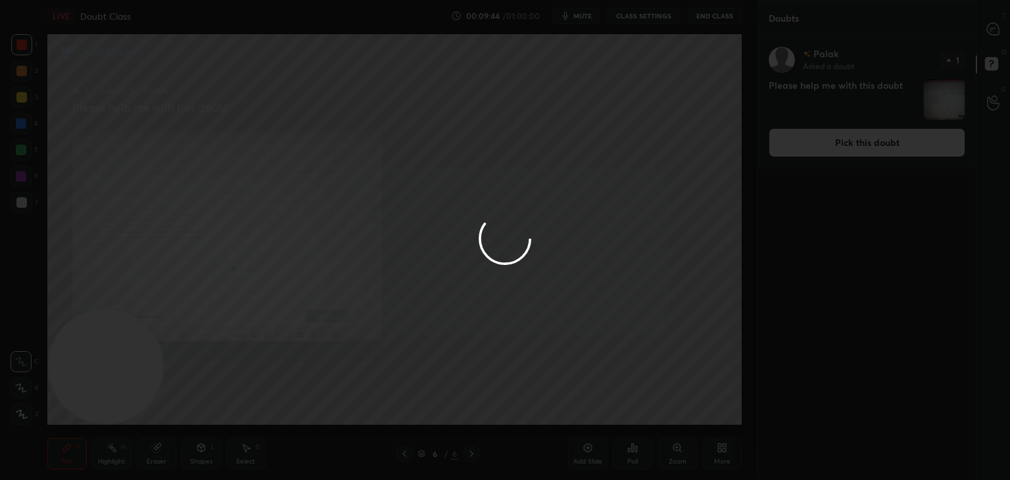
click at [1000, 30] on div at bounding box center [505, 240] width 1010 height 480
click at [988, 30] on div at bounding box center [505, 240] width 1010 height 480
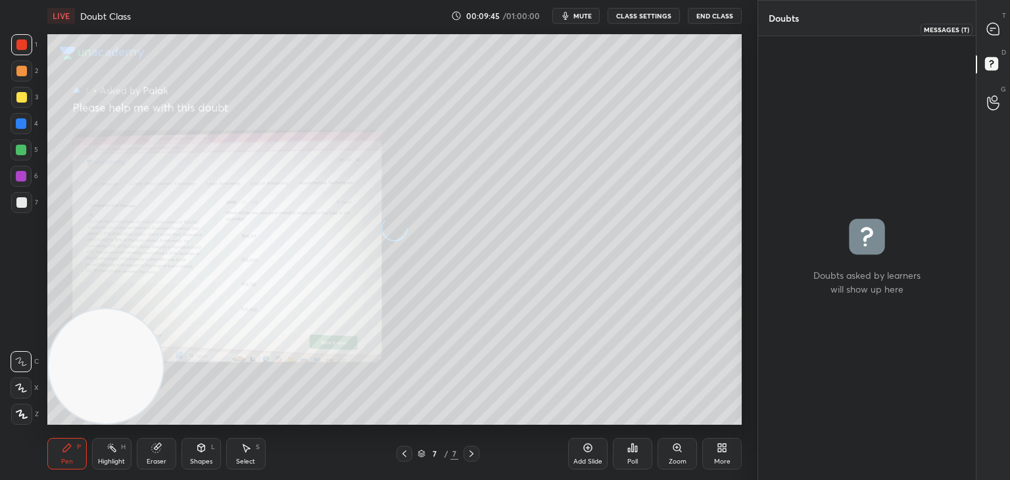
click at [1000, 29] on div at bounding box center [994, 29] width 26 height 24
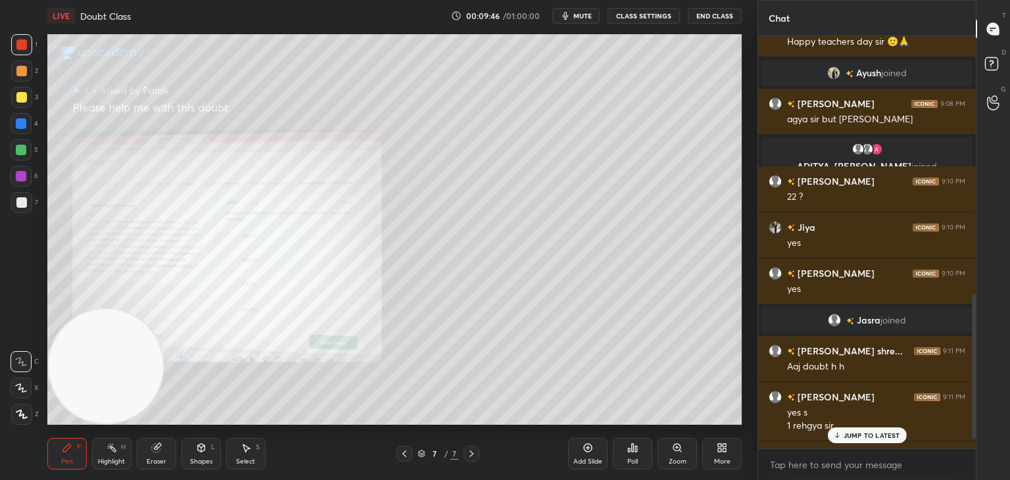
scroll to position [768, 0]
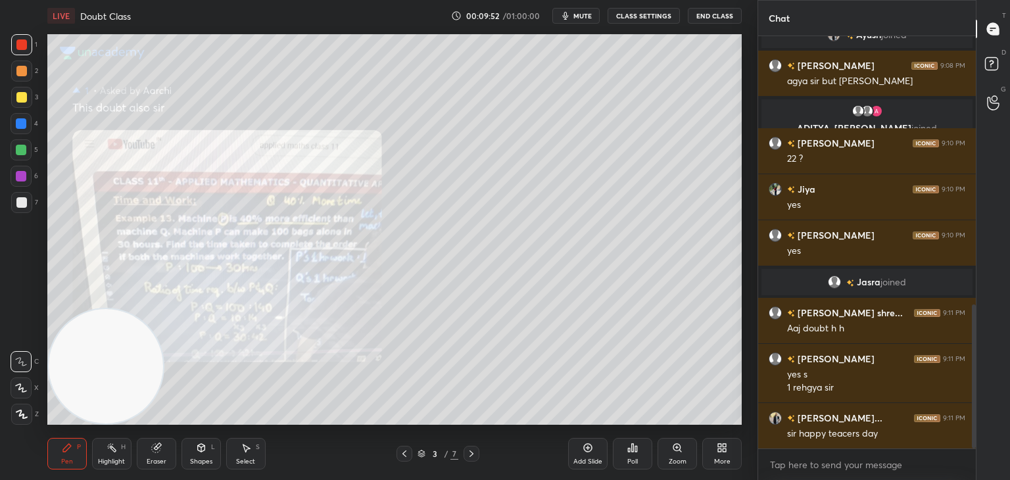
click at [679, 450] on icon at bounding box center [676, 447] width 7 height 7
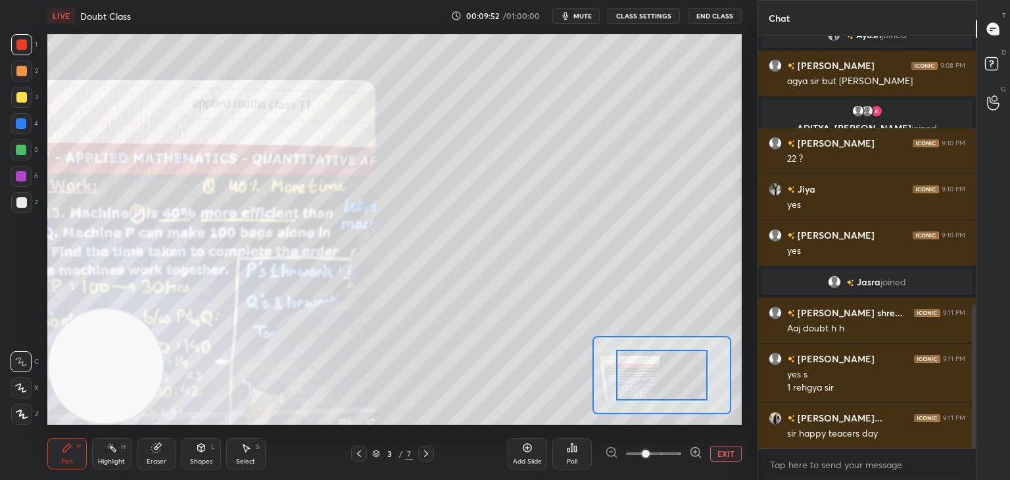
click at [658, 385] on div at bounding box center [661, 375] width 91 height 51
click at [694, 452] on icon at bounding box center [695, 452] width 3 height 0
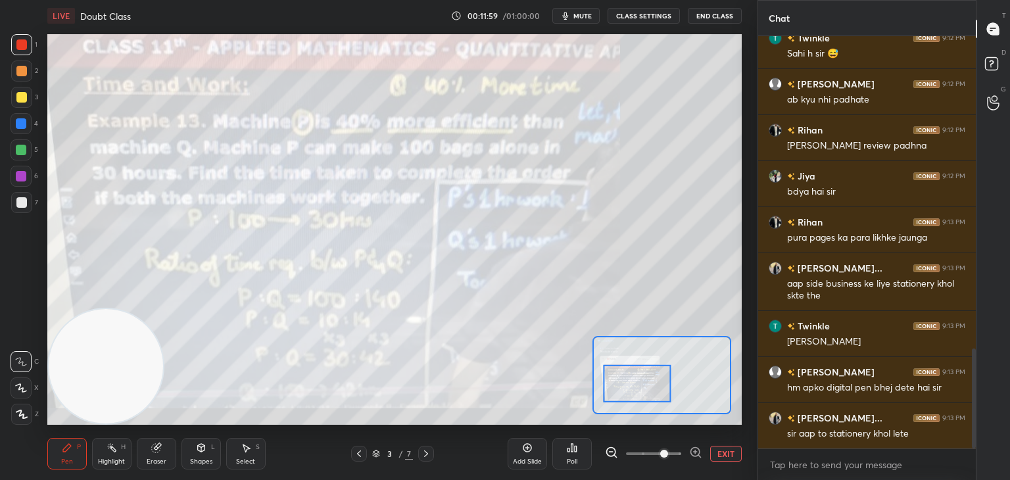
scroll to position [1344, 0]
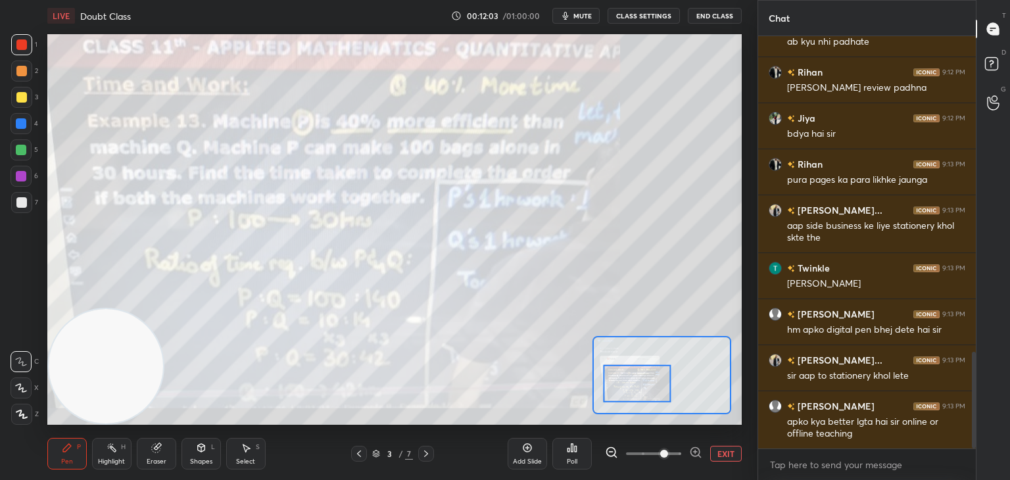
click at [149, 460] on div "Eraser" at bounding box center [157, 461] width 20 height 7
click at [28, 418] on span "Erase all" at bounding box center [21, 414] width 20 height 9
click at [63, 453] on div "Pen P" at bounding box center [66, 454] width 39 height 32
click at [22, 50] on div at bounding box center [21, 44] width 11 height 11
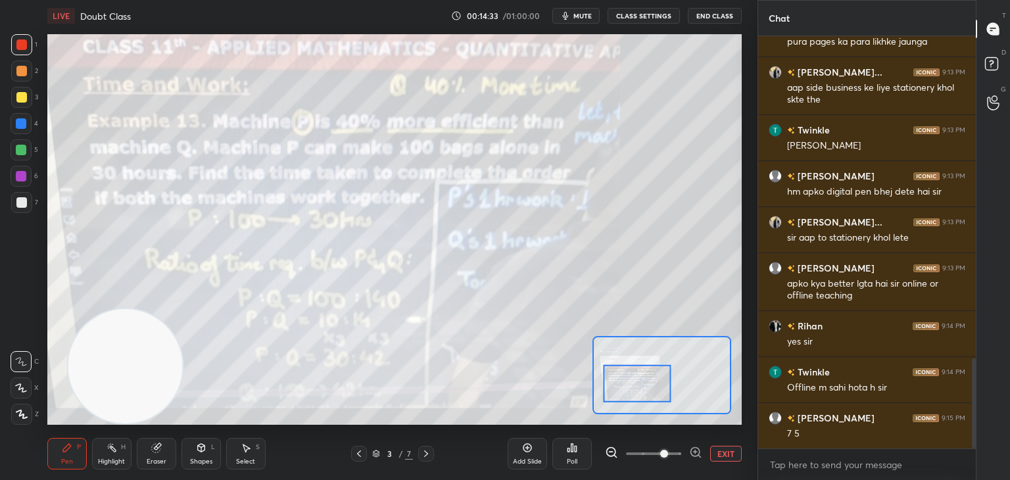
scroll to position [1528, 0]
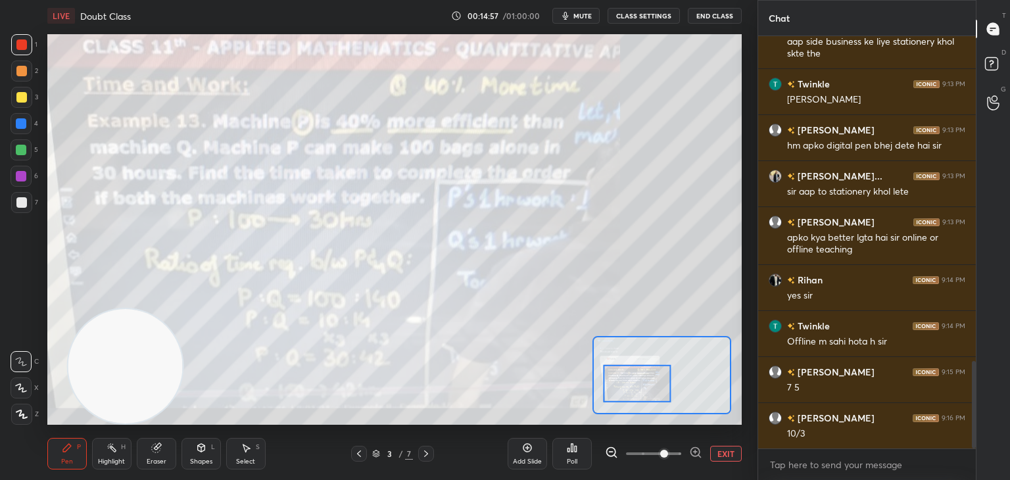
click at [160, 460] on div "Eraser" at bounding box center [157, 461] width 20 height 7
click at [69, 449] on icon at bounding box center [67, 448] width 11 height 11
click at [75, 448] on div "Pen P" at bounding box center [66, 454] width 39 height 32
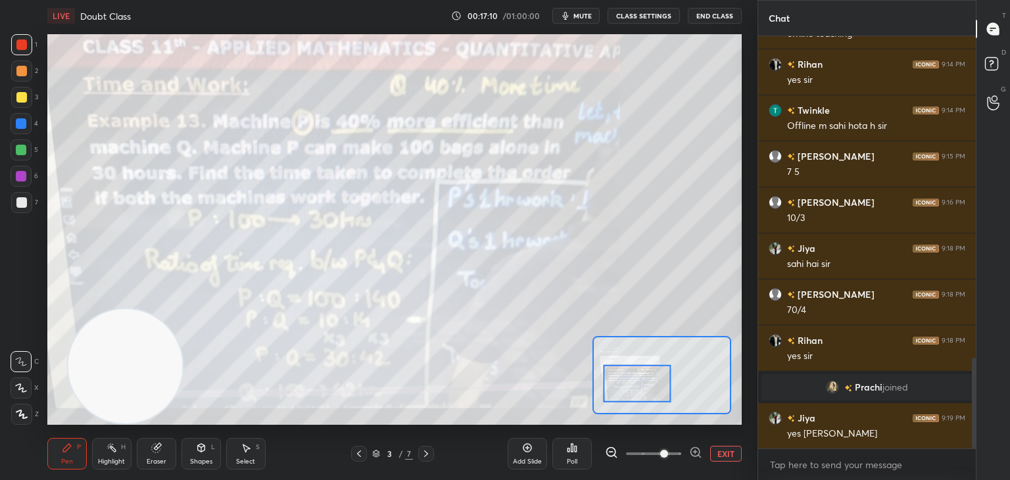
scroll to position [1503, 0]
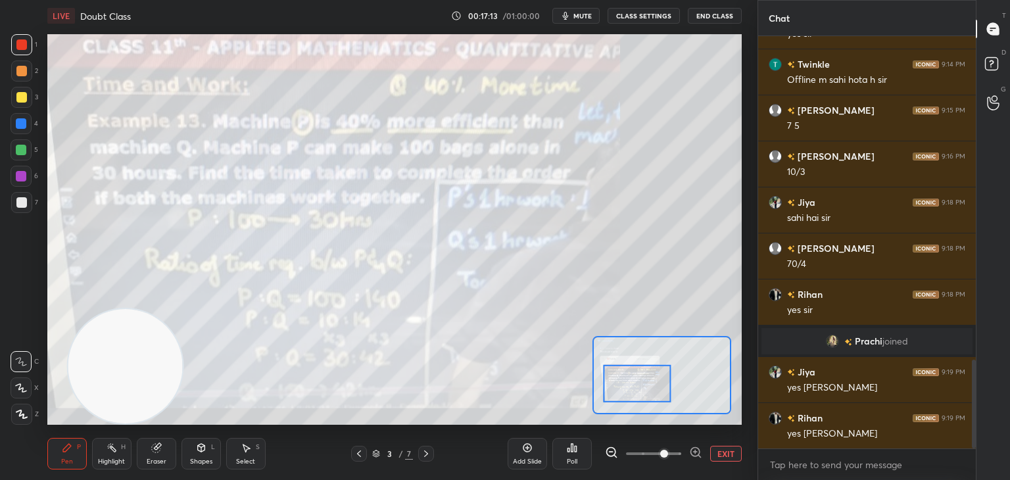
click at [163, 446] on div "Eraser" at bounding box center [156, 454] width 39 height 32
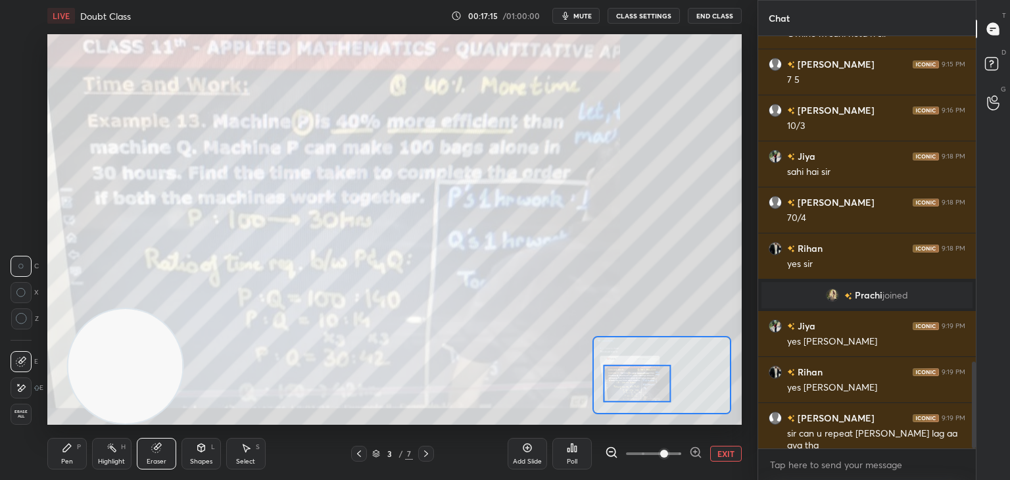
click at [68, 445] on icon at bounding box center [67, 448] width 8 height 8
click at [70, 451] on icon at bounding box center [67, 448] width 11 height 11
click at [18, 151] on div at bounding box center [21, 150] width 11 height 11
click at [20, 130] on div at bounding box center [21, 123] width 21 height 21
click at [22, 393] on icon at bounding box center [21, 387] width 12 height 9
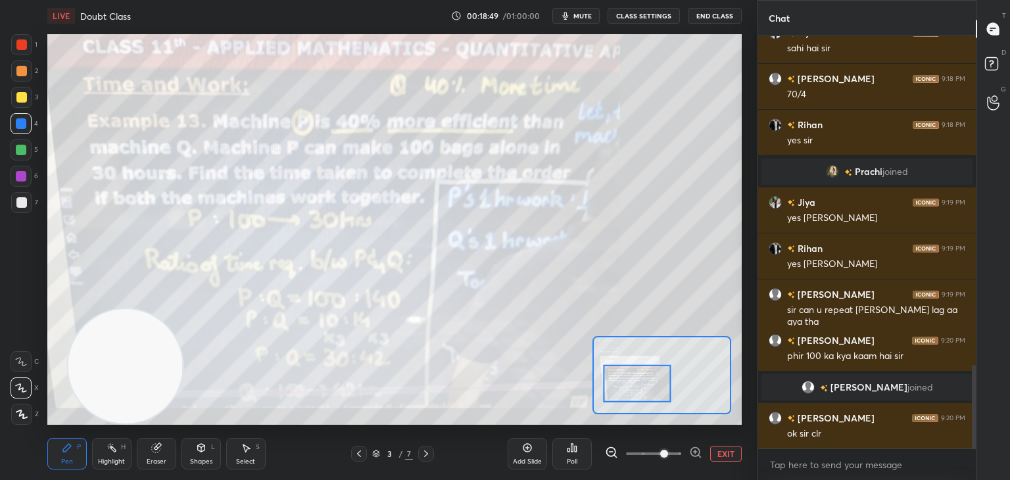
scroll to position [1581, 0]
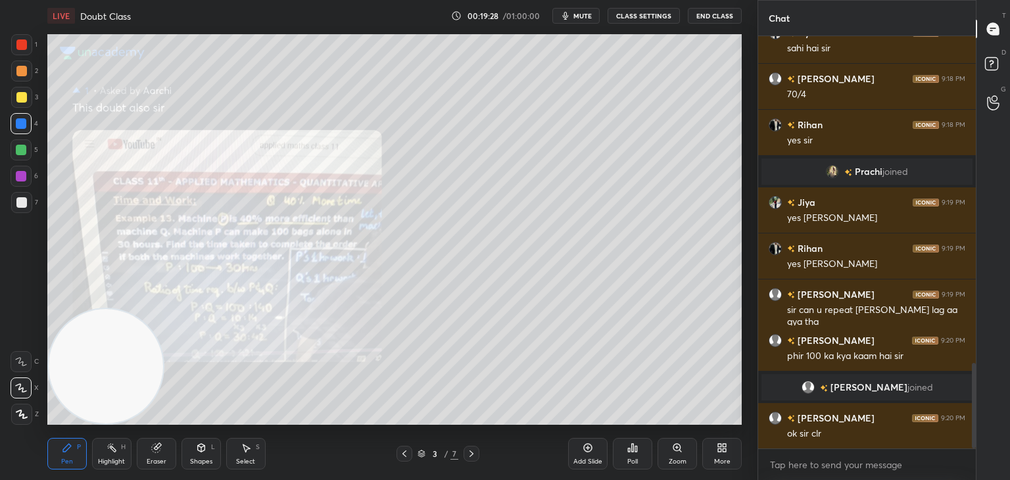
click at [666, 453] on div "Zoom" at bounding box center [677, 454] width 39 height 32
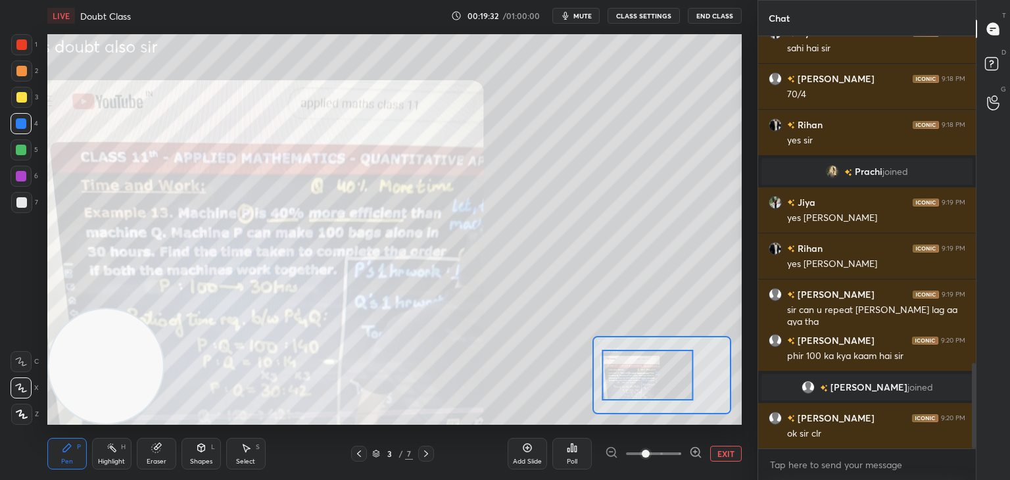
click at [23, 360] on icon at bounding box center [21, 361] width 12 height 9
click at [22, 197] on div at bounding box center [21, 202] width 11 height 11
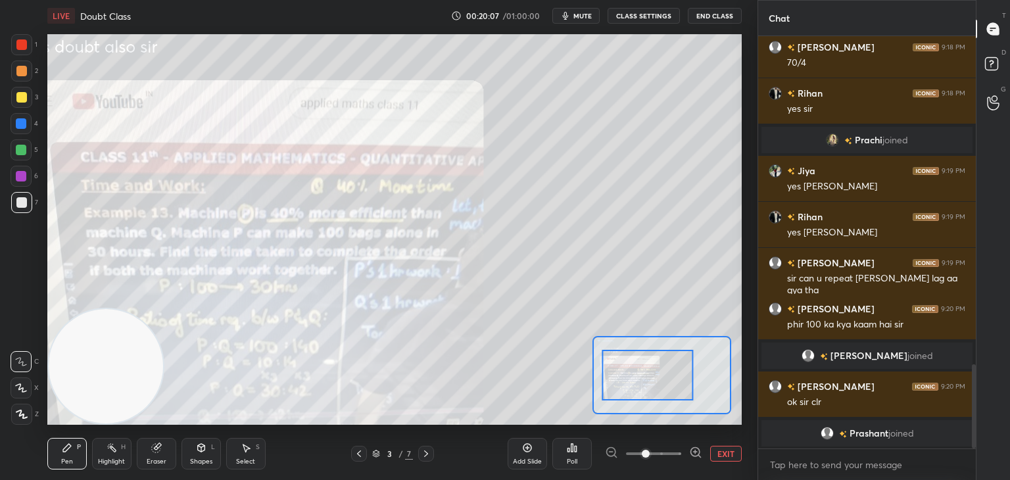
click at [26, 54] on div at bounding box center [21, 44] width 21 height 21
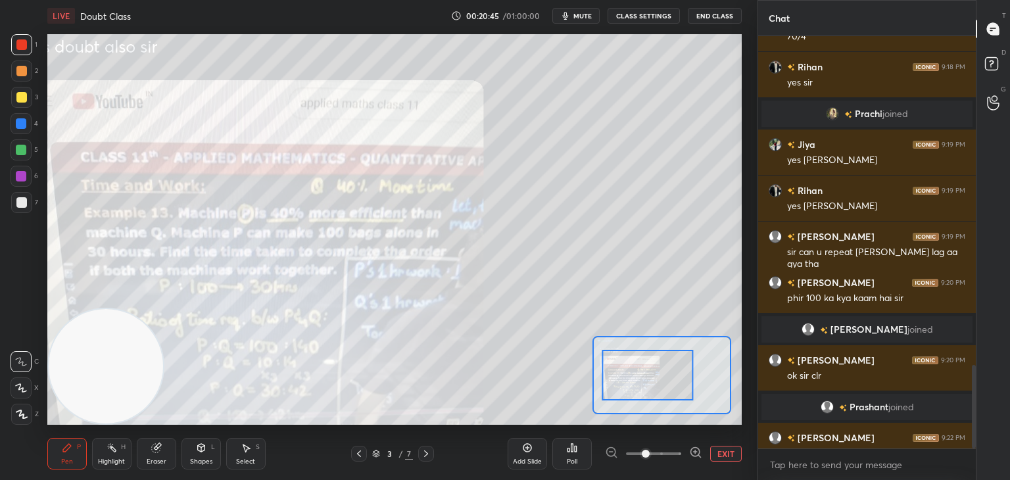
scroll to position [1632, 0]
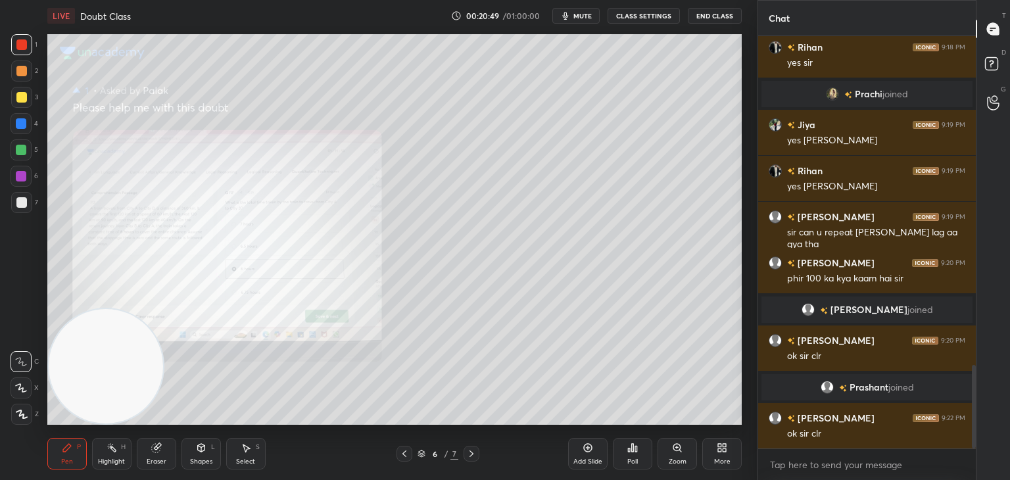
click at [687, 438] on div "Zoom" at bounding box center [677, 454] width 39 height 32
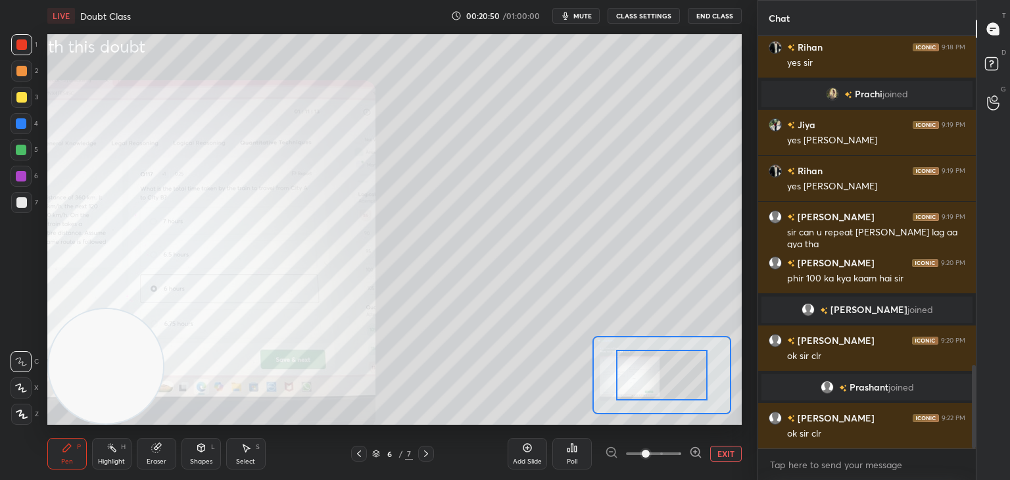
click at [688, 454] on div at bounding box center [653, 454] width 97 height 16
click at [701, 451] on icon at bounding box center [695, 452] width 13 height 13
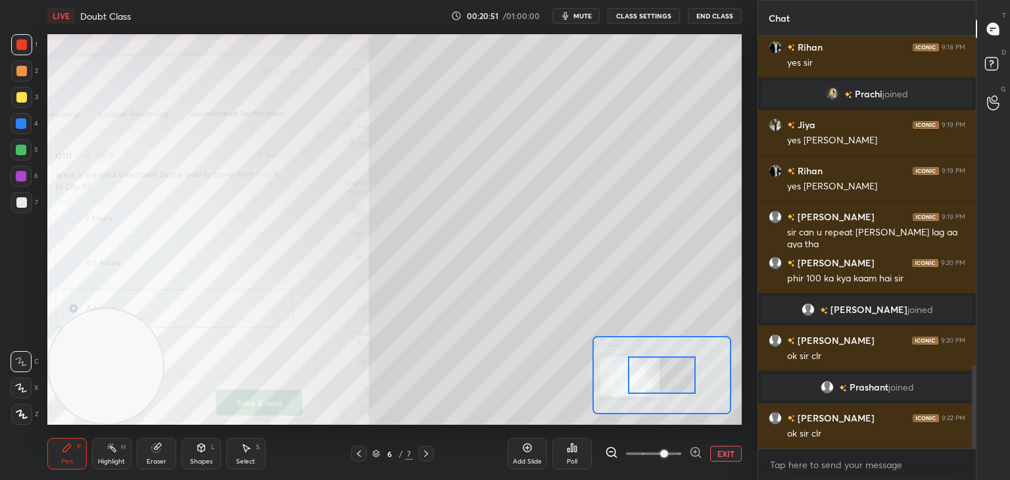
click at [702, 448] on icon at bounding box center [695, 452] width 13 height 13
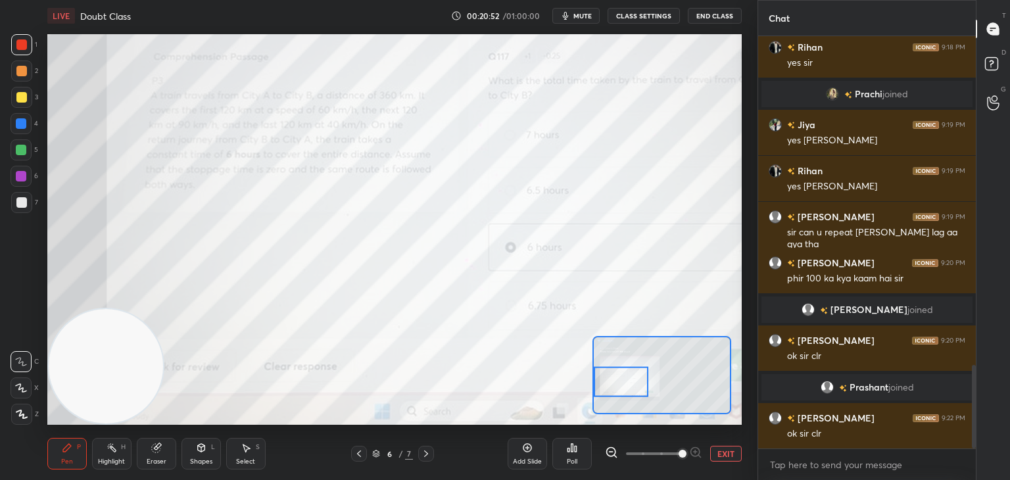
click at [612, 452] on icon at bounding box center [611, 452] width 3 height 0
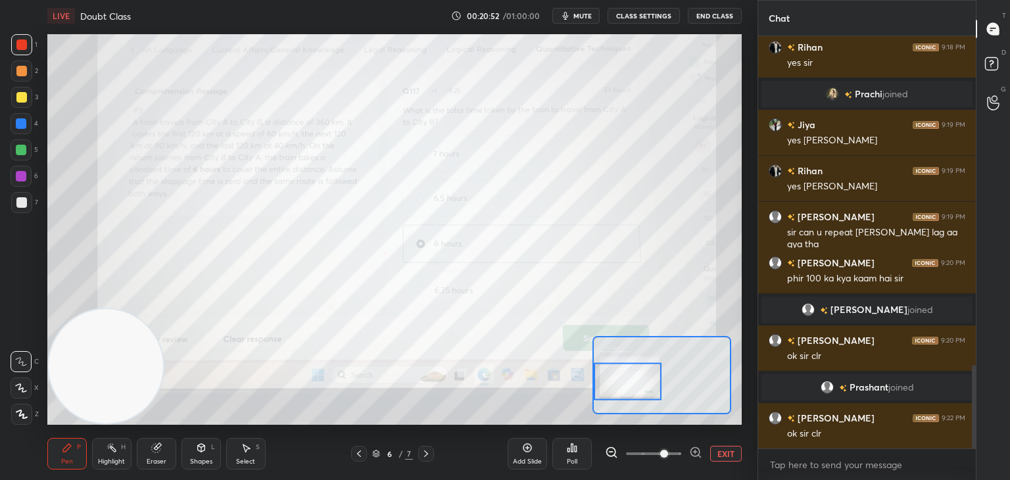
click at [612, 452] on icon at bounding box center [611, 452] width 3 height 0
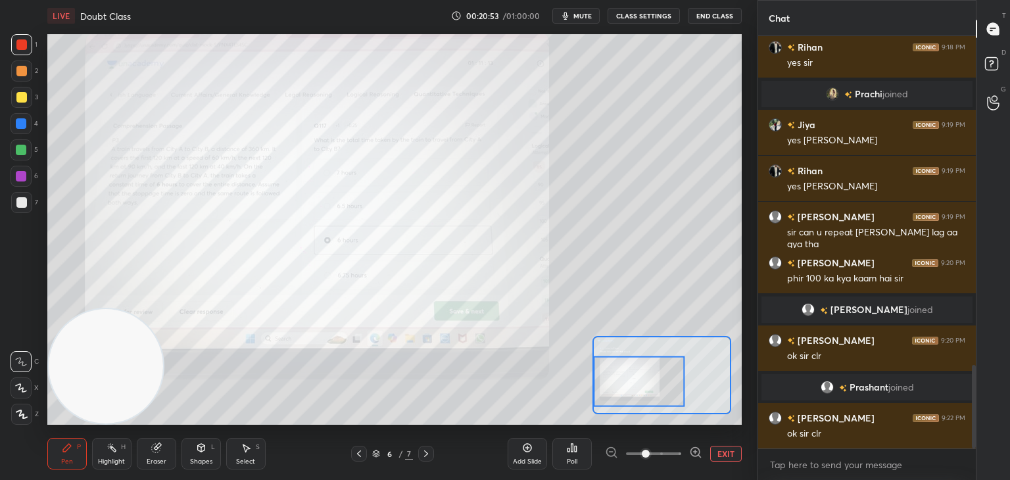
click at [698, 447] on icon at bounding box center [695, 452] width 13 height 13
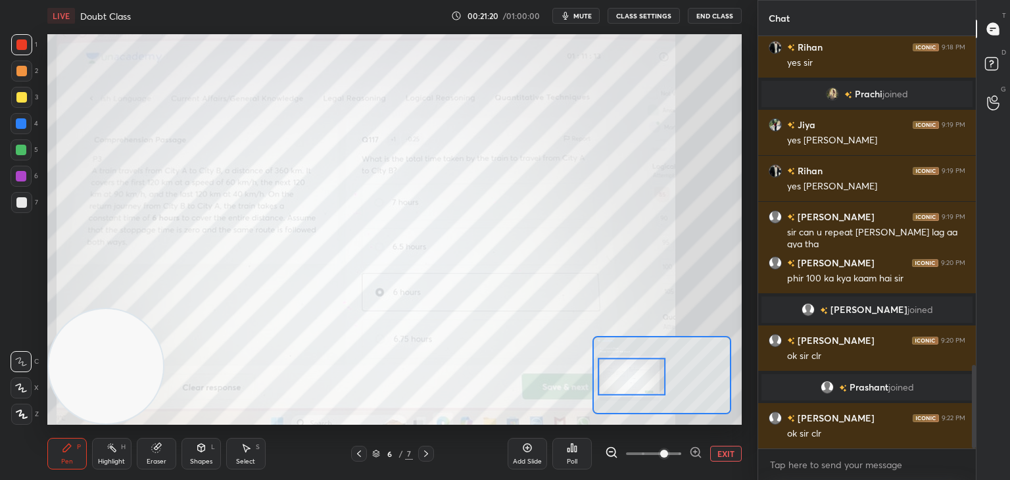
click at [163, 451] on div "Eraser" at bounding box center [156, 454] width 39 height 32
click at [26, 419] on span "Erase all" at bounding box center [21, 414] width 20 height 9
click at [64, 457] on div "Pen P" at bounding box center [66, 454] width 39 height 32
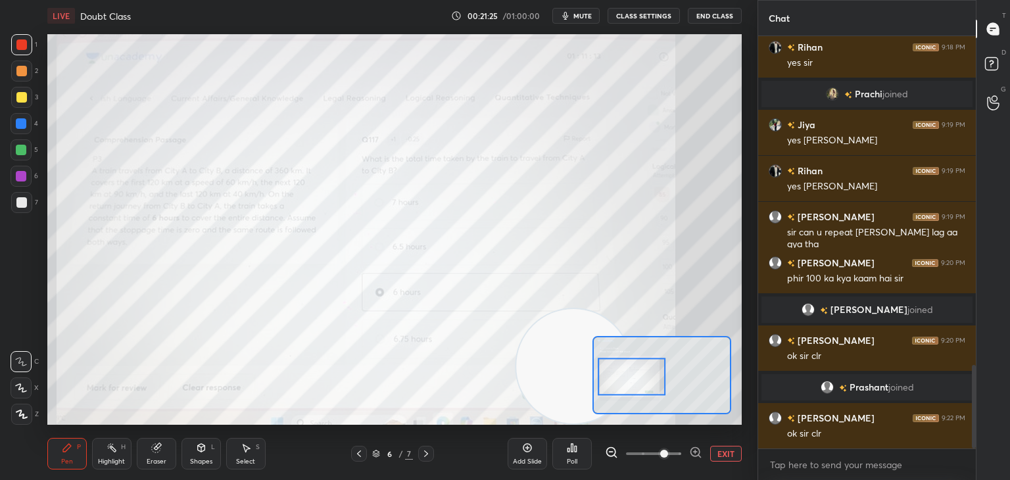
click at [684, 453] on div at bounding box center [653, 454] width 97 height 16
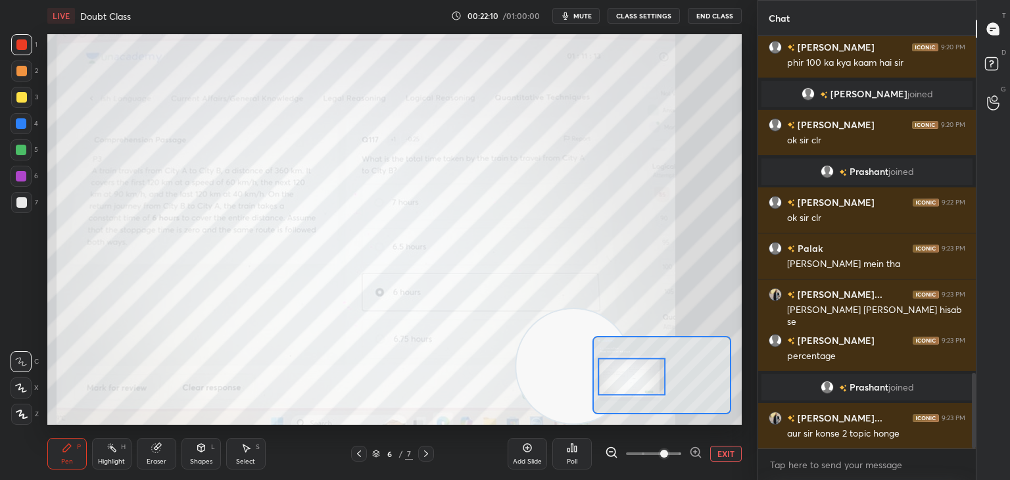
scroll to position [1830, 0]
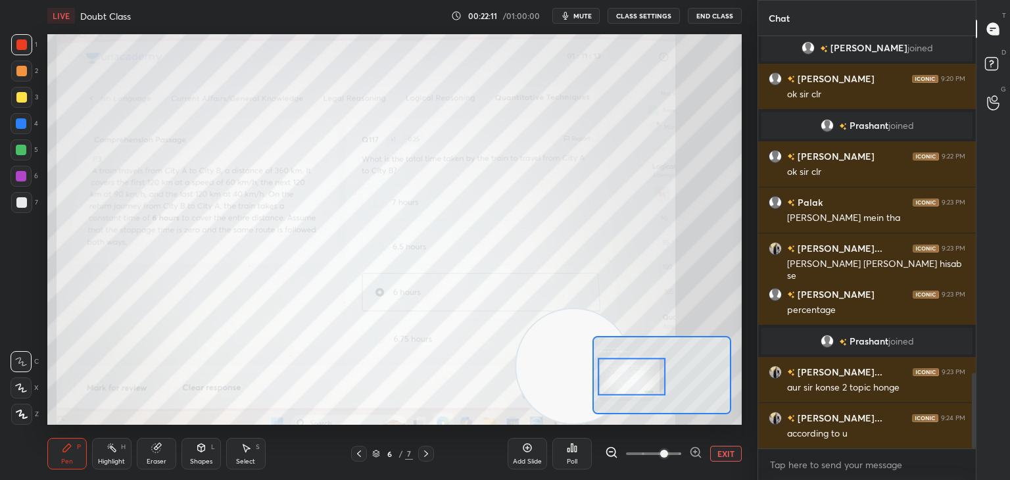
click at [145, 454] on div "Eraser" at bounding box center [156, 454] width 39 height 32
click at [26, 418] on span "Erase all" at bounding box center [21, 414] width 20 height 9
click at [67, 450] on icon at bounding box center [67, 448] width 8 height 8
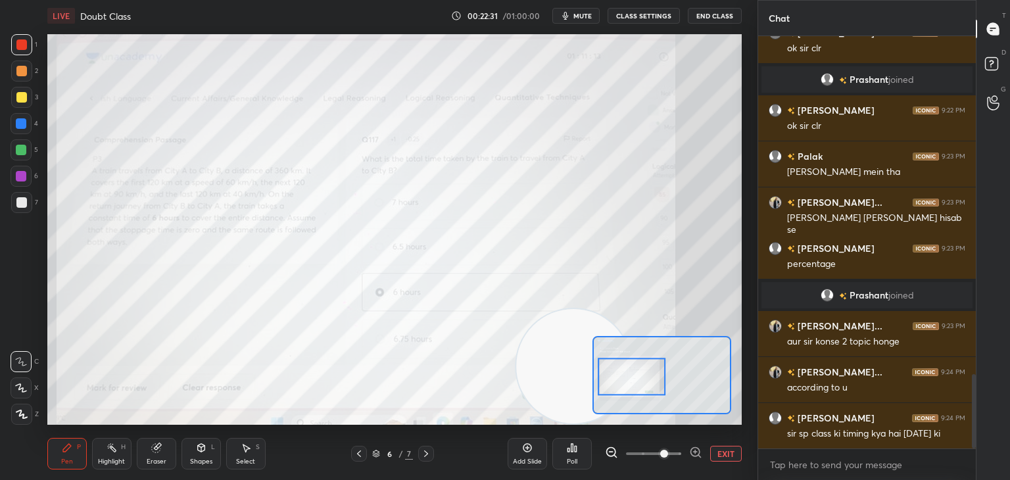
scroll to position [1922, 0]
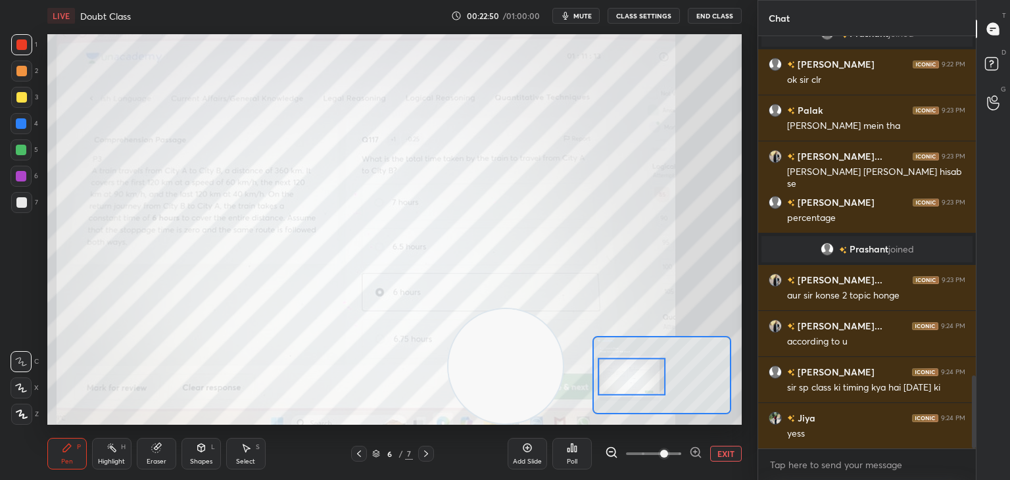
click at [166, 457] on div "Eraser" at bounding box center [156, 454] width 39 height 32
click at [24, 414] on span "Erase all" at bounding box center [21, 414] width 20 height 9
click at [68, 453] on div "Pen P" at bounding box center [66, 454] width 39 height 32
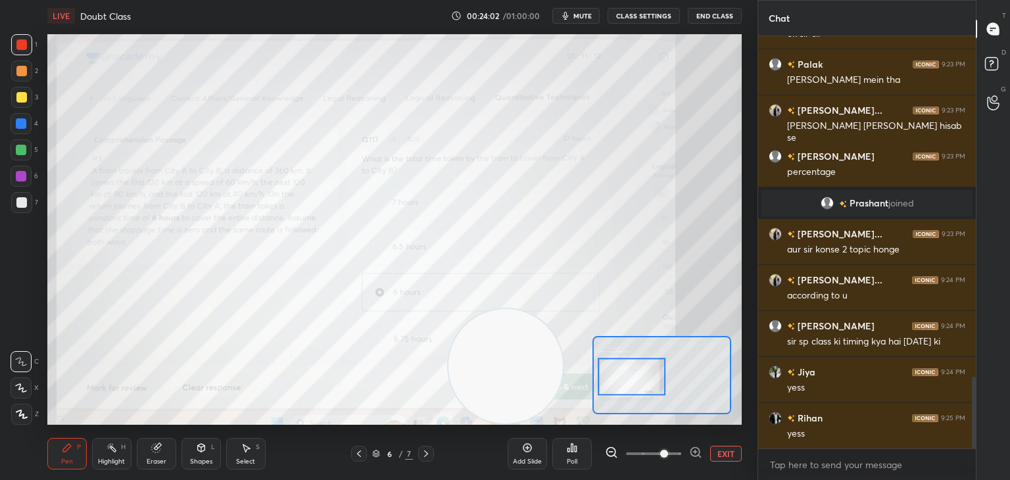
click at [22, 206] on div at bounding box center [21, 202] width 11 height 11
click at [18, 181] on div at bounding box center [21, 176] width 11 height 11
click at [26, 150] on div at bounding box center [21, 150] width 11 height 11
click at [18, 124] on div at bounding box center [21, 123] width 11 height 11
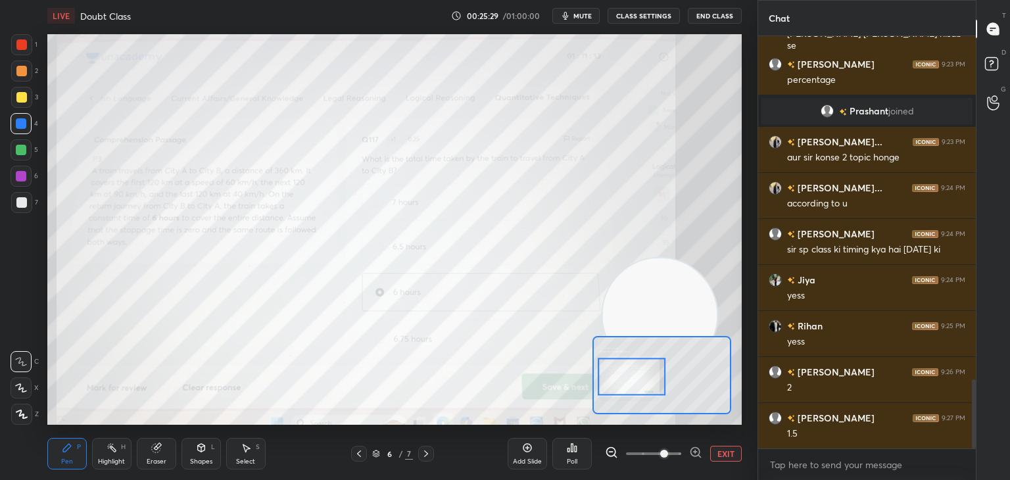
scroll to position [2106, 0]
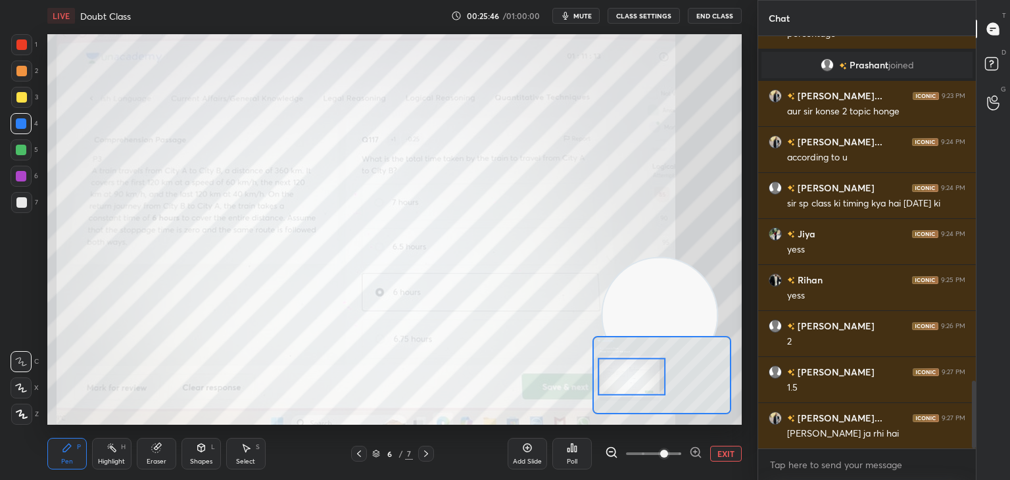
click at [200, 452] on icon at bounding box center [200, 448] width 7 height 8
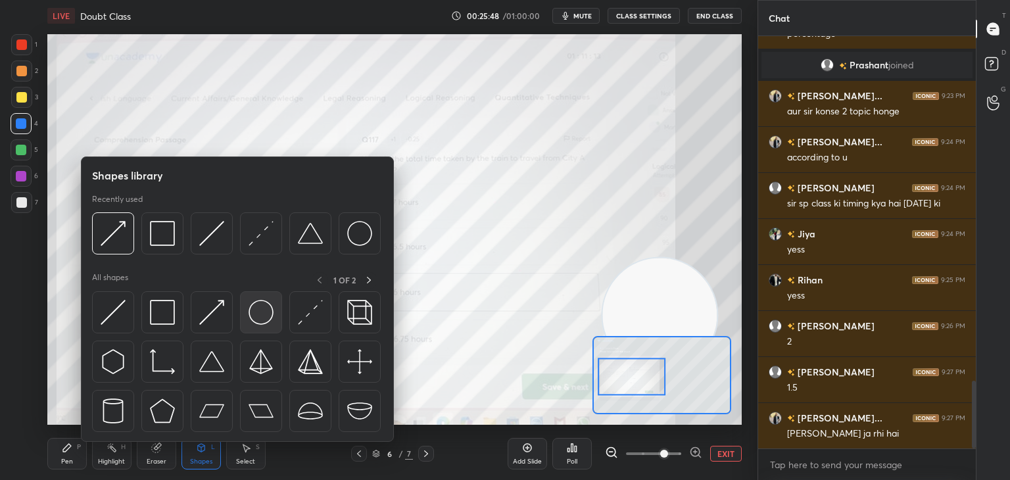
click at [261, 312] on img at bounding box center [261, 312] width 25 height 25
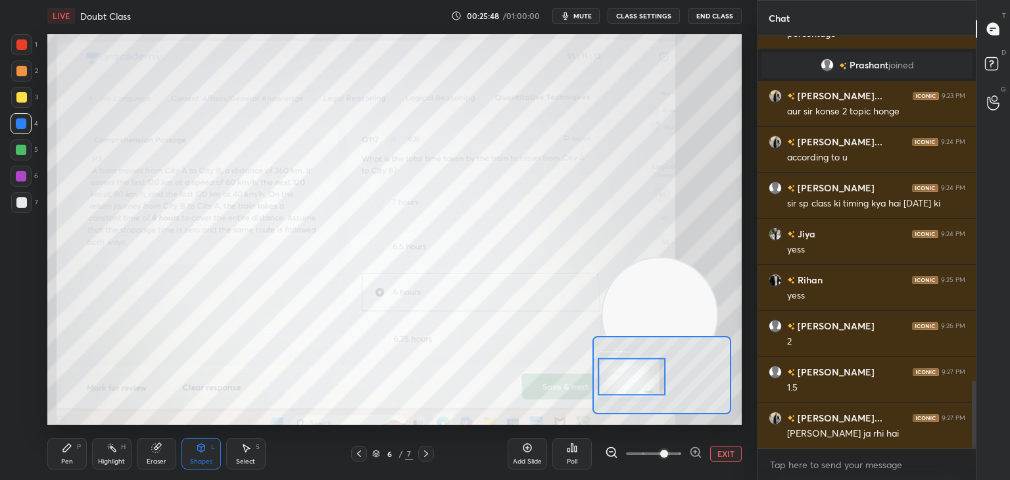
click at [193, 446] on div "Shapes L" at bounding box center [201, 454] width 39 height 32
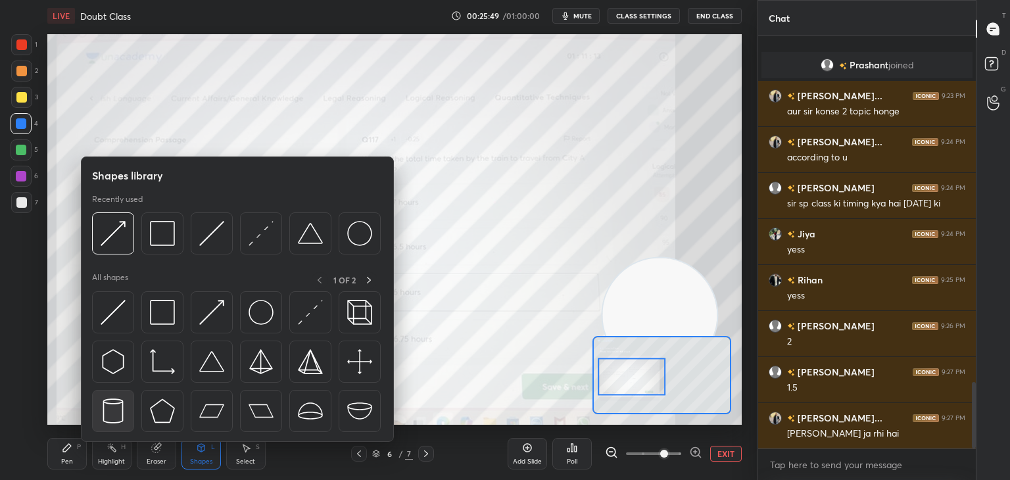
scroll to position [2152, 0]
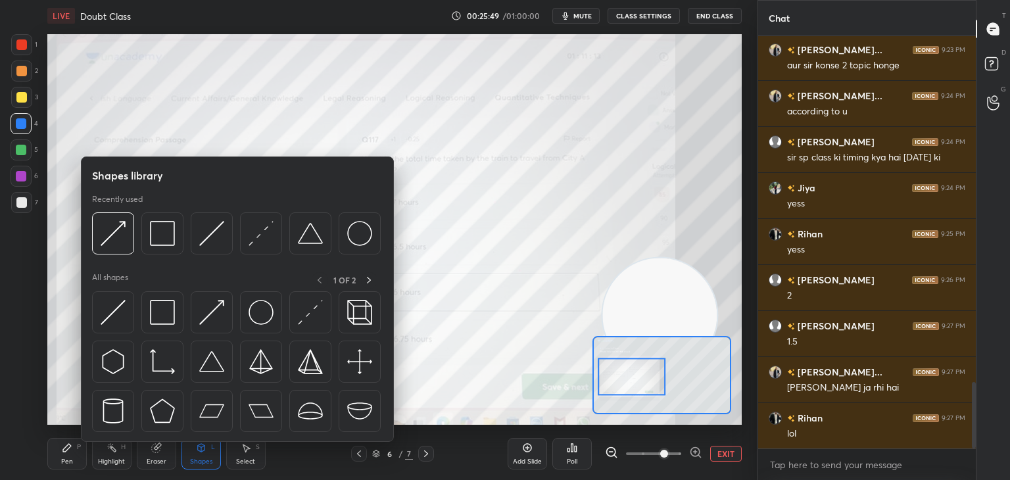
click at [89, 439] on div "Pen P Highlight H Eraser Shapes L Select S" at bounding box center [162, 454] width 230 height 32
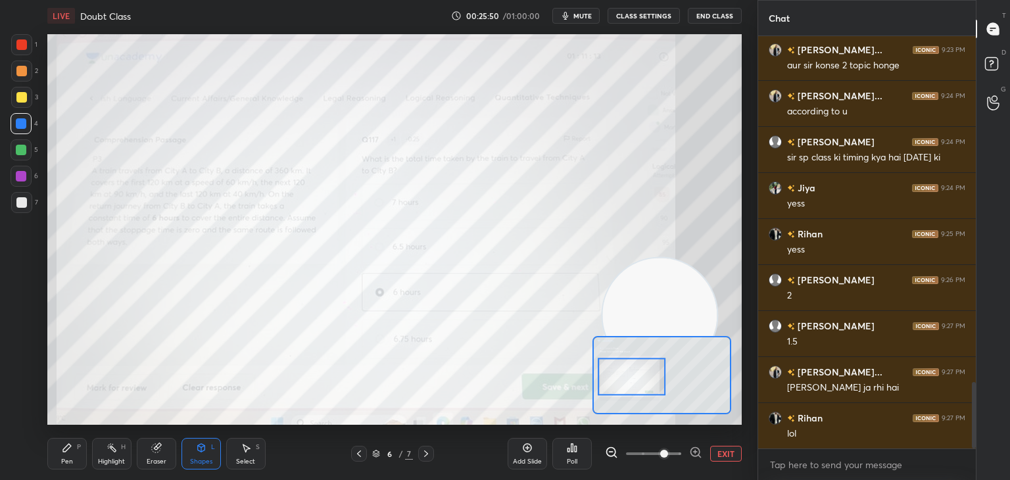
click at [155, 456] on div "Eraser" at bounding box center [156, 454] width 39 height 32
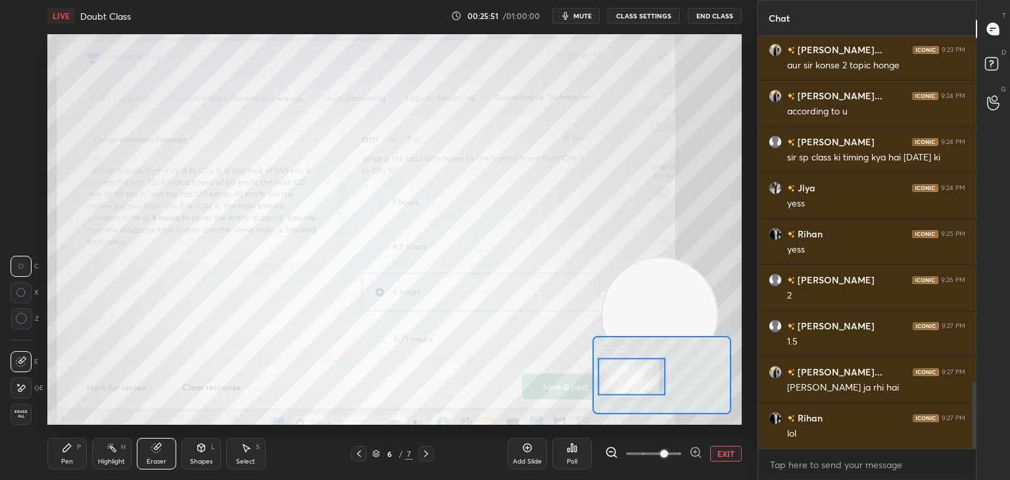
click at [30, 412] on span "Erase all" at bounding box center [21, 414] width 20 height 9
click at [62, 453] on icon at bounding box center [67, 448] width 11 height 11
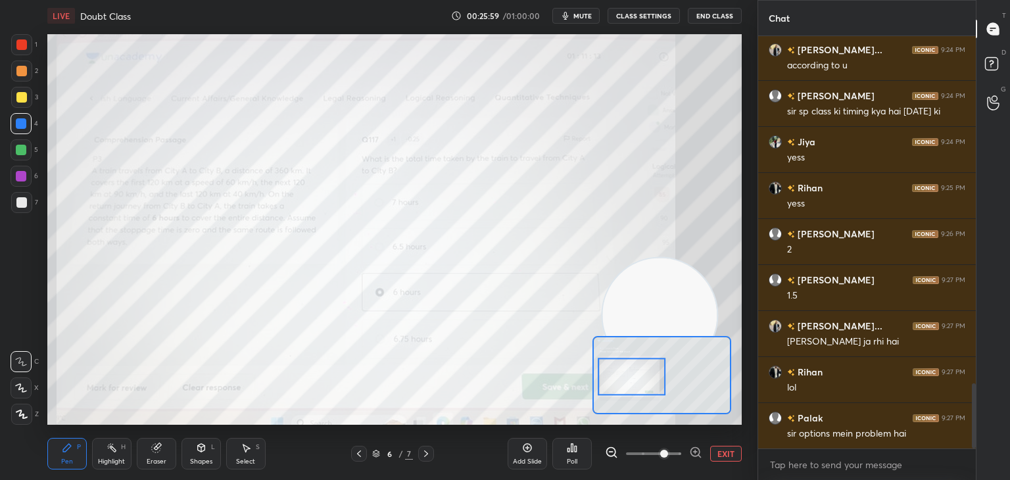
click at [534, 452] on div "Add Slide" at bounding box center [527, 454] width 39 height 32
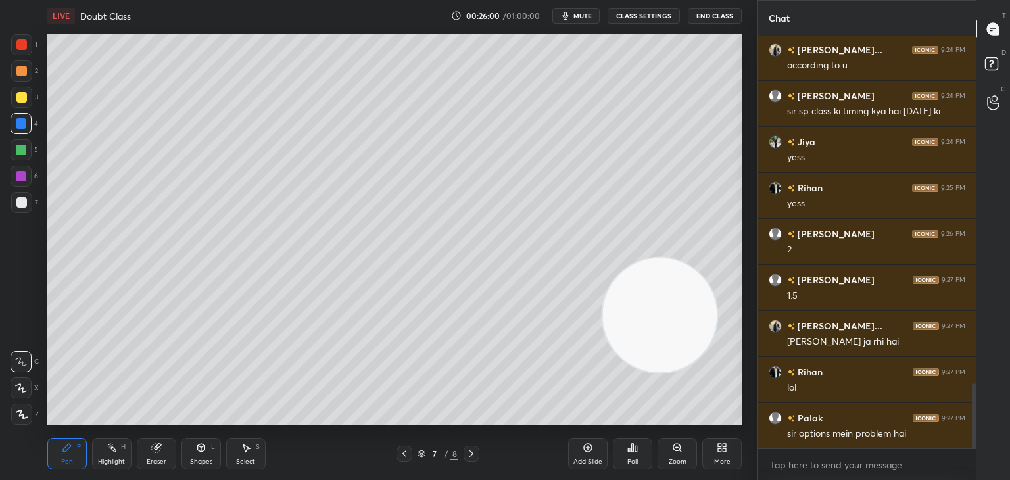
click at [206, 453] on div "Shapes L" at bounding box center [201, 454] width 39 height 32
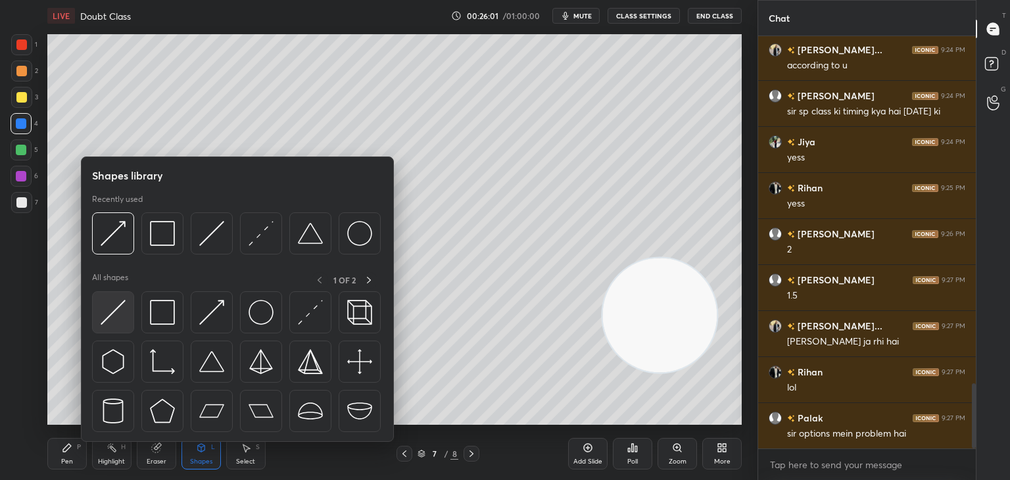
click at [116, 310] on img at bounding box center [113, 312] width 25 height 25
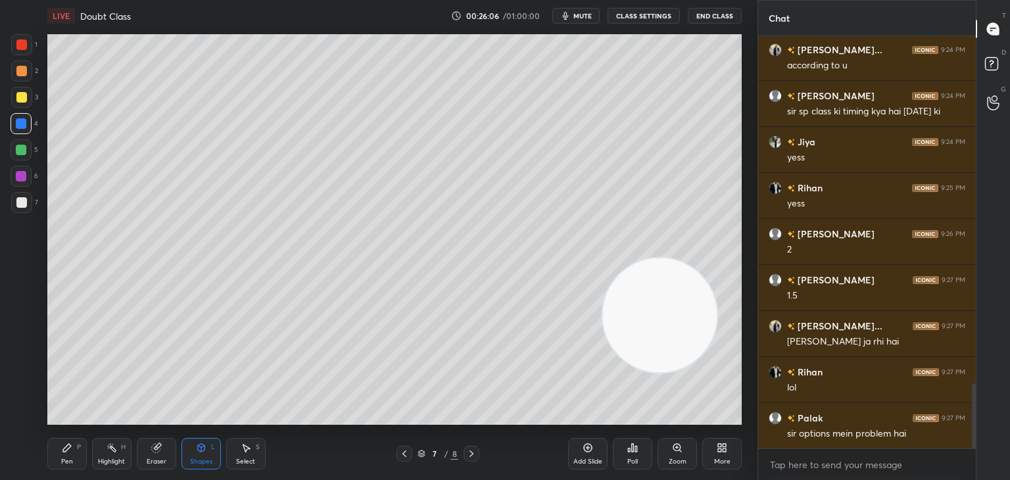
click at [71, 451] on icon at bounding box center [67, 448] width 11 height 11
click at [18, 51] on div at bounding box center [21, 44] width 21 height 21
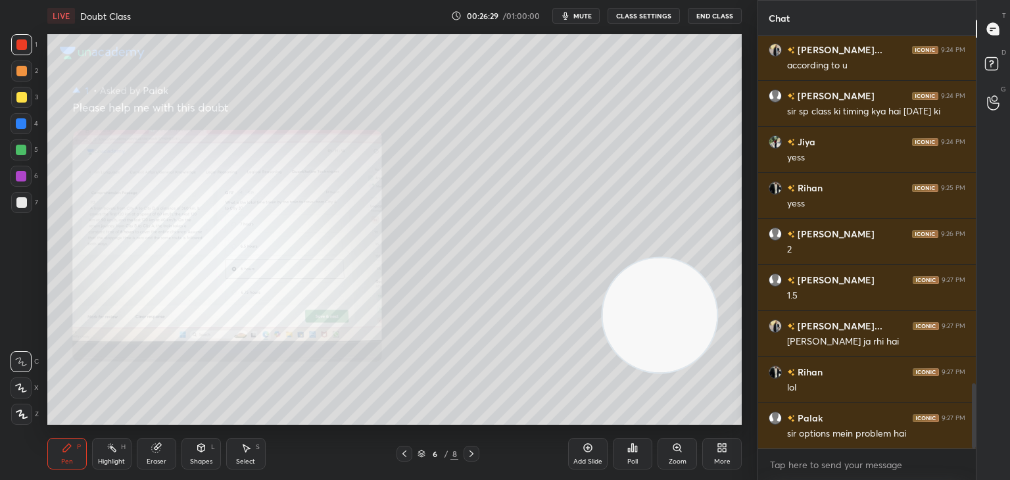
click at [671, 444] on div "Zoom" at bounding box center [677, 454] width 39 height 32
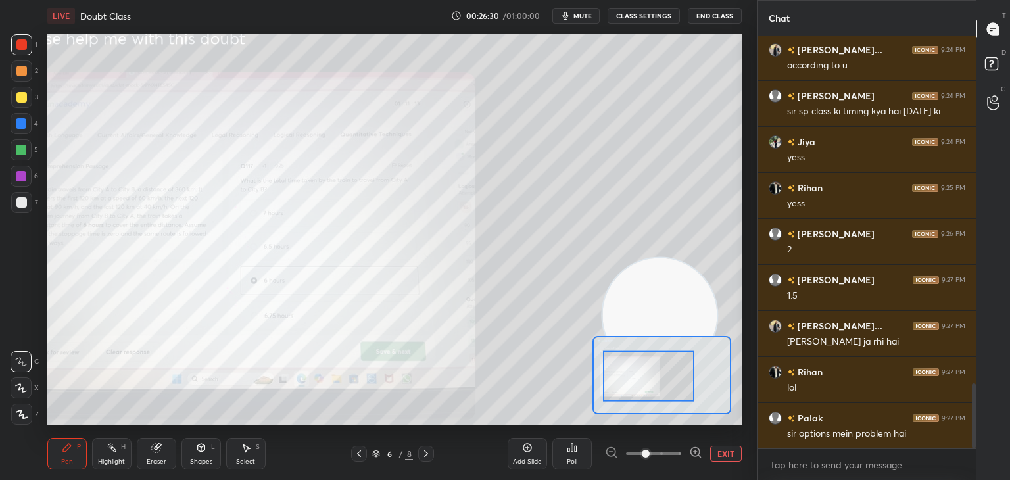
click at [693, 448] on icon at bounding box center [695, 452] width 9 height 9
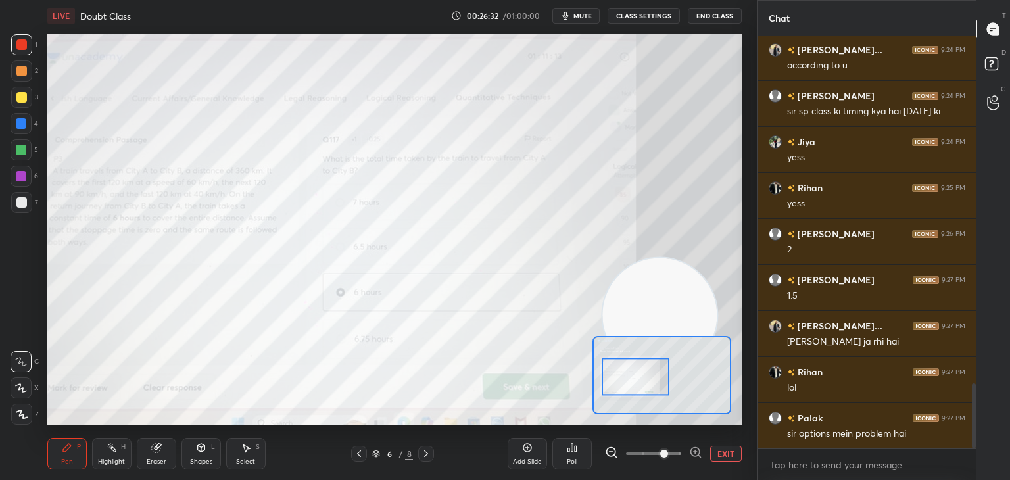
click at [17, 119] on div at bounding box center [21, 123] width 11 height 11
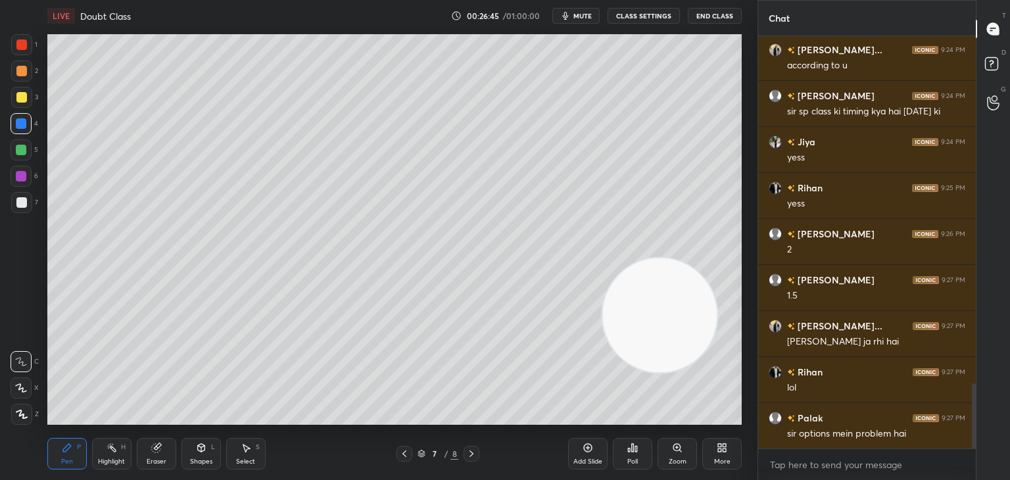
click at [25, 205] on div at bounding box center [21, 202] width 11 height 11
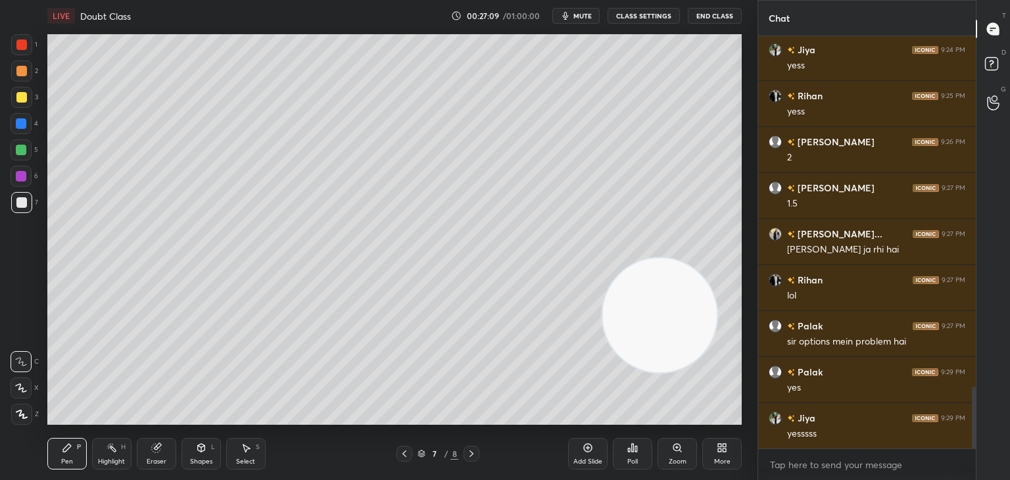
scroll to position [2336, 0]
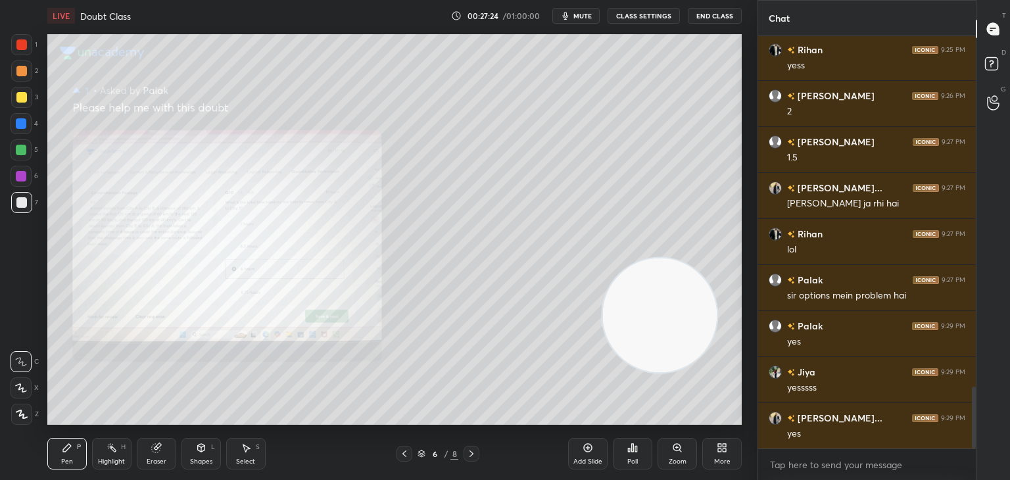
click at [673, 462] on div "Zoom" at bounding box center [678, 461] width 18 height 7
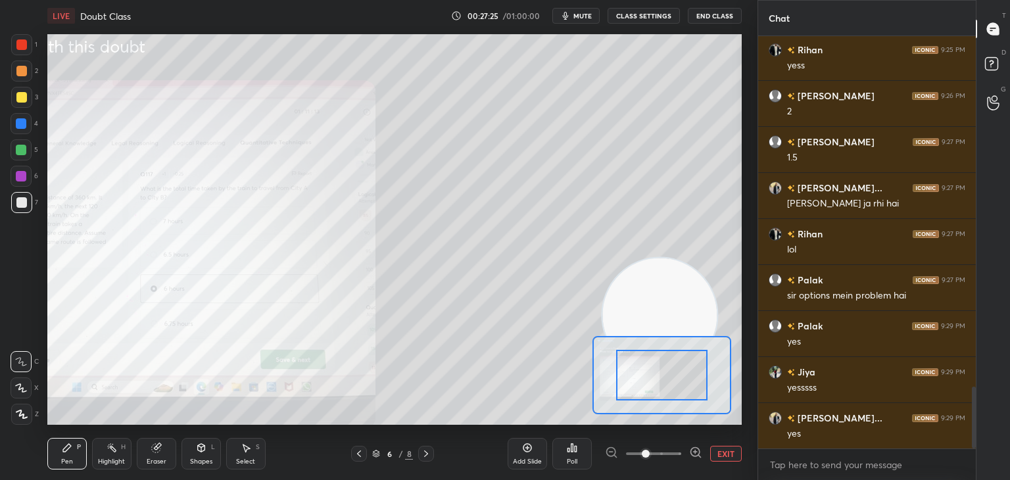
click at [696, 450] on icon at bounding box center [695, 452] width 13 height 13
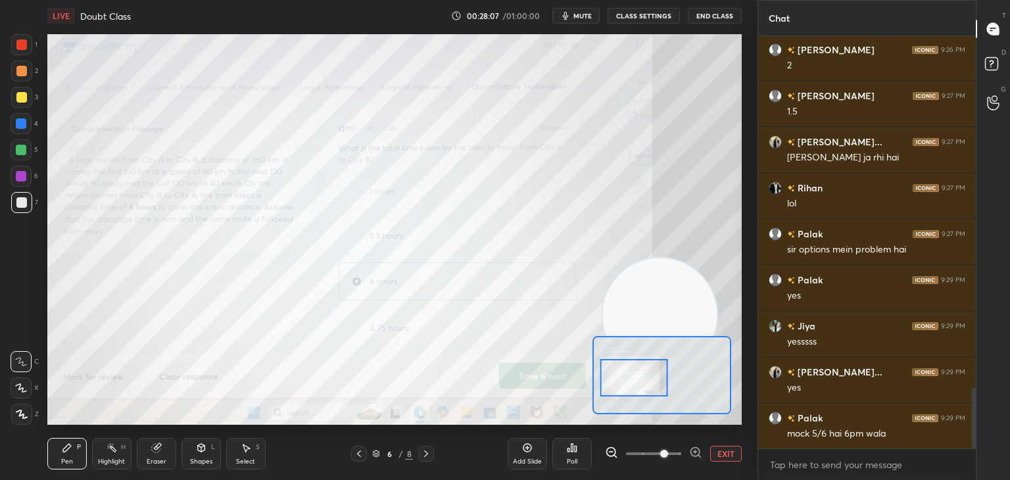
scroll to position [2428, 0]
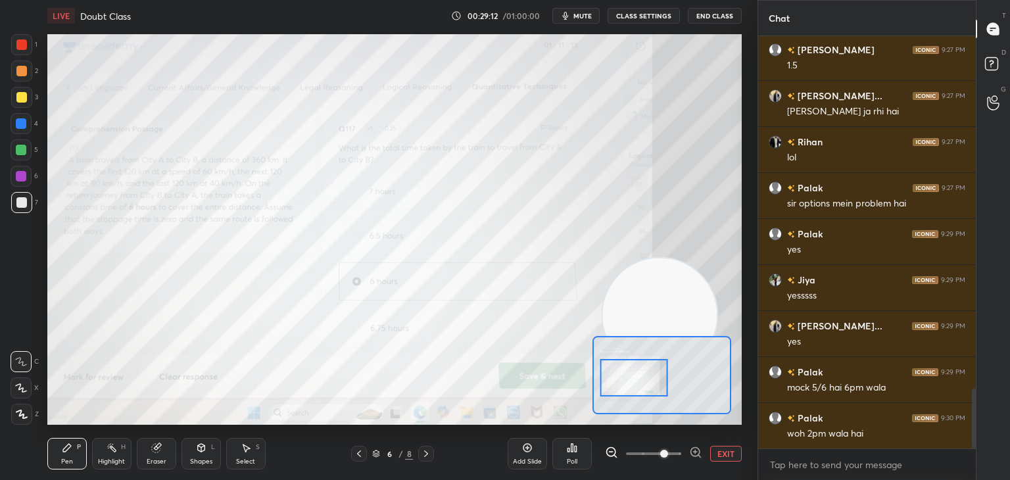
click at [18, 174] on div at bounding box center [21, 176] width 11 height 11
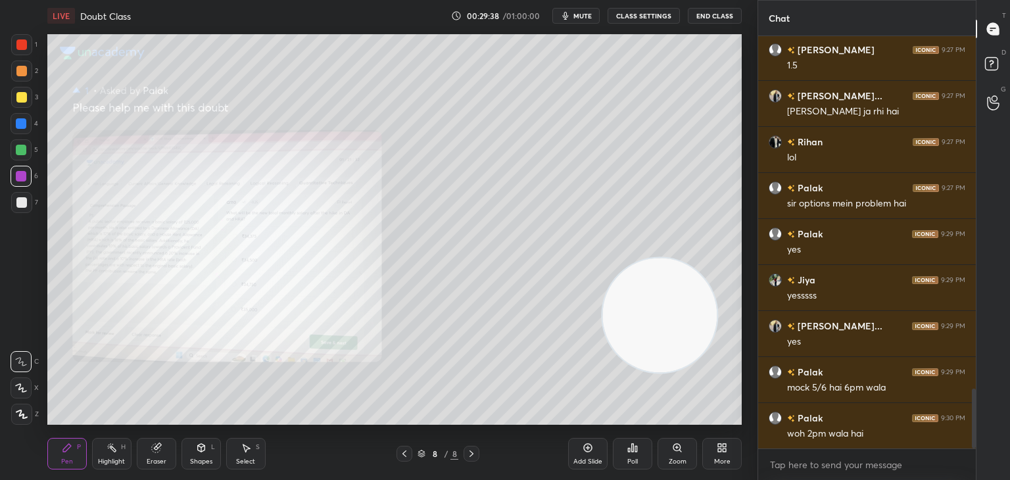
click at [668, 449] on div "Zoom" at bounding box center [677, 454] width 39 height 32
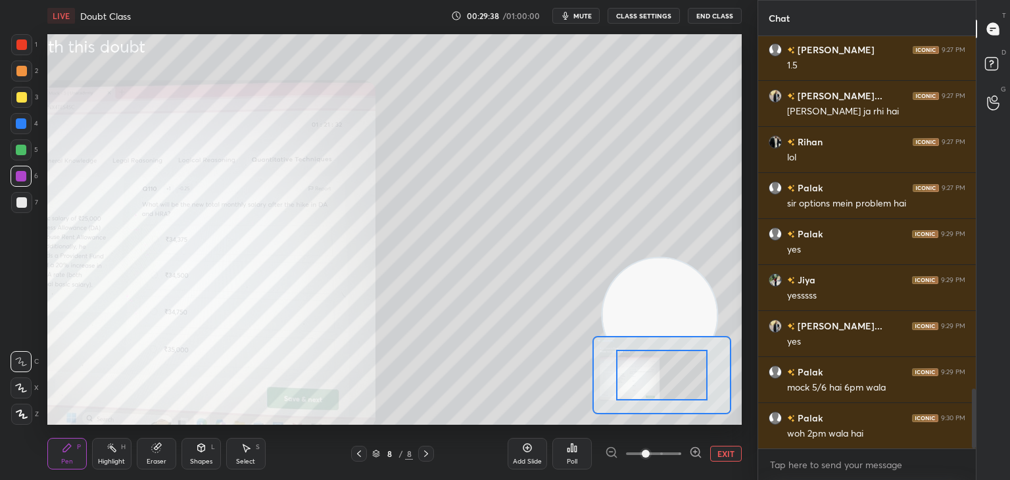
click at [694, 455] on icon at bounding box center [695, 452] width 13 height 13
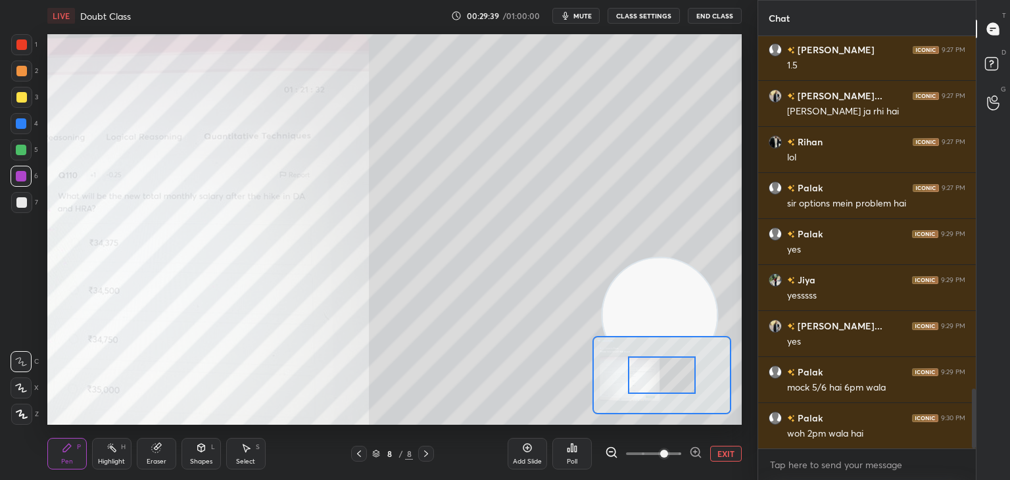
click at [691, 450] on icon at bounding box center [695, 452] width 9 height 9
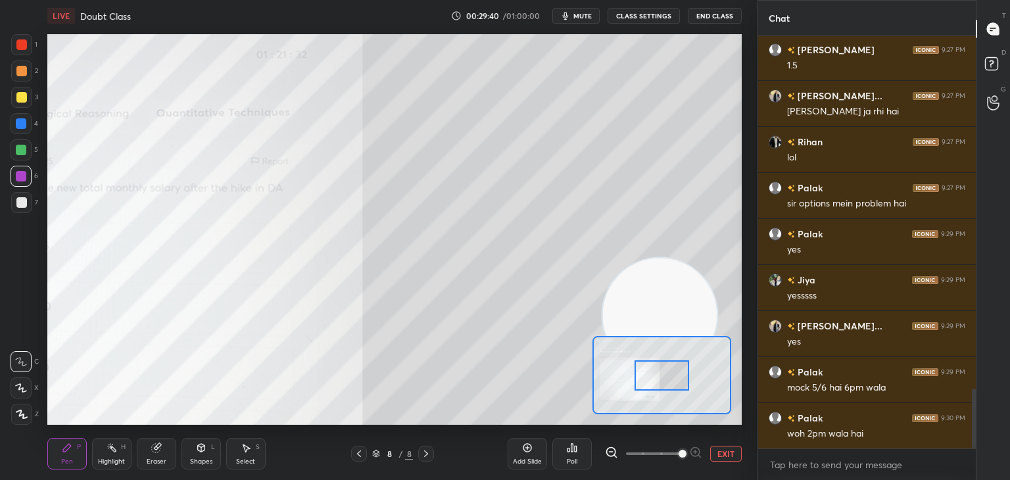
click at [612, 448] on icon at bounding box center [611, 452] width 9 height 9
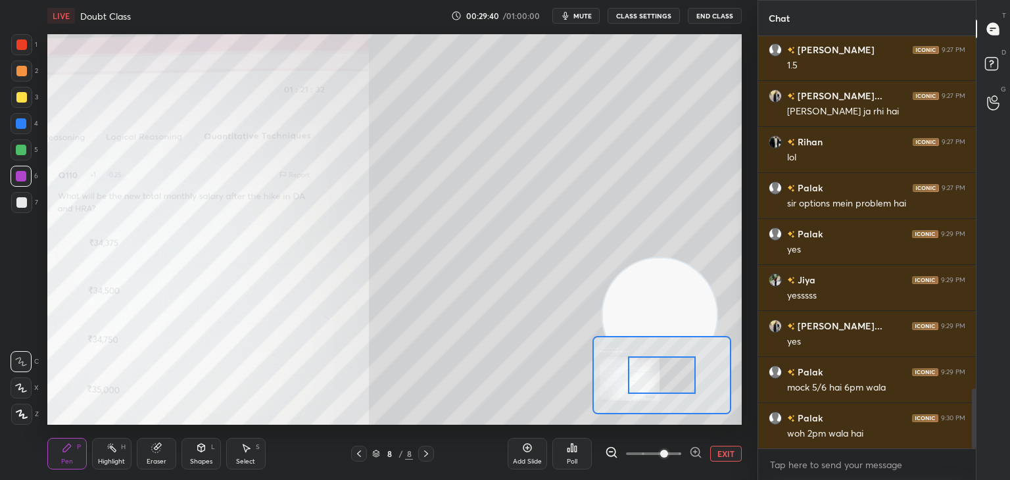
click at [612, 448] on icon at bounding box center [611, 452] width 9 height 9
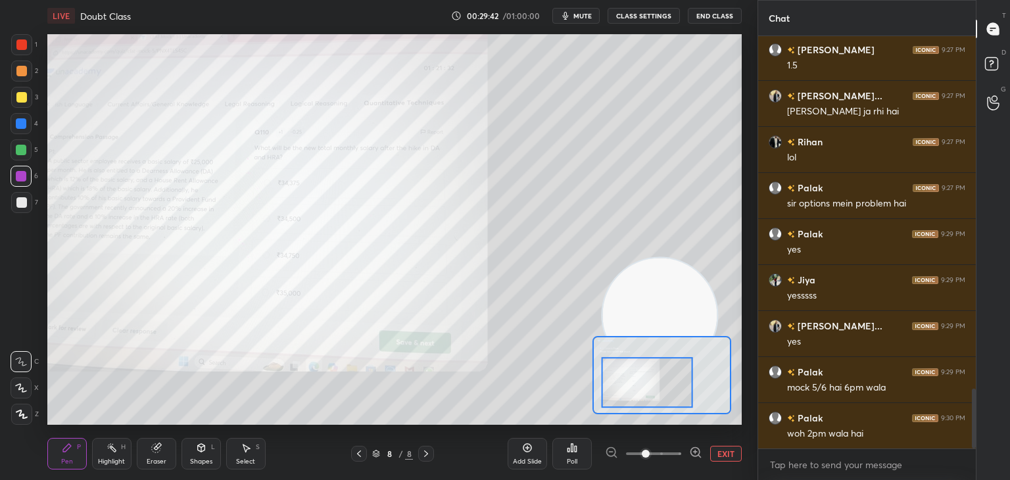
click at [610, 450] on div at bounding box center [653, 454] width 97 height 16
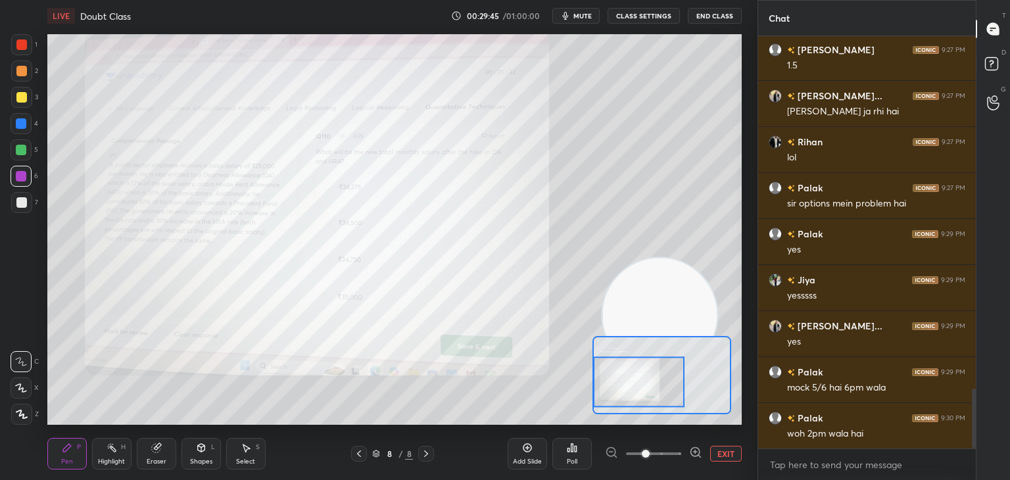
click at [24, 51] on div at bounding box center [21, 44] width 21 height 21
click at [692, 446] on icon at bounding box center [695, 452] width 13 height 13
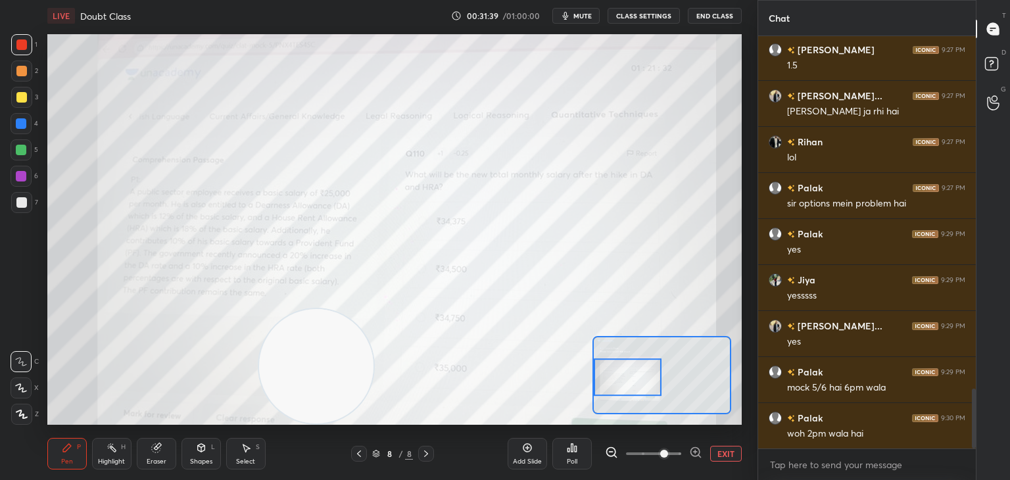
scroll to position [2460, 0]
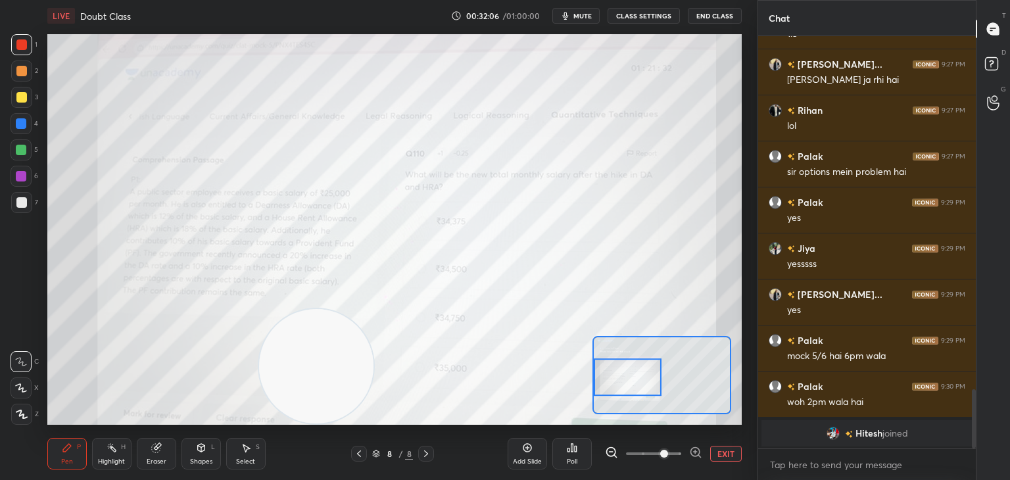
click at [584, 16] on span "mute" at bounding box center [582, 15] width 18 height 9
click at [165, 450] on div "Eraser" at bounding box center [156, 454] width 39 height 32
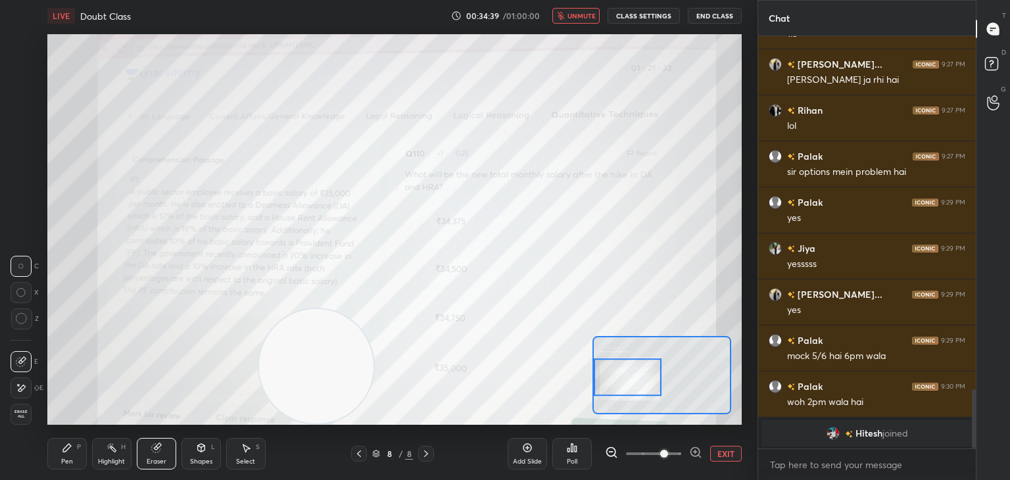
click at [26, 412] on span "Erase all" at bounding box center [21, 414] width 20 height 9
click at [571, 21] on button "unmute" at bounding box center [575, 16] width 47 height 16
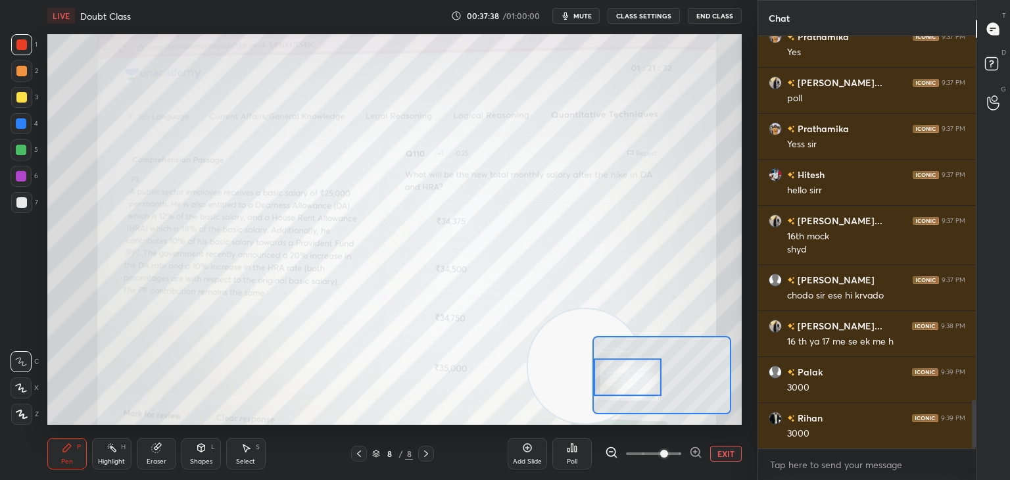
scroll to position [3109, 0]
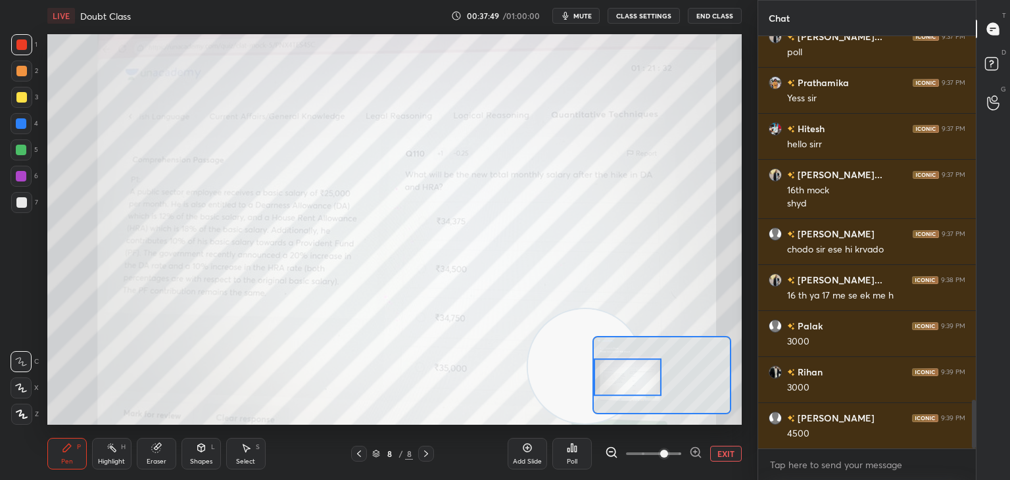
click at [164, 450] on div "Eraser" at bounding box center [156, 454] width 39 height 32
click at [70, 457] on div "Pen P" at bounding box center [66, 454] width 39 height 32
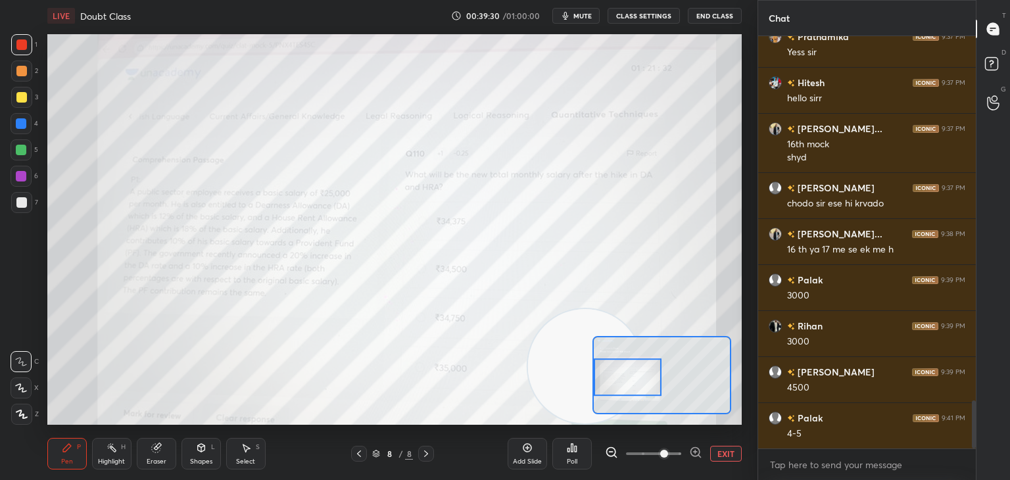
click at [162, 447] on div "Eraser" at bounding box center [156, 454] width 39 height 32
click at [37, 324] on div "Z" at bounding box center [25, 318] width 28 height 21
click at [77, 454] on div "Pen P" at bounding box center [66, 454] width 39 height 32
click at [76, 454] on div "Pen P" at bounding box center [66, 454] width 39 height 32
click at [26, 124] on div at bounding box center [21, 123] width 21 height 21
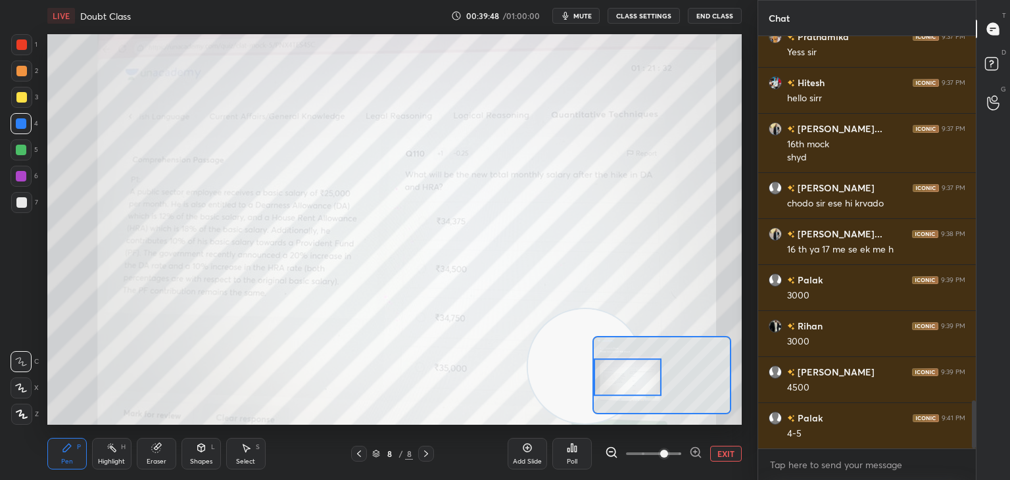
click at [26, 43] on div at bounding box center [21, 44] width 11 height 11
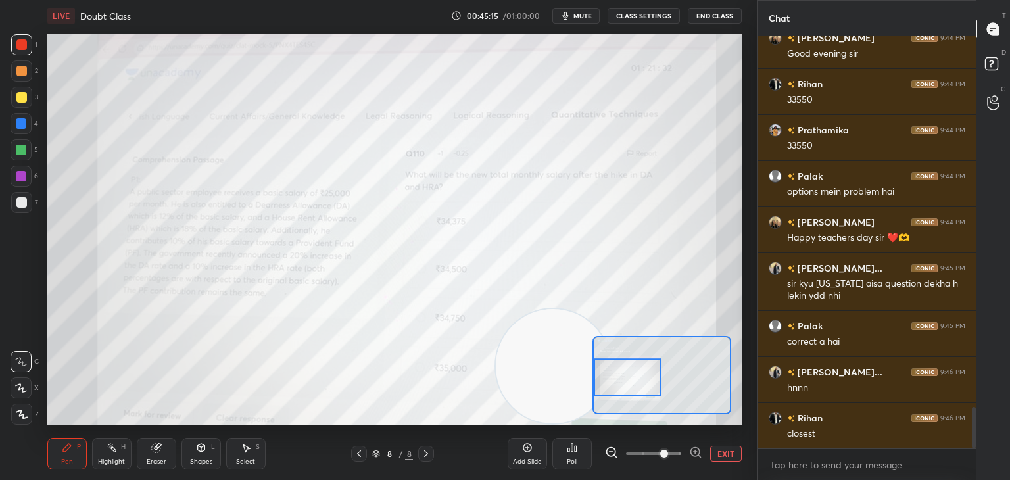
scroll to position [3784, 0]
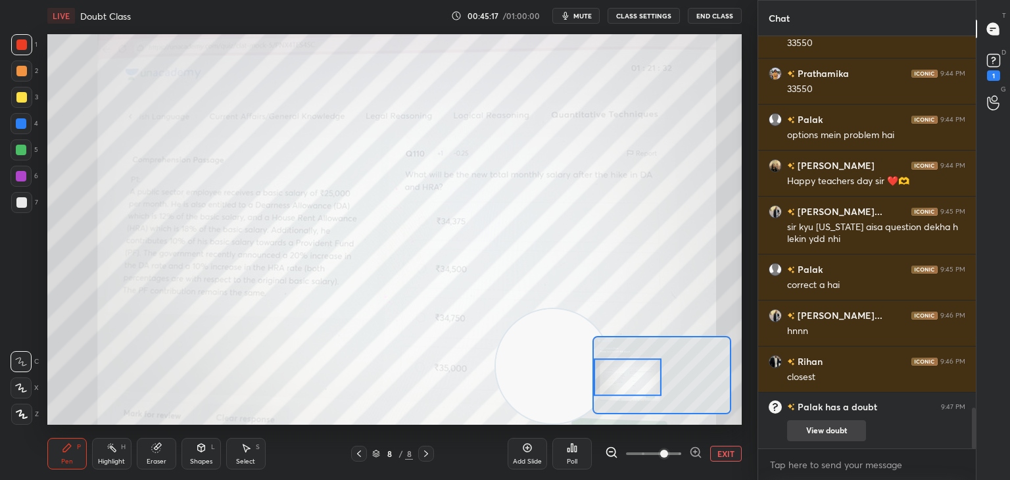
click at [823, 419] on div "View doubt" at bounding box center [876, 428] width 178 height 28
click at [819, 425] on button "View doubt" at bounding box center [826, 430] width 79 height 21
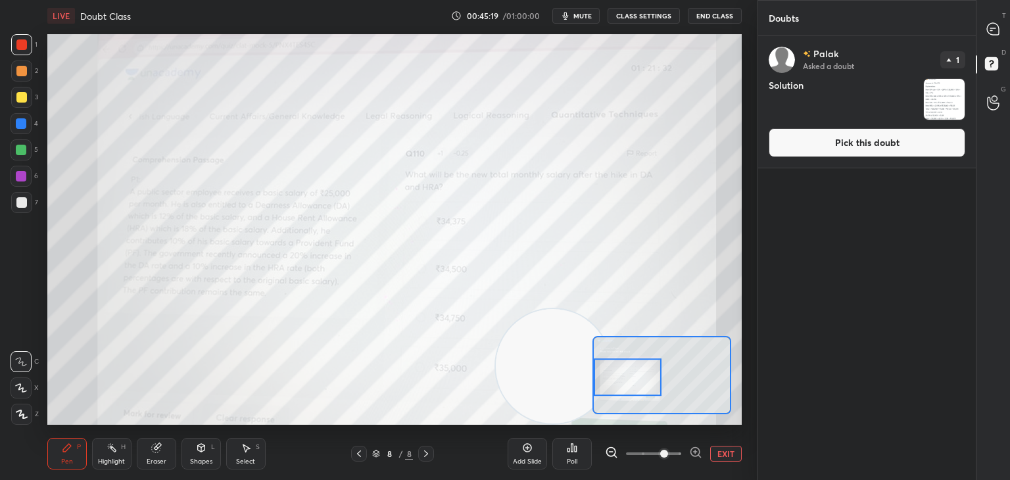
click at [837, 161] on div "[PERSON_NAME] Asked a doubt 1 Solution Pick this doubt" at bounding box center [867, 102] width 218 height 132
click at [813, 150] on button "Pick this doubt" at bounding box center [867, 142] width 197 height 29
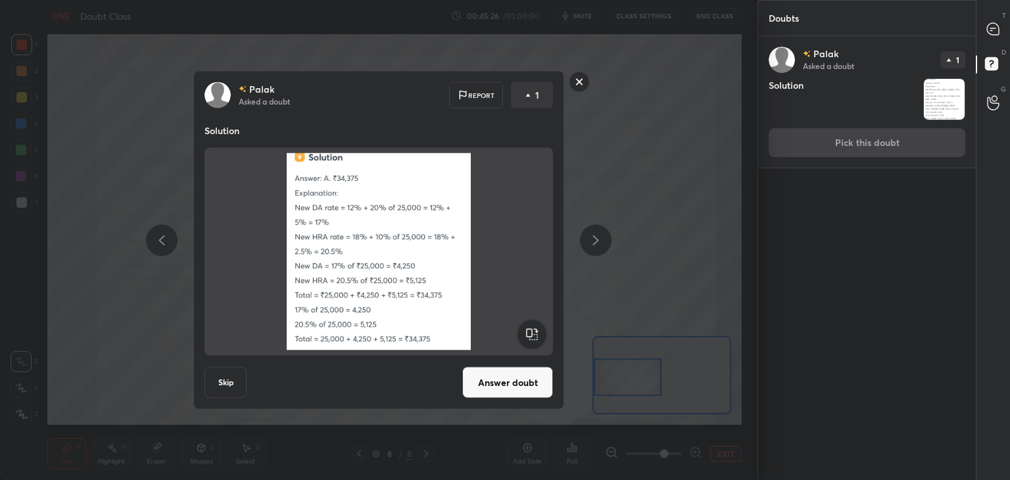
click at [481, 376] on button "Answer doubt" at bounding box center [507, 383] width 91 height 32
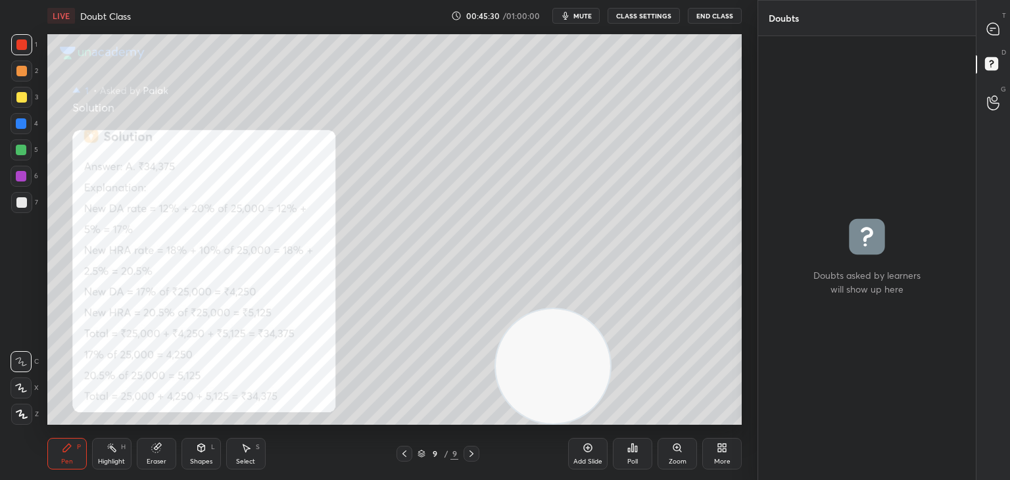
click at [722, 466] on div "More" at bounding box center [721, 454] width 39 height 32
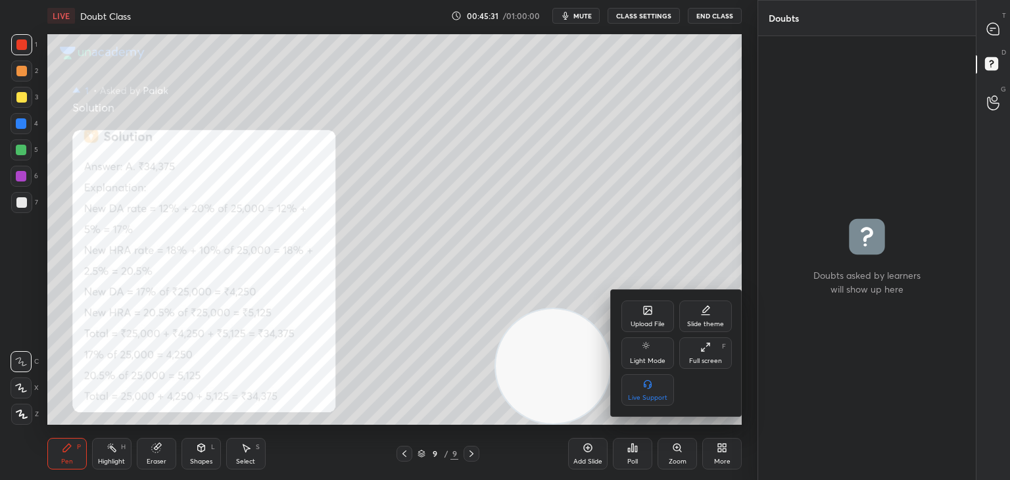
click at [415, 369] on div at bounding box center [505, 240] width 1010 height 480
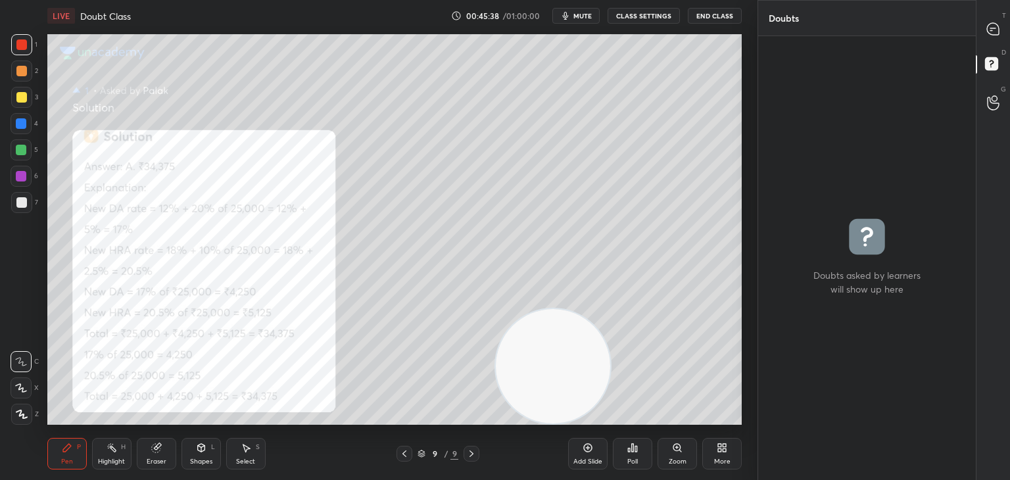
click at [974, 27] on div "Doubts" at bounding box center [867, 18] width 218 height 36
click at [990, 32] on icon at bounding box center [993, 29] width 12 height 12
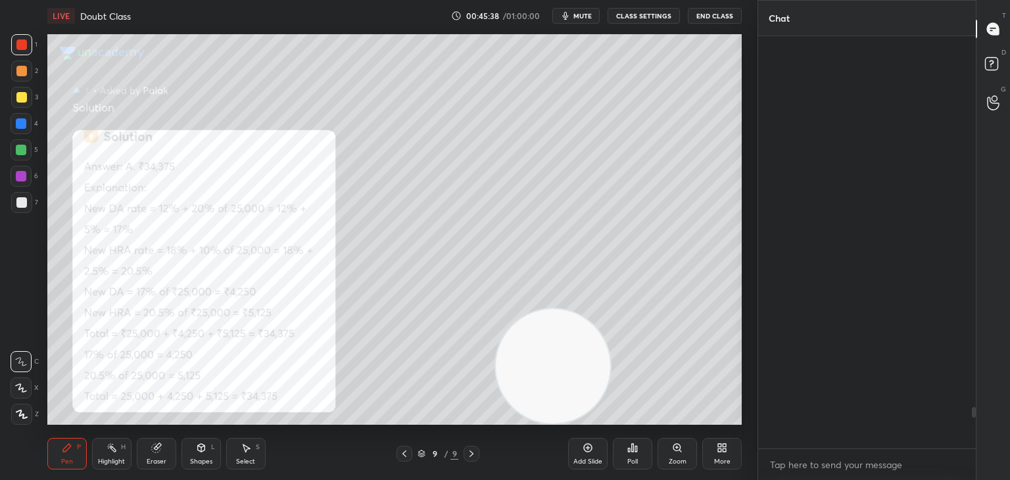
scroll to position [408, 214]
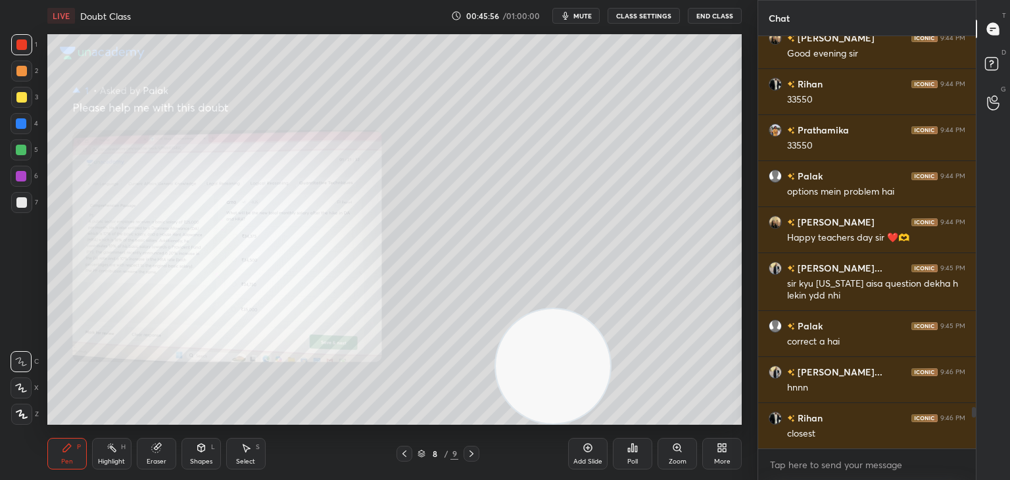
click at [672, 452] on icon at bounding box center [677, 448] width 11 height 11
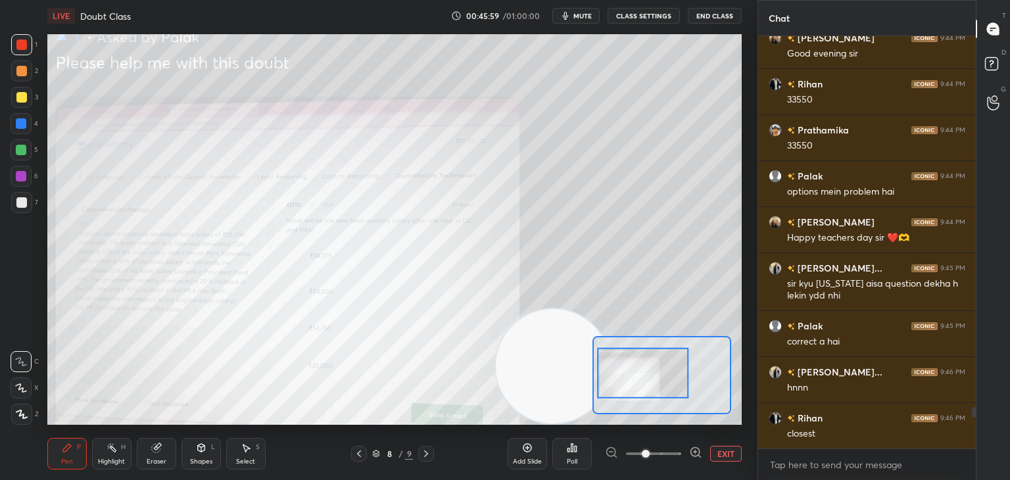
scroll to position [3760, 0]
click at [697, 460] on div at bounding box center [695, 454] width 13 height 16
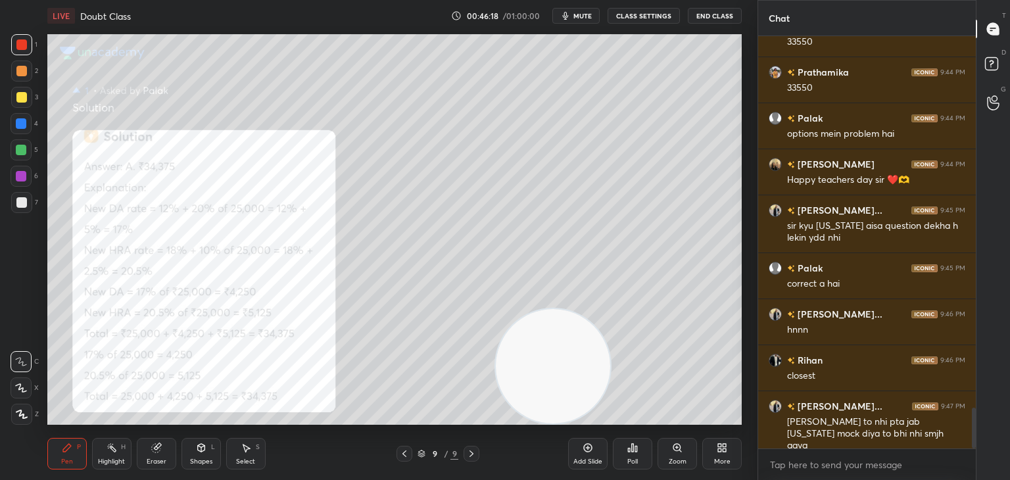
click at [671, 455] on div "Zoom" at bounding box center [677, 454] width 39 height 32
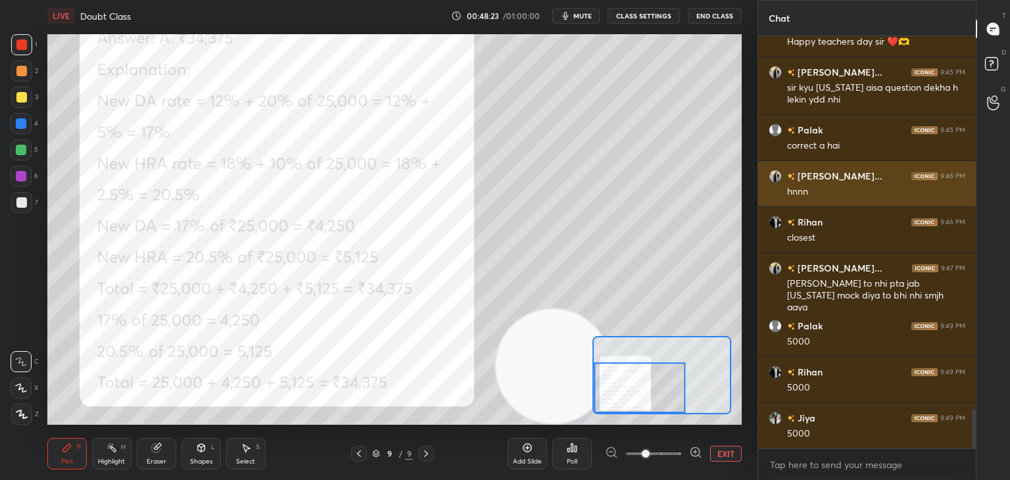
scroll to position [3956, 0]
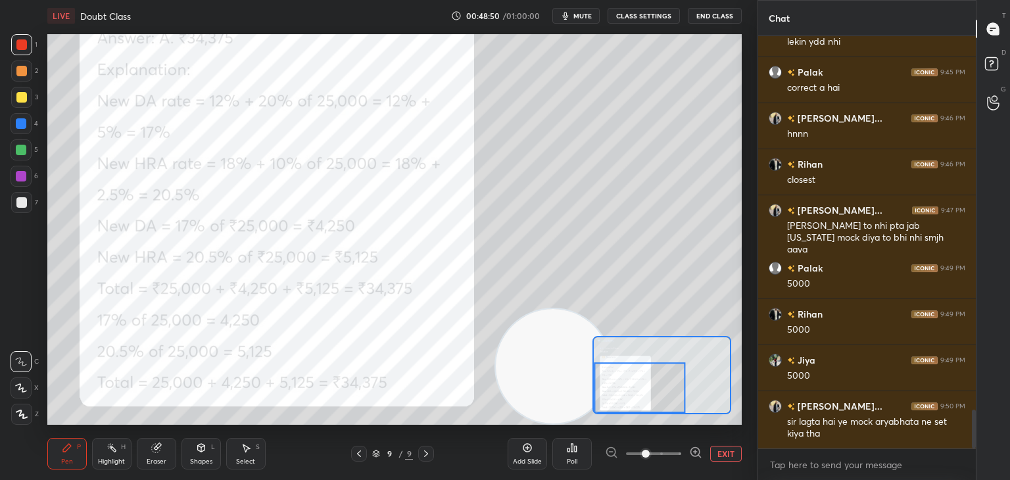
click at [164, 451] on div "Eraser" at bounding box center [156, 454] width 39 height 32
click at [27, 416] on span "Erase all" at bounding box center [21, 414] width 20 height 9
click at [68, 445] on icon at bounding box center [67, 448] width 8 height 8
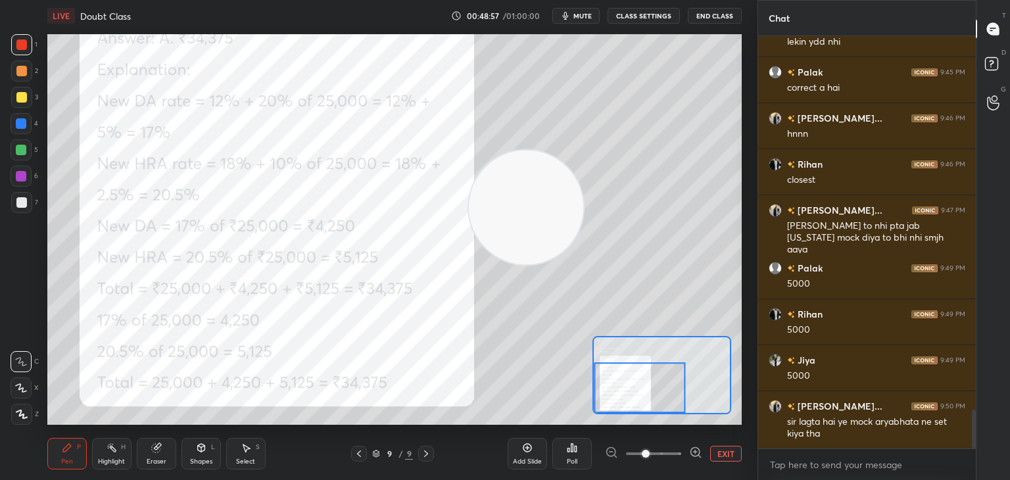
scroll to position [4002, 0]
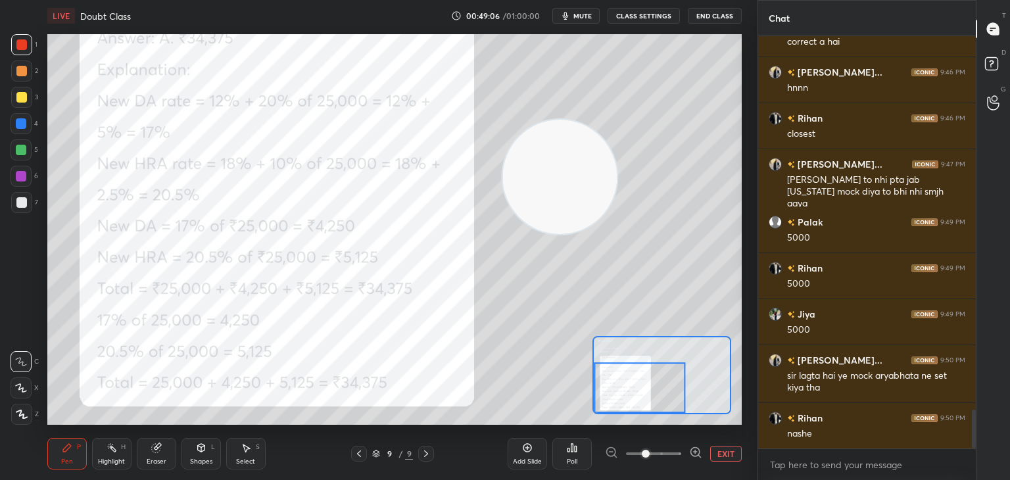
click at [24, 49] on div at bounding box center [21, 44] width 11 height 11
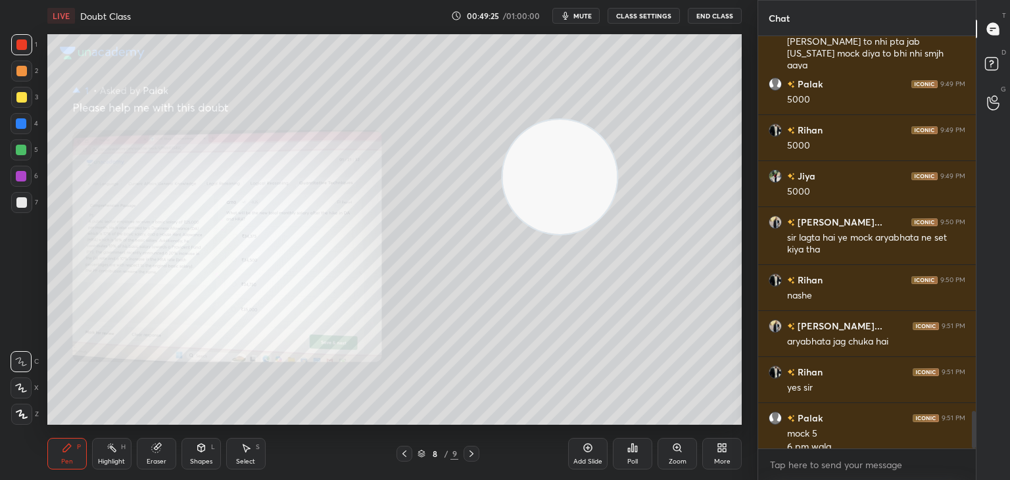
scroll to position [4154, 0]
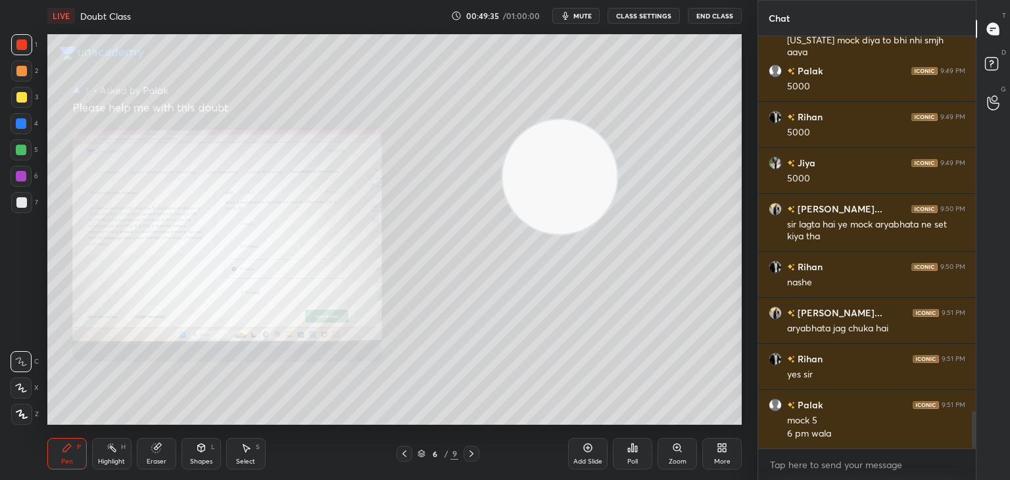
click at [679, 453] on div "Zoom" at bounding box center [677, 454] width 39 height 32
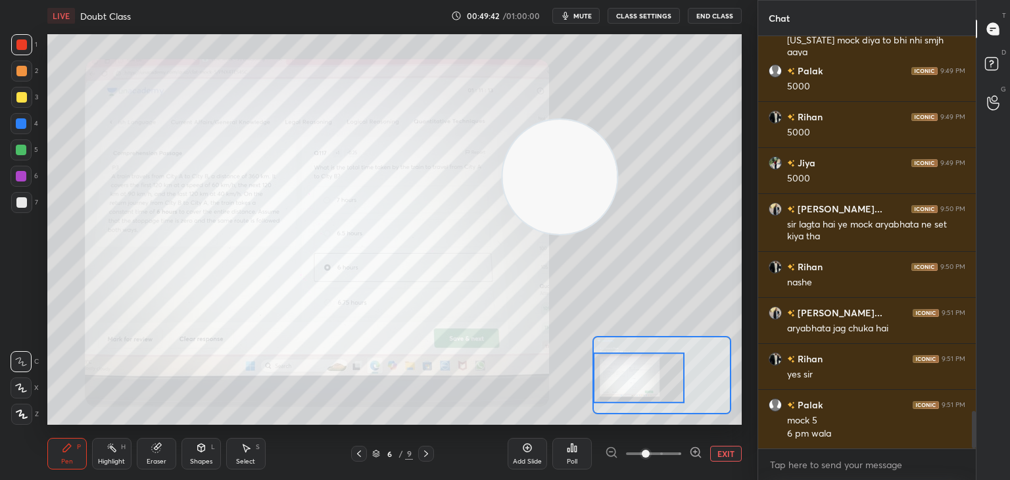
click at [16, 205] on div at bounding box center [21, 202] width 11 height 11
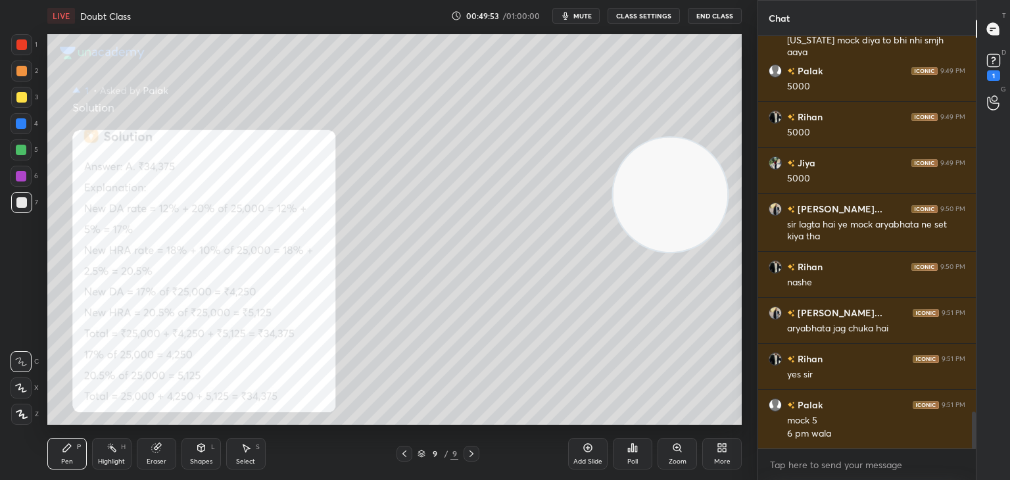
scroll to position [4210, 0]
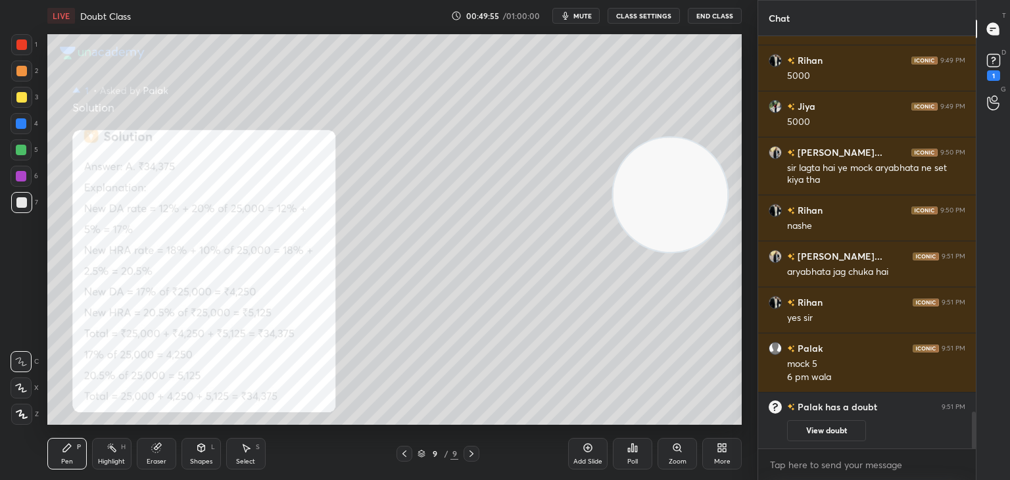
click at [808, 433] on div "[PERSON_NAME]... 9:47 PM [PERSON_NAME] to nhi pta jab [US_STATE] mock diya to b…" at bounding box center [867, 242] width 218 height 413
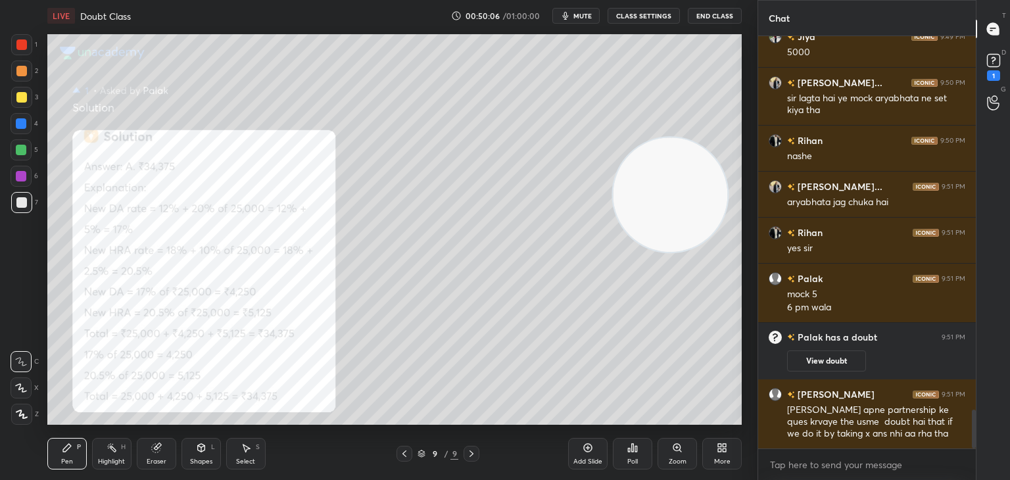
click at [821, 360] on button "View doubt" at bounding box center [826, 361] width 79 height 21
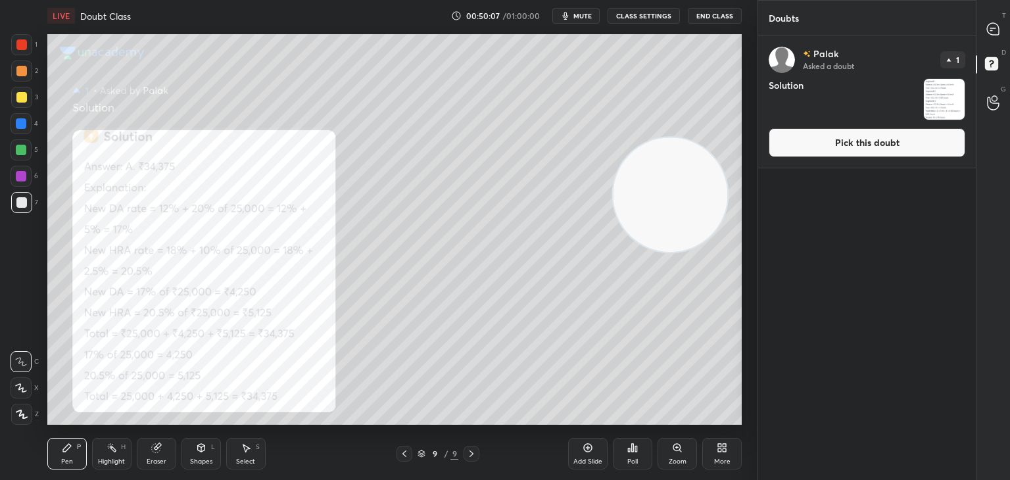
click at [787, 147] on button "Pick this doubt" at bounding box center [867, 142] width 197 height 29
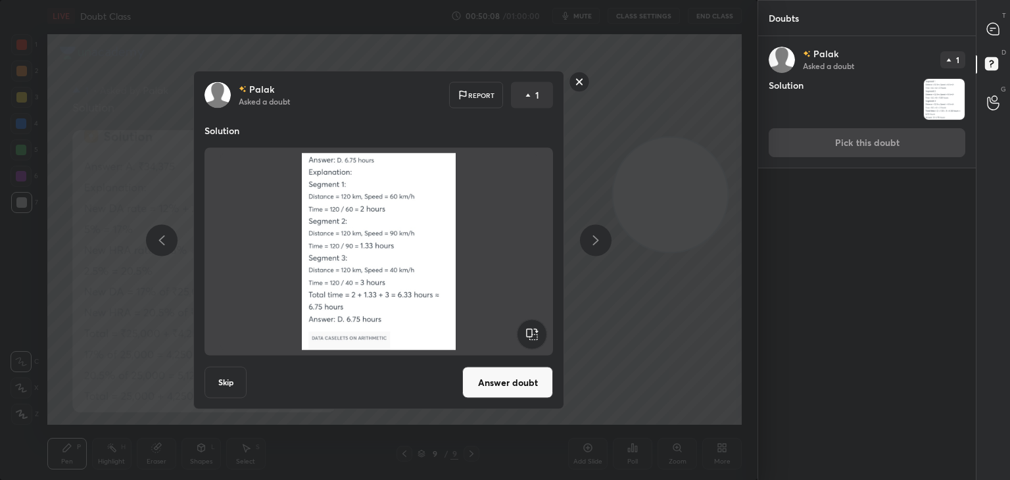
click at [495, 381] on button "Answer doubt" at bounding box center [507, 383] width 91 height 32
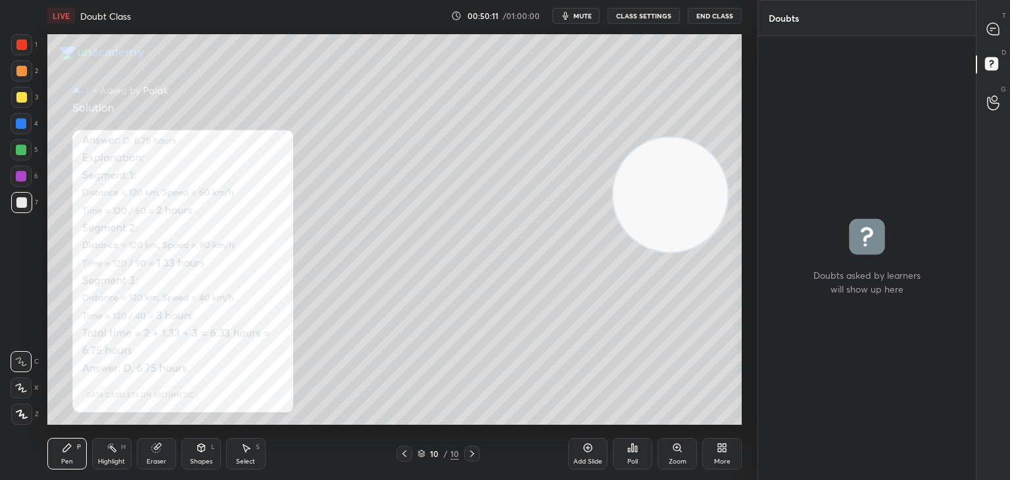
click at [682, 447] on icon at bounding box center [677, 448] width 11 height 11
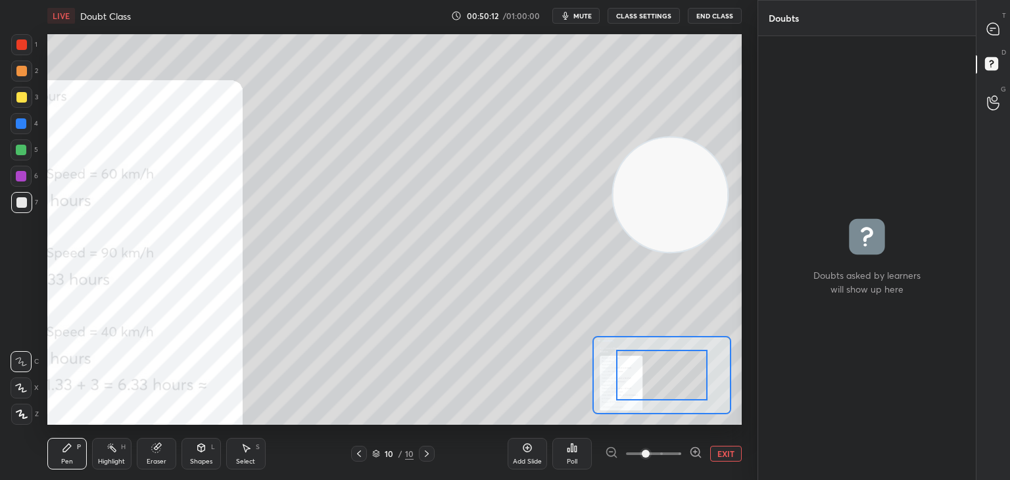
click at [692, 450] on icon at bounding box center [695, 452] width 13 height 13
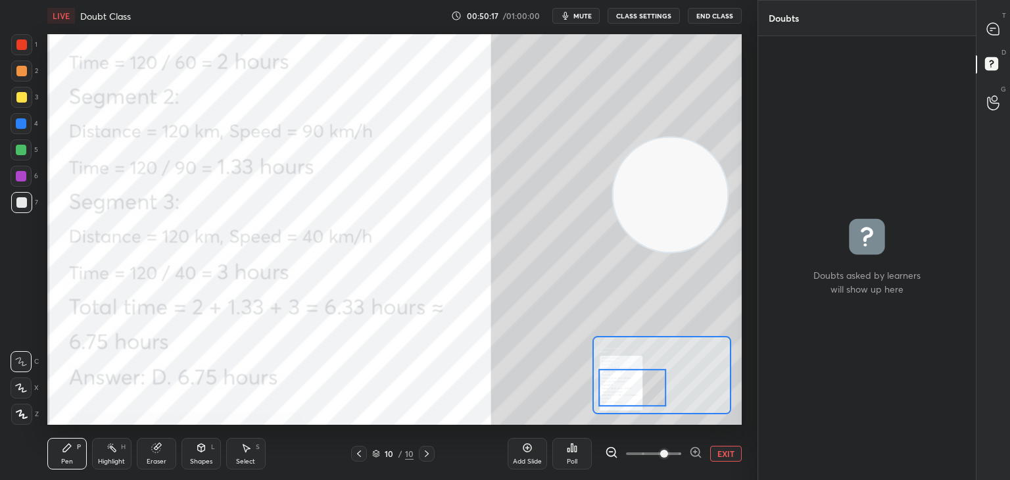
click at [24, 150] on div at bounding box center [21, 150] width 11 height 11
click at [997, 28] on icon at bounding box center [993, 29] width 12 height 12
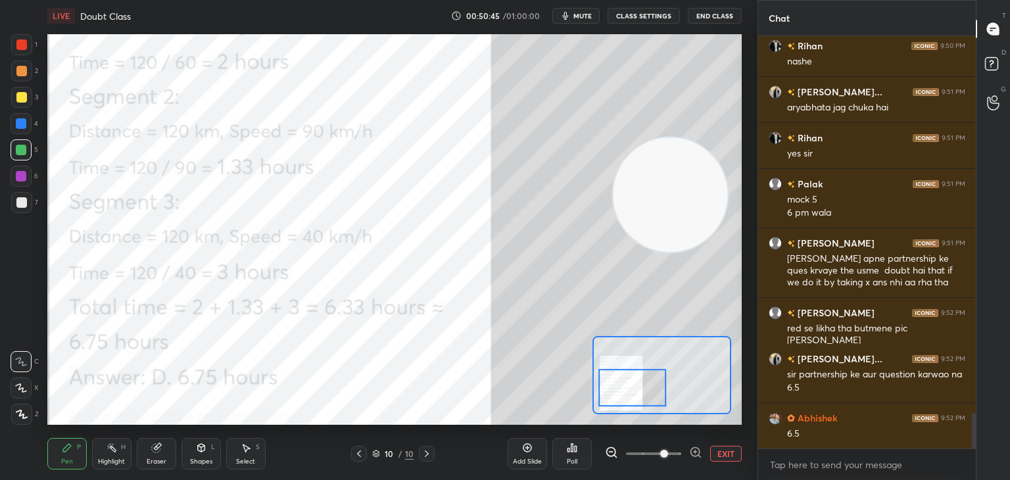
scroll to position [4434, 0]
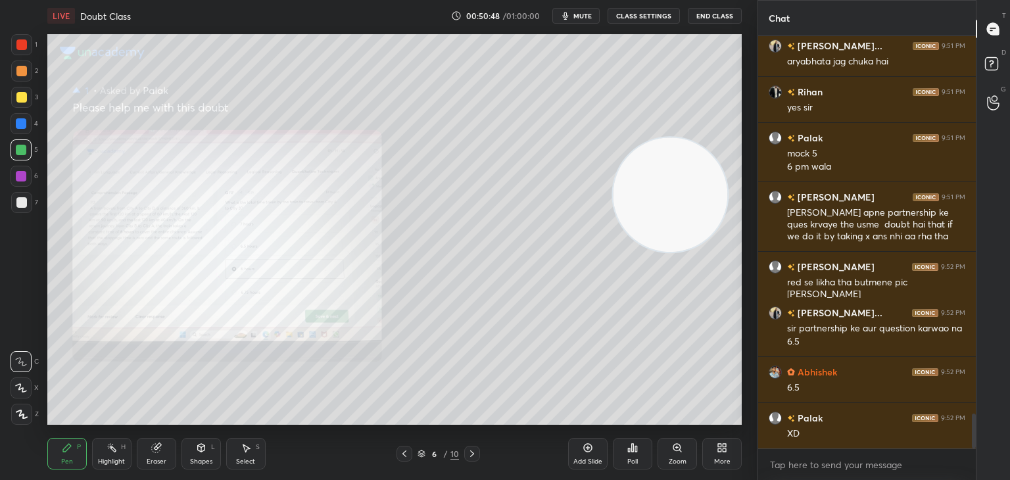
click at [696, 456] on div "Zoom" at bounding box center [677, 454] width 39 height 32
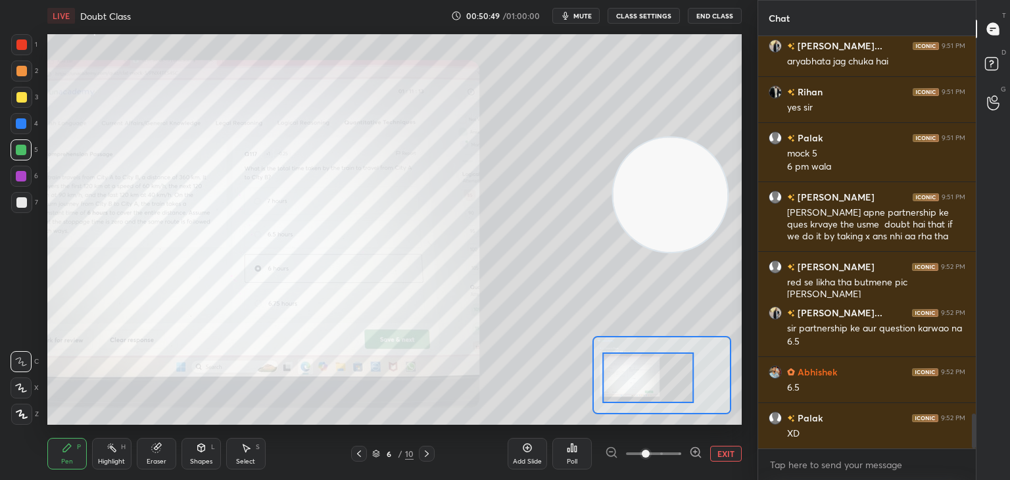
click at [705, 450] on div "EXIT" at bounding box center [673, 454] width 137 height 16
click at [695, 452] on icon at bounding box center [695, 451] width 0 height 3
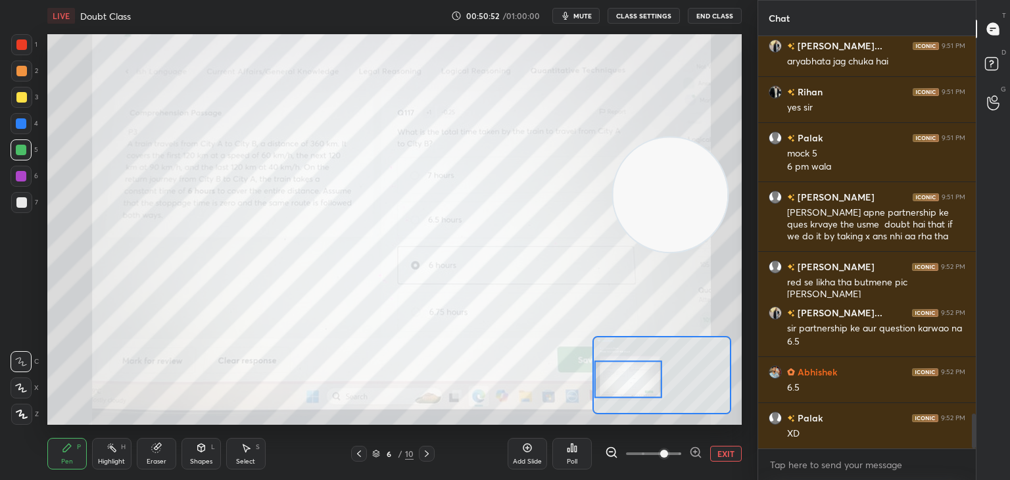
click at [159, 448] on icon at bounding box center [155, 448] width 9 height 9
click at [0, 409] on div "1 2 3 4 5 6 7 C X Z C X Z E E Erase all H H" at bounding box center [21, 229] width 42 height 391
click at [20, 412] on span "Erase all" at bounding box center [21, 414] width 20 height 9
click at [39, 438] on div "1 2 3 4 5 6 7 C X Z C X Z E E Erase all H H LIVE Doubt Class 00:50:53 / 01:00:0…" at bounding box center [373, 240] width 747 height 480
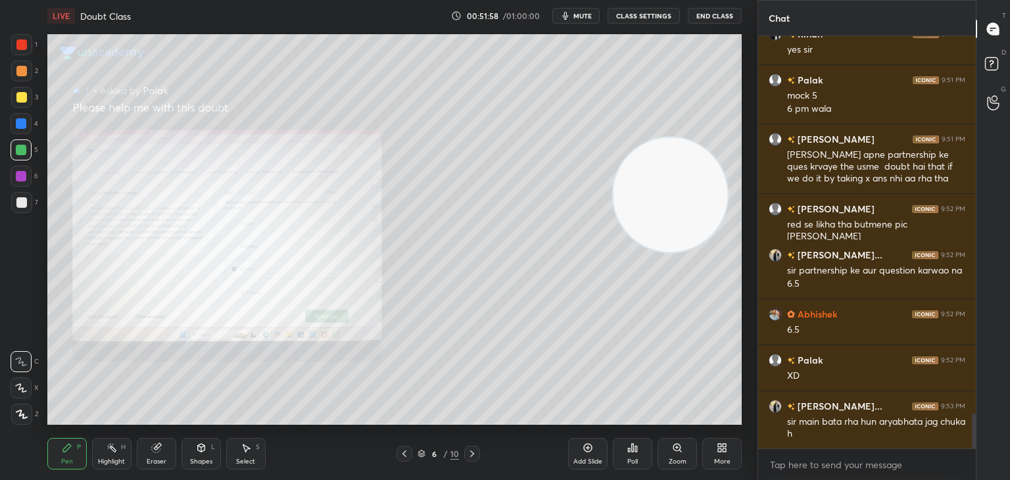
click at [673, 457] on div "Zoom" at bounding box center [677, 454] width 39 height 32
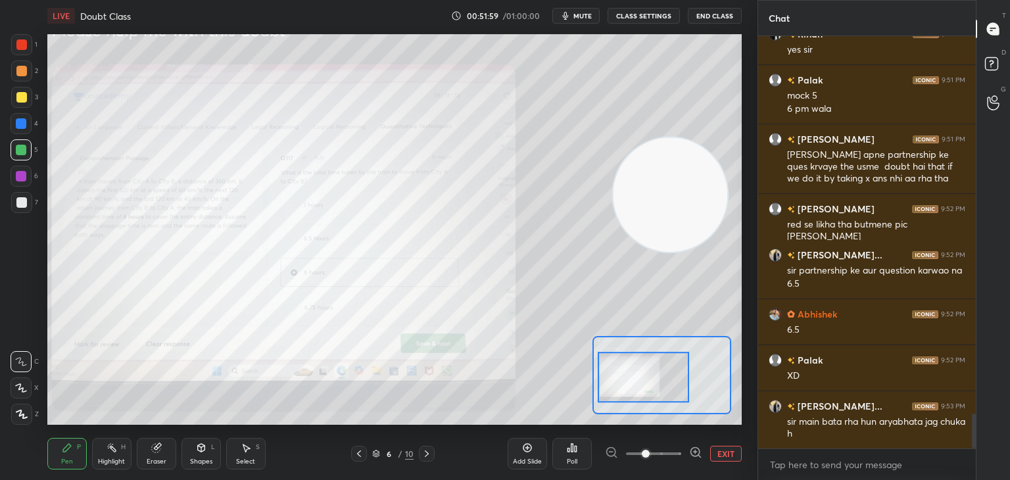
click at [693, 449] on icon at bounding box center [695, 452] width 13 height 13
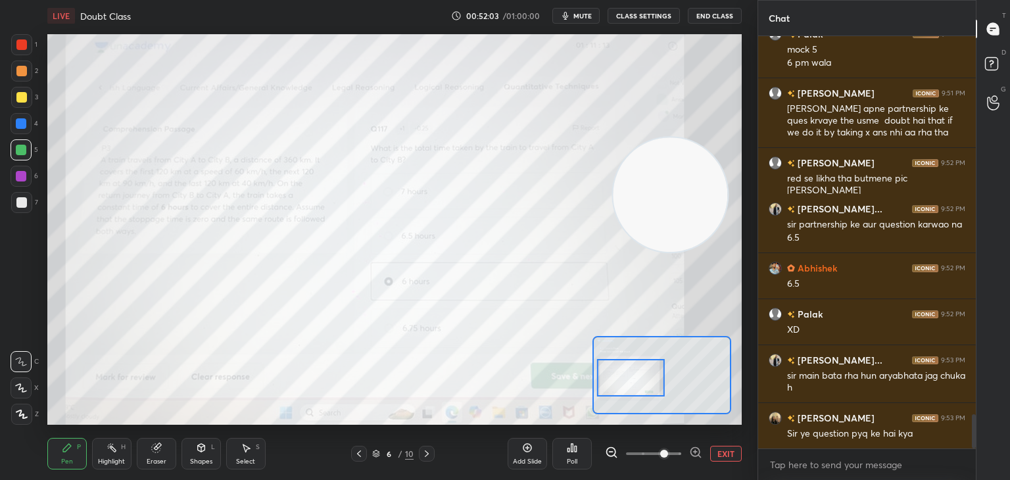
scroll to position [4584, 0]
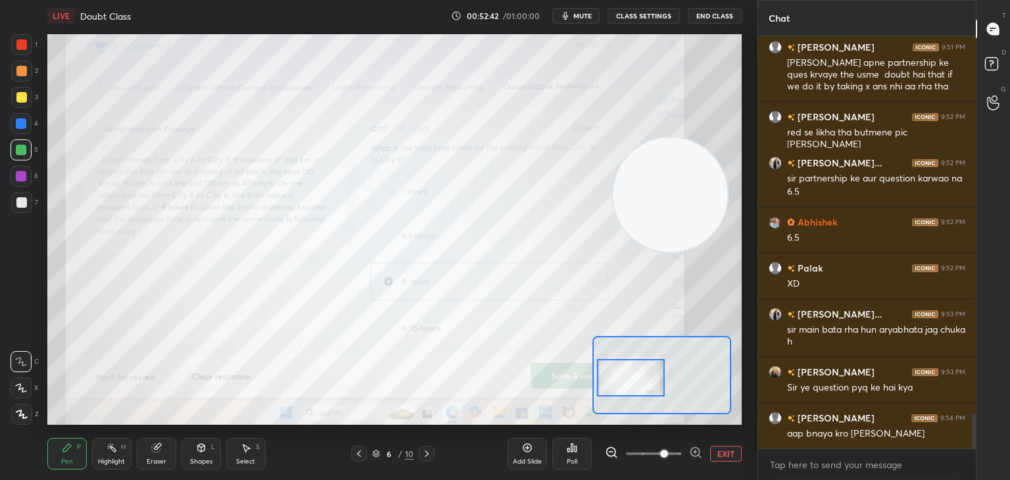
click at [19, 49] on div at bounding box center [21, 44] width 11 height 11
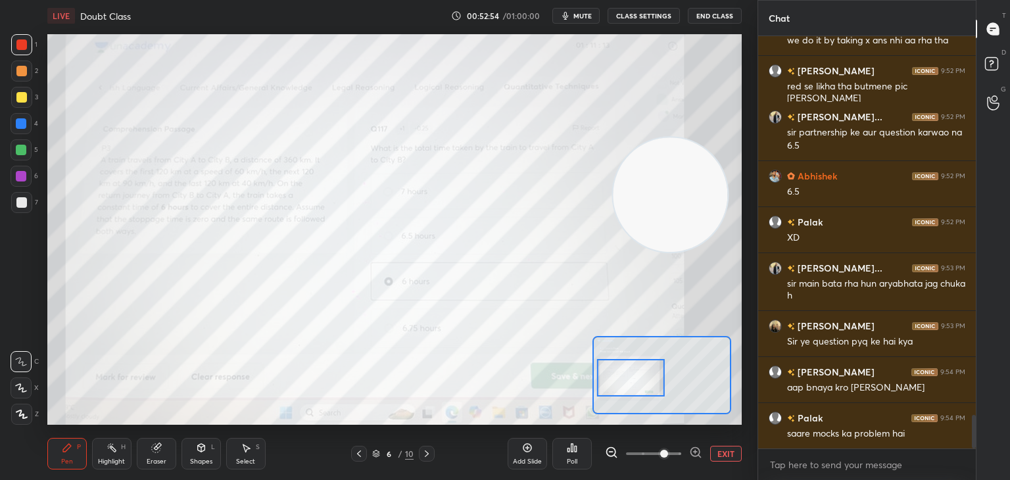
scroll to position [4676, 0]
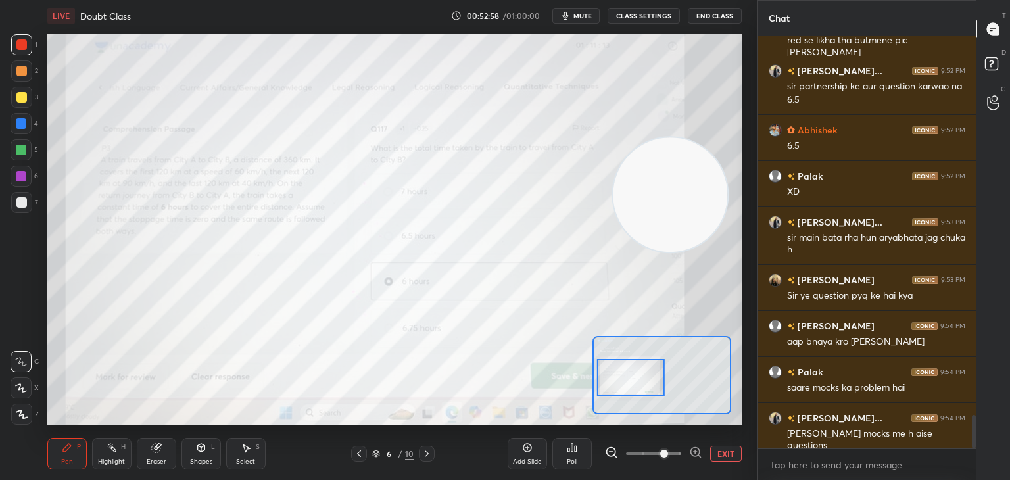
click at [147, 452] on div "Eraser" at bounding box center [156, 454] width 39 height 32
click at [28, 412] on span "Erase all" at bounding box center [21, 414] width 20 height 9
click at [85, 456] on div "Pen P" at bounding box center [66, 454] width 39 height 32
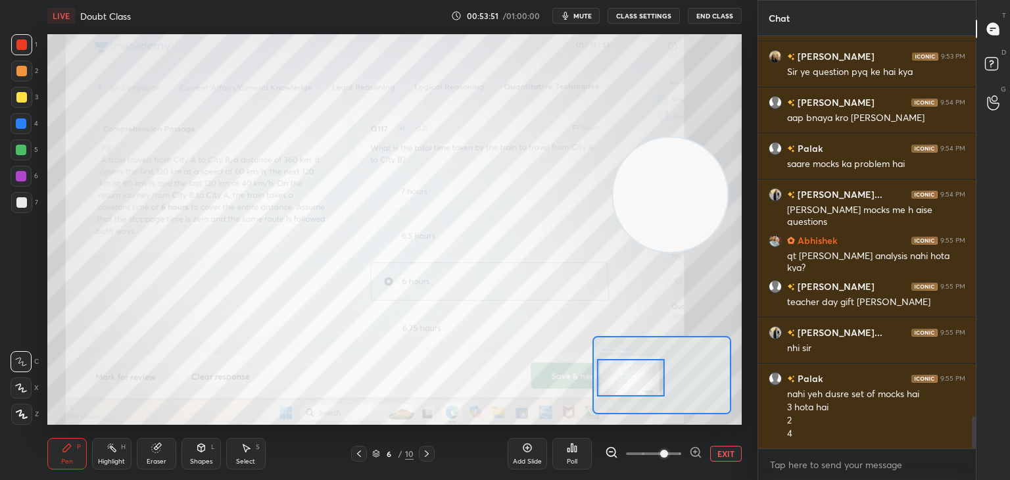
scroll to position [4912, 0]
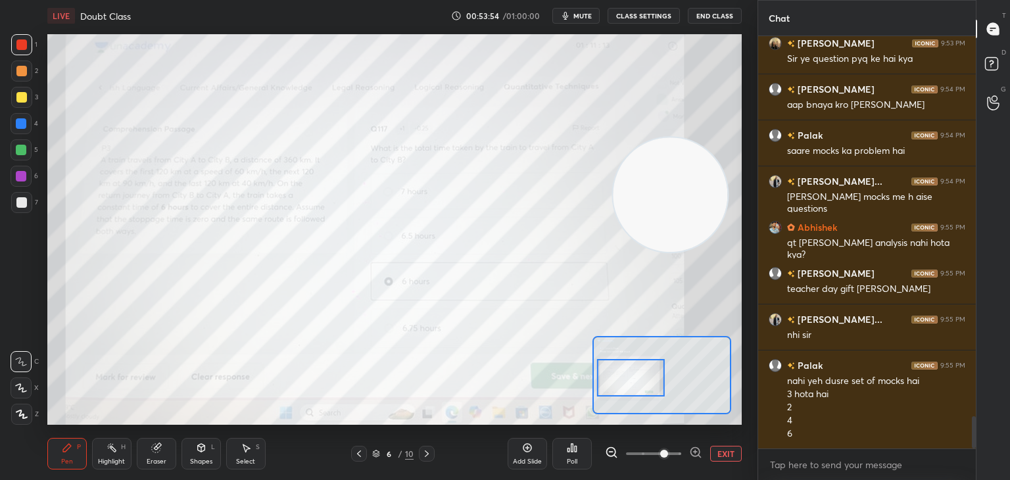
click at [160, 456] on div "Eraser" at bounding box center [156, 454] width 39 height 32
click at [20, 418] on span "Erase all" at bounding box center [21, 414] width 20 height 9
click at [527, 458] on div "Add Slide" at bounding box center [527, 461] width 29 height 7
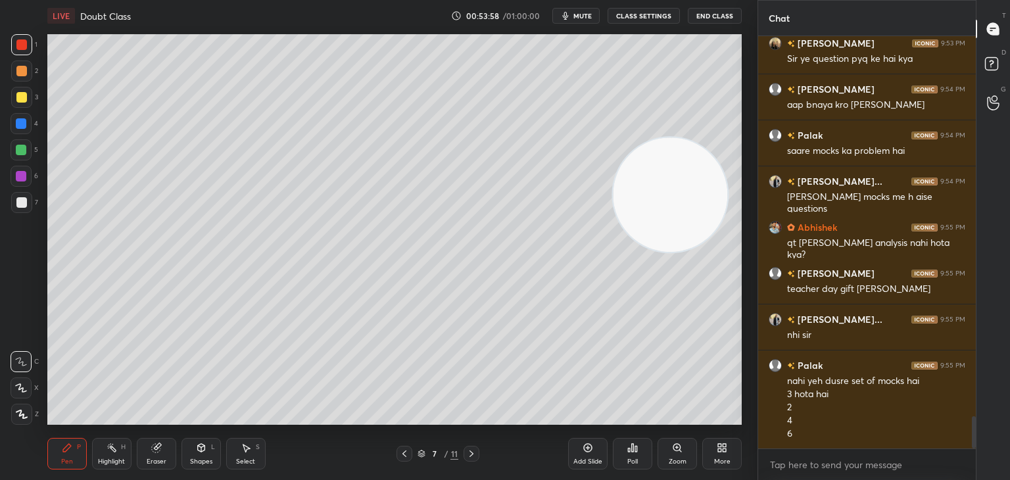
click at [29, 87] on div at bounding box center [21, 97] width 21 height 21
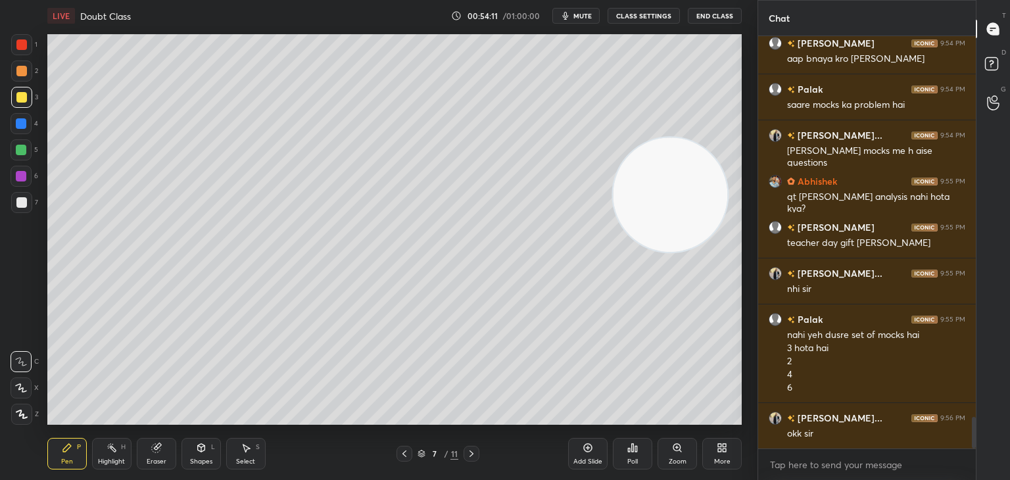
scroll to position [5004, 0]
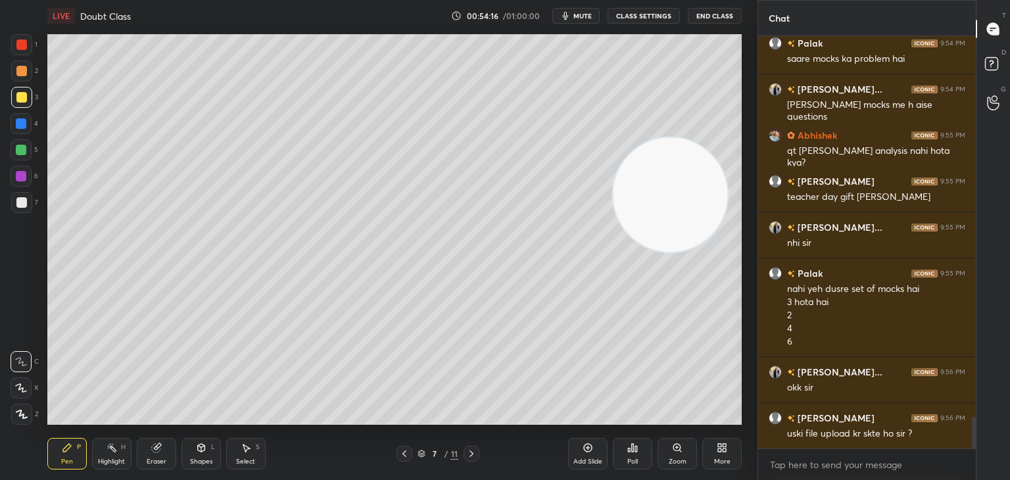
click at [706, 458] on div "More" at bounding box center [721, 454] width 39 height 32
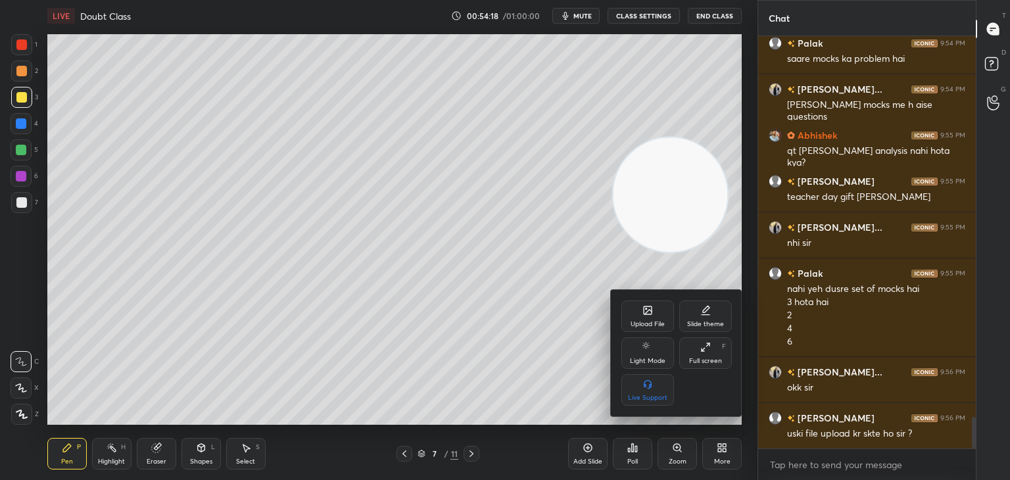
click at [642, 319] on div "Upload File" at bounding box center [647, 317] width 53 height 32
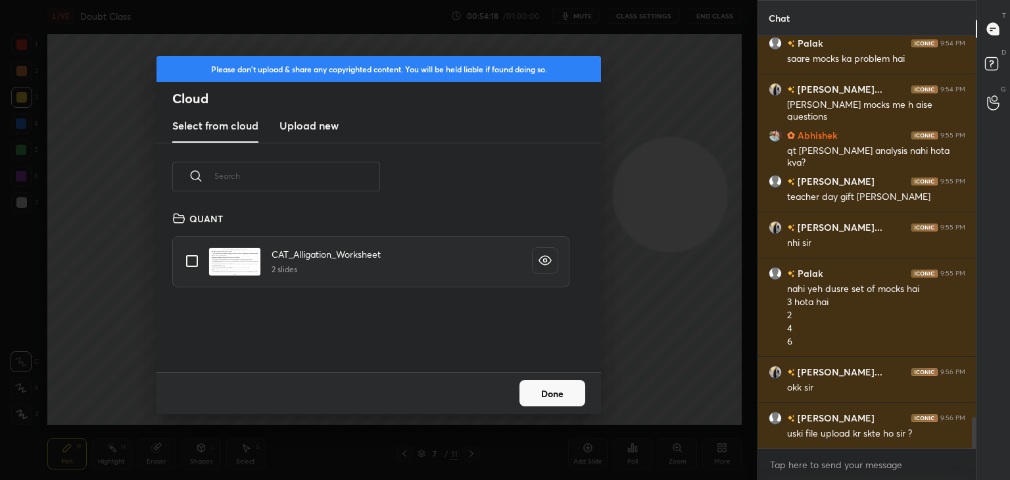
scroll to position [162, 422]
click at [297, 124] on h3 "Upload new" at bounding box center [308, 126] width 59 height 16
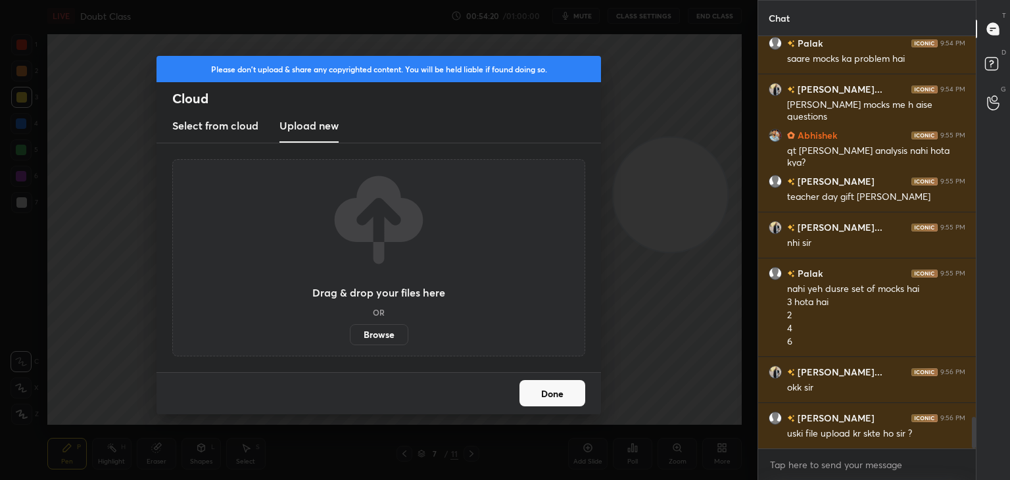
click at [377, 336] on label "Browse" at bounding box center [379, 334] width 59 height 21
click at [350, 336] on input "Browse" at bounding box center [350, 334] width 0 height 21
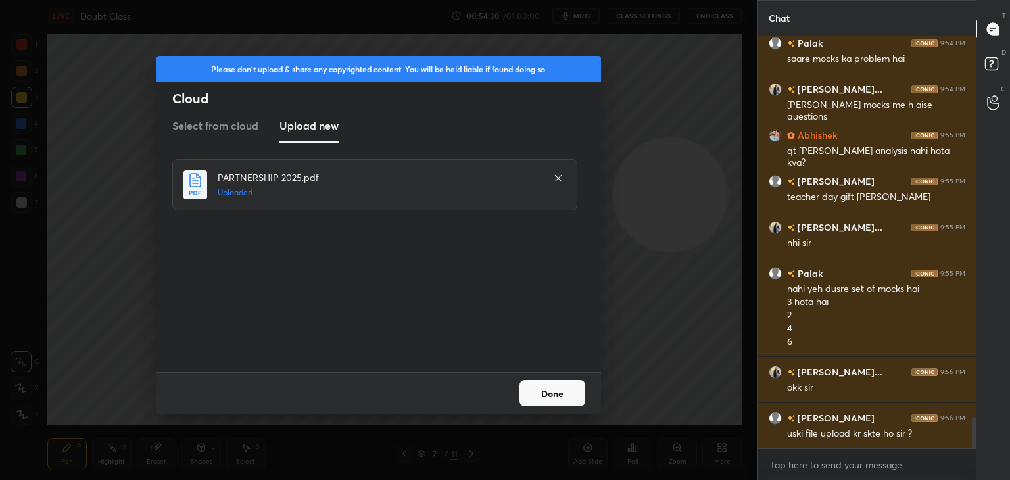
click at [546, 400] on button "Done" at bounding box center [553, 393] width 66 height 26
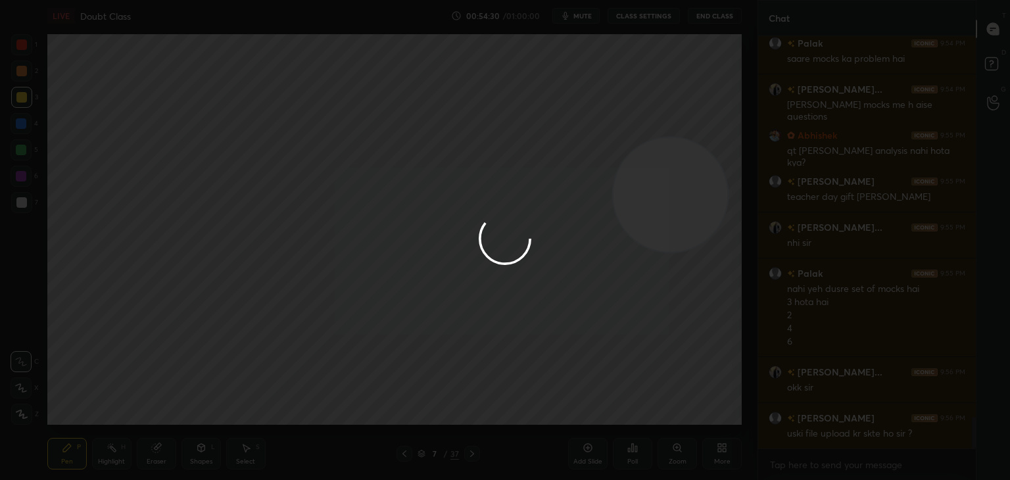
click at [546, 400] on div at bounding box center [505, 240] width 1010 height 480
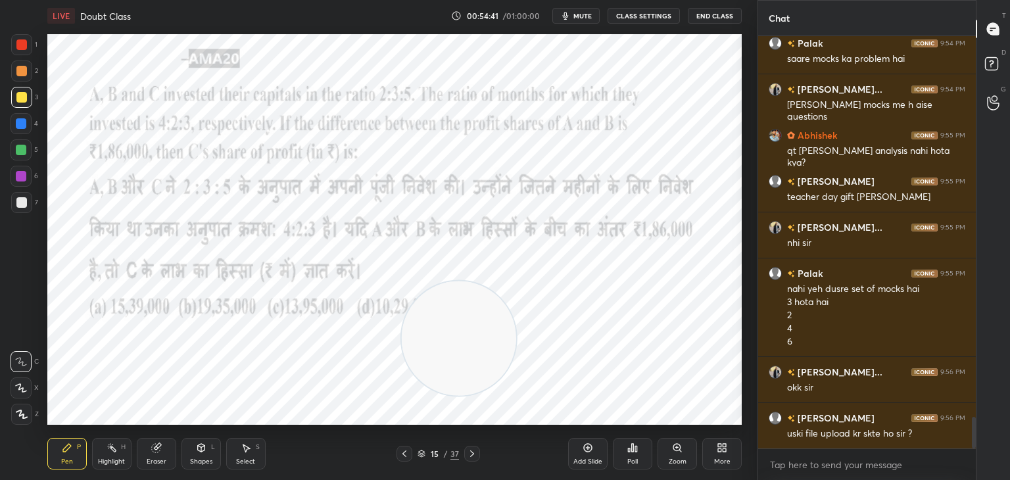
scroll to position [5018, 0]
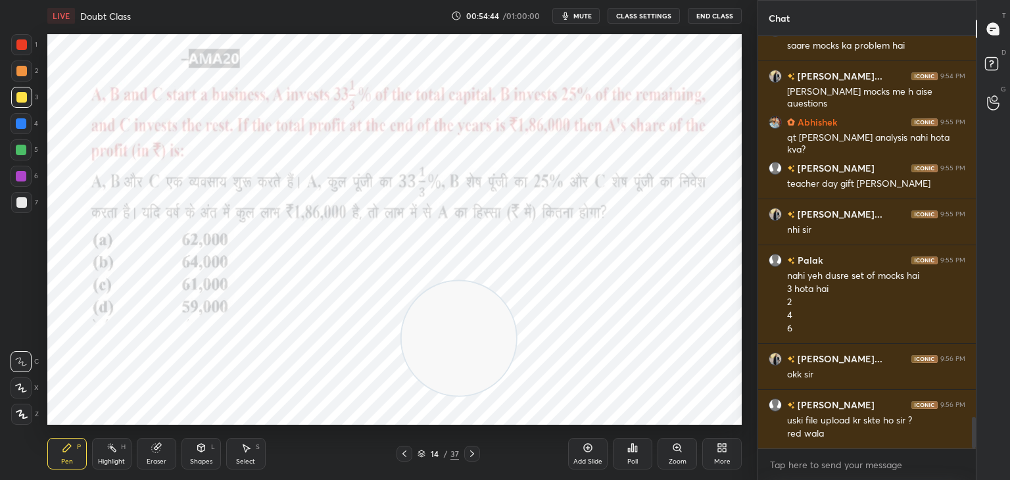
click at [16, 40] on div at bounding box center [21, 44] width 21 height 21
click at [152, 457] on div "Eraser" at bounding box center [156, 454] width 39 height 32
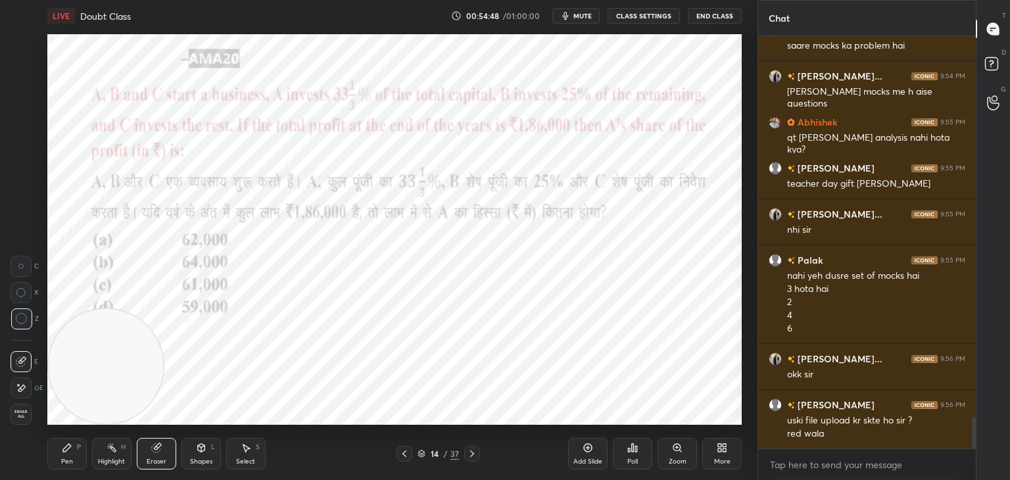
click at [22, 412] on span "Erase all" at bounding box center [21, 414] width 20 height 9
click at [76, 451] on div "Pen P" at bounding box center [66, 454] width 39 height 32
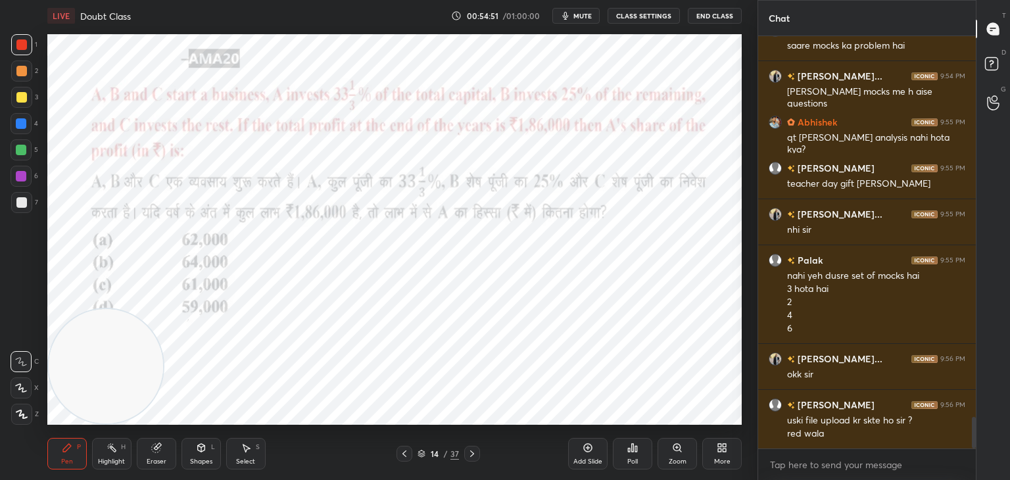
scroll to position [5031, 0]
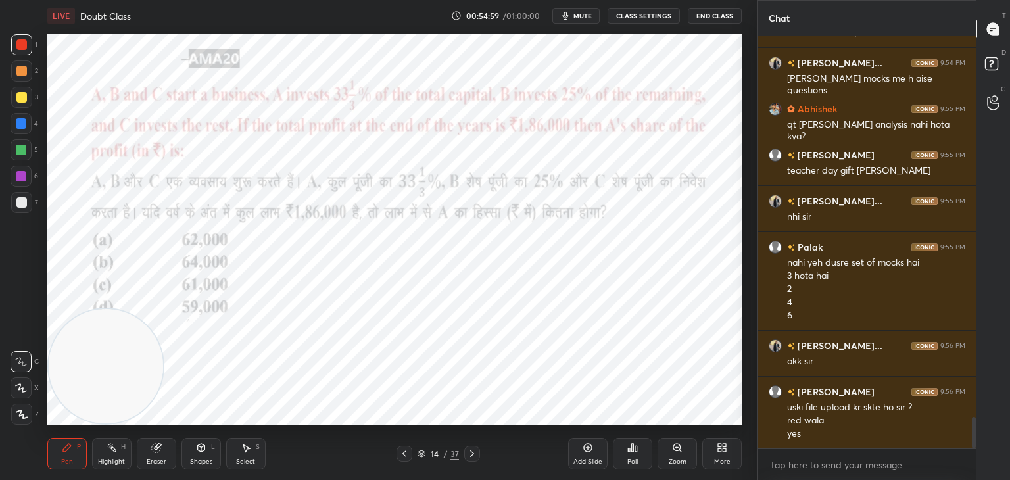
click at [24, 122] on div at bounding box center [21, 123] width 11 height 11
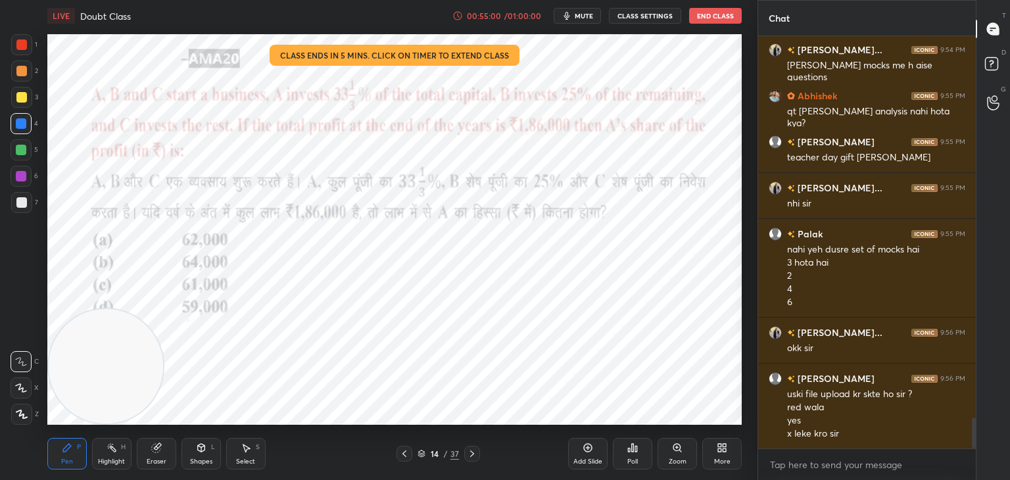
click at [28, 382] on div at bounding box center [21, 387] width 21 height 21
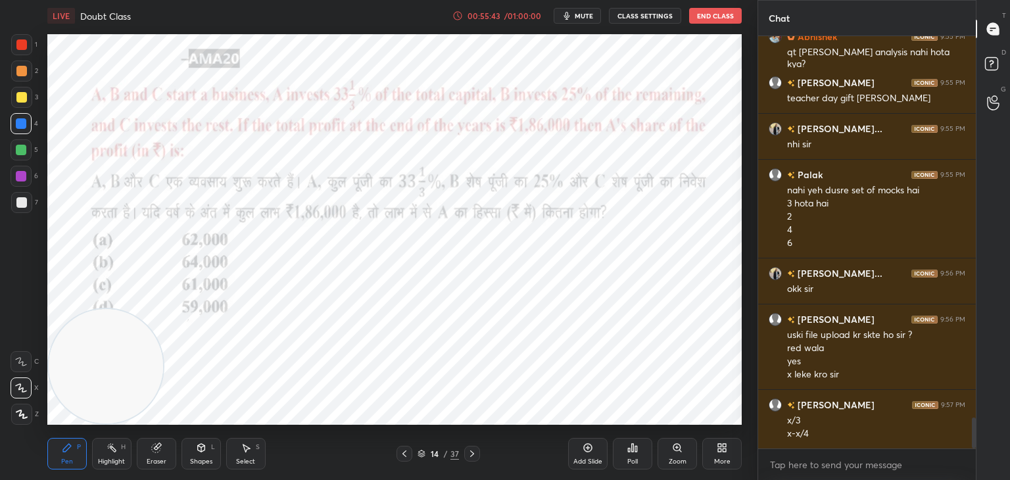
scroll to position [5116, 0]
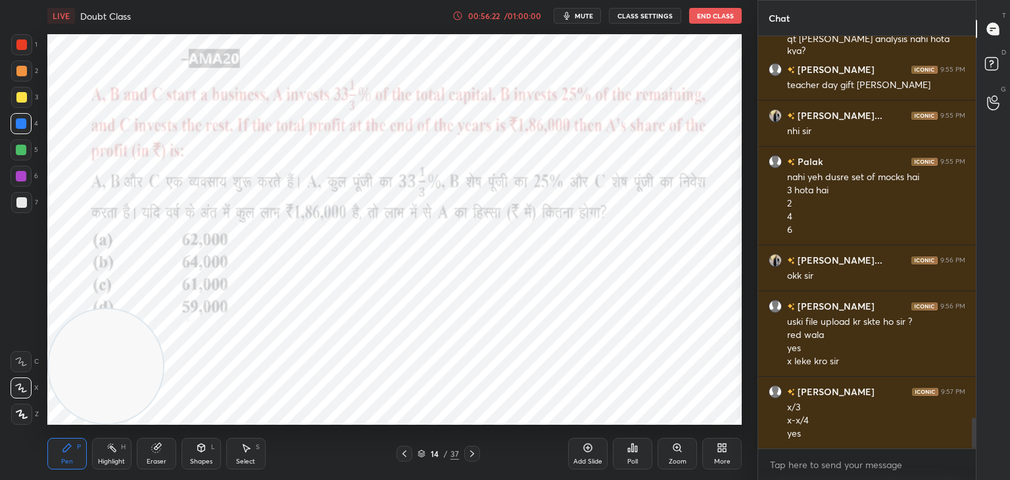
click at [24, 41] on div at bounding box center [21, 44] width 11 height 11
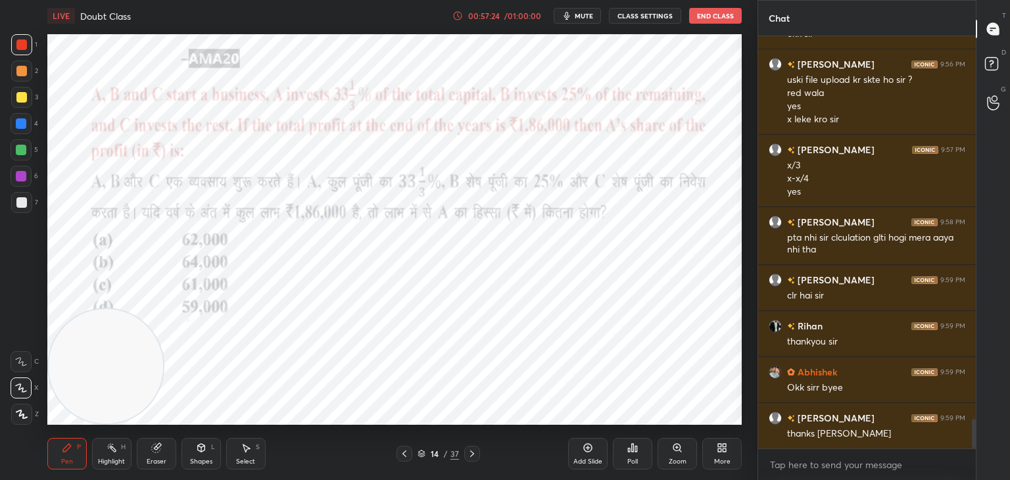
scroll to position [5404, 0]
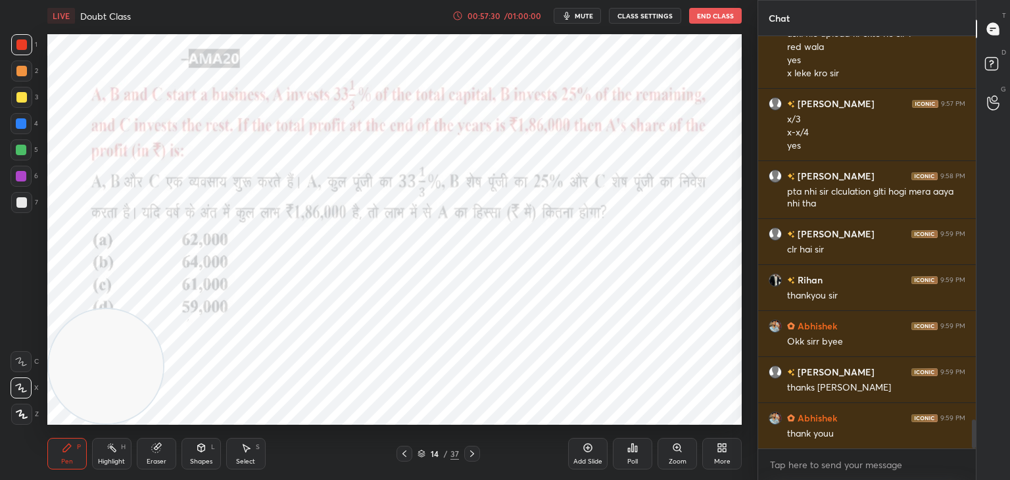
click at [575, 445] on div "Add Slide" at bounding box center [587, 454] width 39 height 32
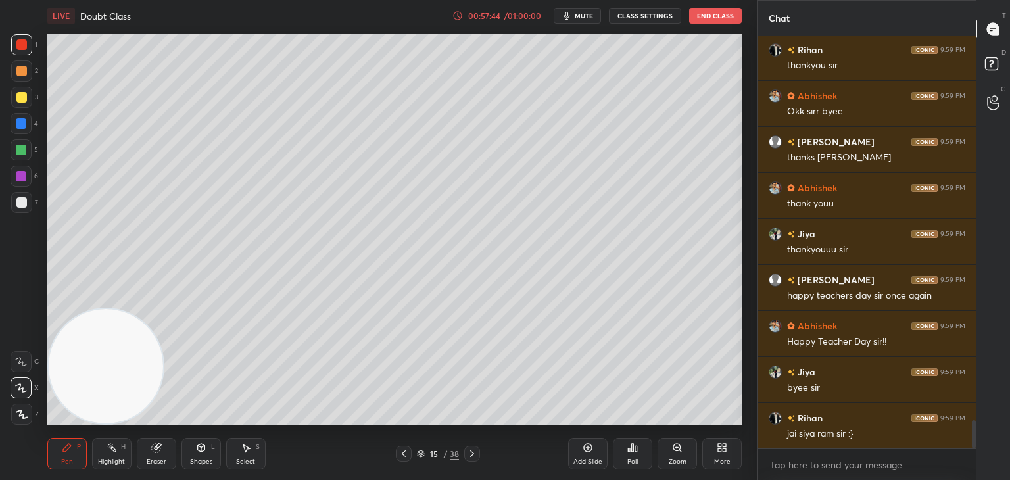
scroll to position [5681, 0]
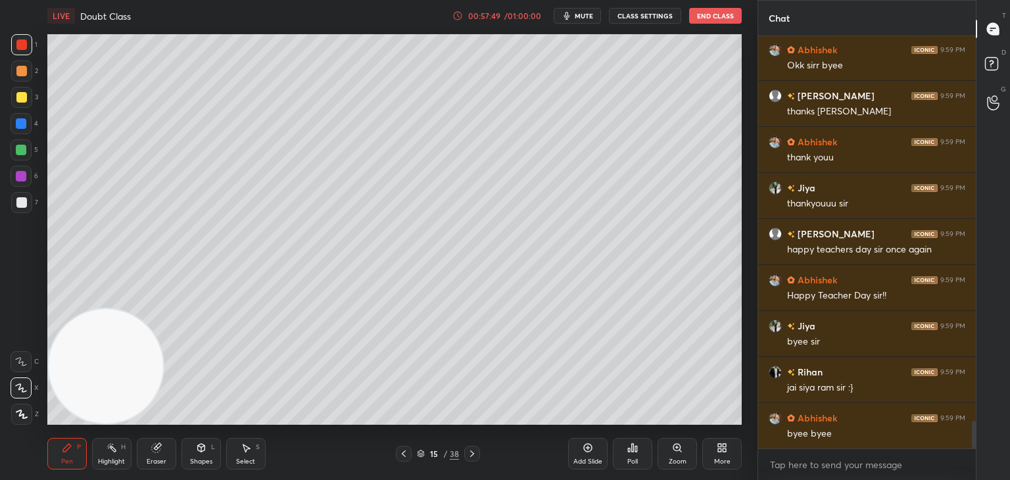
click at [710, 16] on button "End Class" at bounding box center [715, 16] width 53 height 16
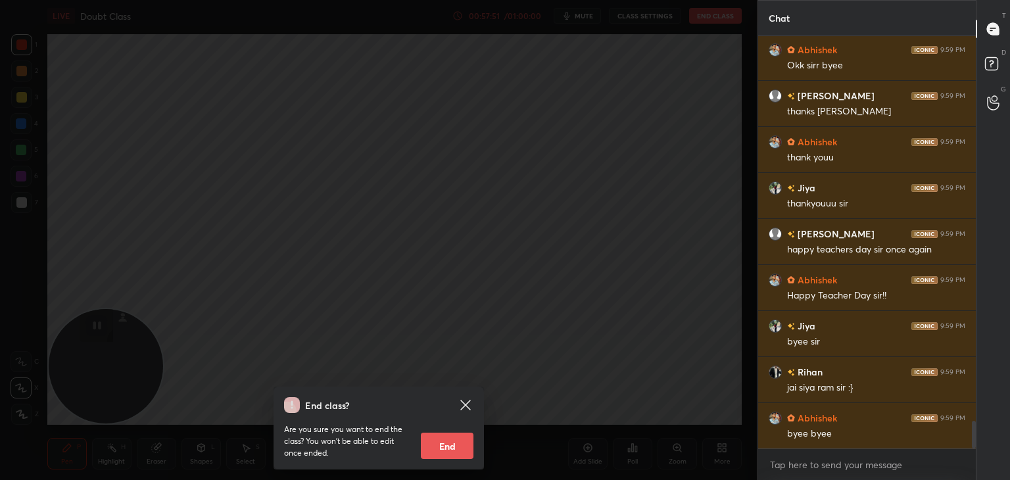
click at [456, 441] on button "End" at bounding box center [447, 446] width 53 height 26
type textarea "x"
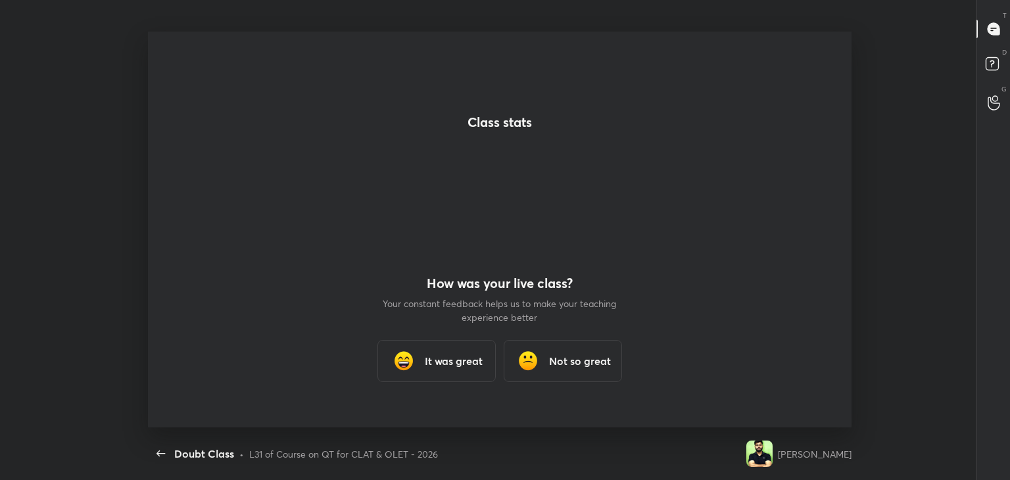
scroll to position [0, 0]
